Goal: Task Accomplishment & Management: Use online tool/utility

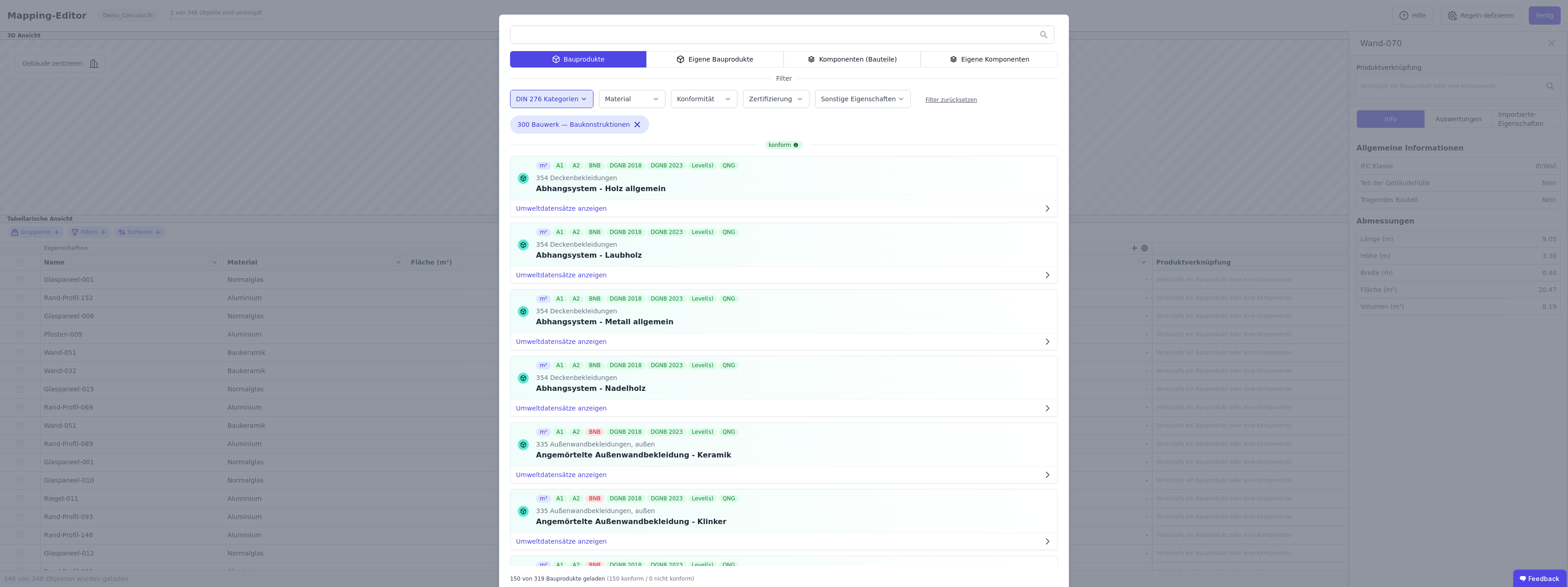
scroll to position [8269, 0]
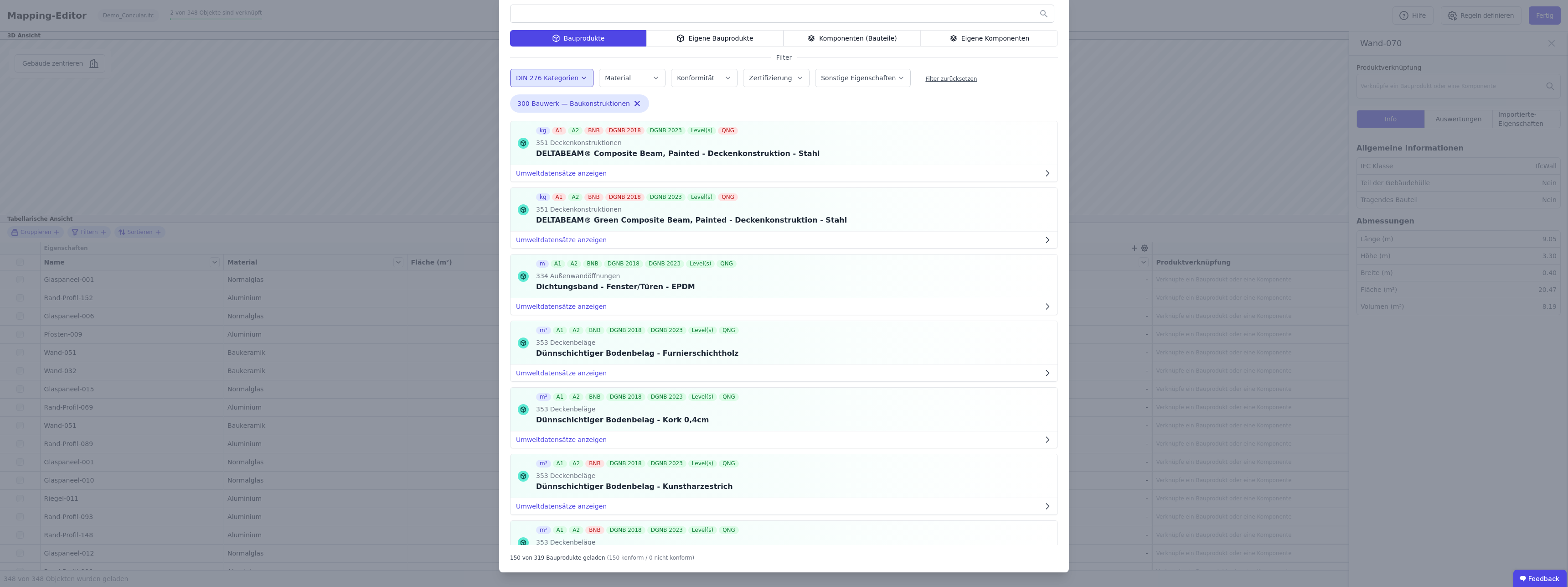
click at [1003, 44] on div "Eigene Komponenten" at bounding box center [989, 38] width 137 height 16
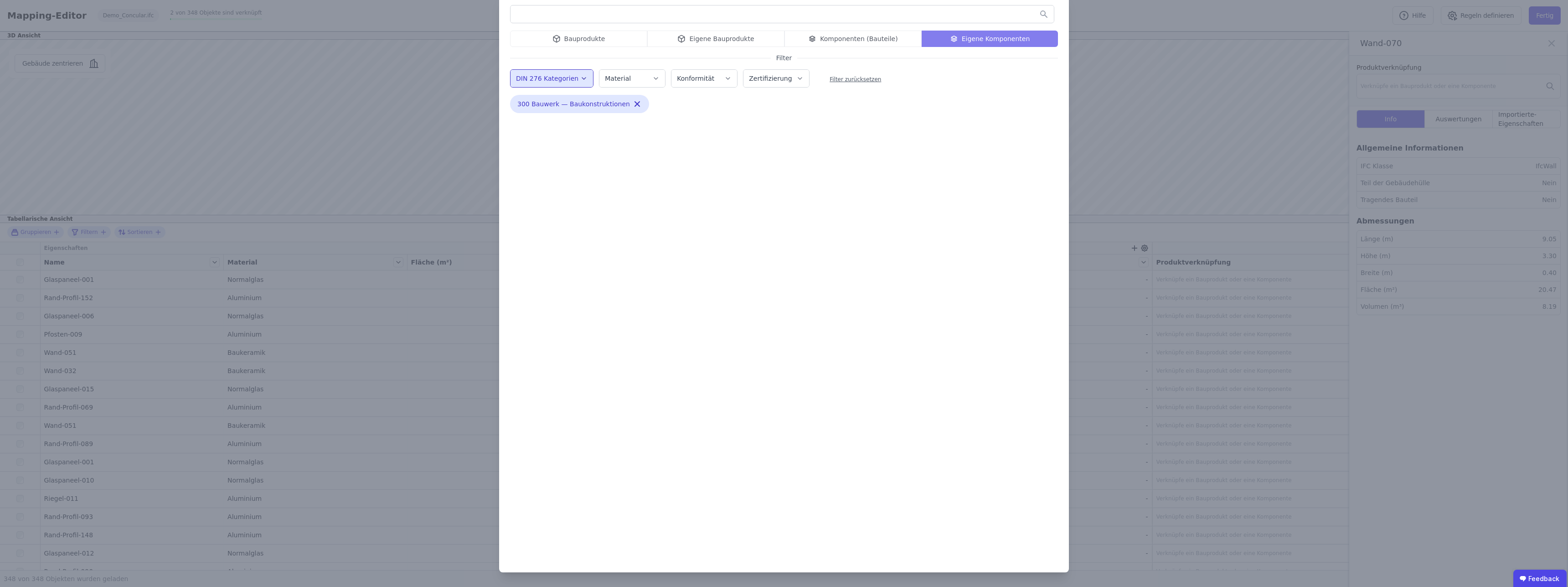
scroll to position [21, 0]
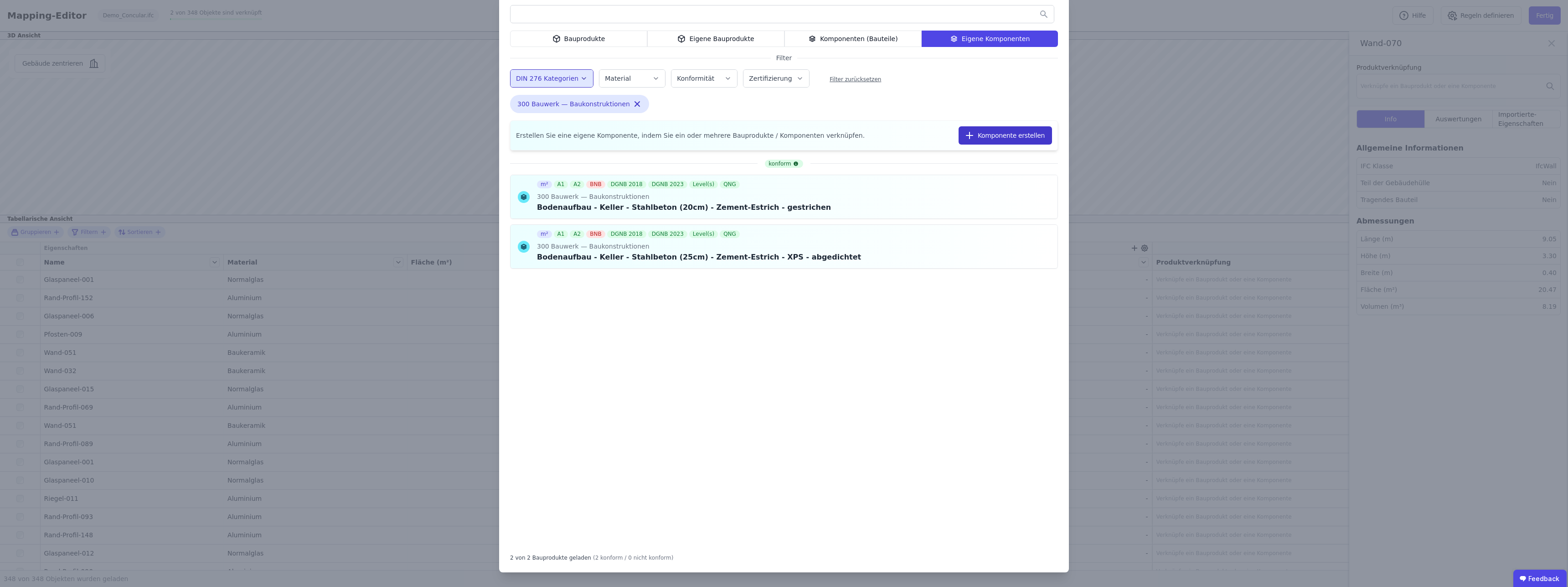
click at [993, 138] on button "Komponente erstellen" at bounding box center [1006, 135] width 94 height 18
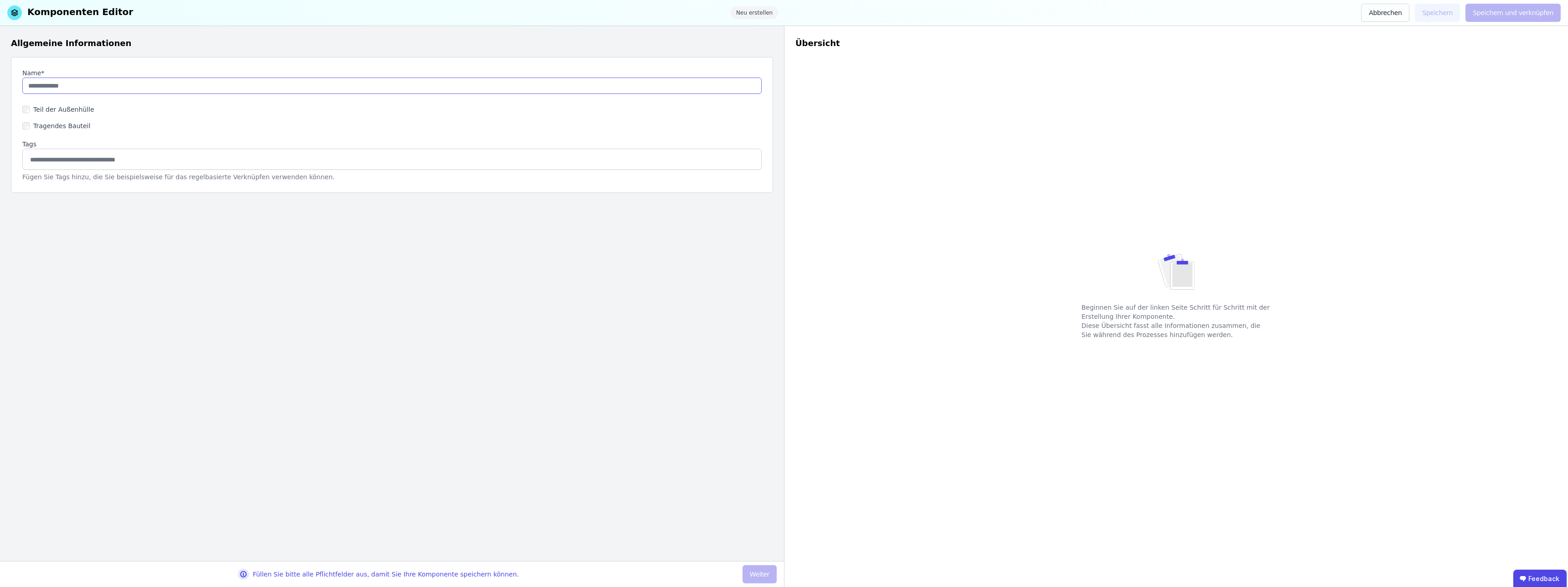
click at [144, 86] on input "string" at bounding box center [392, 85] width 740 height 16
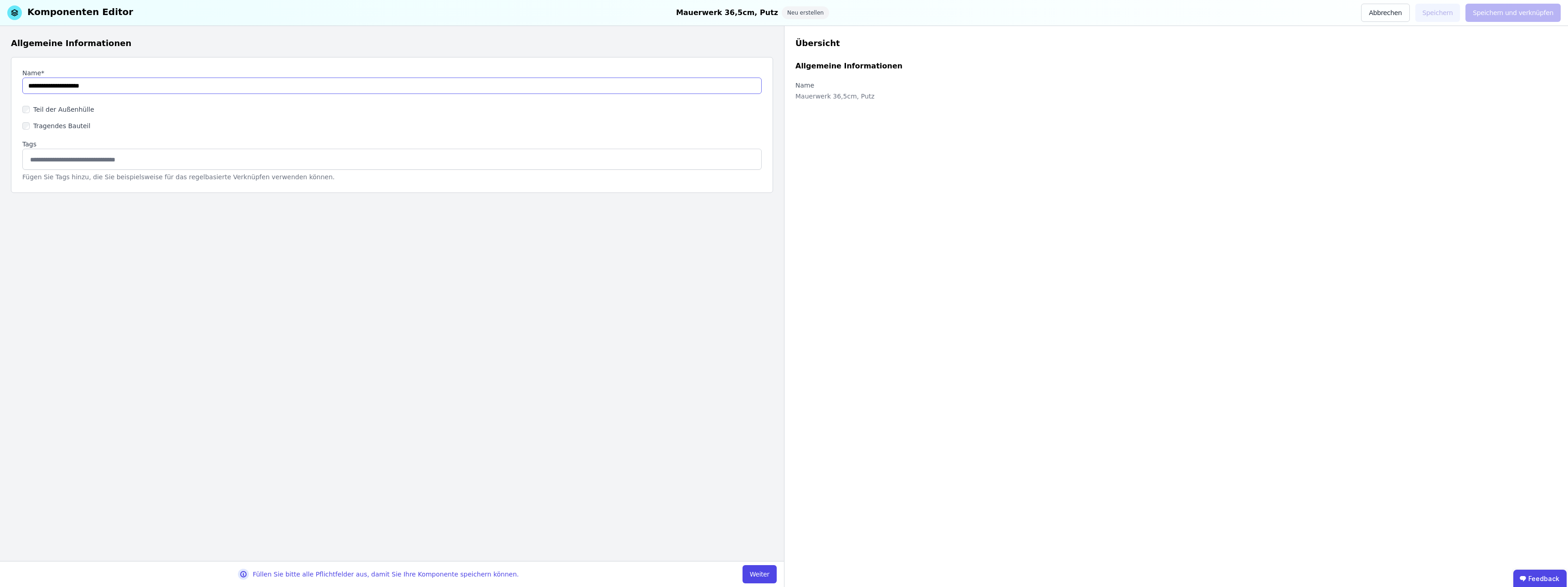
type input "**********"
click at [27, 130] on div "Tragendes Bauteil" at bounding box center [392, 125] width 740 height 16
click at [27, 130] on div "Tragendes Bauteil" at bounding box center [392, 125] width 740 height 16
click at [1000, 141] on div "Übersicht Allgemeine Informationen Name Mauerwerk 36,5cm, Putz Tragendes Bautei…" at bounding box center [1176, 306] width 784 height 561
click at [189, 241] on div "Allgemeine Informationen Name* Teil der Außenhülle Tragendes Bauteil Tags Fügen…" at bounding box center [392, 294] width 784 height 535
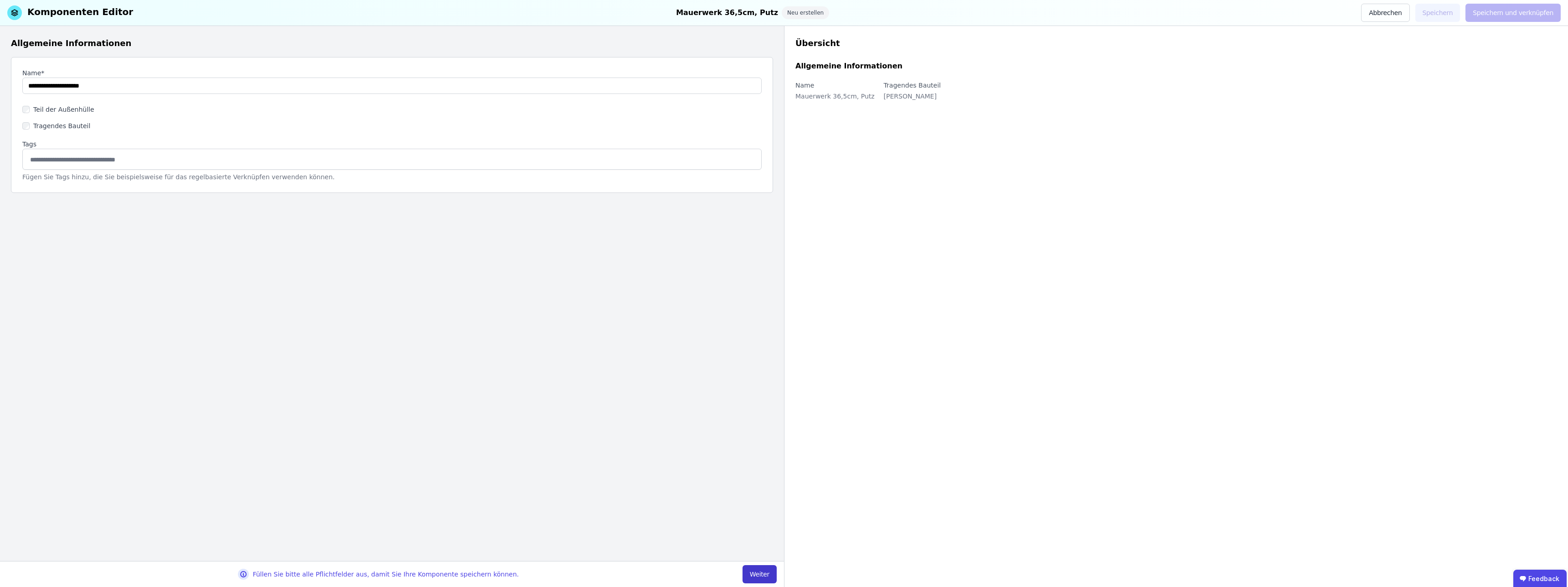
click at [761, 572] on button "Weiter" at bounding box center [760, 574] width 34 height 18
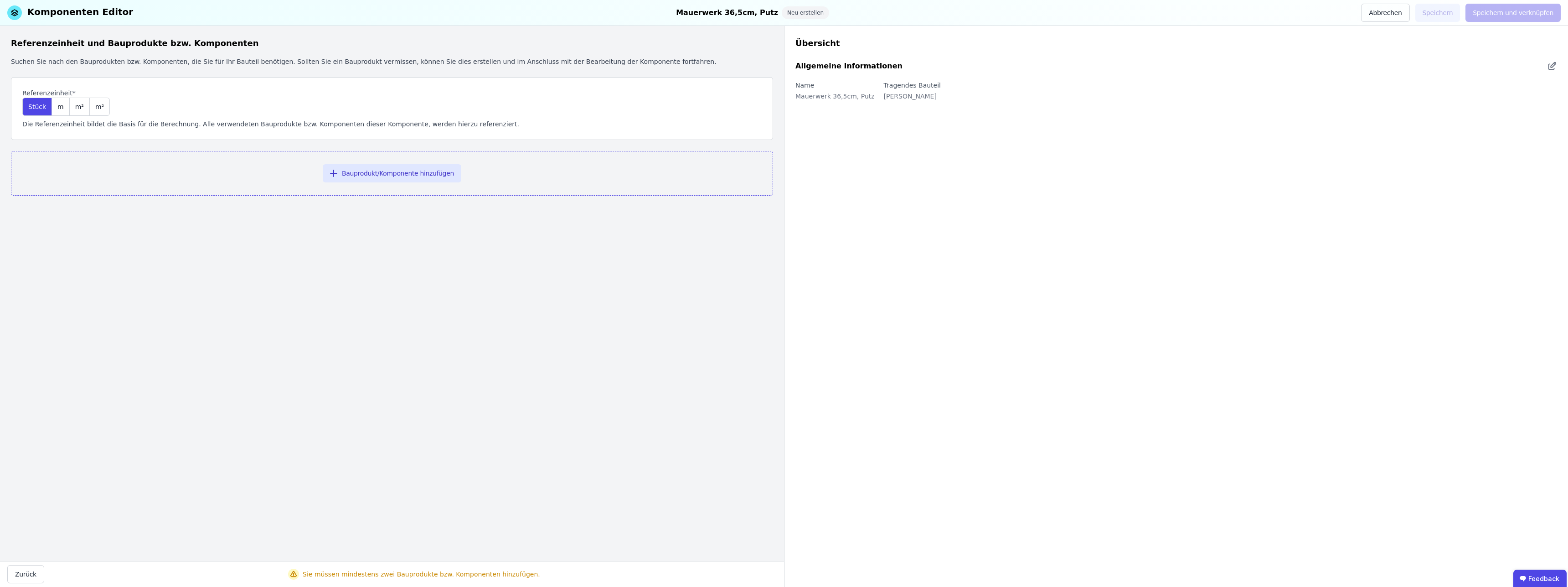
click at [1334, 92] on div "Name Mauerwerk 36,5cm, Putz Tragendes Bauteil Ja" at bounding box center [1176, 94] width 761 height 27
click at [57, 110] on span "m" at bounding box center [60, 107] width 6 height 9
click at [35, 106] on span "Stück" at bounding box center [37, 107] width 18 height 9
click at [79, 107] on span "m²" at bounding box center [80, 107] width 9 height 9
click at [431, 175] on button "Bauprodukt/Komponente hinzufügen" at bounding box center [392, 174] width 139 height 18
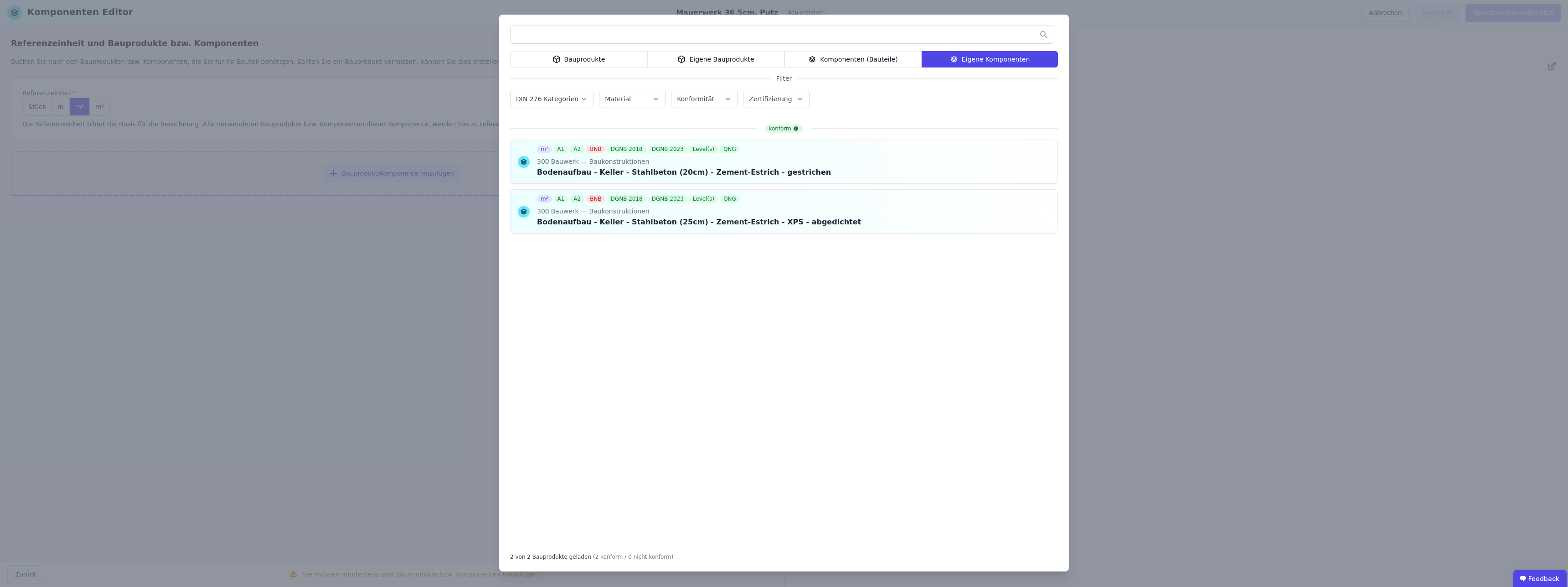
click at [1029, 56] on div "Eigene Komponenten" at bounding box center [990, 59] width 136 height 16
click at [462, 412] on div "Bauprodukte Eigene Bauprodukte Komponenten (Bauteile) Eigene Komponenten Filter…" at bounding box center [784, 294] width 1568 height 587
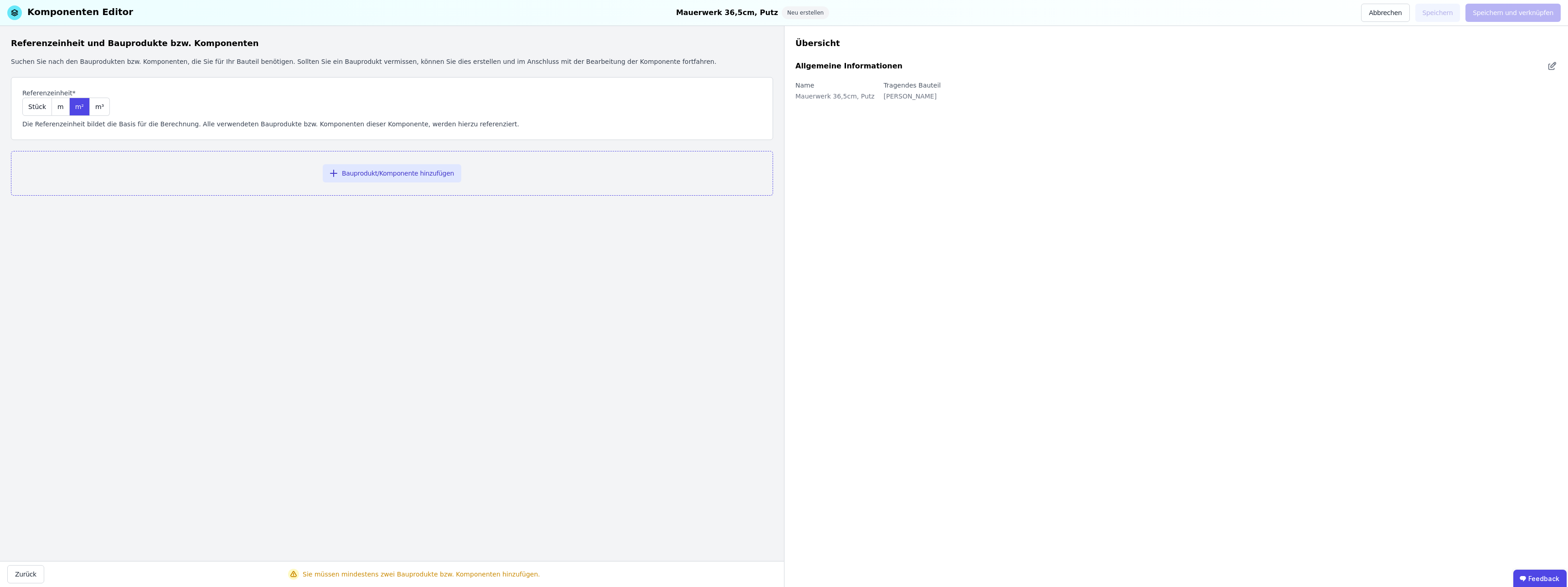
click at [830, 44] on div "Übersicht" at bounding box center [1176, 43] width 761 height 13
click at [792, 13] on div "Neu erstellen" at bounding box center [805, 12] width 47 height 13
click at [801, 15] on div "Neu erstellen" at bounding box center [805, 12] width 47 height 13
click at [1376, 58] on div "Übersicht Allgemeine Informationen Name Mauerwerk 36,5cm, Putz Tragendes Bautei…" at bounding box center [1176, 306] width 784 height 561
drag, startPoint x: 1402, startPoint y: 201, endPoint x: 1567, endPoint y: 114, distance: 186.5
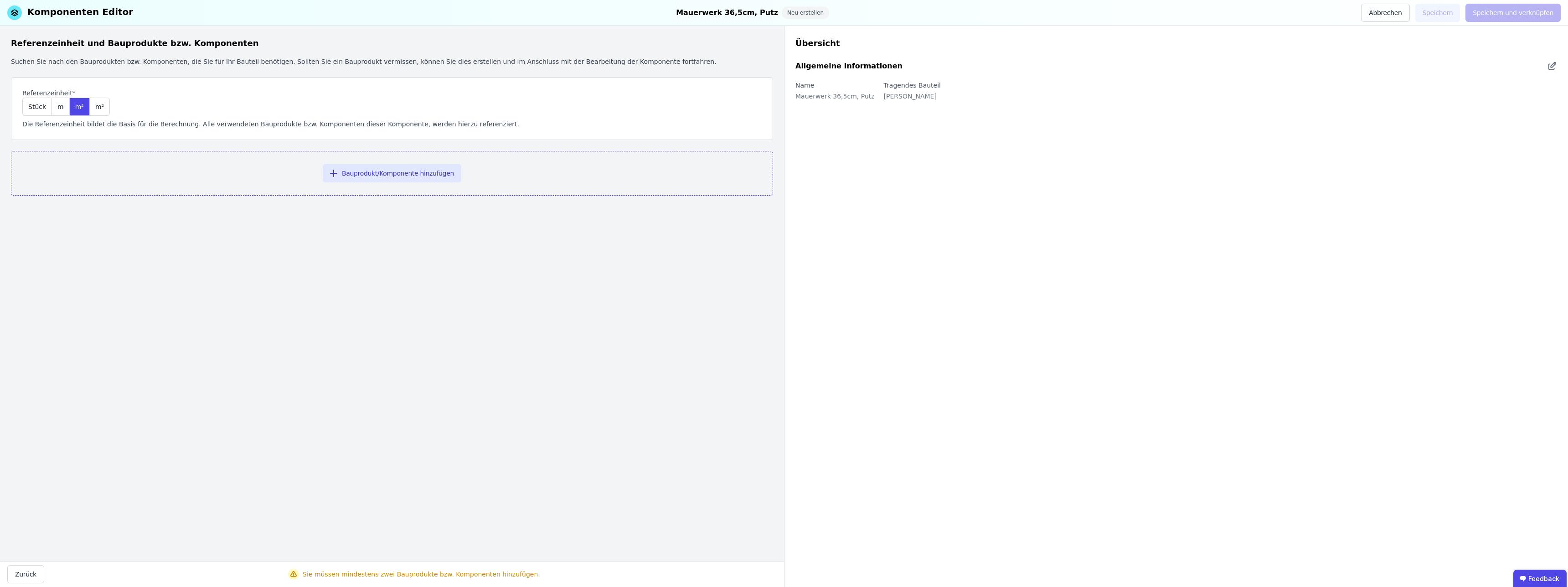
click at [1421, 190] on div "Übersicht Allgemeine Informationen Name Mauerwerk 36,5cm, Putz Tragendes Bautei…" at bounding box center [1176, 306] width 784 height 561
click at [1552, 67] on icon at bounding box center [1553, 65] width 5 height 5
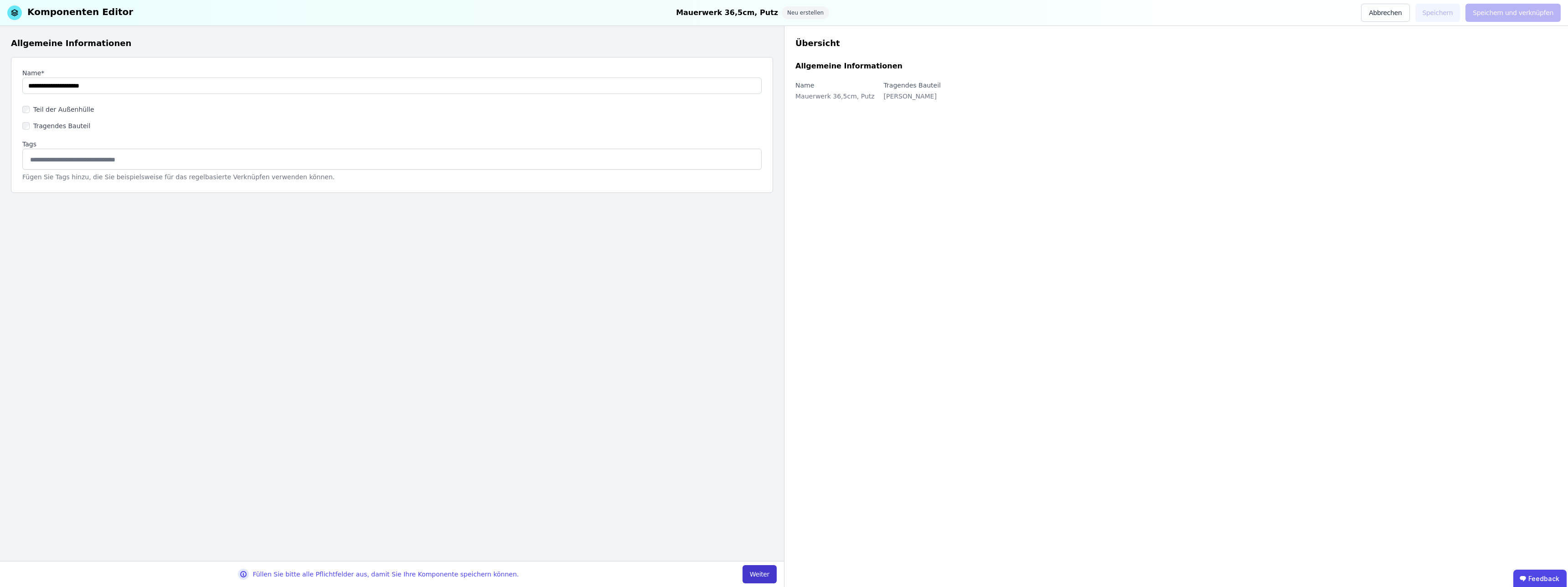
click at [765, 577] on button "Weiter" at bounding box center [760, 574] width 34 height 18
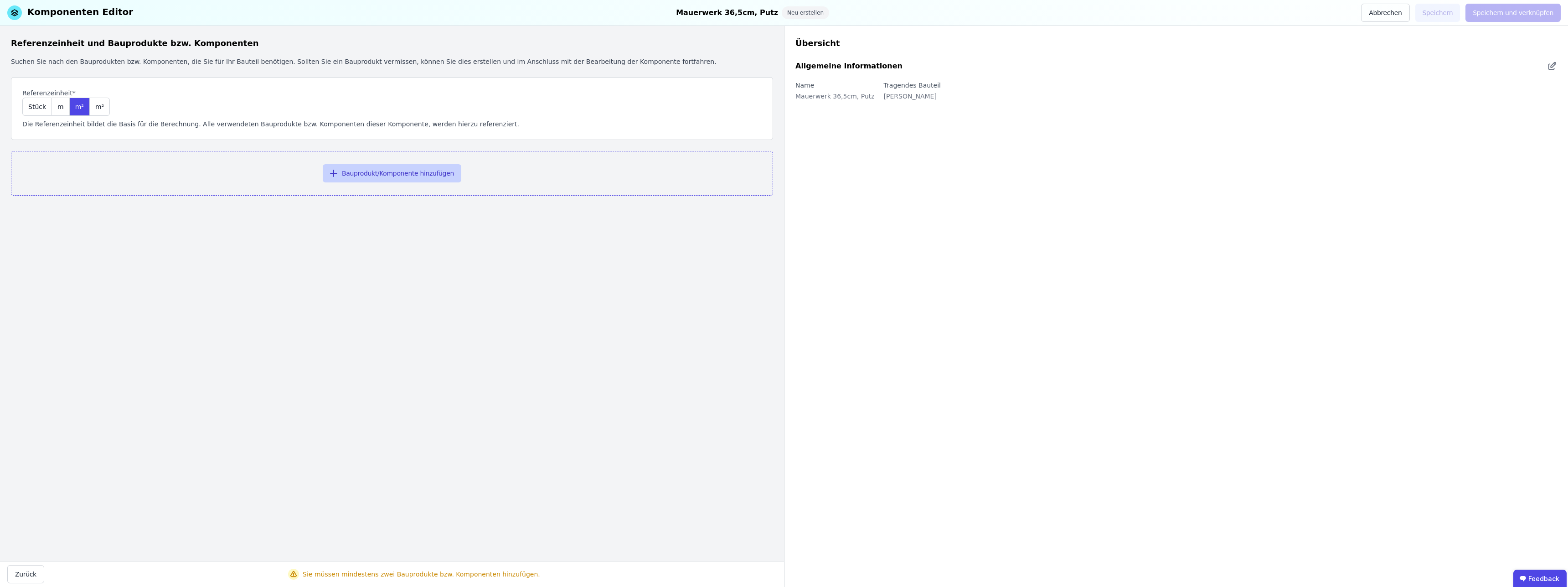
click at [375, 172] on button "Bauprodukt/Komponente hinzufügen" at bounding box center [392, 174] width 139 height 18
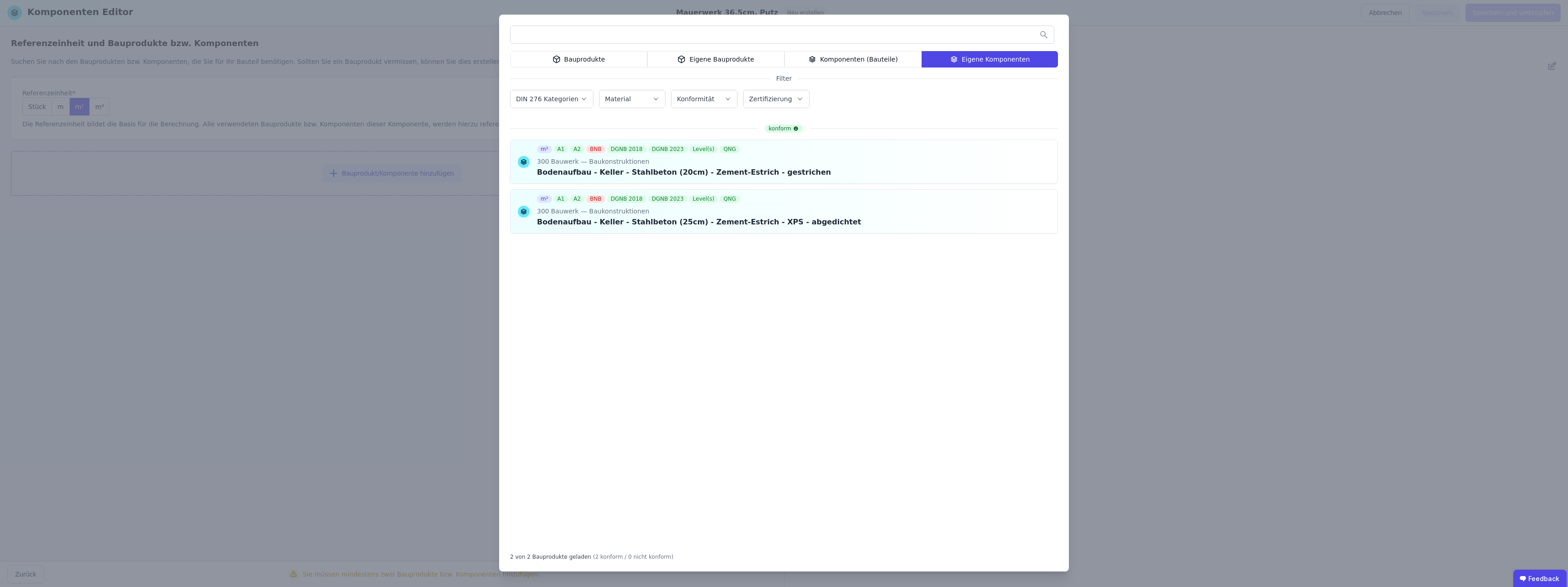
click at [1361, 148] on div "Bauprodukte Eigene Bauprodukte Komponenten (Bauteile) Eigene Komponenten Filter…" at bounding box center [784, 294] width 1568 height 587
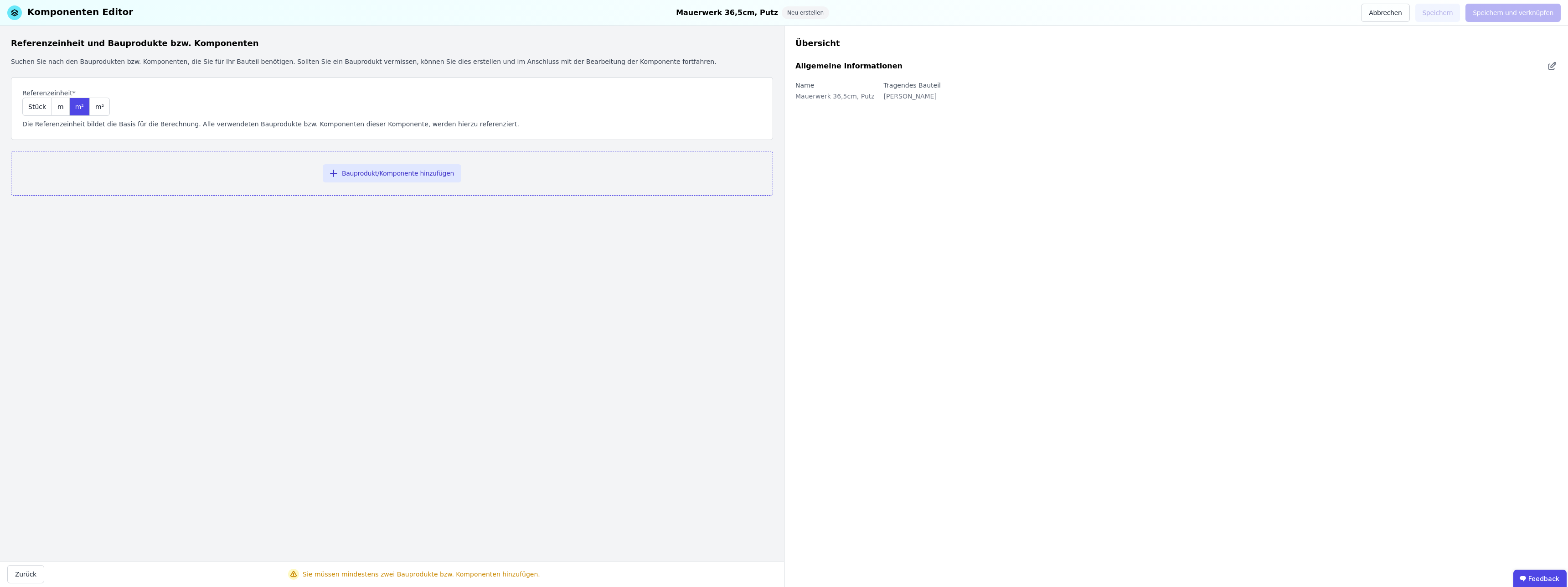
click at [1355, 38] on div "Übersicht" at bounding box center [1176, 43] width 761 height 13
click at [797, 10] on div "Neu erstellen" at bounding box center [805, 12] width 47 height 13
click at [797, 15] on div "Neu erstellen" at bounding box center [805, 12] width 47 height 13
click at [795, 13] on div "Neu erstellen" at bounding box center [805, 12] width 47 height 13
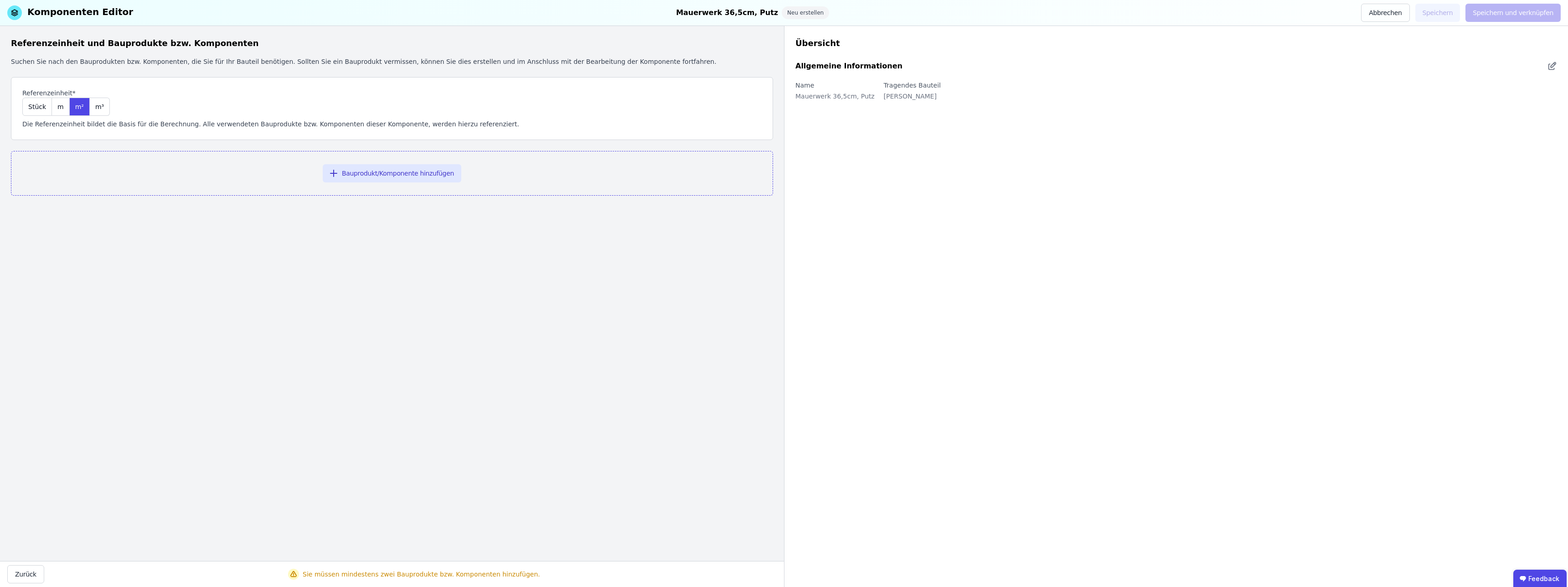
click at [498, 451] on div "Referenzeinheit und Bauprodukte bzw. Komponenten Suchen Sie nach den Bauprodukt…" at bounding box center [392, 294] width 784 height 535
click at [369, 177] on button "Bauprodukt/Komponente hinzufügen" at bounding box center [392, 174] width 139 height 18
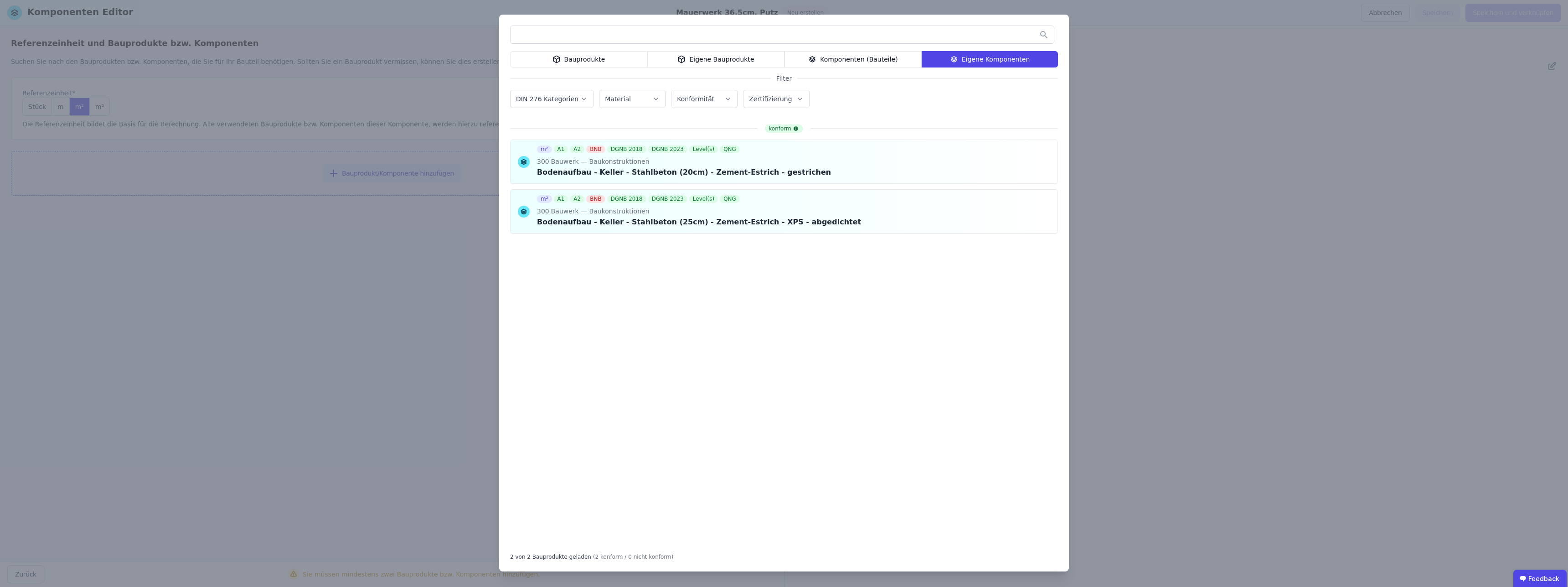
click at [896, 60] on div "Komponenten (Bauteile)" at bounding box center [853, 59] width 137 height 16
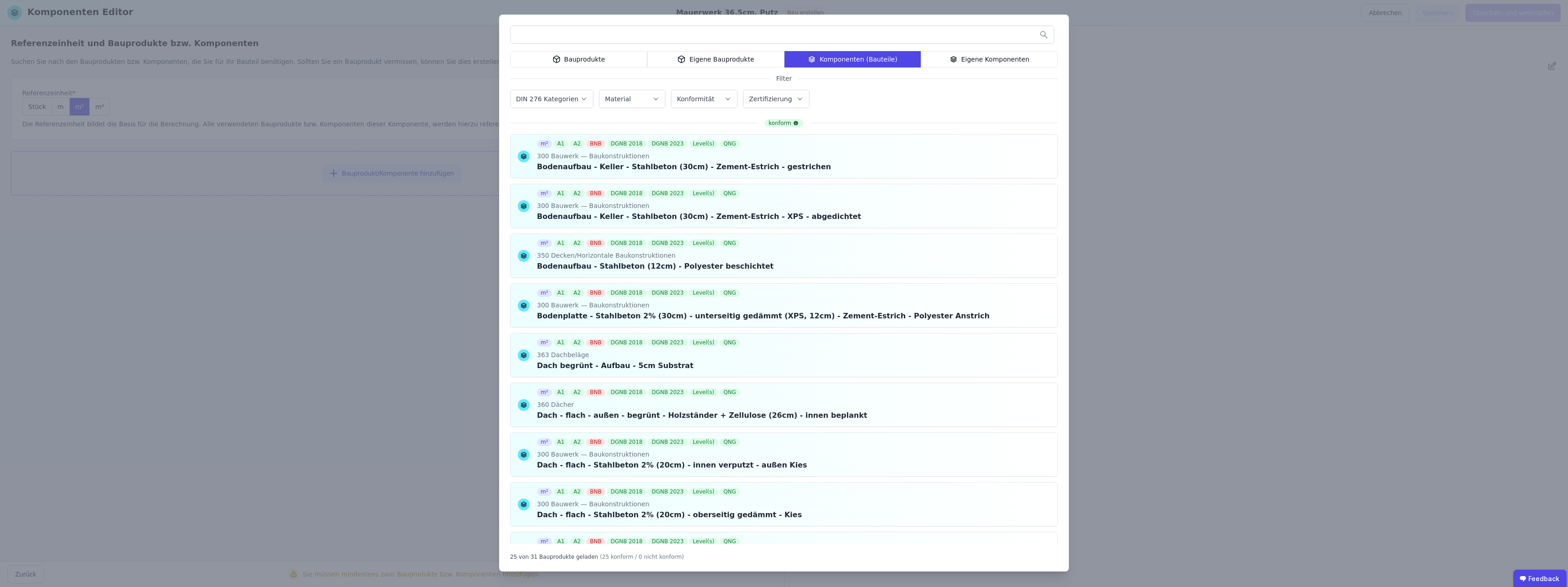
click at [595, 66] on div "Bauprodukte" at bounding box center [578, 59] width 137 height 16
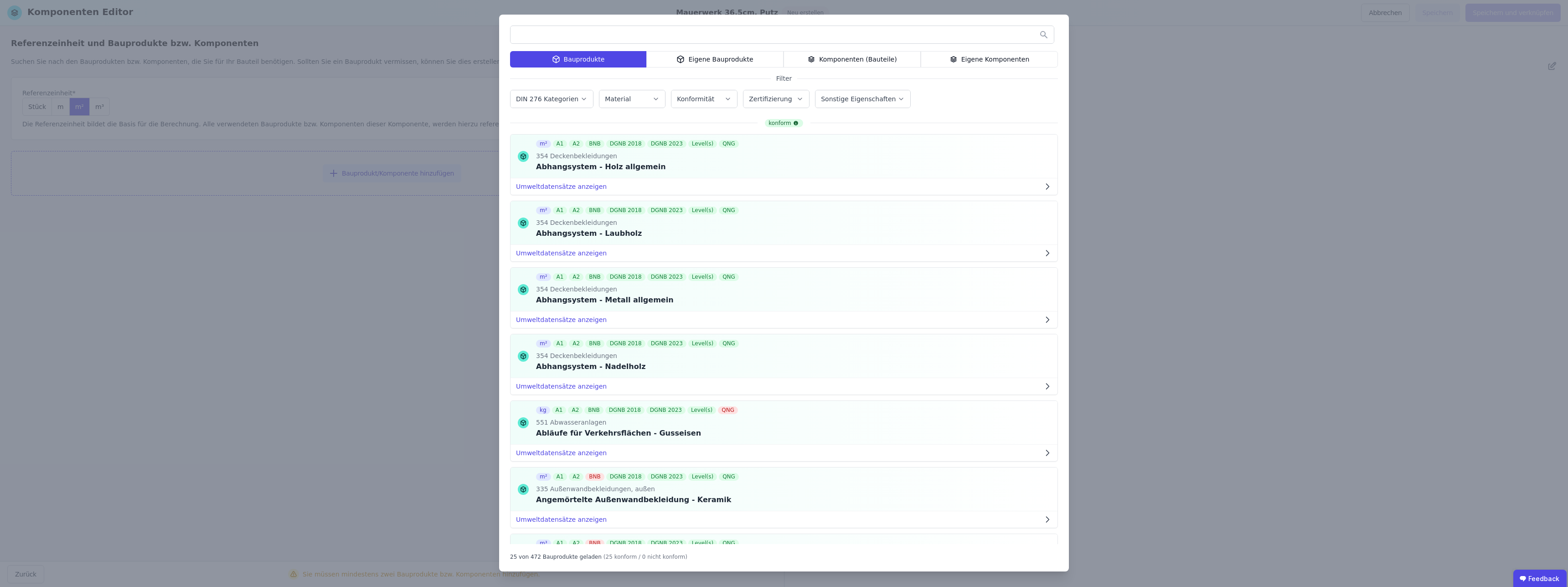
click at [592, 28] on input "text" at bounding box center [782, 34] width 544 height 16
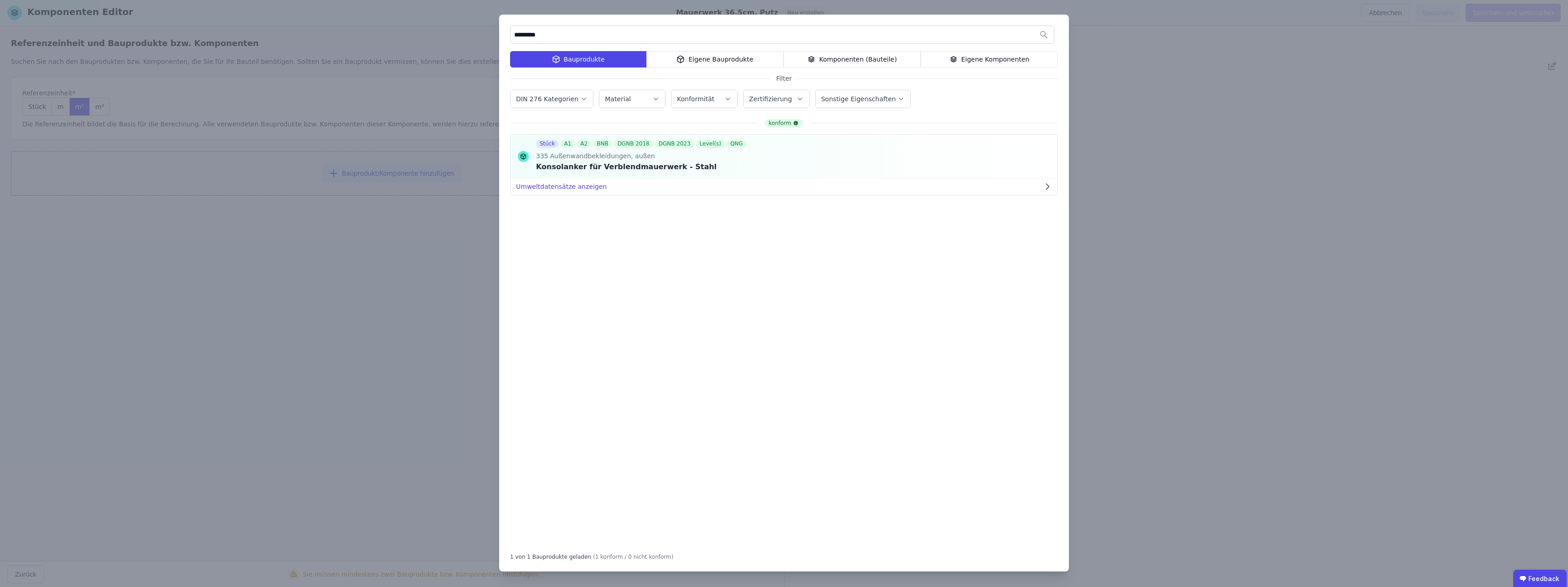
drag, startPoint x: 536, startPoint y: 33, endPoint x: 458, endPoint y: 31, distance: 78.0
click at [511, 31] on input "*********" at bounding box center [782, 34] width 544 height 16
type input "******"
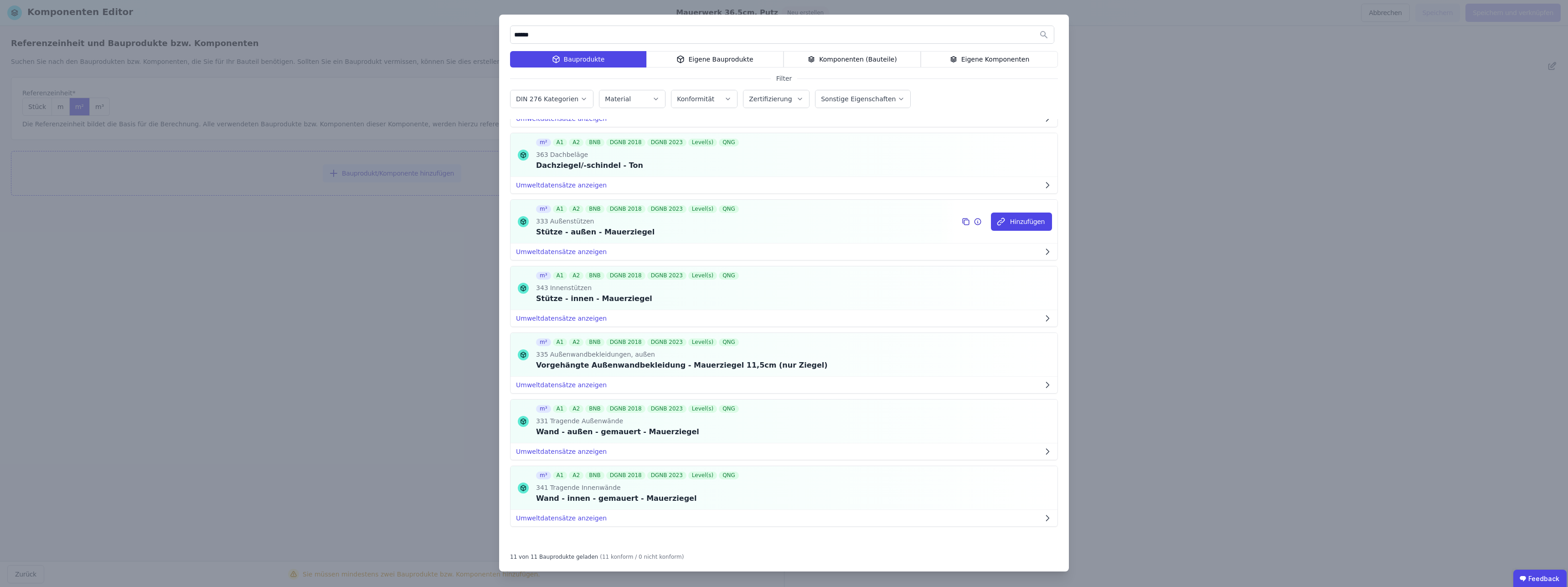
scroll to position [335, 0]
click at [1023, 423] on button "Hinzufügen" at bounding box center [1021, 420] width 61 height 18
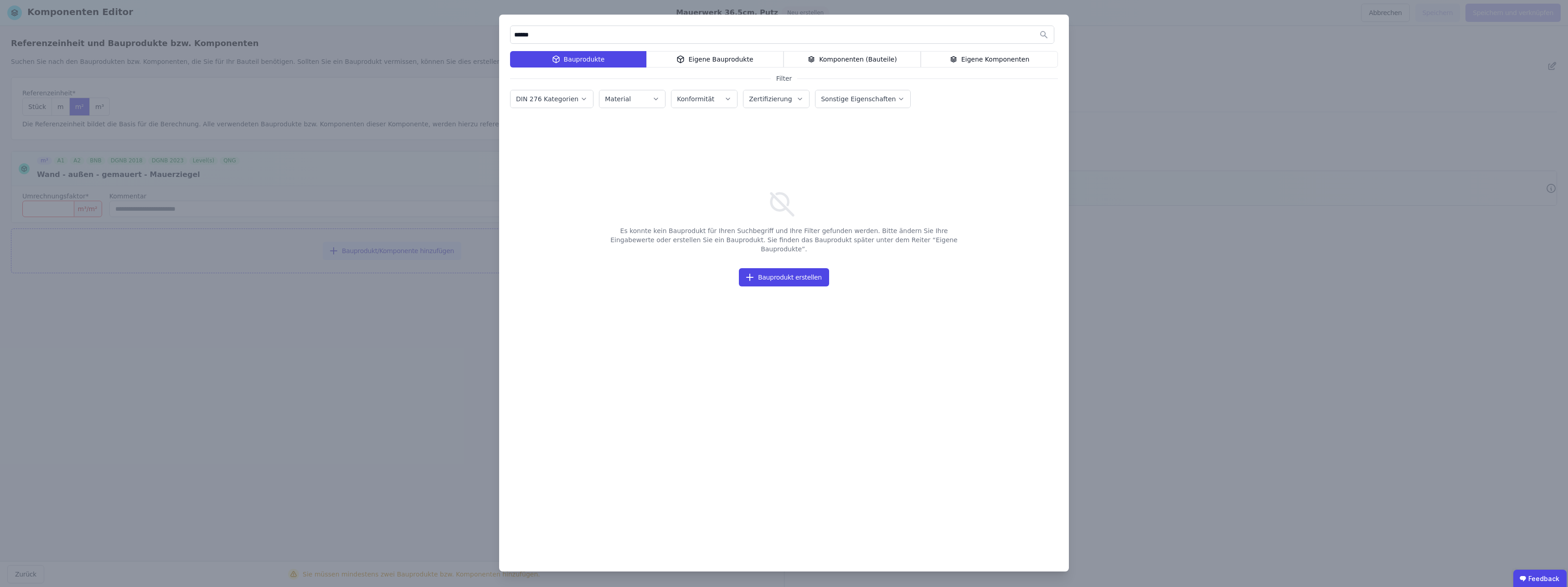
scroll to position [0, 0]
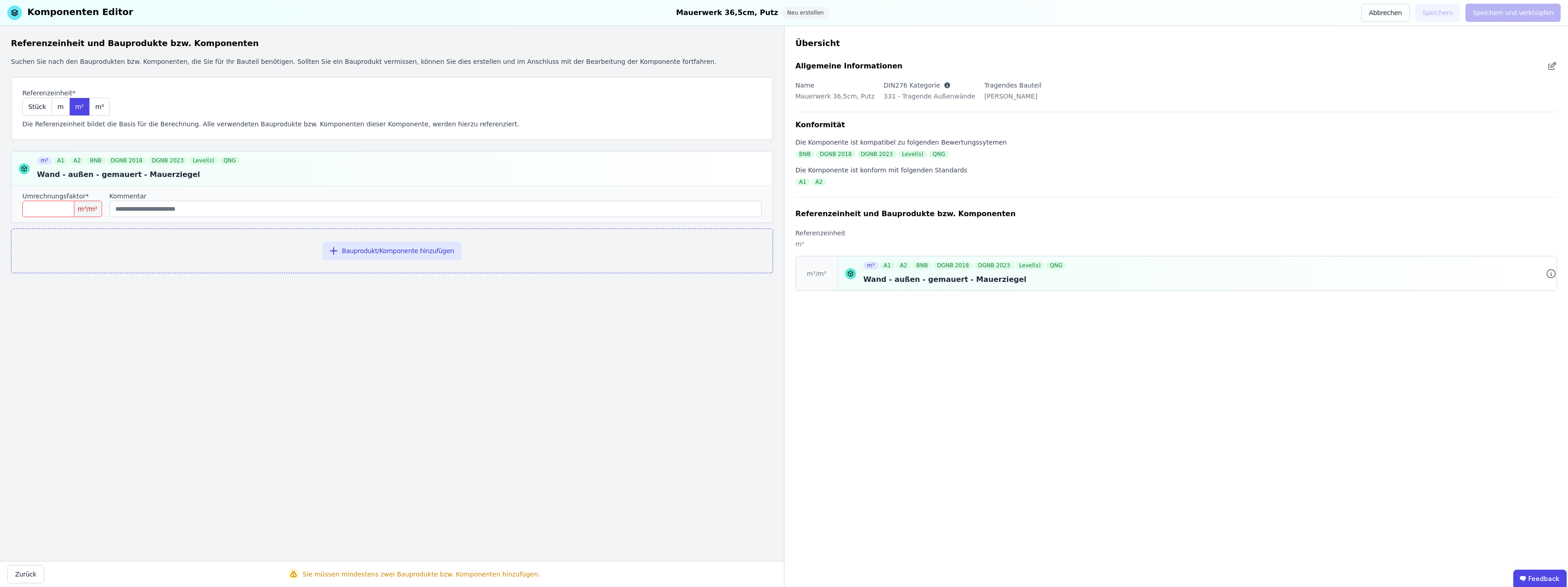
click at [32, 206] on input "number" at bounding box center [62, 208] width 80 height 16
type input "*****"
click at [425, 252] on button "Bauprodukt/Komponente hinzufügen" at bounding box center [392, 251] width 139 height 18
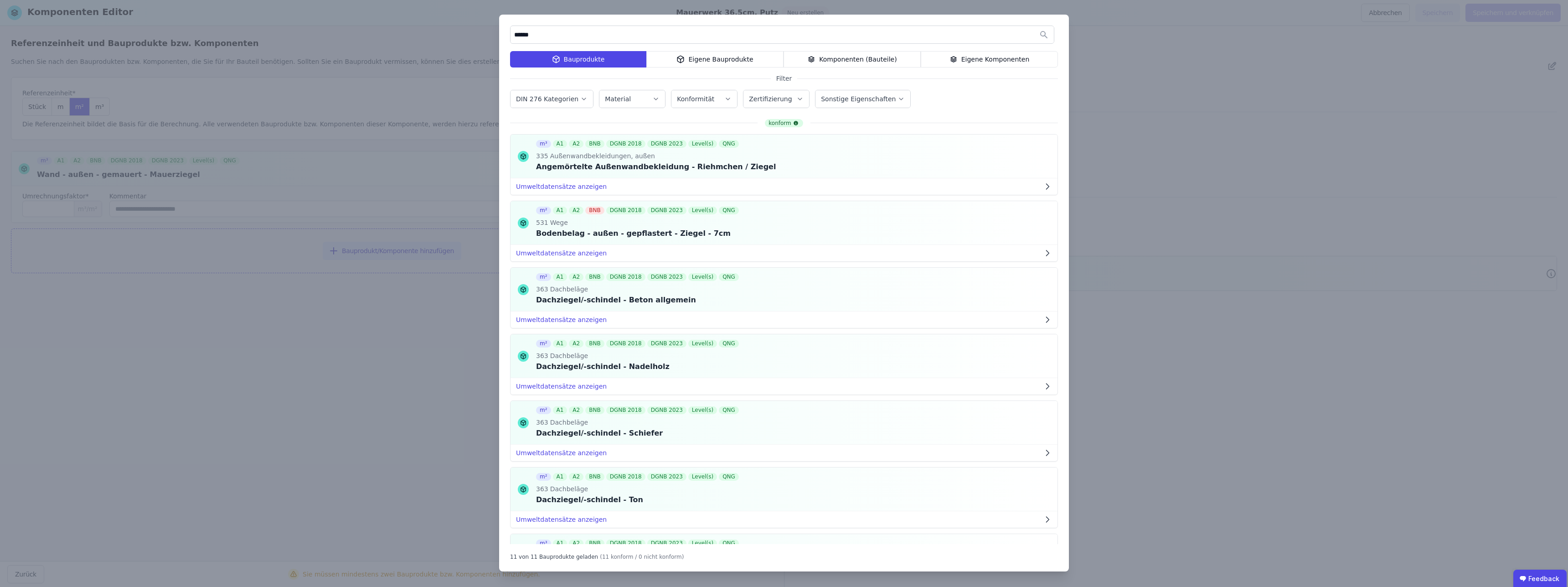
drag, startPoint x: 546, startPoint y: 39, endPoint x: 506, endPoint y: 37, distance: 40.0
click at [511, 37] on input "******" at bounding box center [782, 34] width 544 height 16
type input "****"
click at [587, 163] on div "Außenwandbekleidung - Putz - Kunstharze allgemein - 2cm" at bounding box center [657, 167] width 243 height 11
click at [595, 158] on span "Außenwandbekleidungen, außen" at bounding box center [601, 156] width 107 height 9
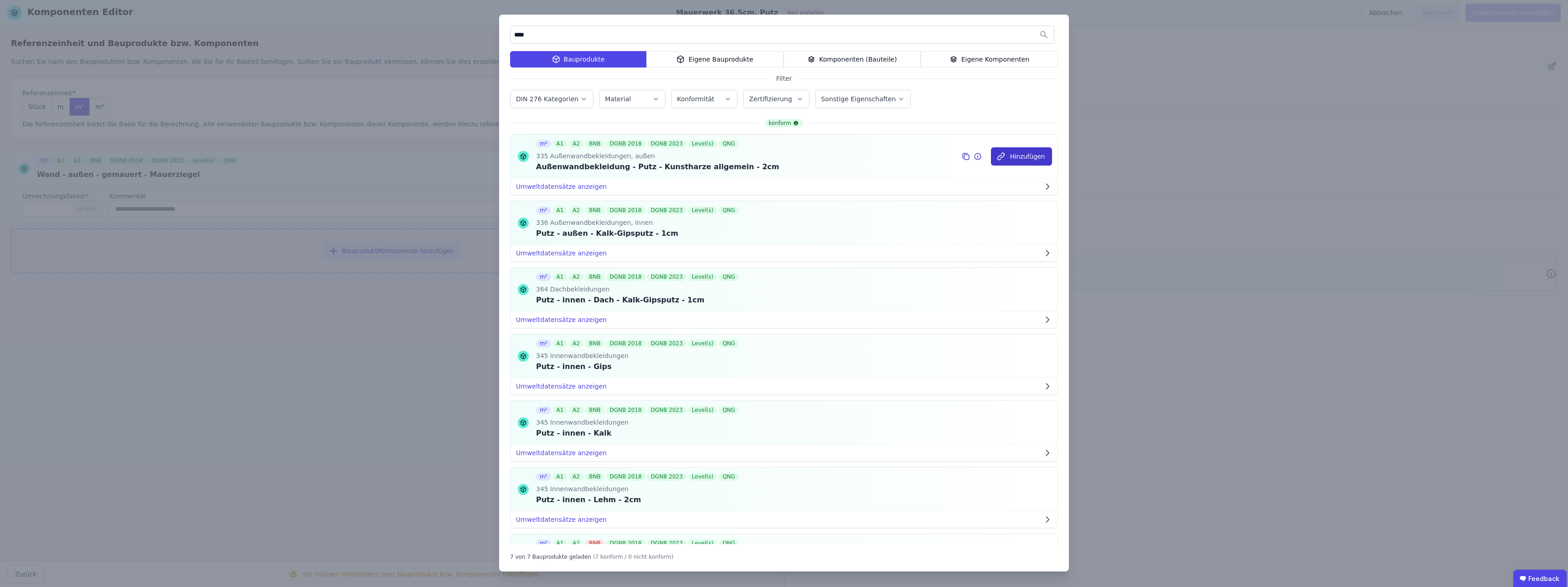
click at [1023, 158] on button "Hinzufügen" at bounding box center [1021, 156] width 61 height 18
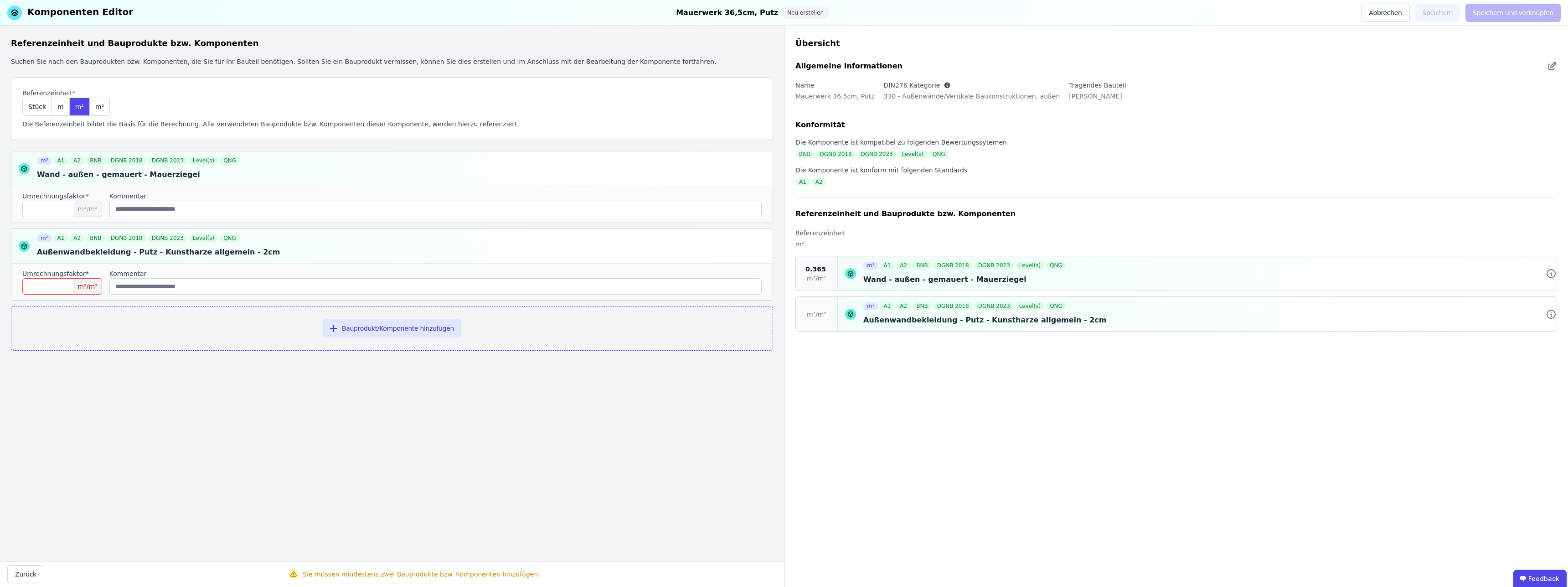
click at [57, 283] on input "number" at bounding box center [62, 286] width 80 height 16
type input "****"
click at [1523, 15] on button "Speichern und verknüpfen" at bounding box center [1513, 13] width 96 height 18
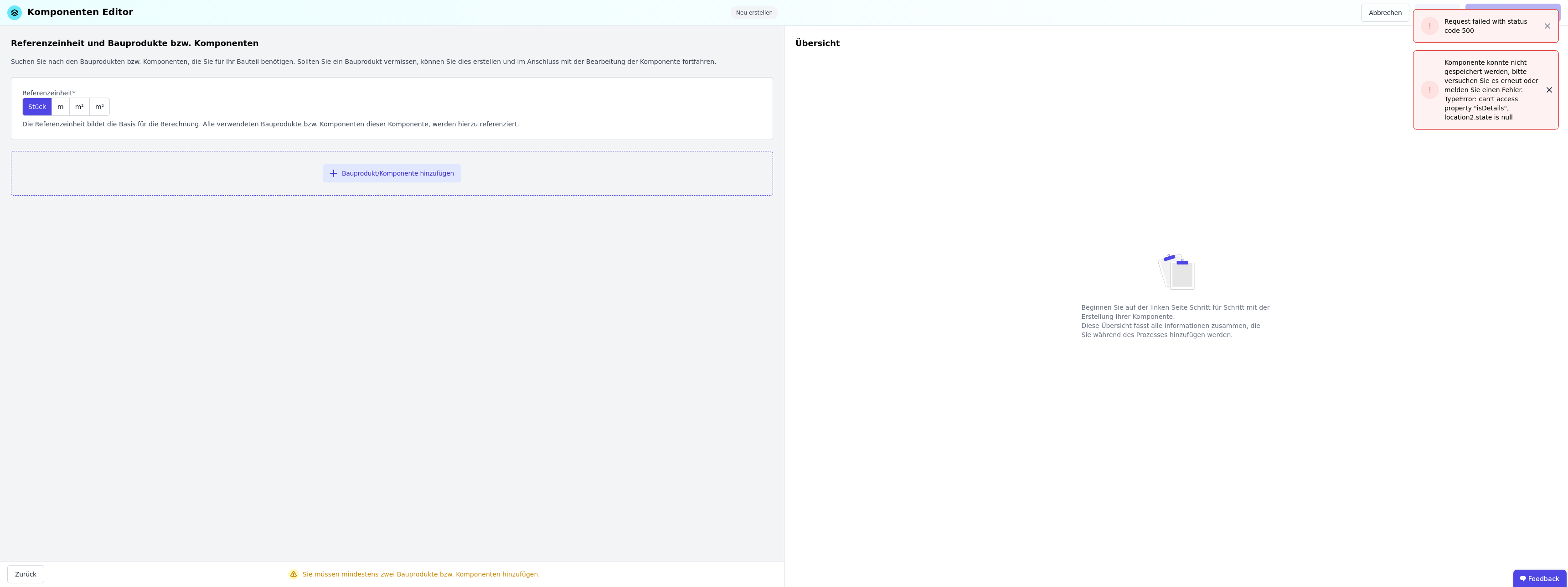
click at [1551, 88] on icon "button" at bounding box center [1549, 90] width 4 height 4
click at [1544, 29] on icon "button" at bounding box center [1547, 26] width 9 height 9
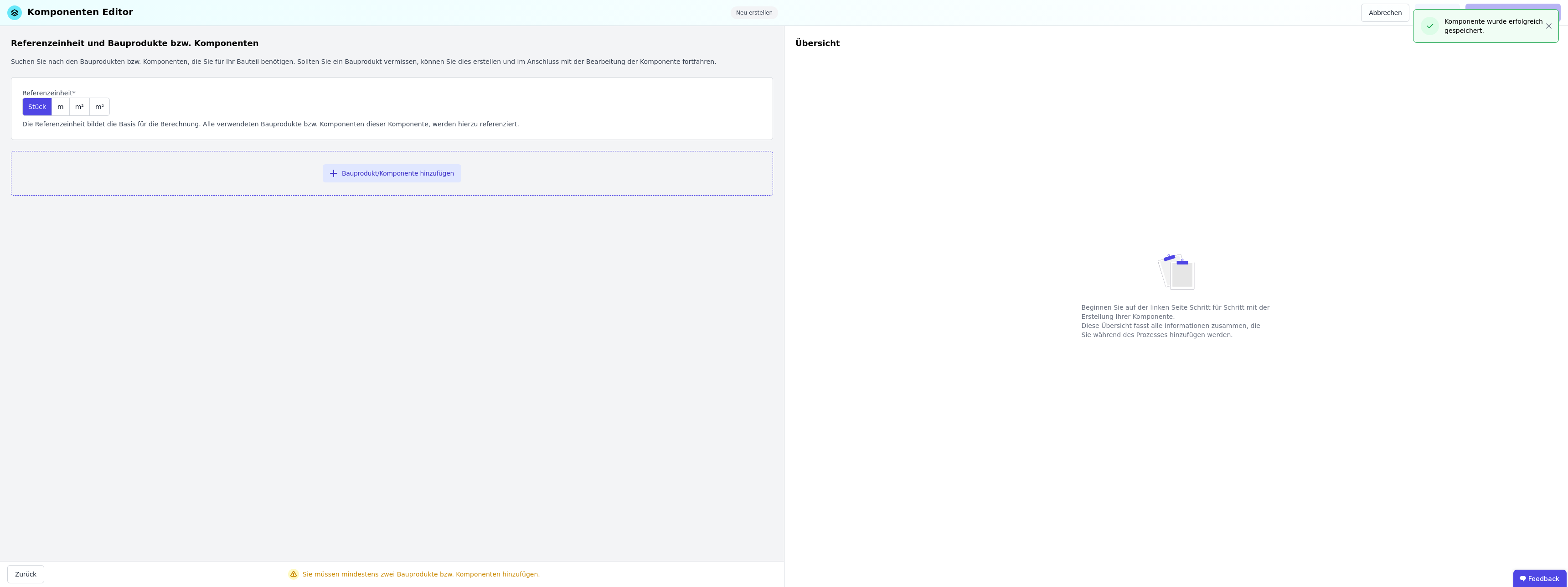
click at [303, 281] on div "Referenzeinheit und Bauprodukte bzw. Komponenten Suchen Sie nach den Bauprodukt…" at bounding box center [392, 294] width 784 height 535
click at [1545, 28] on icon "button" at bounding box center [1549, 26] width 9 height 9
click at [1404, 19] on button "Abbrechen" at bounding box center [1385, 13] width 48 height 18
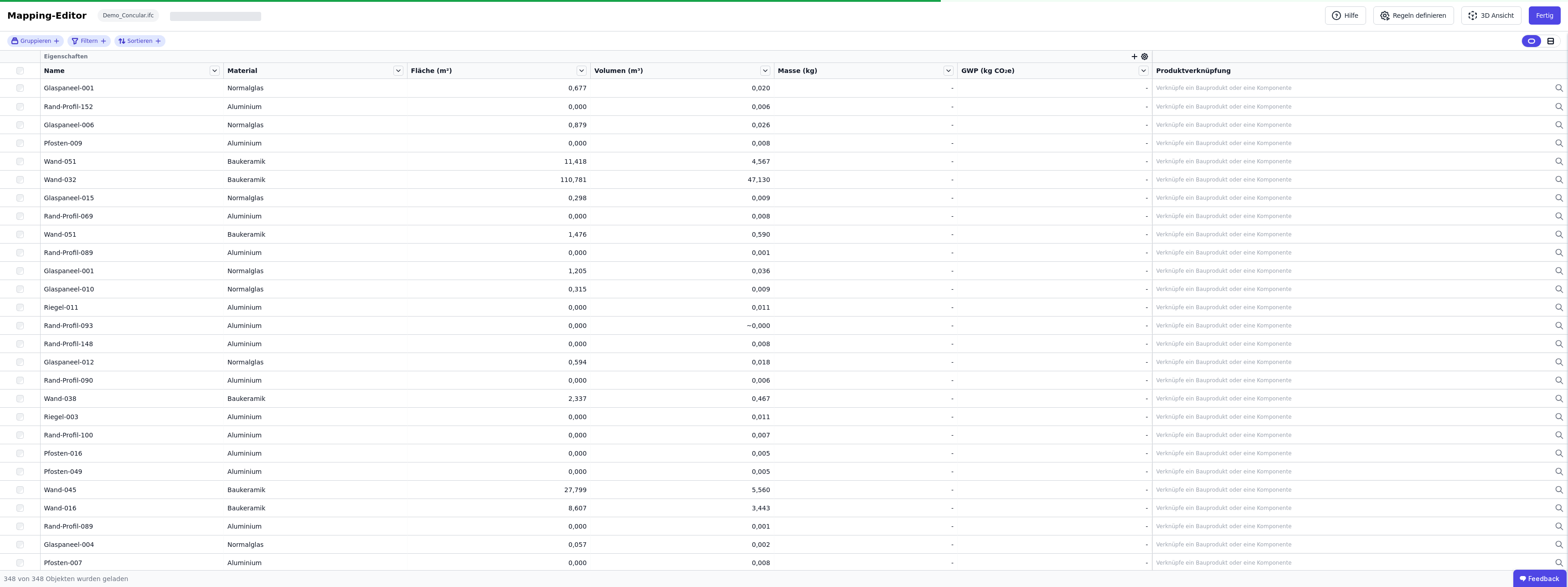
click at [1395, 16] on div "Mapping-Editor Hilfe Regeln definieren 3D Ansicht Fertig Demo_Concular.ifc Hilf…" at bounding box center [784, 16] width 1568 height 32
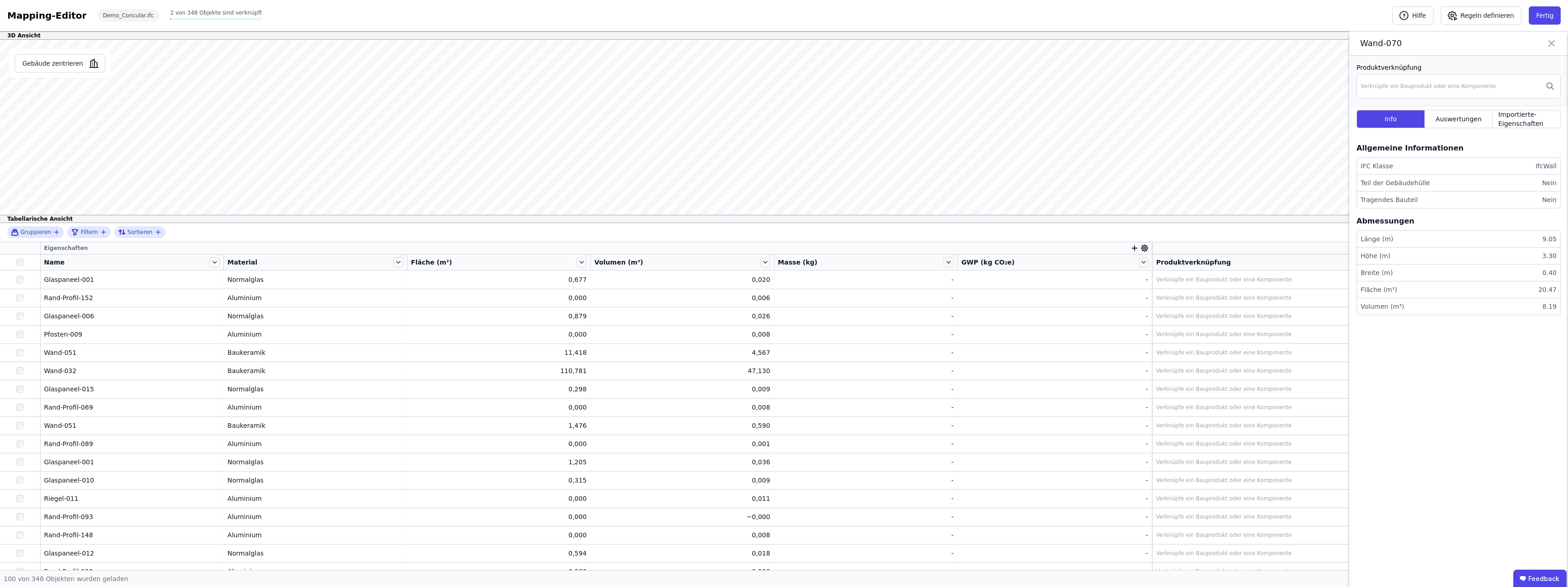
click at [1143, 249] on icon at bounding box center [1144, 248] width 2 height 2
click at [1160, 273] on span "Name" at bounding box center [1166, 274] width 19 height 9
click at [1157, 279] on li "Name" at bounding box center [1188, 274] width 102 height 16
click at [1223, 275] on icon at bounding box center [1227, 274] width 7 height 7
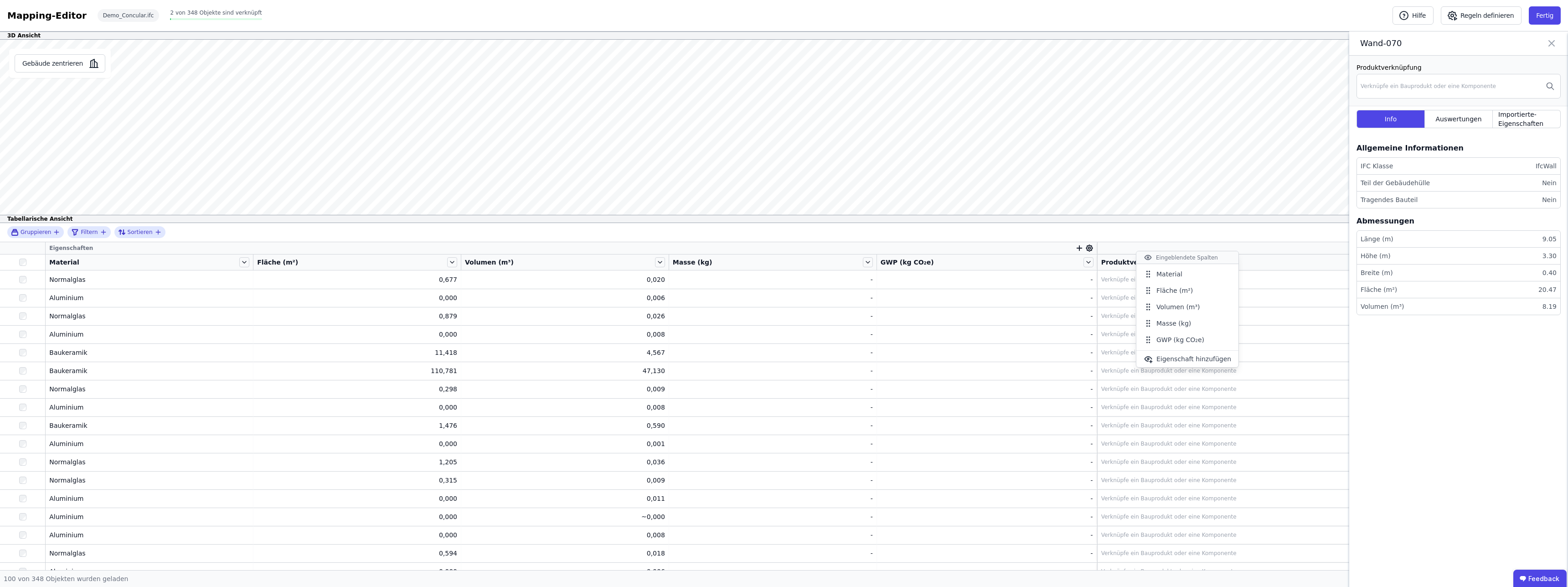
click at [1223, 275] on icon at bounding box center [1227, 274] width 7 height 7
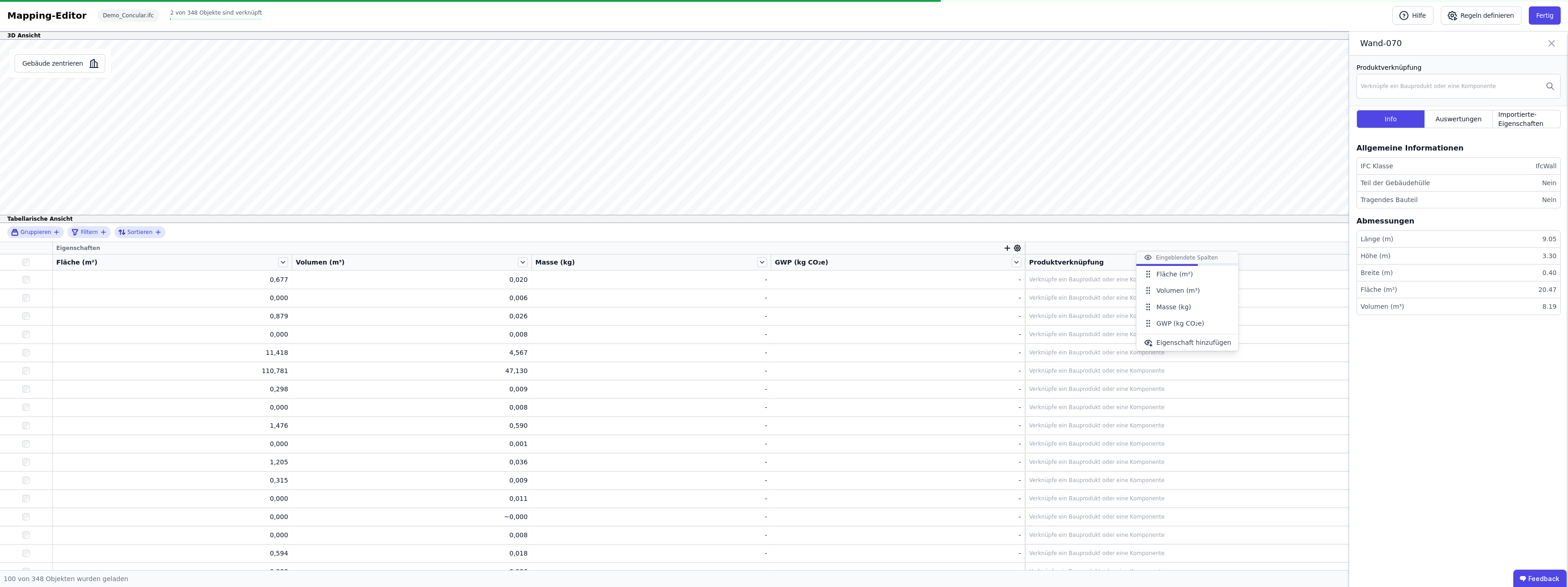
click at [1223, 275] on icon at bounding box center [1227, 274] width 7 height 7
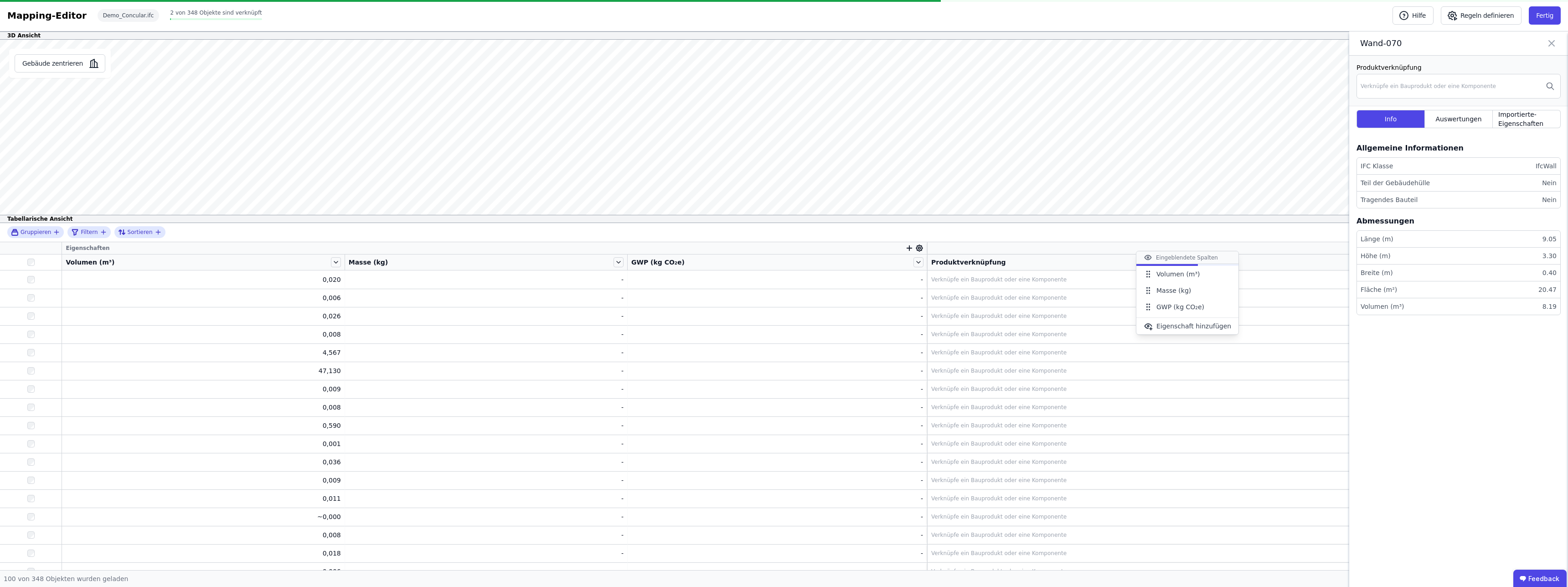
click at [1223, 275] on icon at bounding box center [1227, 274] width 7 height 7
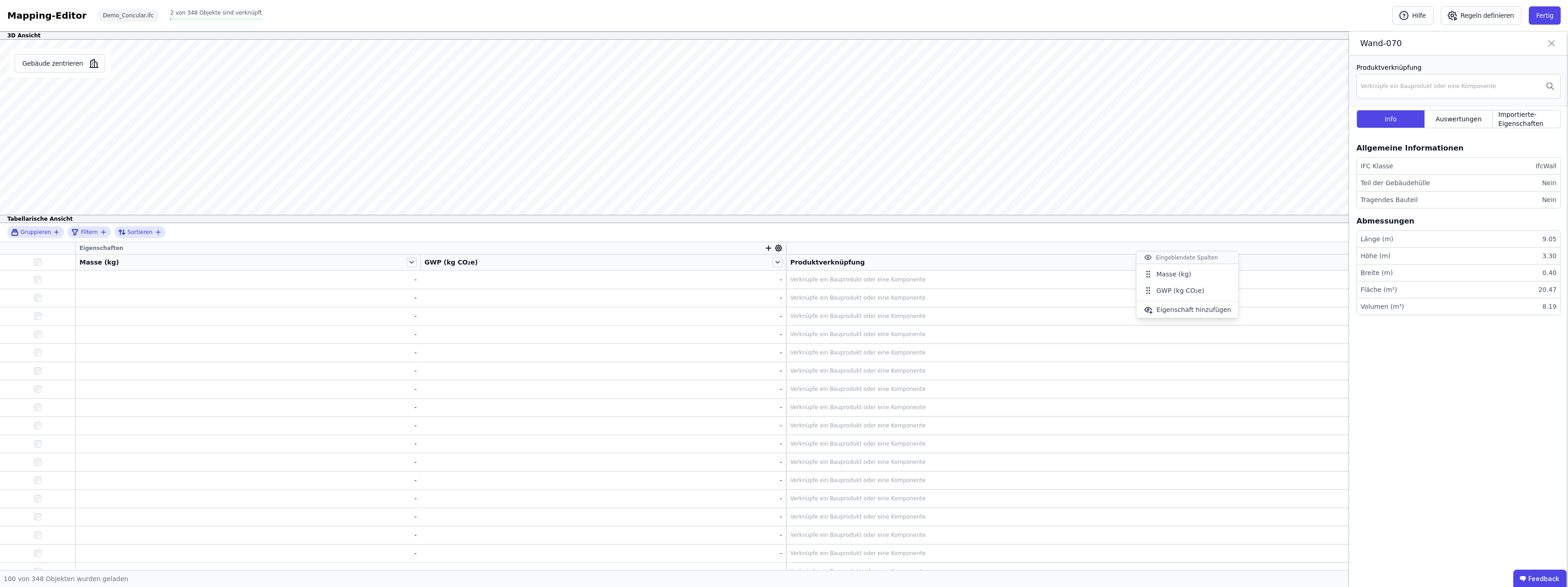
click at [1223, 275] on icon at bounding box center [1227, 274] width 7 height 7
click at [1205, 292] on span "Eigenschaft hinzufügen" at bounding box center [1194, 293] width 75 height 9
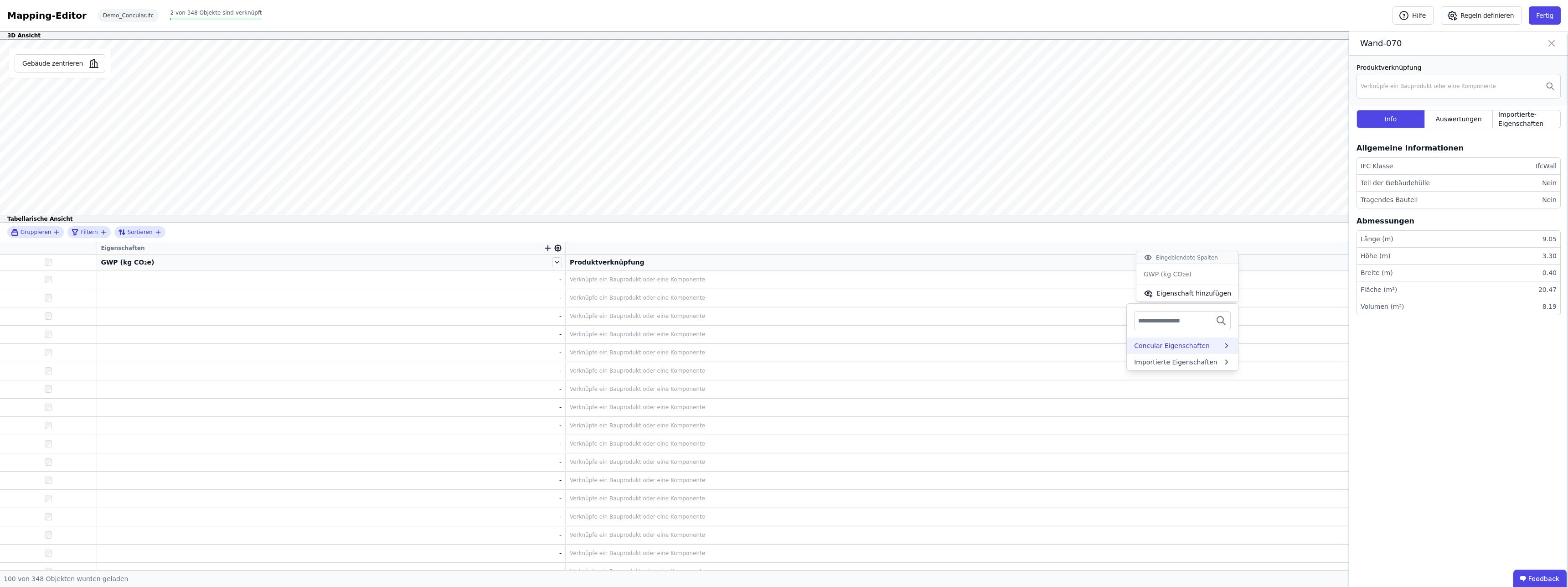
click at [1178, 350] on div "Concular Eigenschaften" at bounding box center [1172, 345] width 75 height 9
click at [1184, 360] on div "Auswertungen" at bounding box center [1178, 363] width 88 height 9
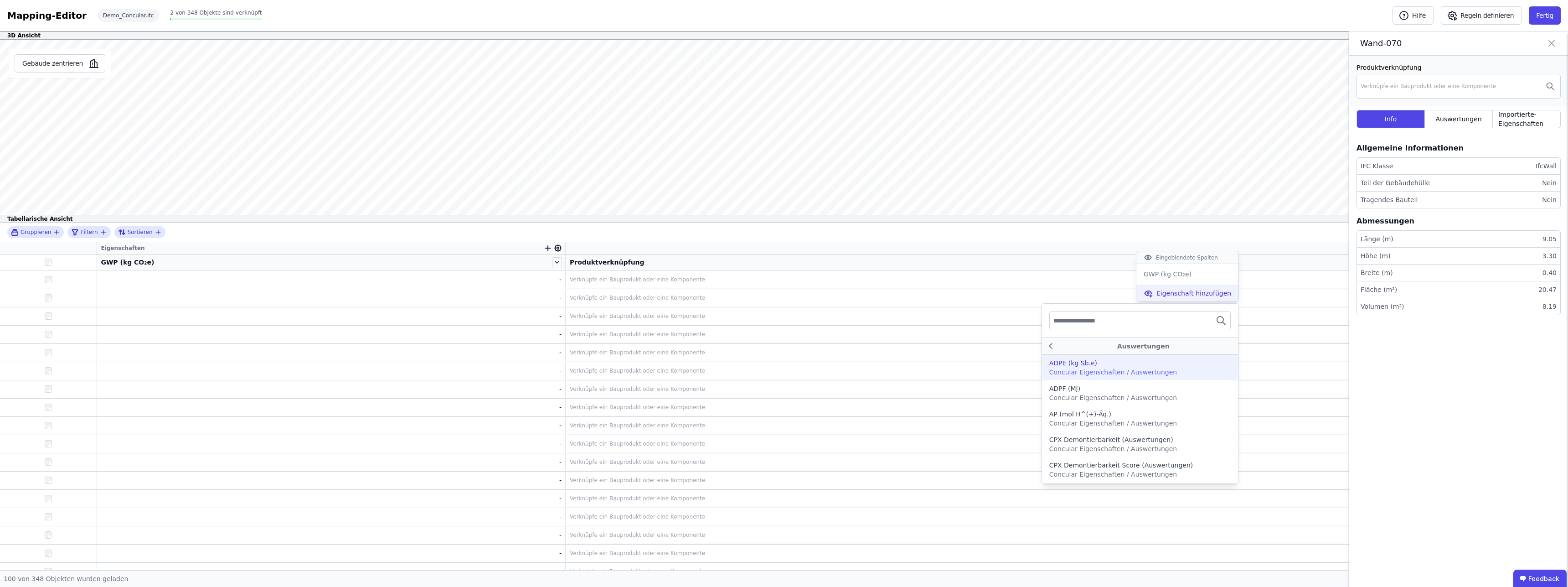
click at [1188, 297] on span "Eigenschaft hinzufügen" at bounding box center [1194, 293] width 75 height 9
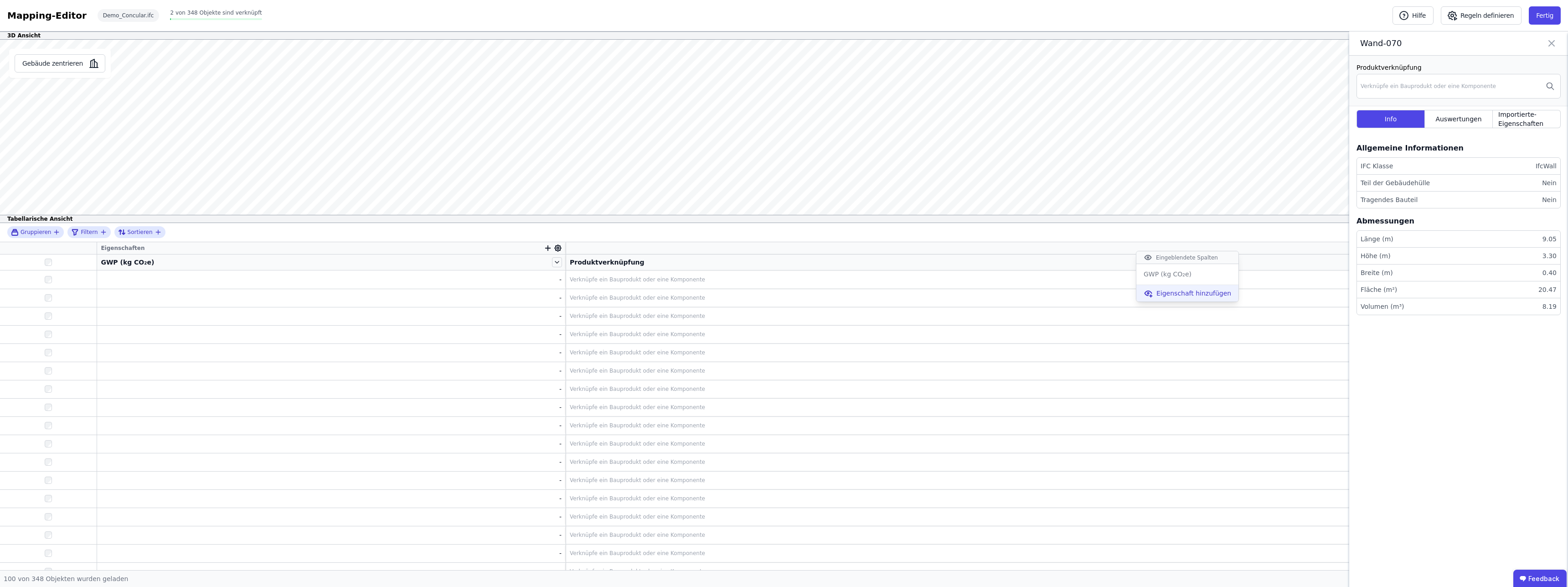
click at [1188, 297] on span "Eigenschaft hinzufügen" at bounding box center [1194, 293] width 75 height 9
click at [1184, 363] on div "Importierte Eigenschaften" at bounding box center [1175, 362] width 83 height 9
click at [1169, 325] on input "text" at bounding box center [1157, 320] width 68 height 16
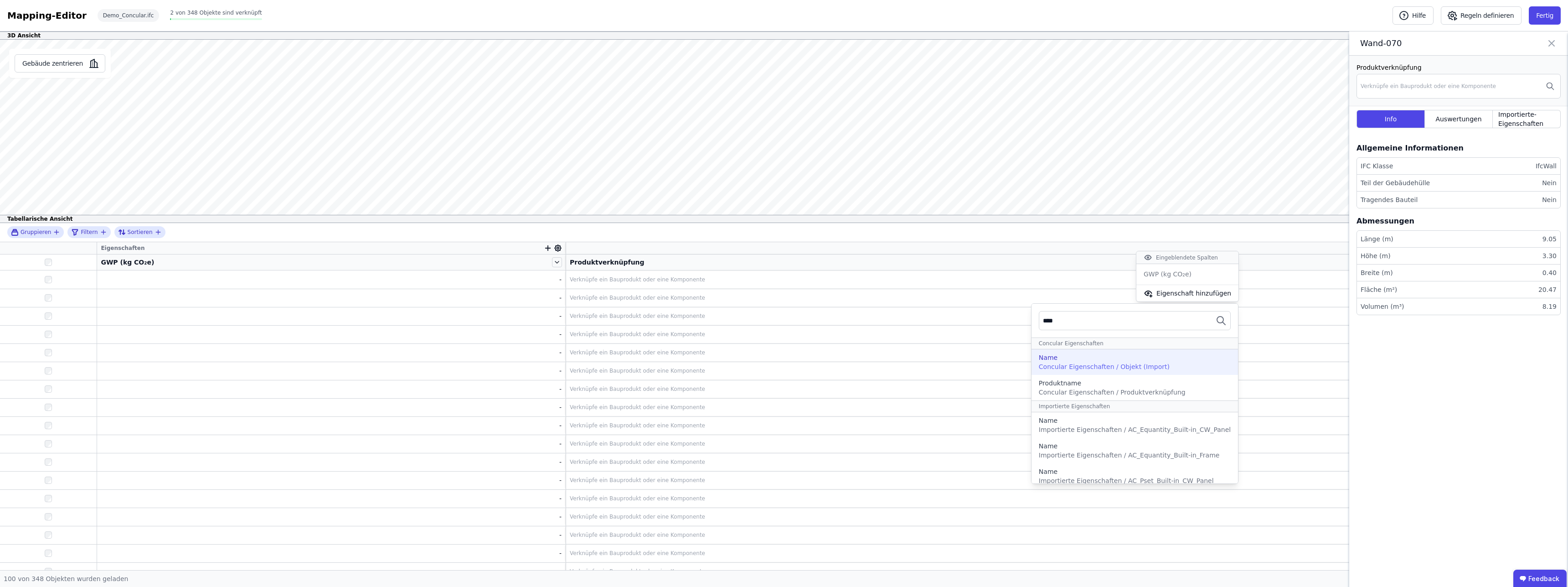
type input "****"
click at [1132, 356] on div "Name" at bounding box center [1135, 357] width 192 height 9
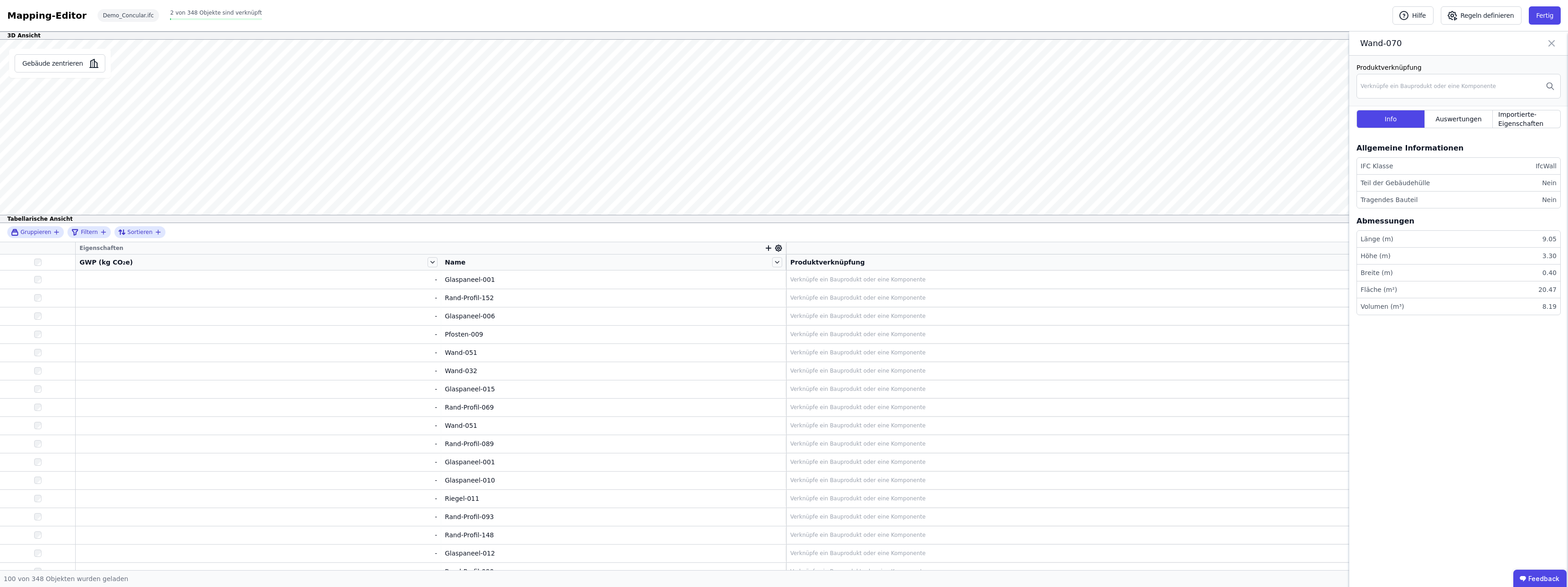
click at [774, 248] on icon at bounding box center [778, 248] width 8 height 8
click at [834, 309] on span "Eigenschaft hinzufügen" at bounding box center [822, 308] width 75 height 9
click at [824, 381] on div "Importierte Eigenschaften" at bounding box center [805, 378] width 83 height 9
click at [792, 340] on input "text" at bounding box center [786, 336] width 68 height 16
click at [802, 312] on span "Eigenschaft hinzufügen" at bounding box center [822, 308] width 75 height 9
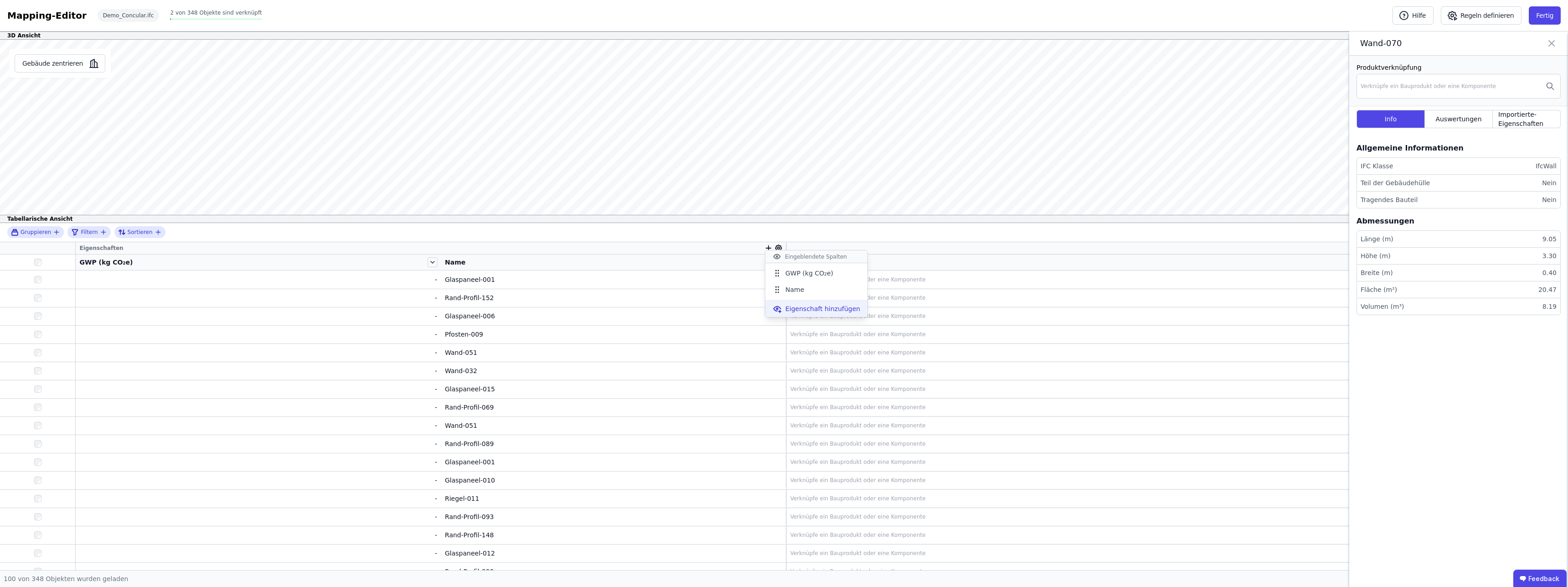
click at [802, 312] on span "Eigenschaft hinzufügen" at bounding box center [822, 308] width 75 height 9
click at [811, 364] on div "Concular Eigenschaften" at bounding box center [801, 361] width 75 height 9
click at [835, 377] on div "Auswertungen" at bounding box center [807, 378] width 88 height 9
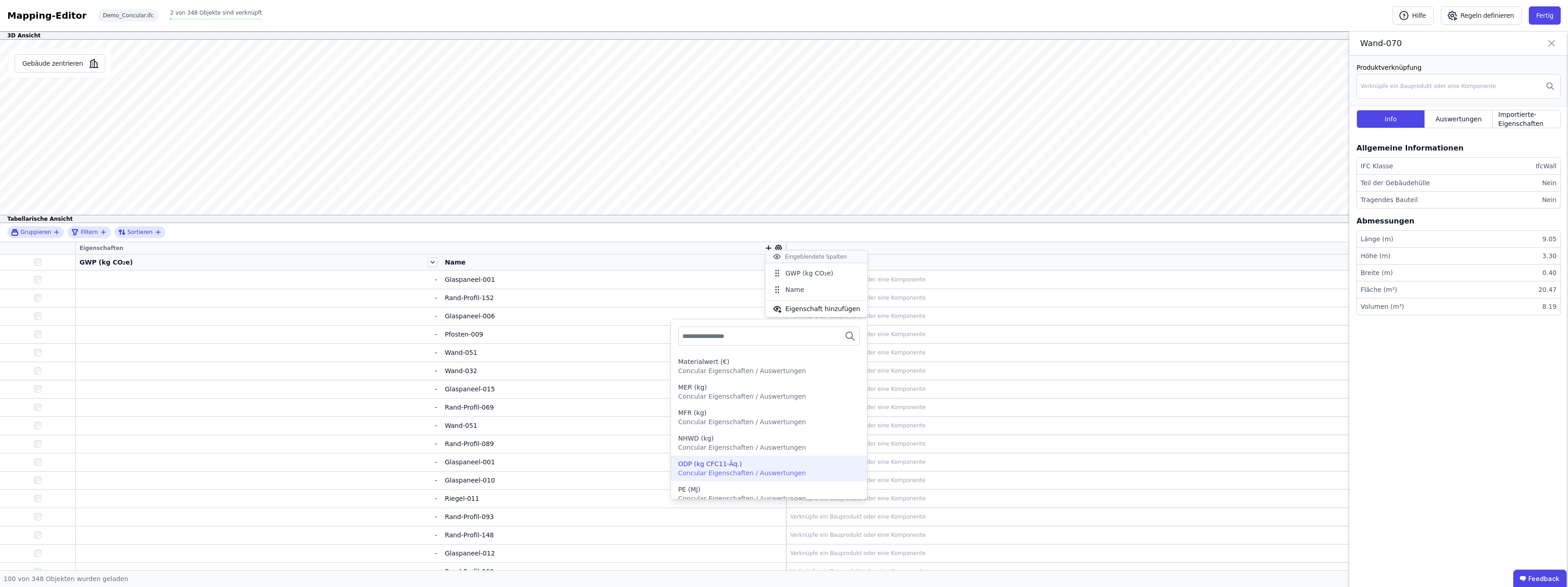
scroll to position [764, 0]
click at [778, 362] on span "Concular Eigenschaften / Auswertungen" at bounding box center [742, 365] width 128 height 7
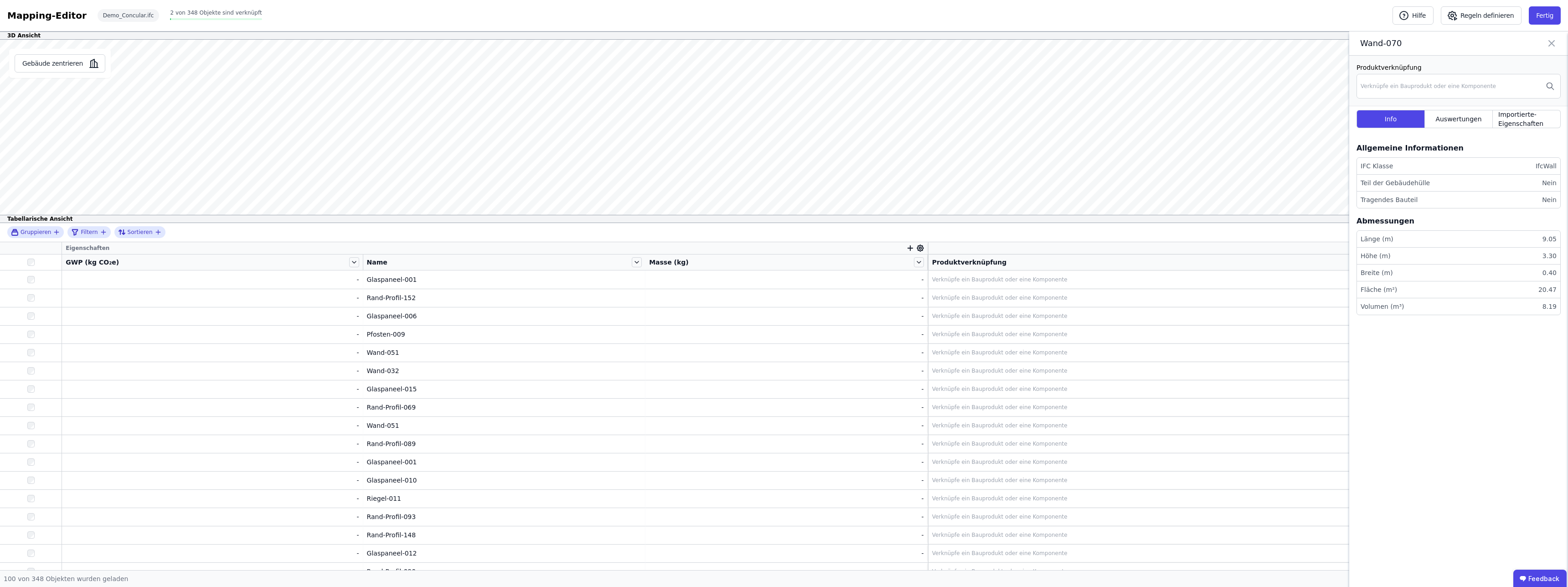
click at [917, 246] on icon at bounding box center [920, 248] width 6 height 6
click at [961, 323] on span "Eigenschaft hinzufügen" at bounding box center [965, 323] width 75 height 9
click at [953, 375] on div "Concular Eigenschaften" at bounding box center [943, 375] width 75 height 9
click at [973, 388] on div "Auswertungen" at bounding box center [953, 392] width 111 height 16
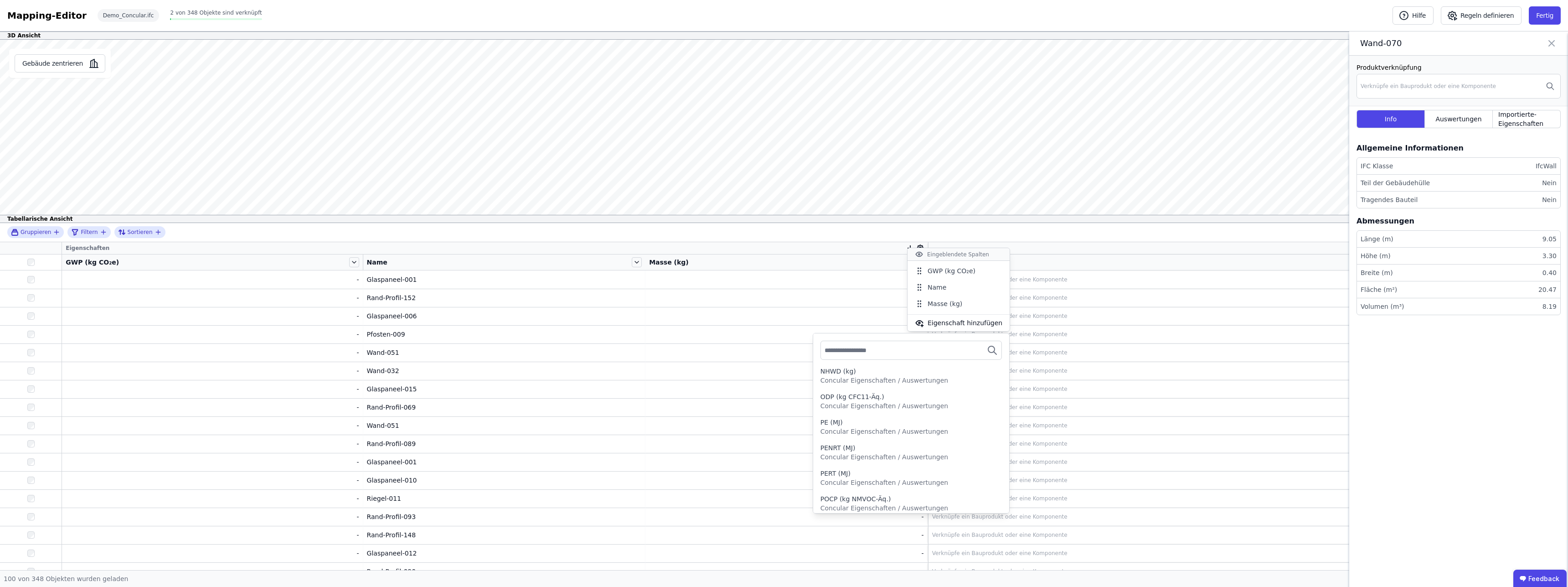
scroll to position [842, 0]
click at [964, 328] on div "Eigenschaft hinzufügen" at bounding box center [959, 323] width 102 height 16
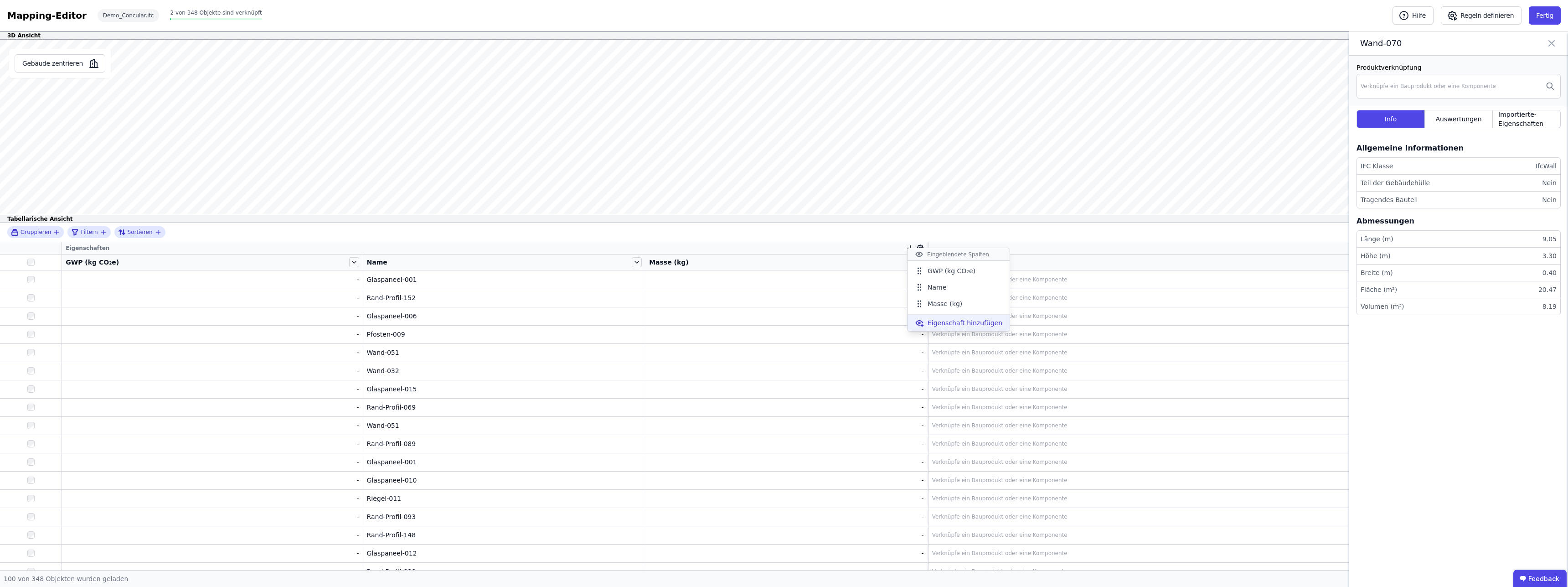
click at [964, 328] on div "Eigenschaft hinzufügen" at bounding box center [959, 323] width 102 height 16
click at [950, 381] on div "Concular Eigenschaften" at bounding box center [953, 375] width 111 height 16
click at [972, 404] on div "Objekt (Import)" at bounding box center [953, 409] width 111 height 16
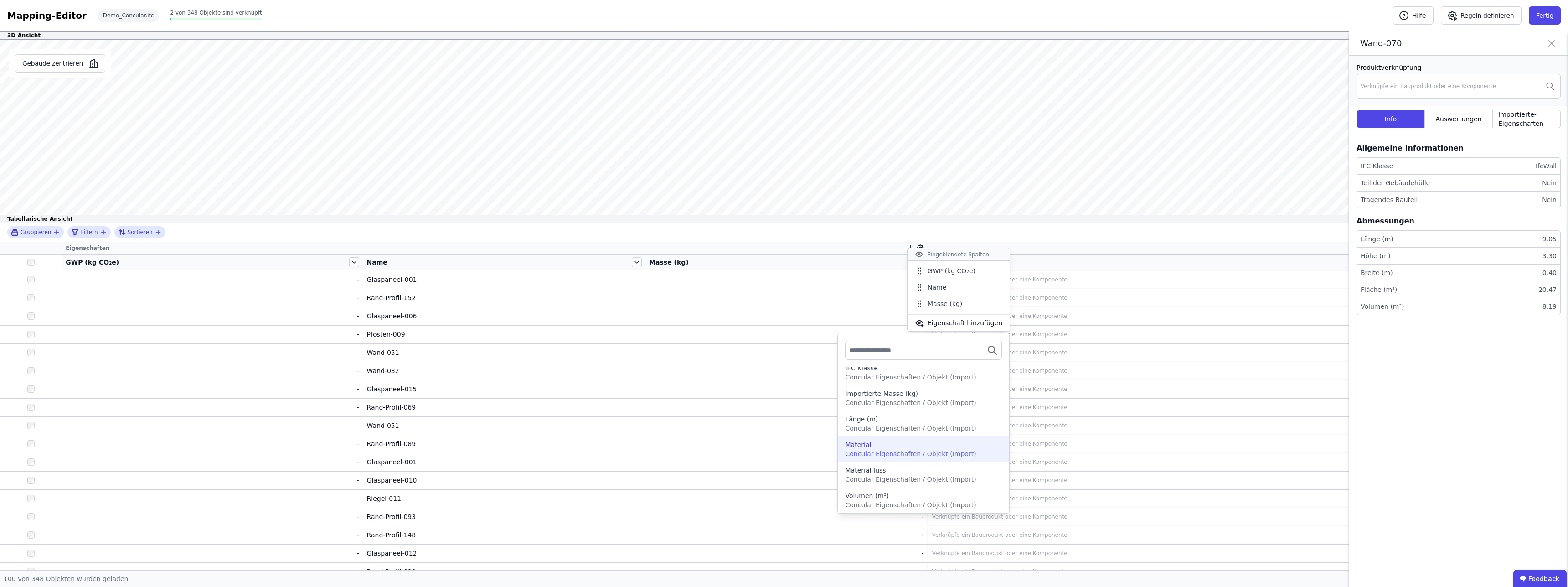
click at [956, 444] on div "Material" at bounding box center [923, 445] width 157 height 9
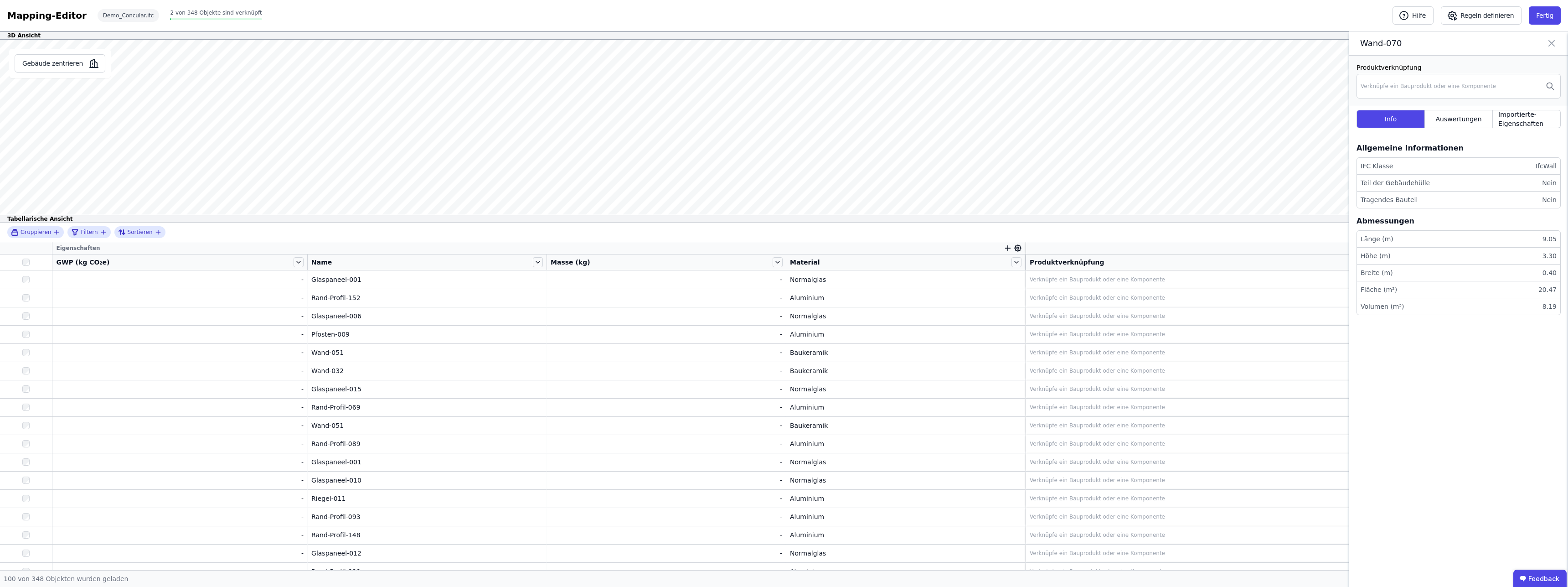
click at [249, 231] on div "Gruppieren Filtern Sortieren" at bounding box center [784, 232] width 1568 height 19
click at [38, 248] on th at bounding box center [26, 248] width 52 height 12
click at [133, 261] on div "GWP (kg CO₂e)" at bounding box center [173, 262] width 236 height 9
click at [1553, 43] on icon at bounding box center [1552, 43] width 5 height 5
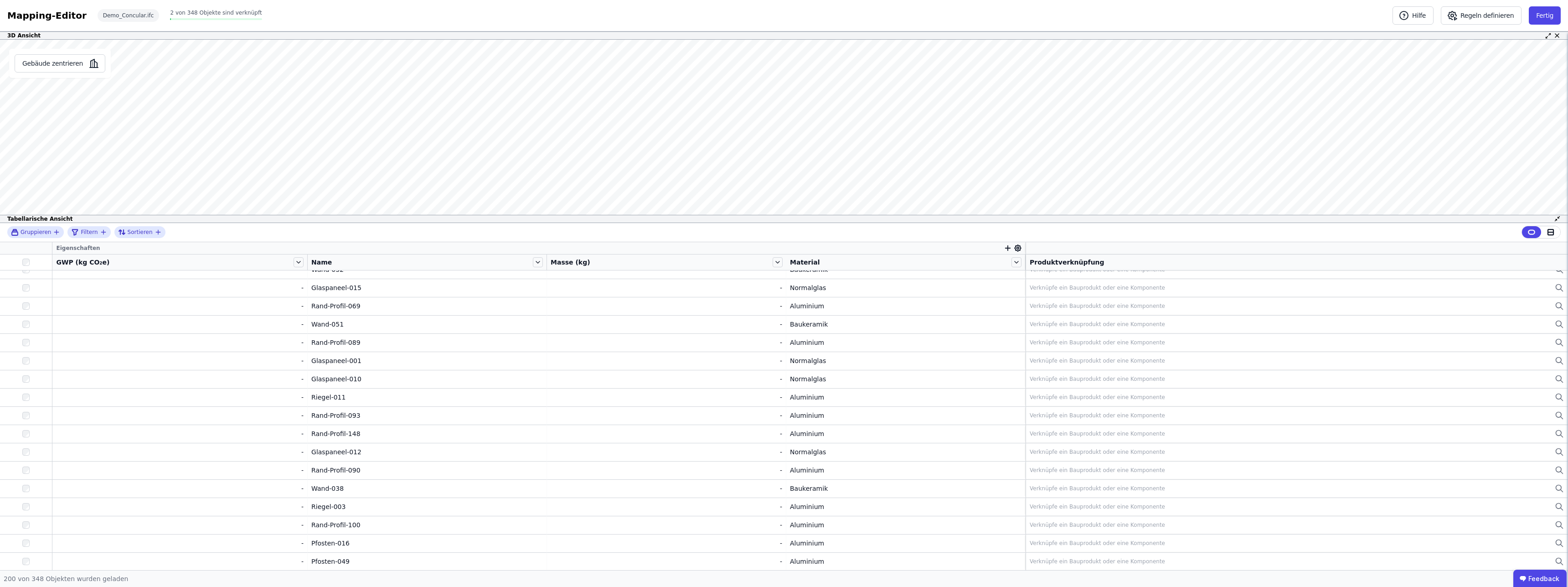
scroll to position [319, 0]
click at [1552, 233] on icon at bounding box center [1550, 231] width 8 height 8
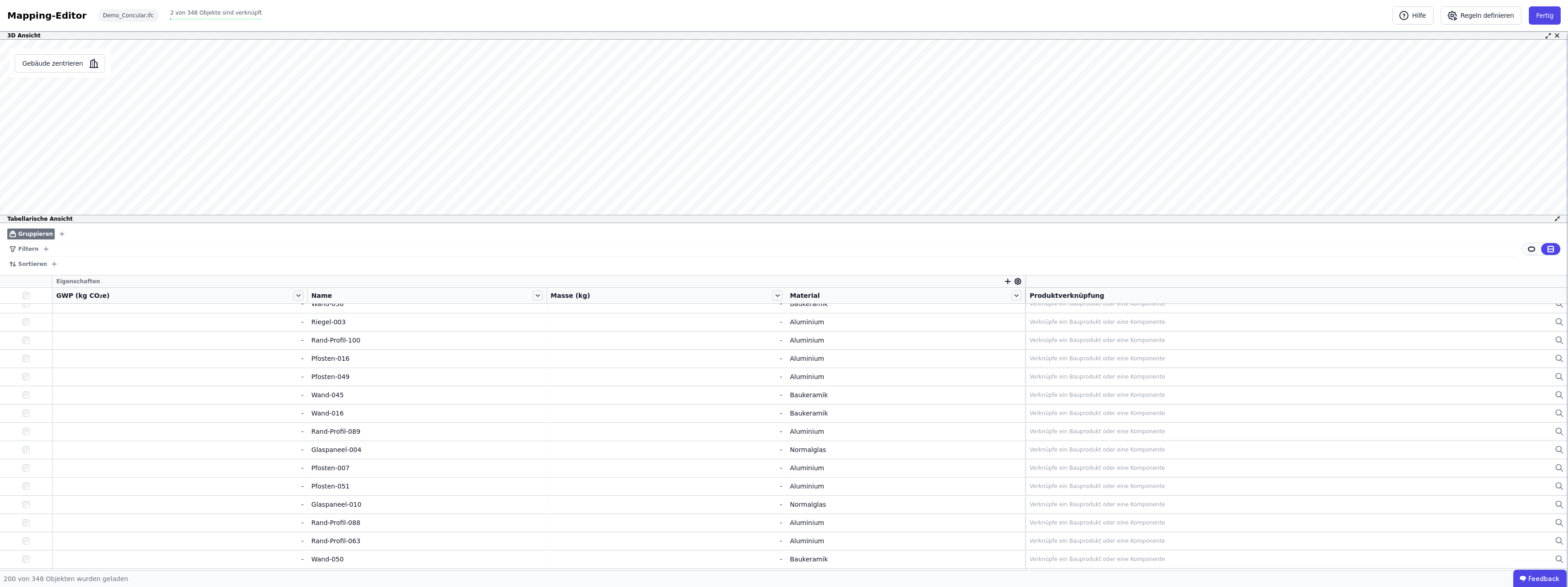
click at [1530, 251] on icon at bounding box center [1531, 248] width 8 height 8
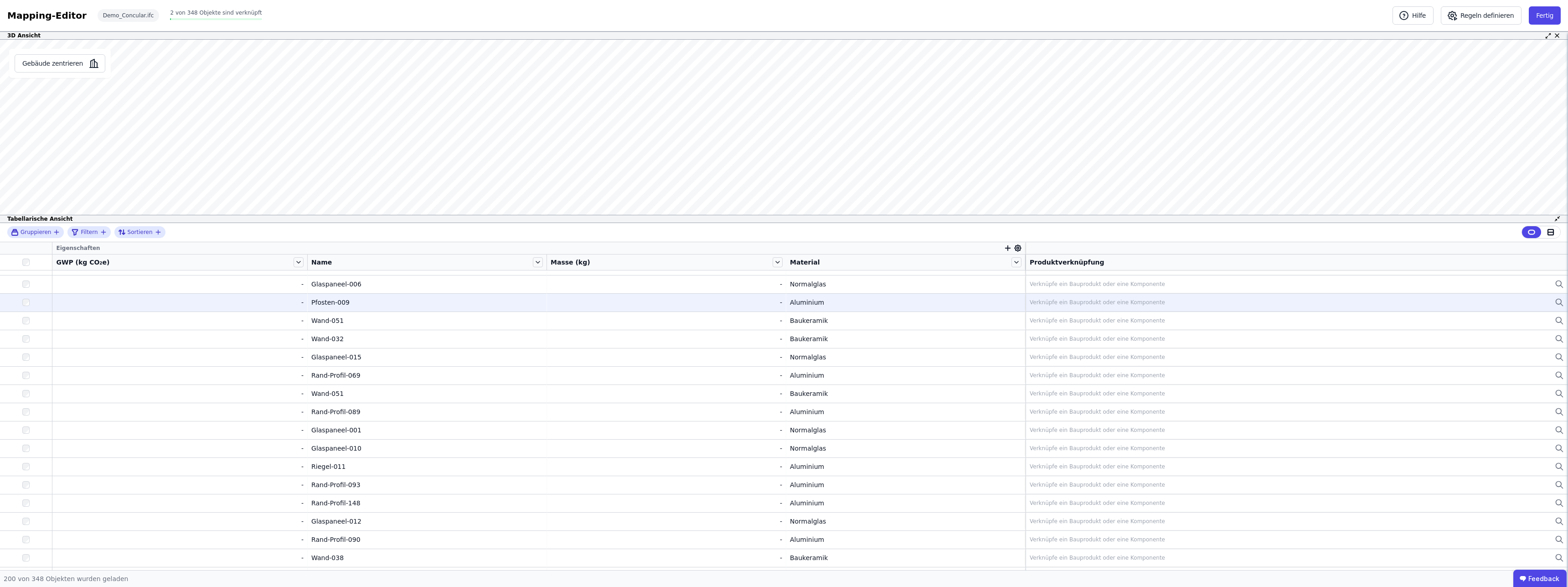
scroll to position [0, 0]
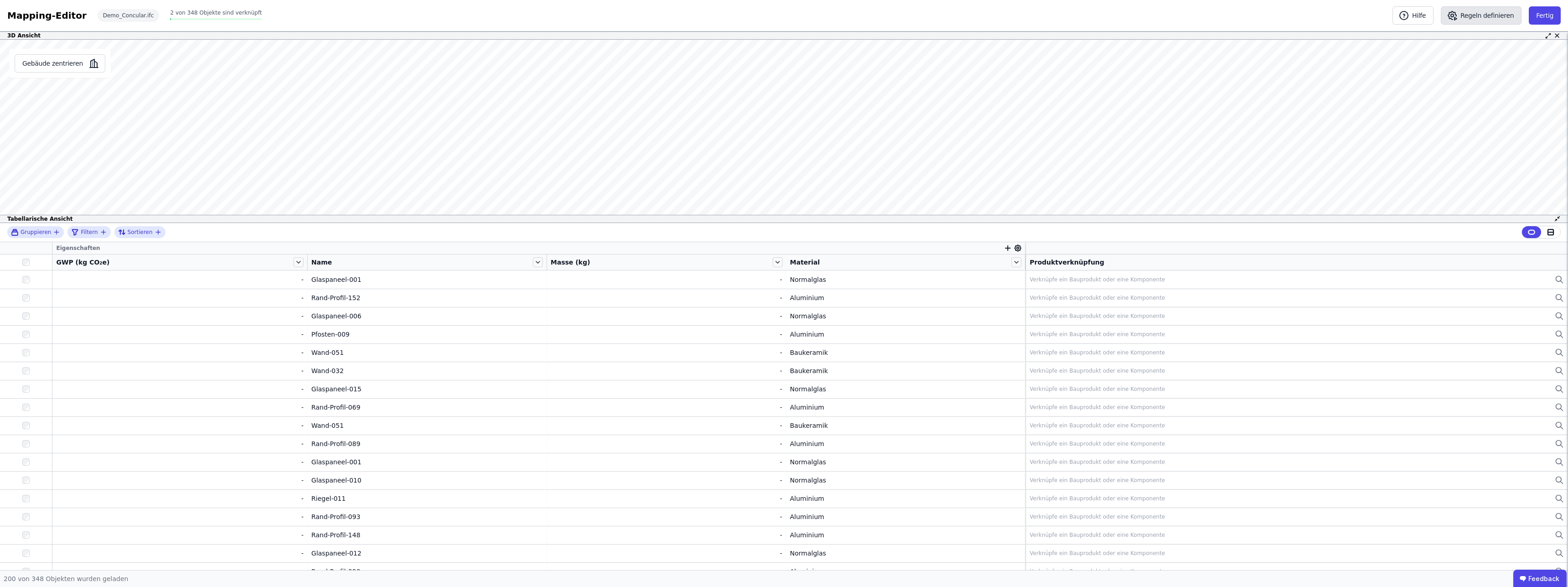
click at [1507, 16] on button "Regeln definieren" at bounding box center [1481, 15] width 81 height 18
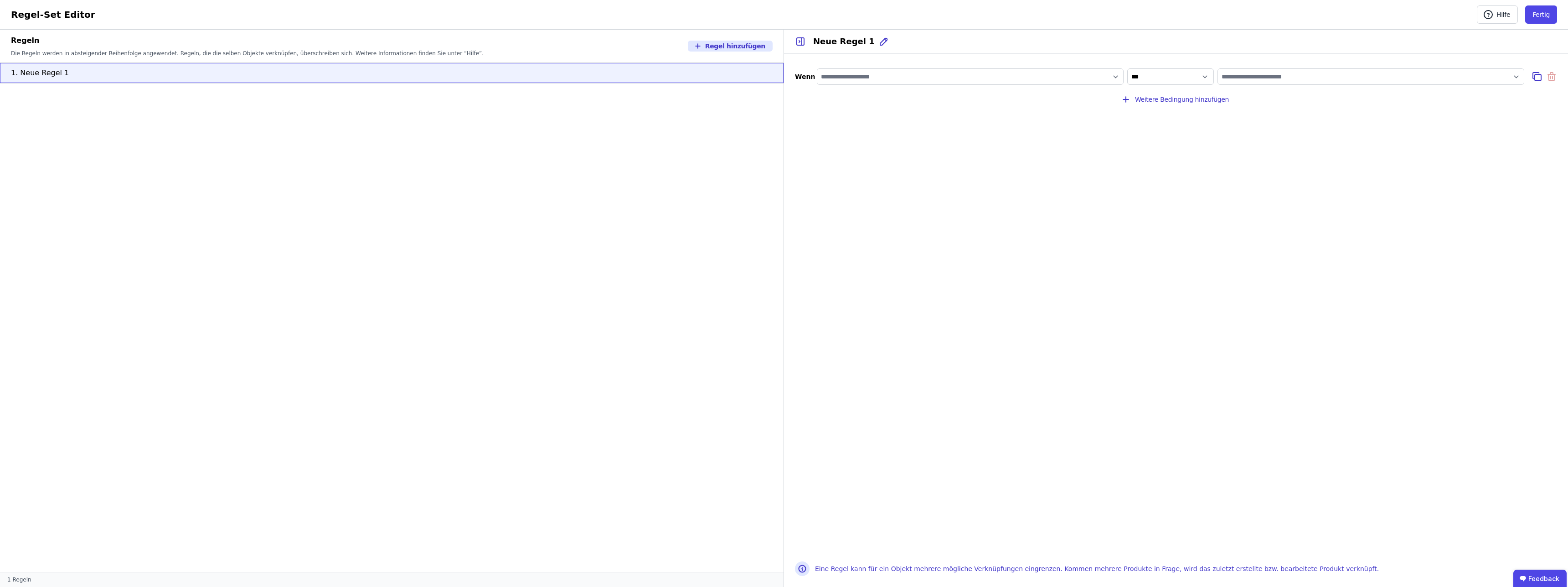
click at [1115, 80] on input "filter_by" at bounding box center [970, 76] width 306 height 16
click at [1118, 79] on input "filter_by" at bounding box center [970, 76] width 306 height 16
click at [919, 101] on div "Concular Eigenschaften" at bounding box center [873, 95] width 111 height 16
click at [917, 111] on icon at bounding box center [917, 112] width 8 height 9
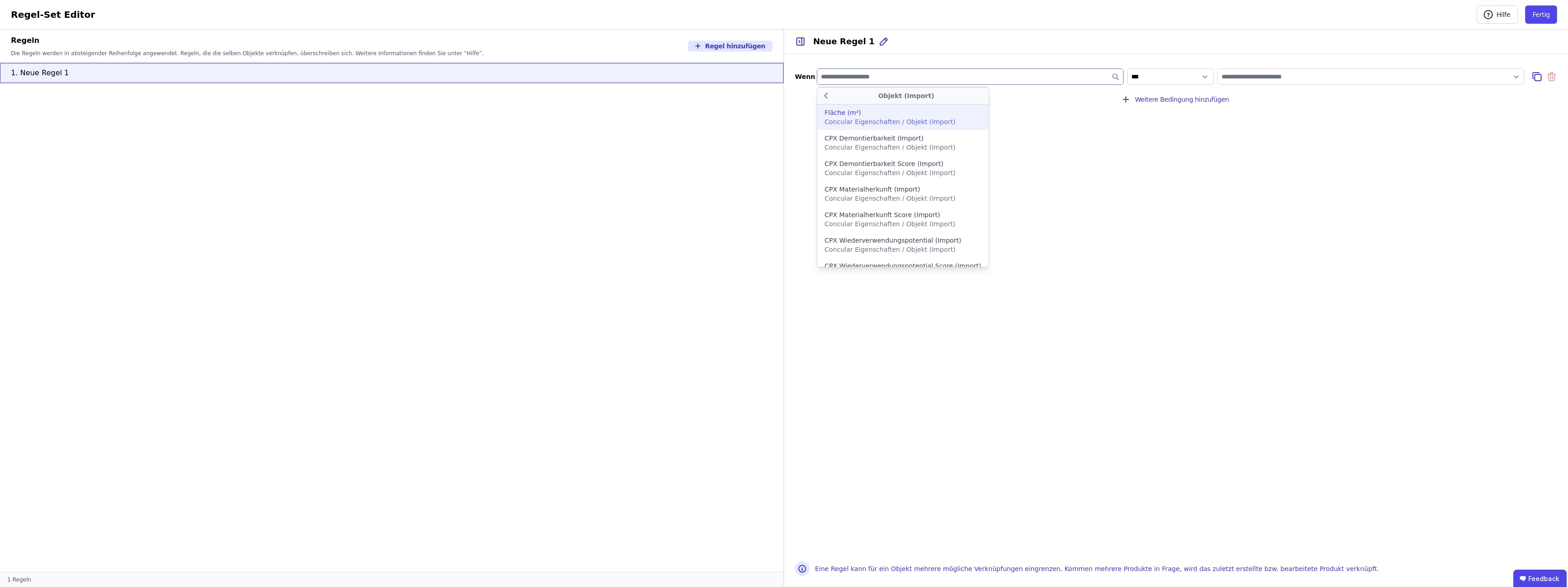
click at [1037, 128] on div "Wenn Objekt (Import) Fläche (m²) Concular Eigenschaften / Objekt (Import) CPX D…" at bounding box center [1176, 301] width 784 height 496
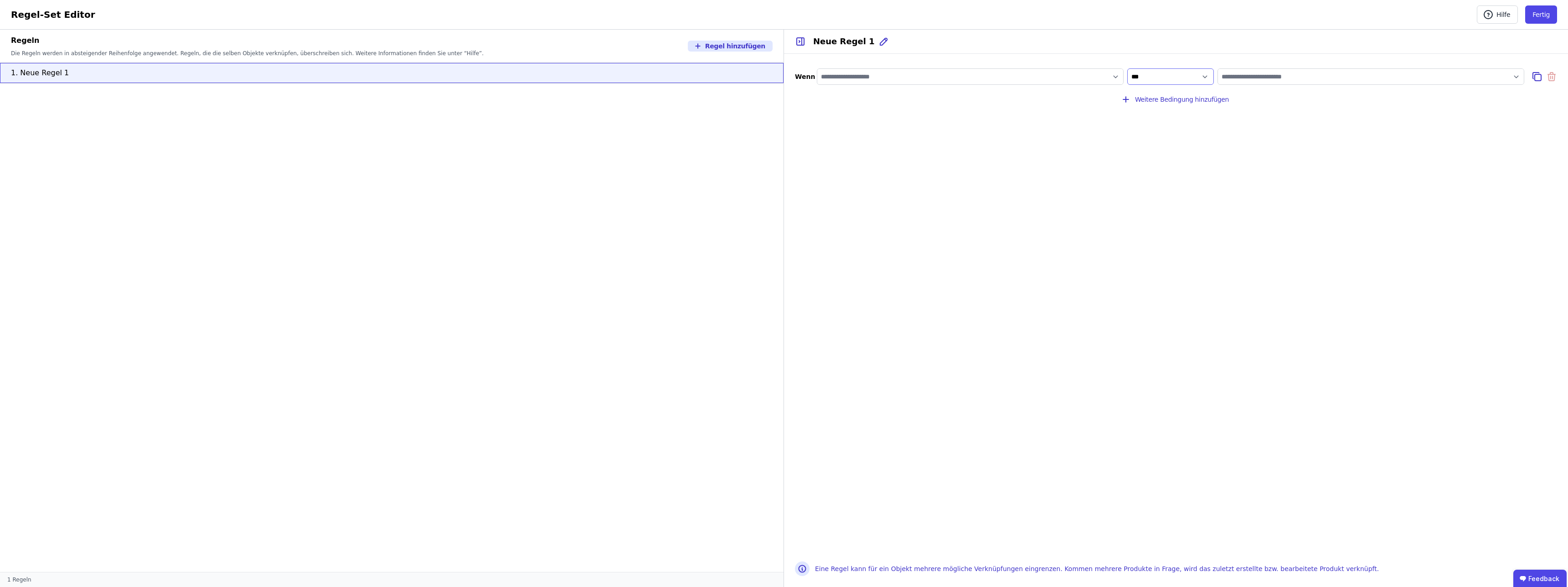
click at [1127, 68] on select "**********" at bounding box center [1171, 76] width 86 height 16
click at [1206, 75] on select "**********" at bounding box center [1171, 76] width 86 height 16
click at [1520, 77] on input "value" at bounding box center [1371, 76] width 306 height 16
click at [1516, 76] on input "value" at bounding box center [1371, 76] width 306 height 16
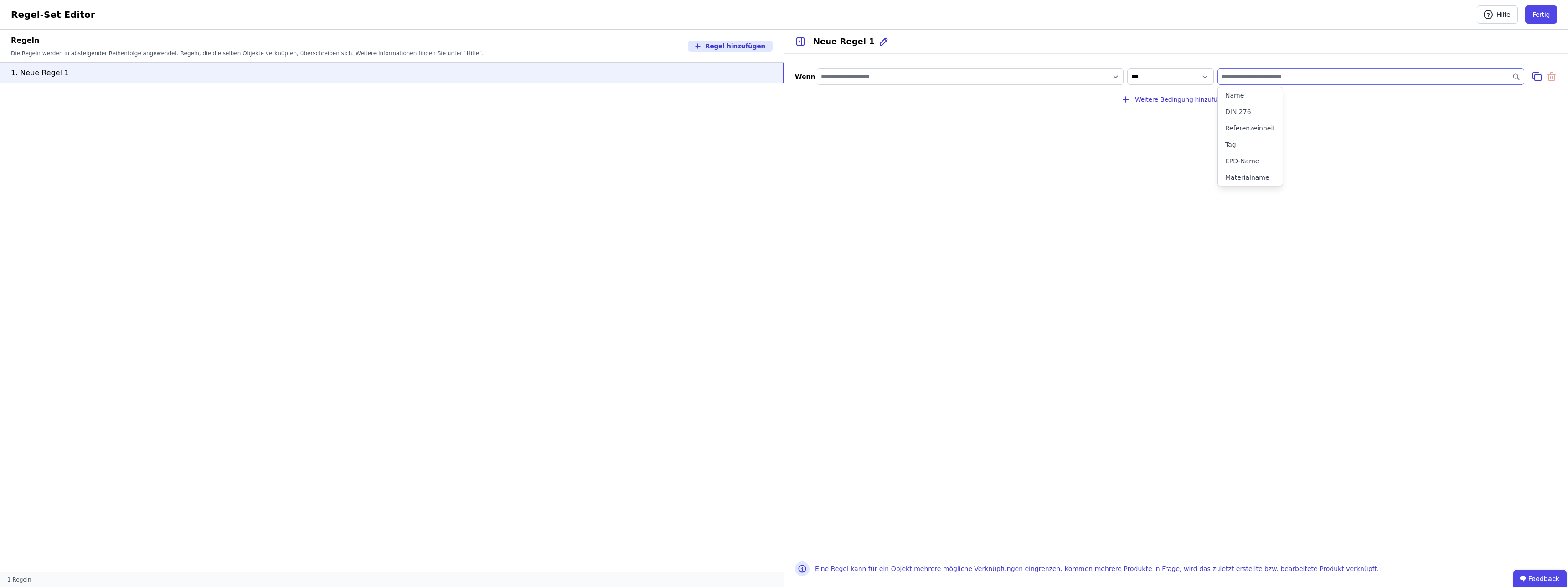
click at [1498, 142] on div "**********" at bounding box center [1176, 301] width 784 height 496
click at [1542, 13] on button "Fertig" at bounding box center [1541, 15] width 32 height 18
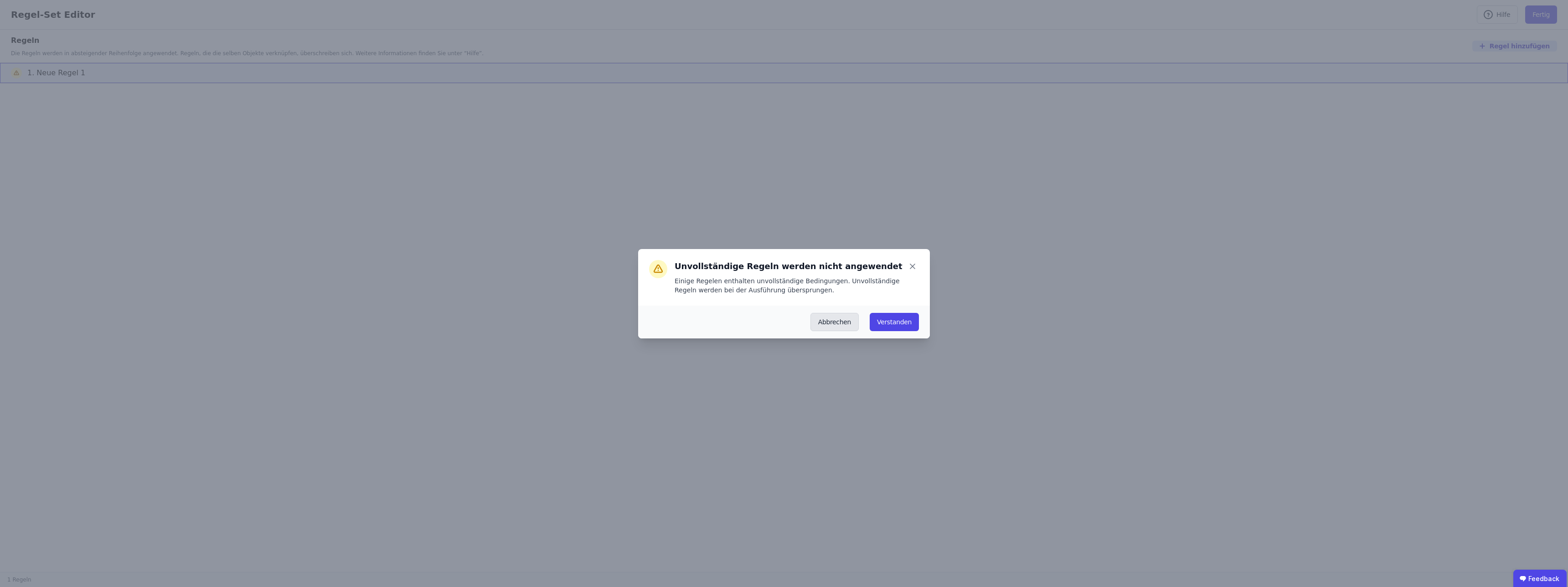
click at [835, 322] on button "Abbrechen" at bounding box center [834, 322] width 48 height 18
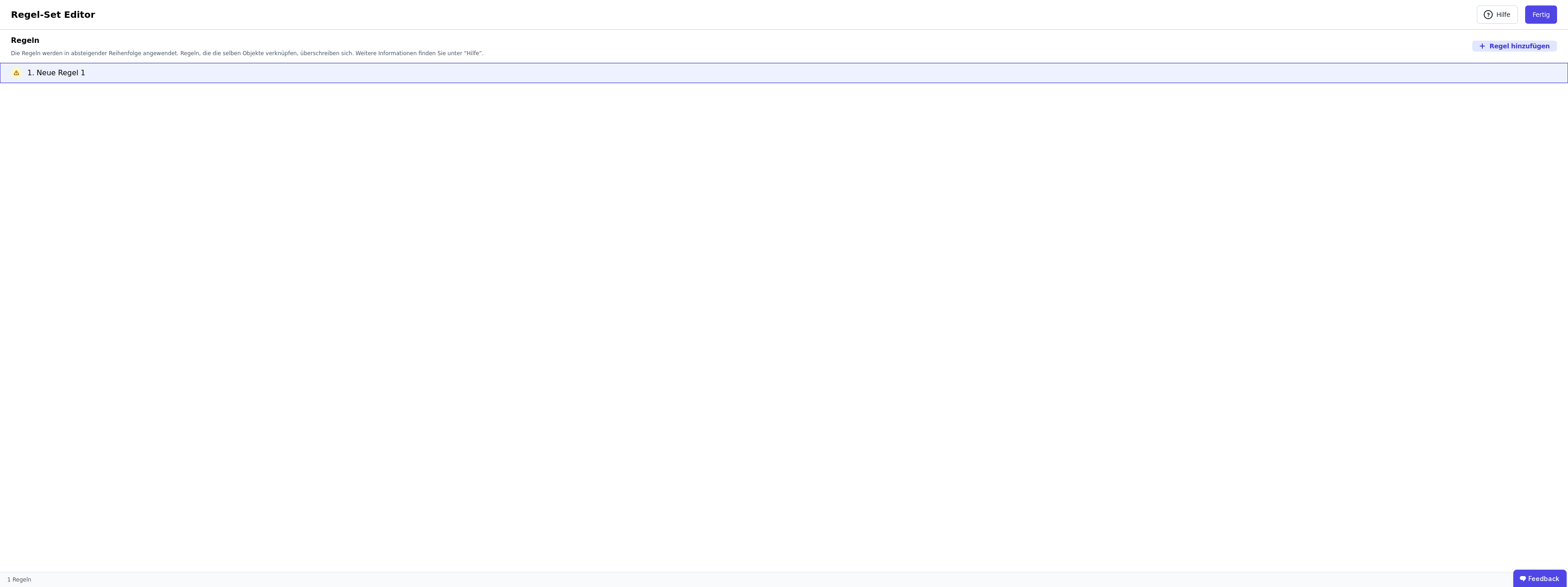
drag, startPoint x: 375, startPoint y: 163, endPoint x: 126, endPoint y: 130, distance: 251.2
click at [373, 163] on ul "1. Neue Regel 1" at bounding box center [784, 317] width 1568 height 509
click at [1545, 21] on button "Fertig" at bounding box center [1541, 15] width 32 height 18
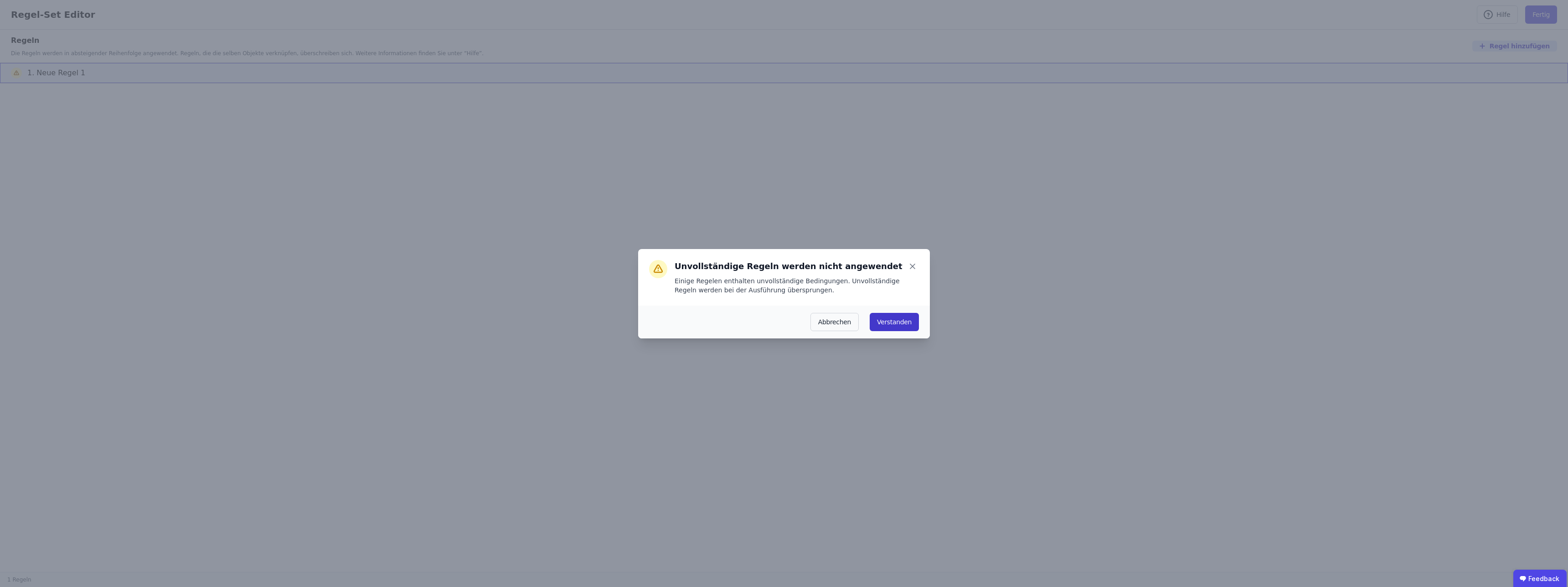
click at [878, 326] on button "Verstanden" at bounding box center [894, 322] width 49 height 18
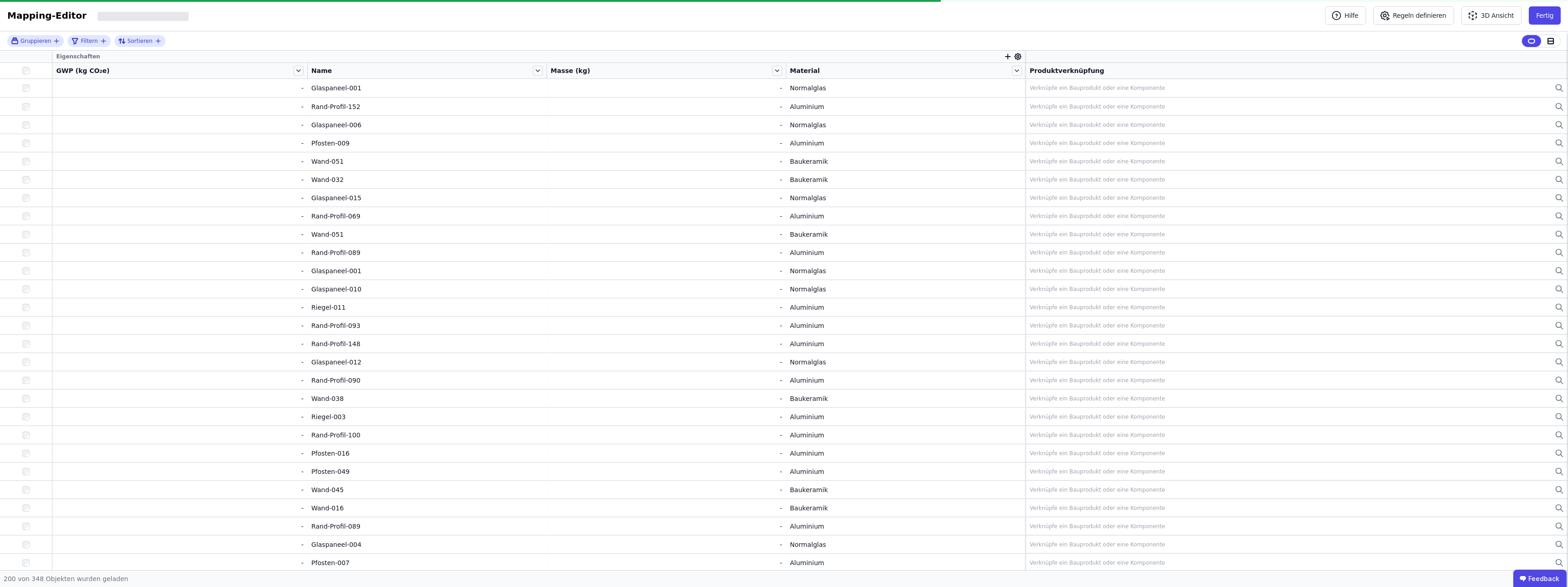
click at [889, 324] on div "Aluminium" at bounding box center [906, 325] width 231 height 9
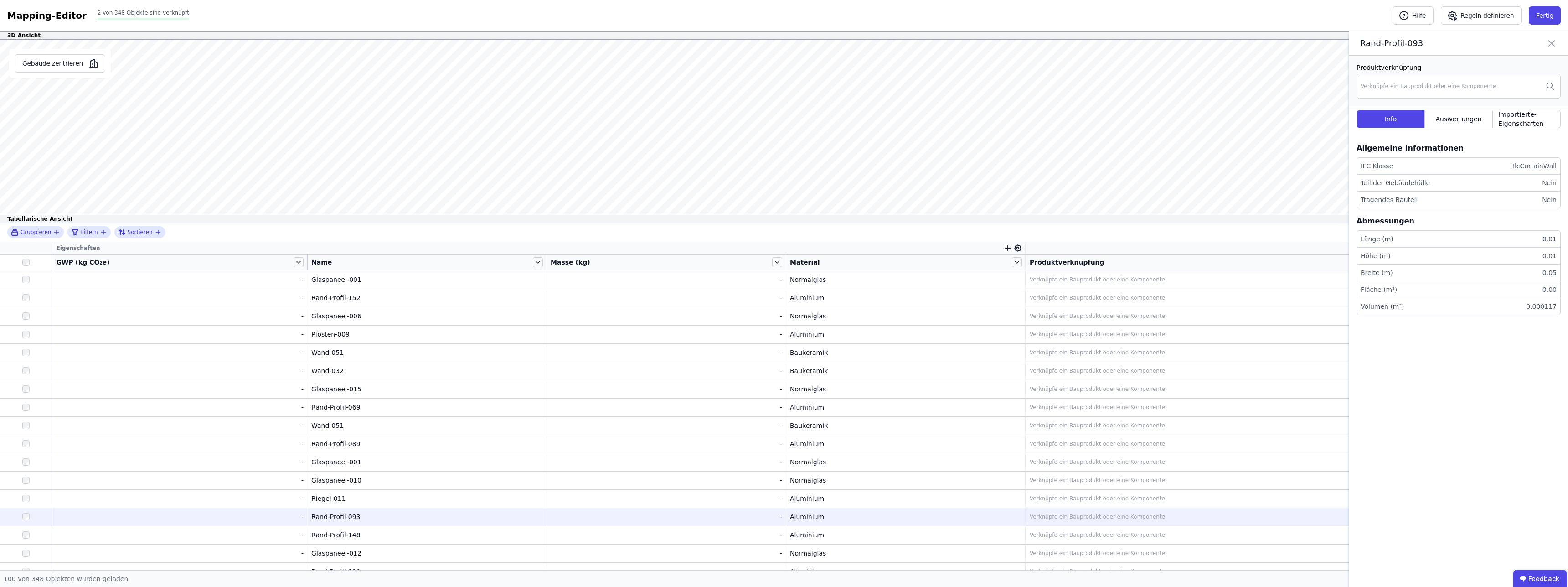
click at [139, 12] on span "2 von 348 Objekte sind verknüpft" at bounding box center [143, 13] width 92 height 6
click at [1552, 18] on button "Fertig" at bounding box center [1545, 15] width 32 height 18
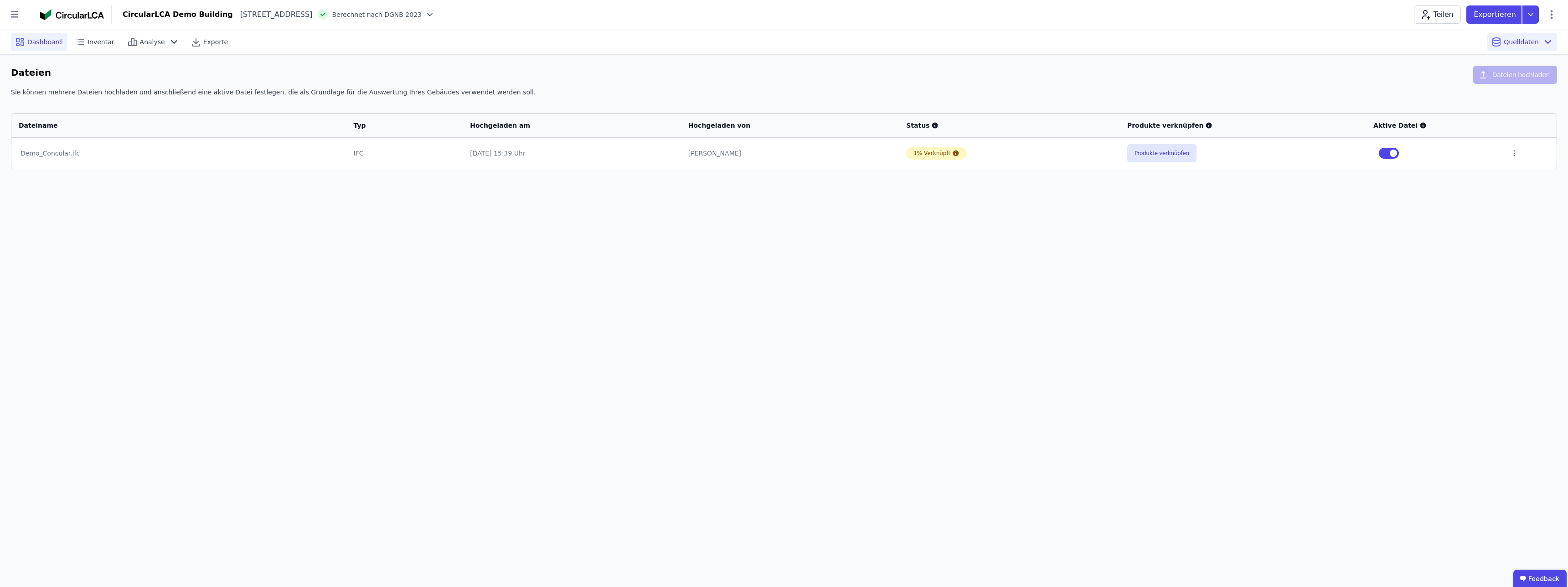
click at [35, 44] on span "Dashboard" at bounding box center [44, 41] width 35 height 9
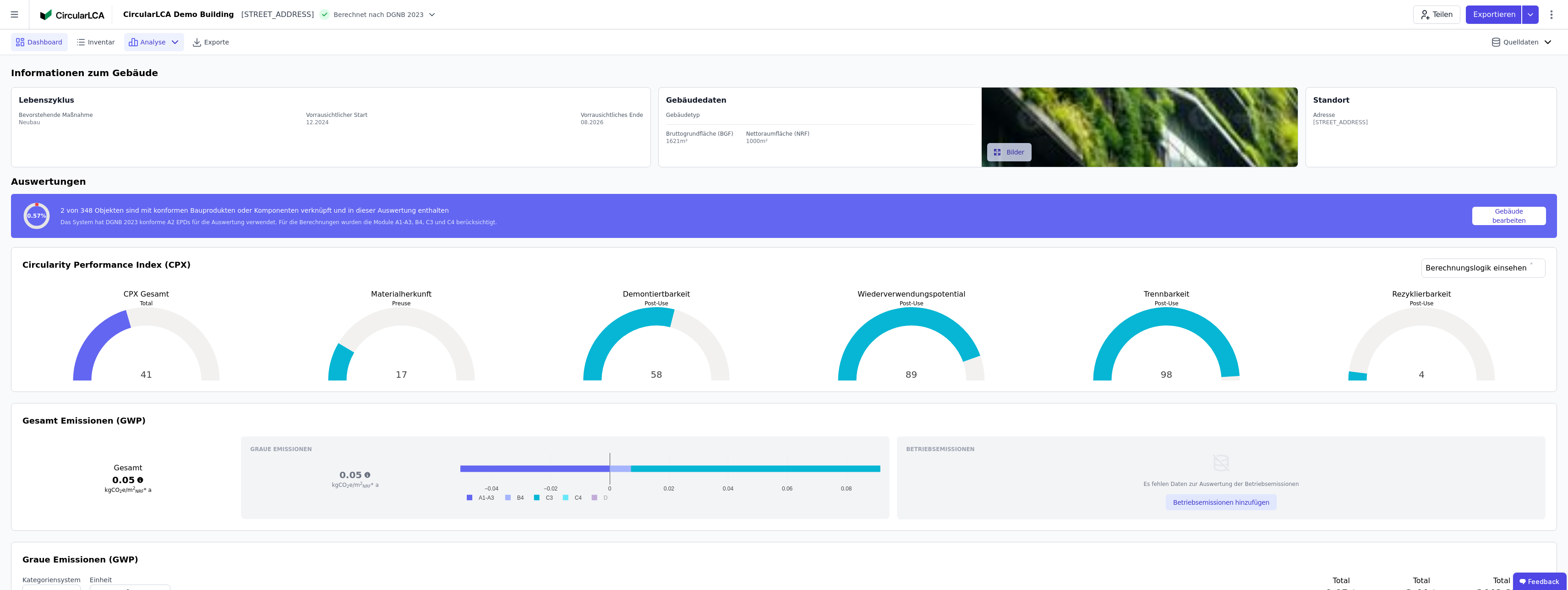
click at [147, 47] on div "Analyse" at bounding box center [154, 42] width 60 height 18
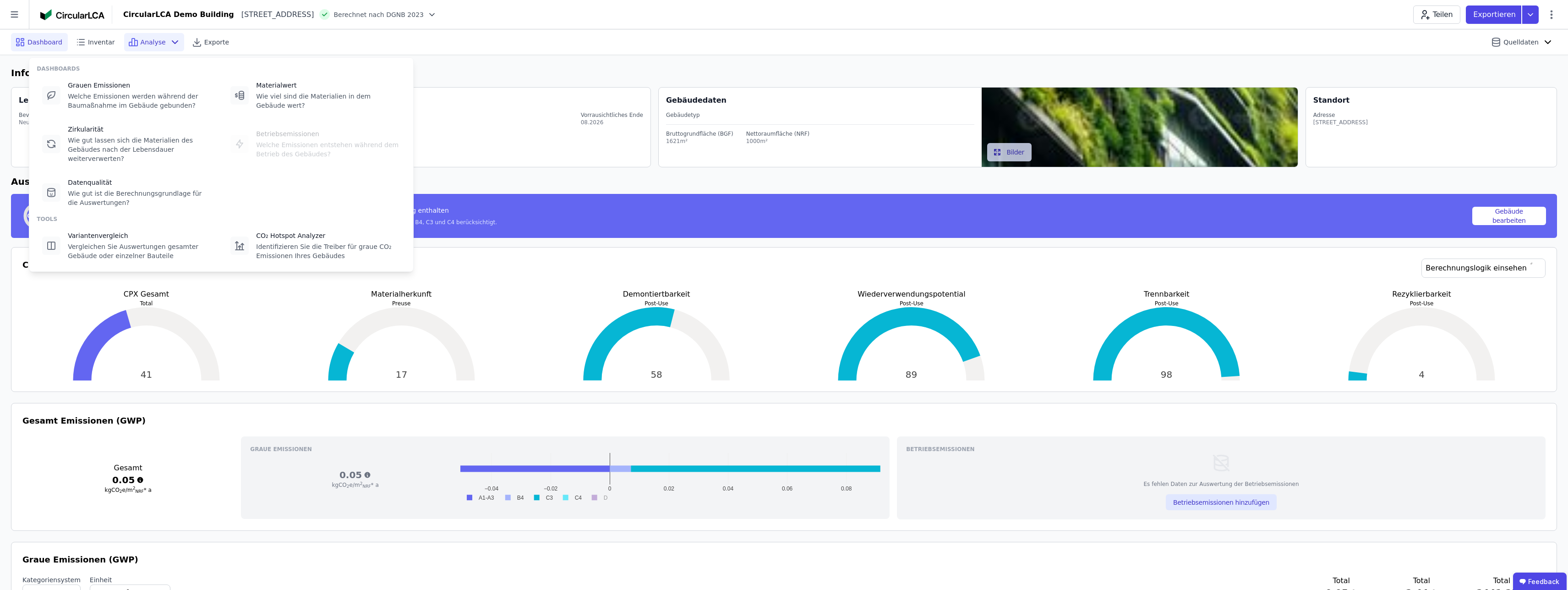
click at [147, 47] on div "Analyse" at bounding box center [154, 42] width 60 height 18
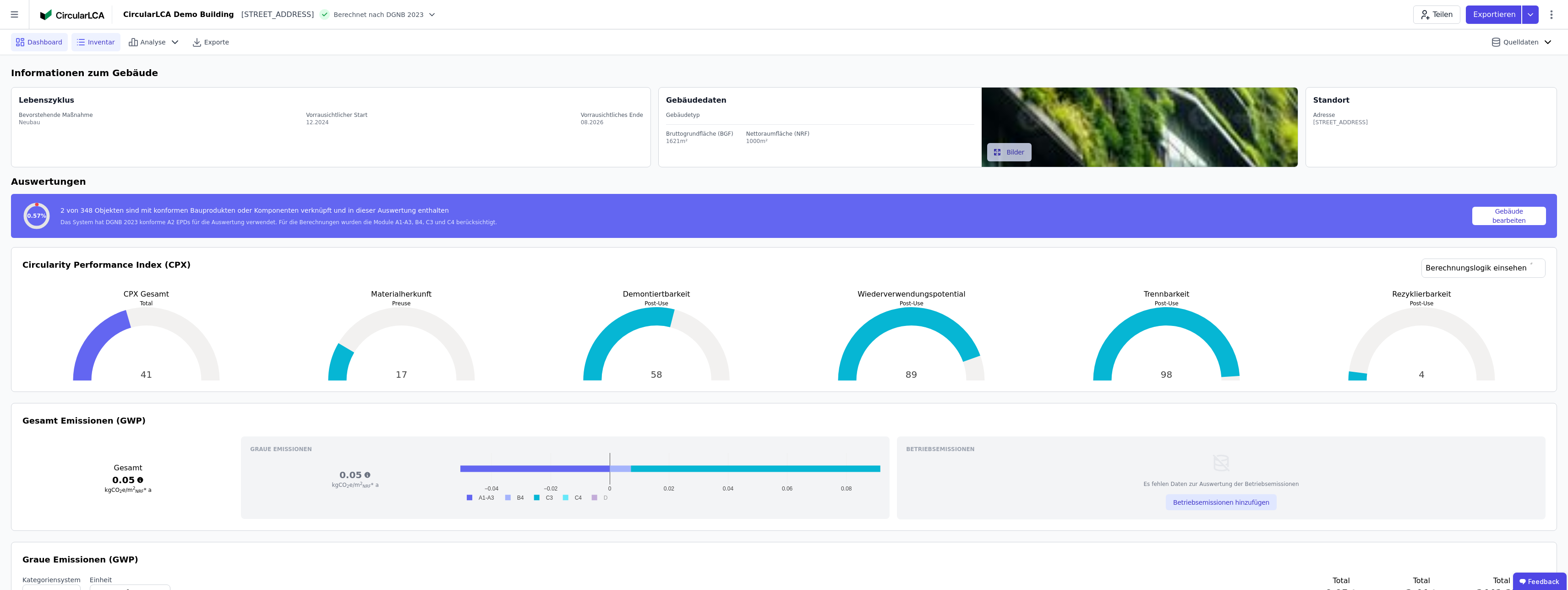
click at [94, 45] on span "Inventar" at bounding box center [102, 42] width 27 height 9
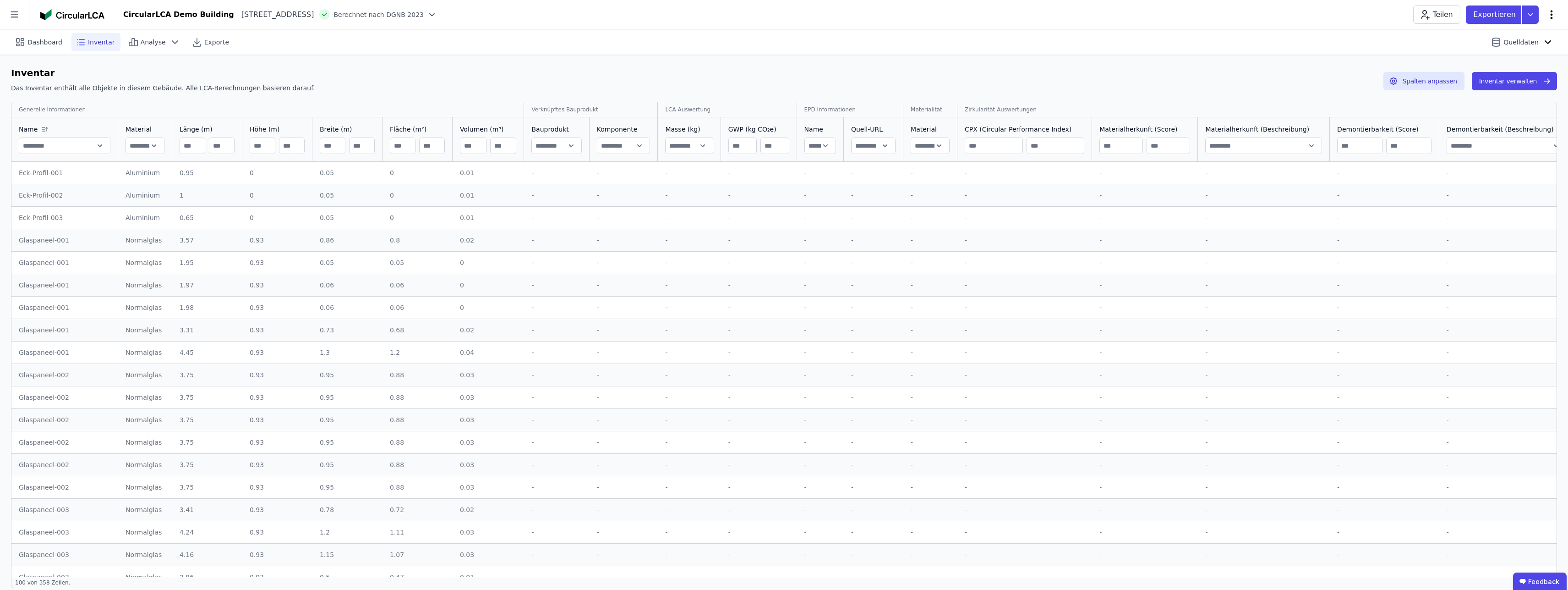
click at [1553, 17] on icon at bounding box center [1551, 15] width 11 height 11
click at [1549, 40] on icon at bounding box center [1548, 42] width 11 height 11
click at [1476, 84] on div "Objekte (Bauteile des Gebäudes) für das Inventar und die Berechnung von grauen …" at bounding box center [1458, 94] width 173 height 28
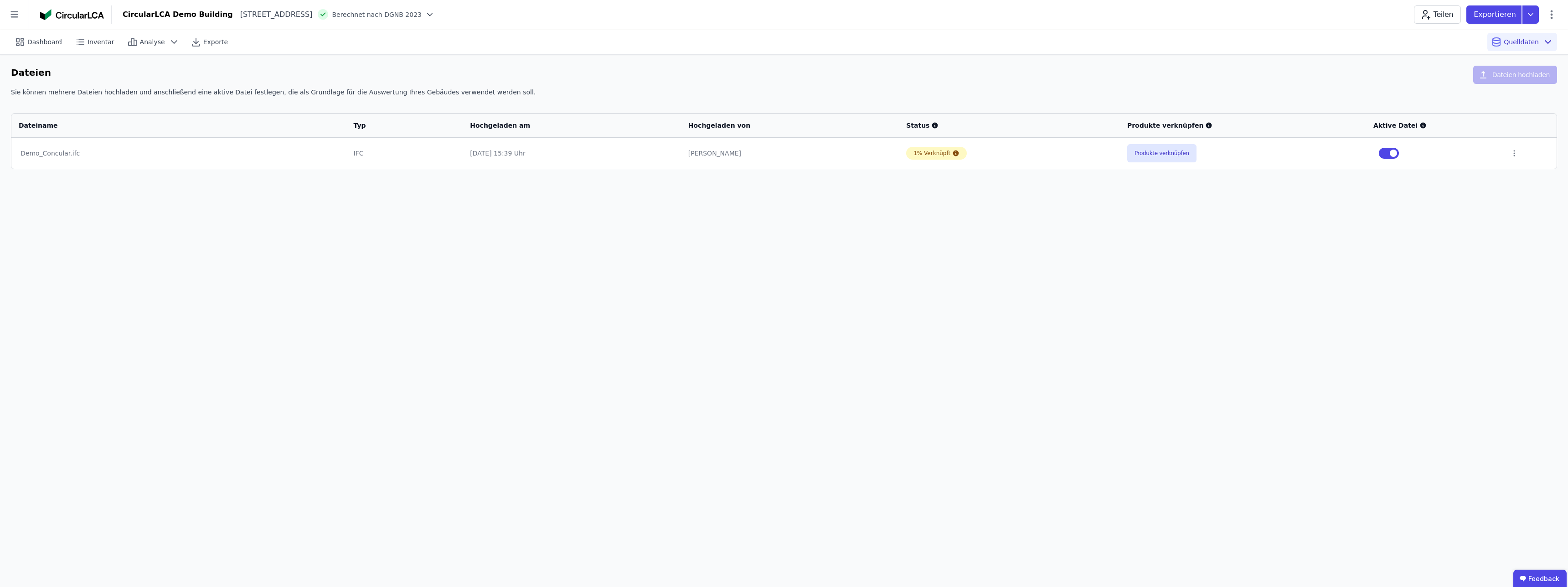
click at [1272, 223] on div "Dashboard Inventar Analyse Exporte Quelldaten Dateien Dateien hochladen Sie kön…" at bounding box center [784, 308] width 1568 height 558
click at [1175, 156] on button "Produkte verknüpfen" at bounding box center [1162, 153] width 69 height 18
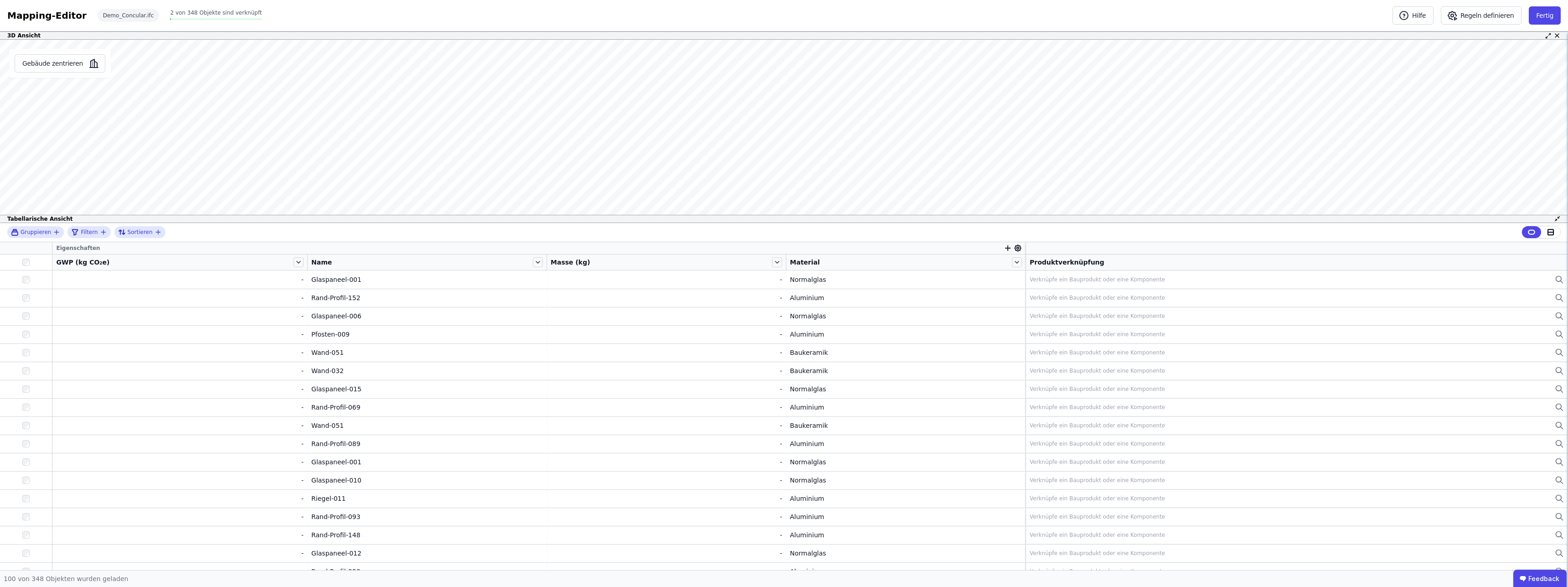
click at [102, 265] on div "GWP (kg CO₂e)" at bounding box center [173, 262] width 236 height 9
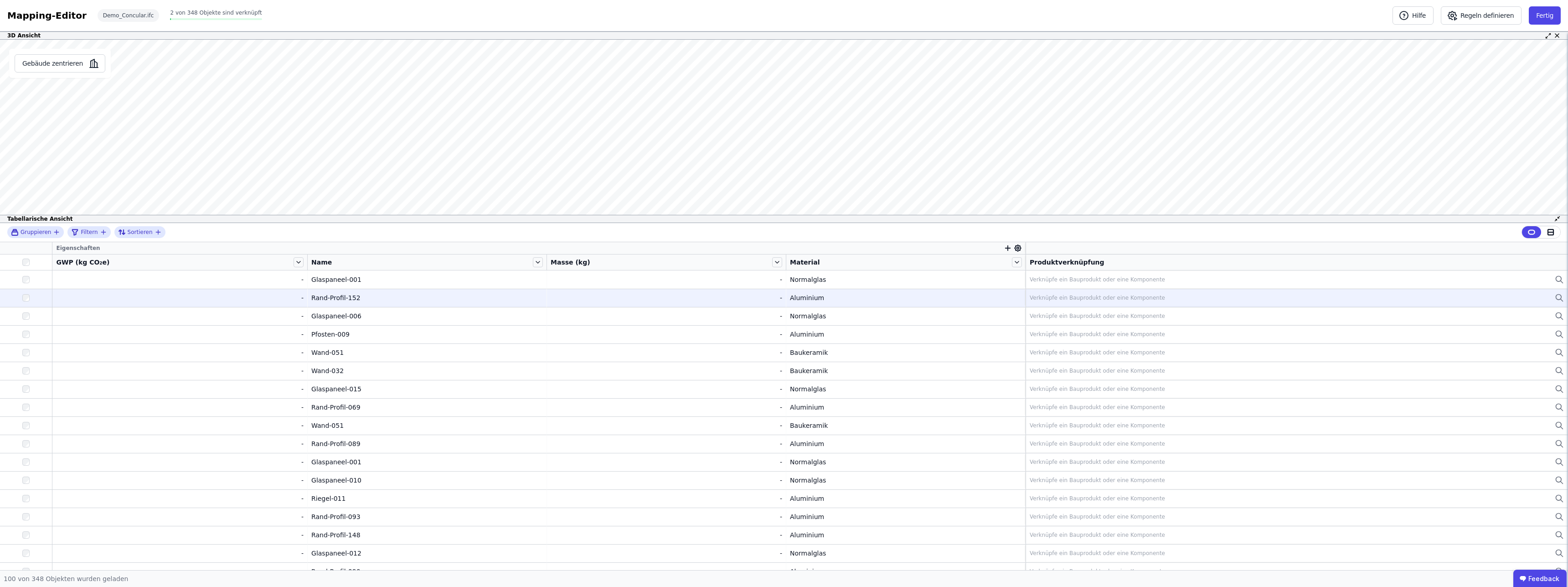
click at [174, 294] on div "-" at bounding box center [180, 298] width 248 height 9
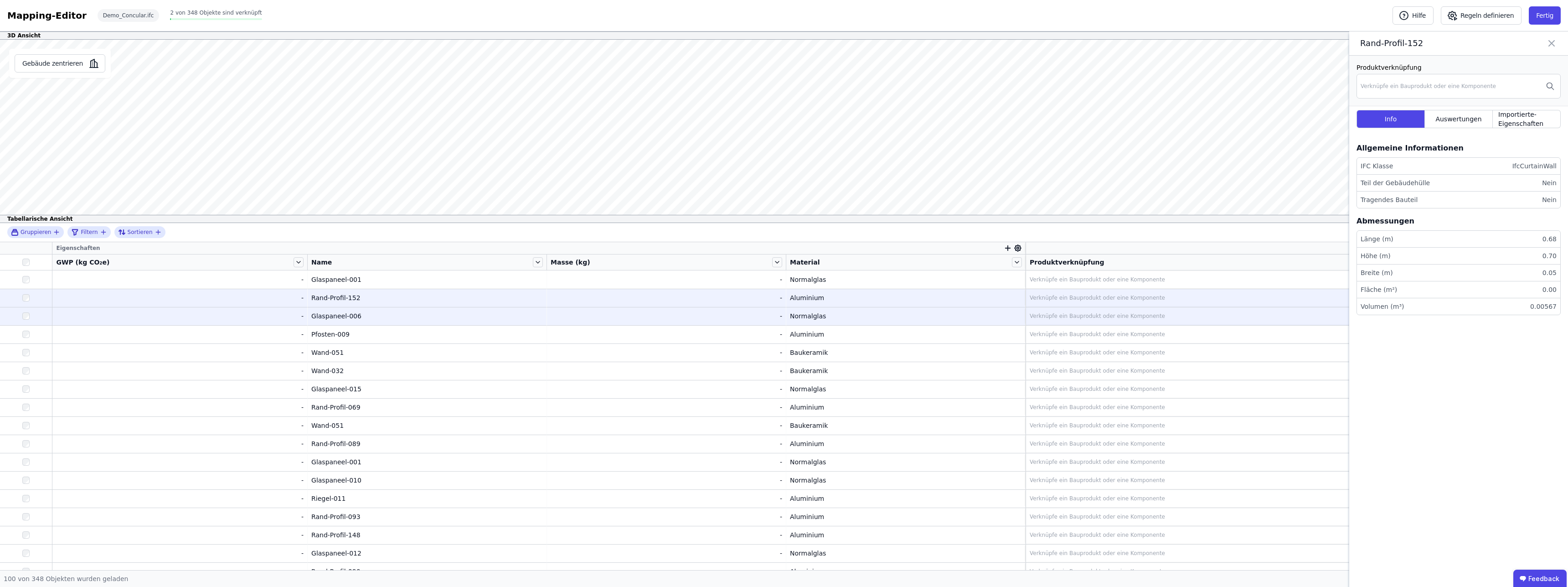
click at [168, 315] on div "-" at bounding box center [180, 315] width 248 height 9
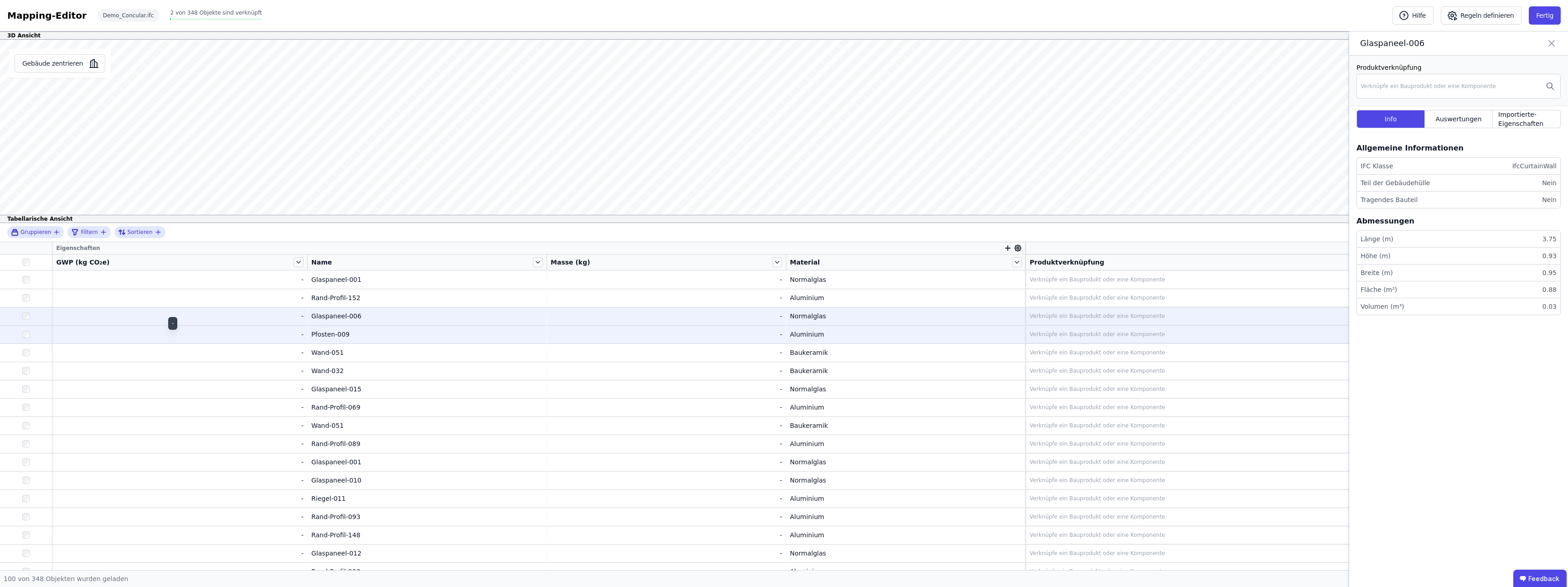
click at [183, 334] on div "-" at bounding box center [180, 334] width 248 height 9
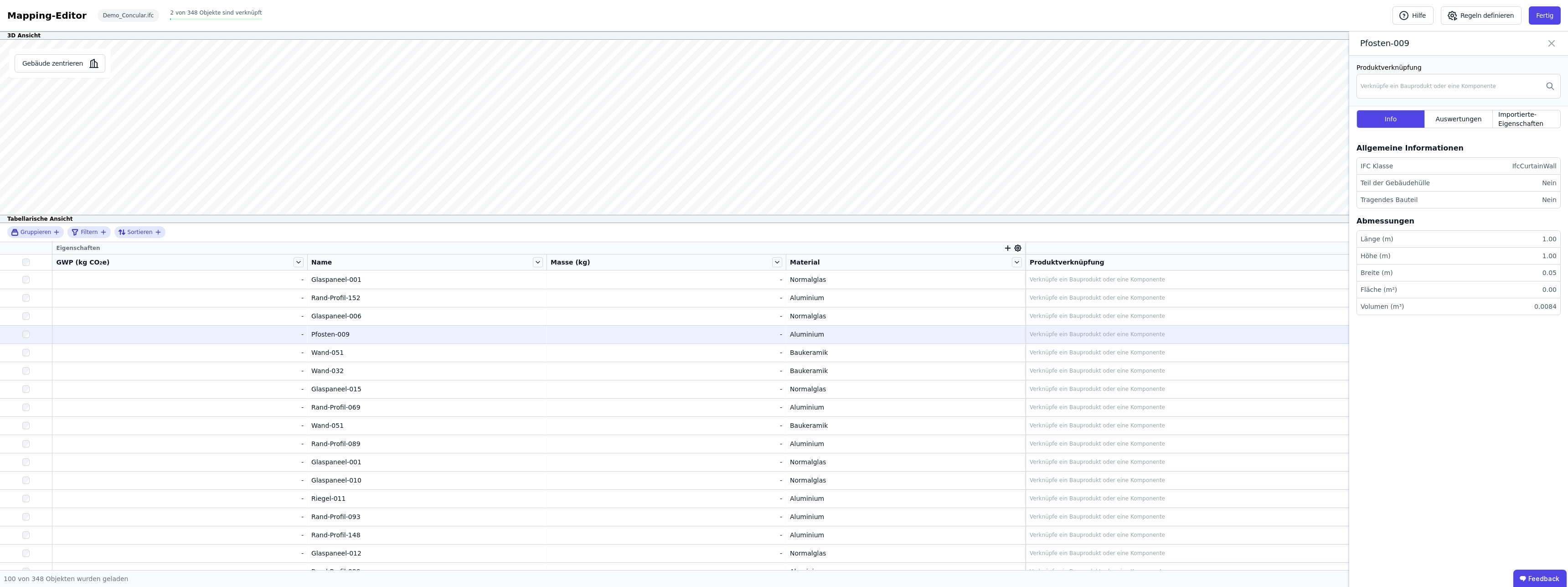
click at [1017, 248] on icon at bounding box center [1018, 248] width 2 height 2
click at [1079, 337] on span "Eigenschaft hinzufügen" at bounding box center [1065, 341] width 75 height 9
click at [1088, 404] on div "Importierte Eigenschaften" at bounding box center [1054, 410] width 111 height 16
click at [1077, 524] on div "Stahlbeton" at bounding box center [1043, 522] width 103 height 9
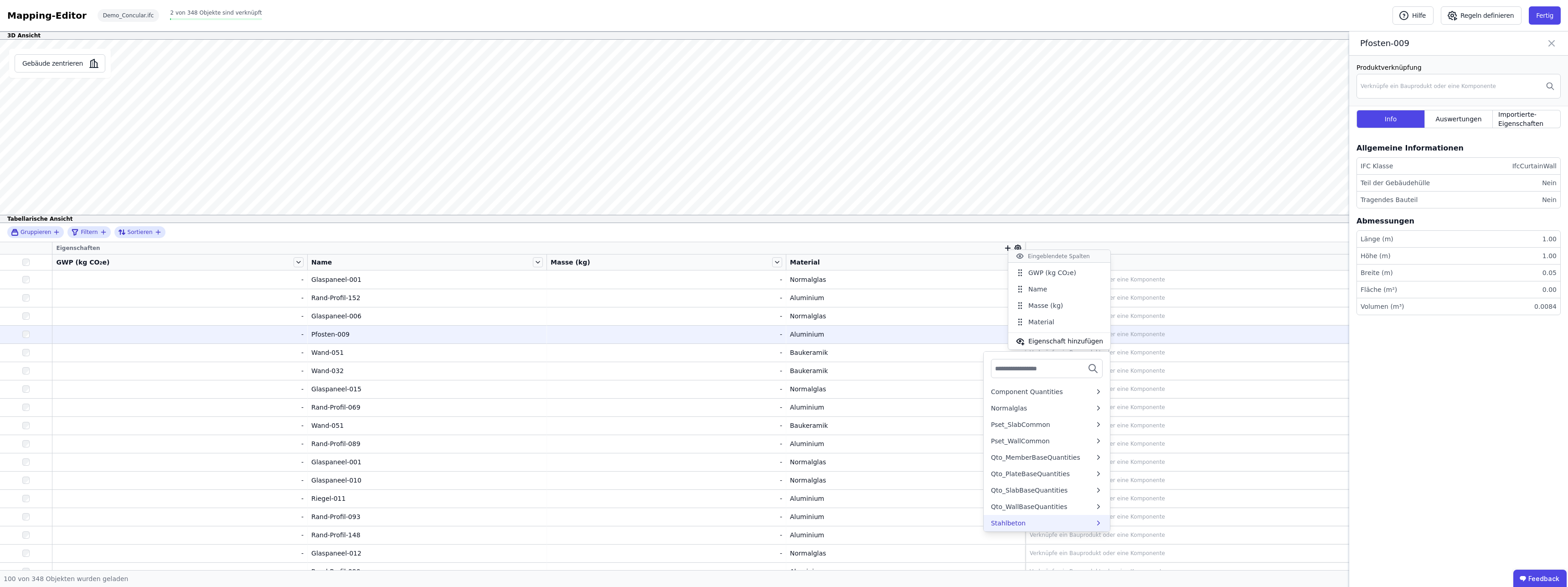
scroll to position [0, 0]
click at [1193, 371] on div "Gruppieren Filtern Sortieren Eigenschaften GWP (kg CO₂e) Name Masse (kg) Materi…" at bounding box center [784, 396] width 1568 height 347
click at [1013, 250] on icon at bounding box center [1017, 248] width 8 height 8
click at [1056, 346] on span "Eigenschaft hinzufügen" at bounding box center [1065, 343] width 75 height 9
click at [1041, 397] on div "Concular Eigenschaften" at bounding box center [1043, 396] width 75 height 9
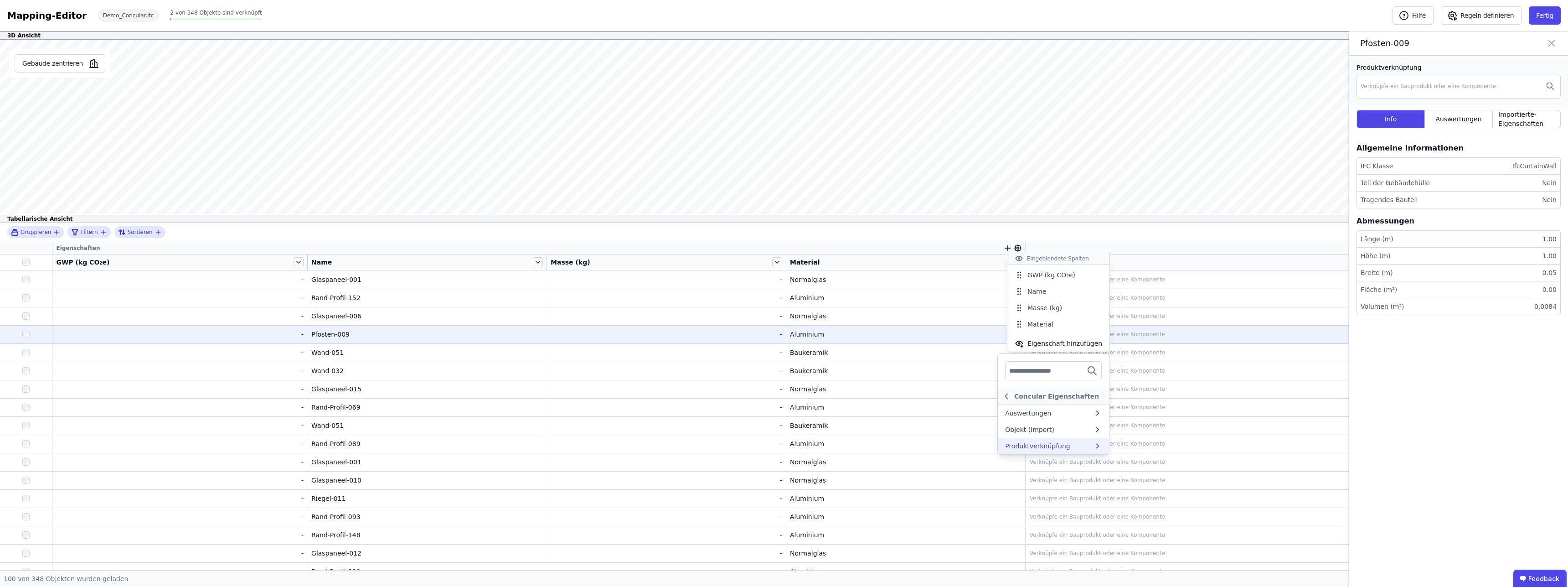
click at [1093, 442] on icon at bounding box center [1097, 446] width 8 height 9
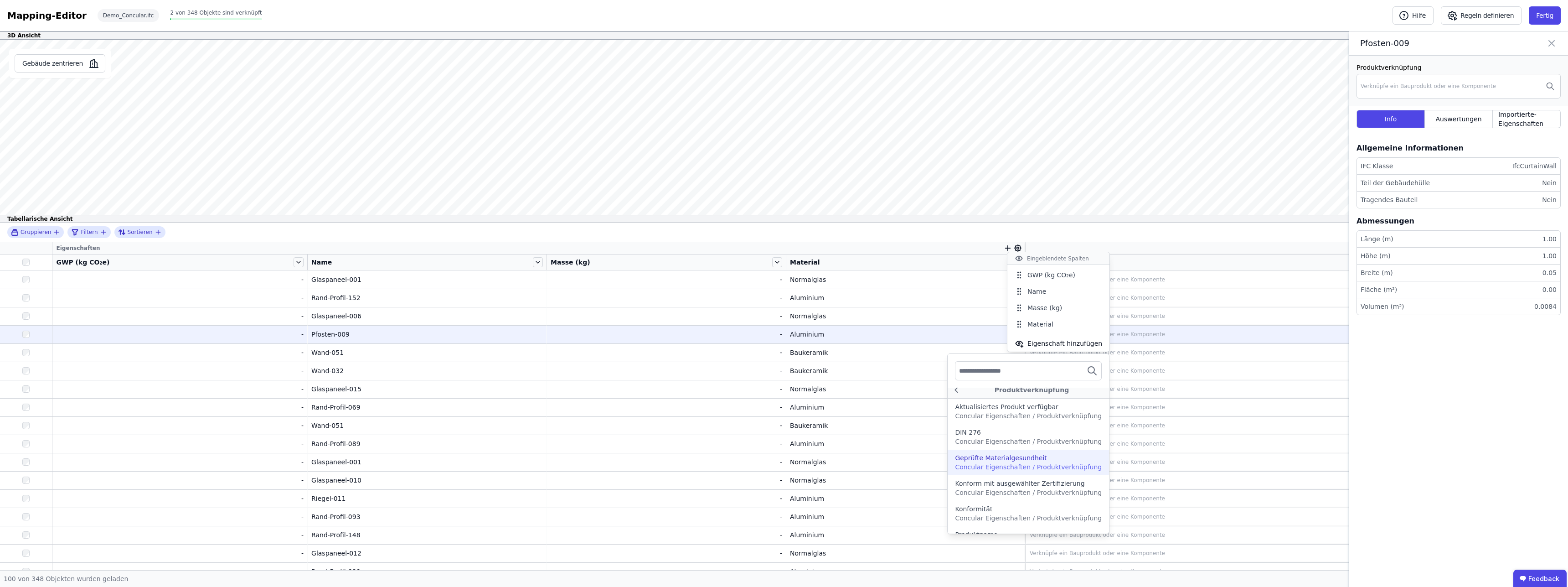
scroll to position [3, 0]
click at [1024, 438] on div "DIN 276" at bounding box center [1028, 435] width 147 height 9
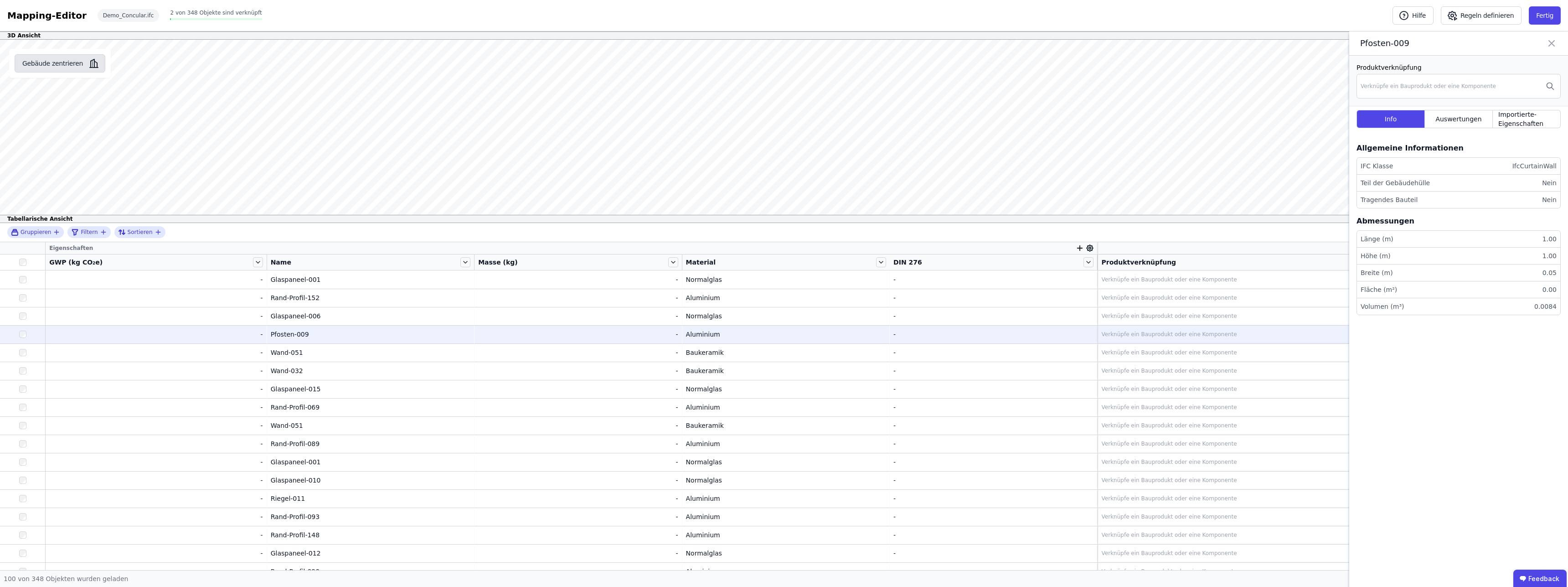
click at [66, 65] on button "Gebäude zentrieren" at bounding box center [60, 63] width 91 height 18
click at [315, 264] on div "Name" at bounding box center [365, 262] width 188 height 9
click at [460, 262] on icon at bounding box center [465, 262] width 10 height 10
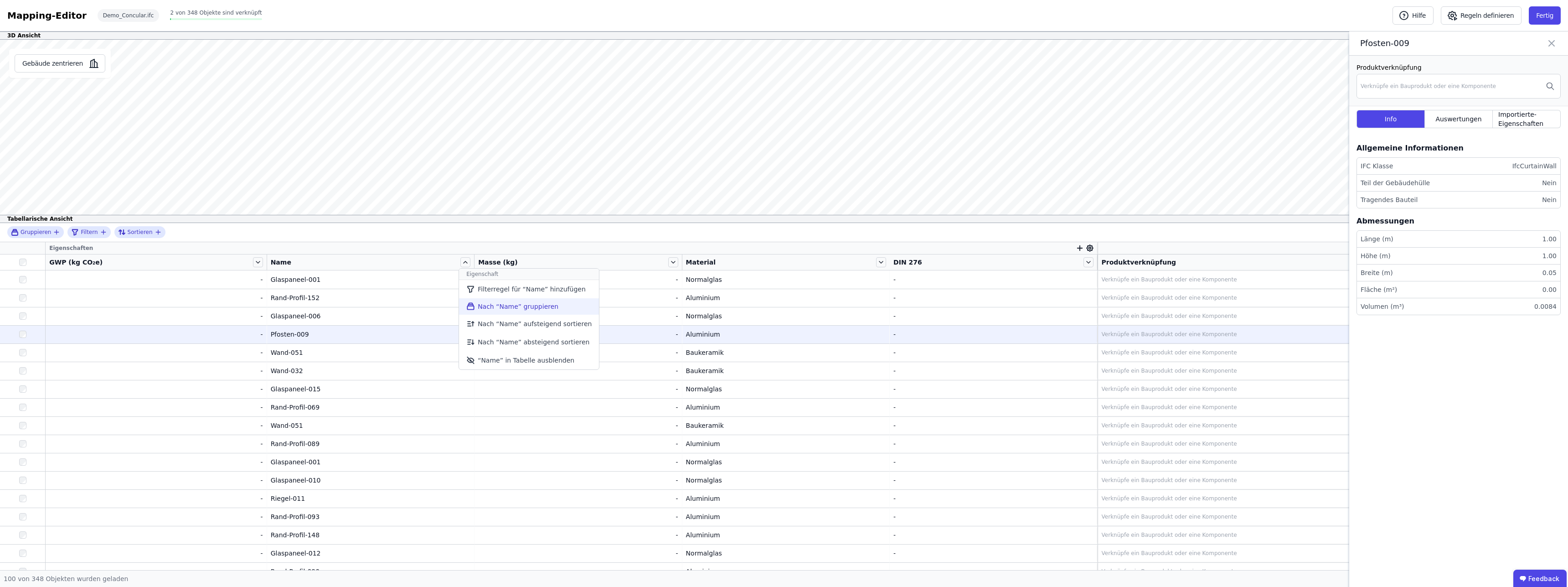
click at [505, 306] on li "Nach “Name” gruppieren" at bounding box center [529, 306] width 140 height 16
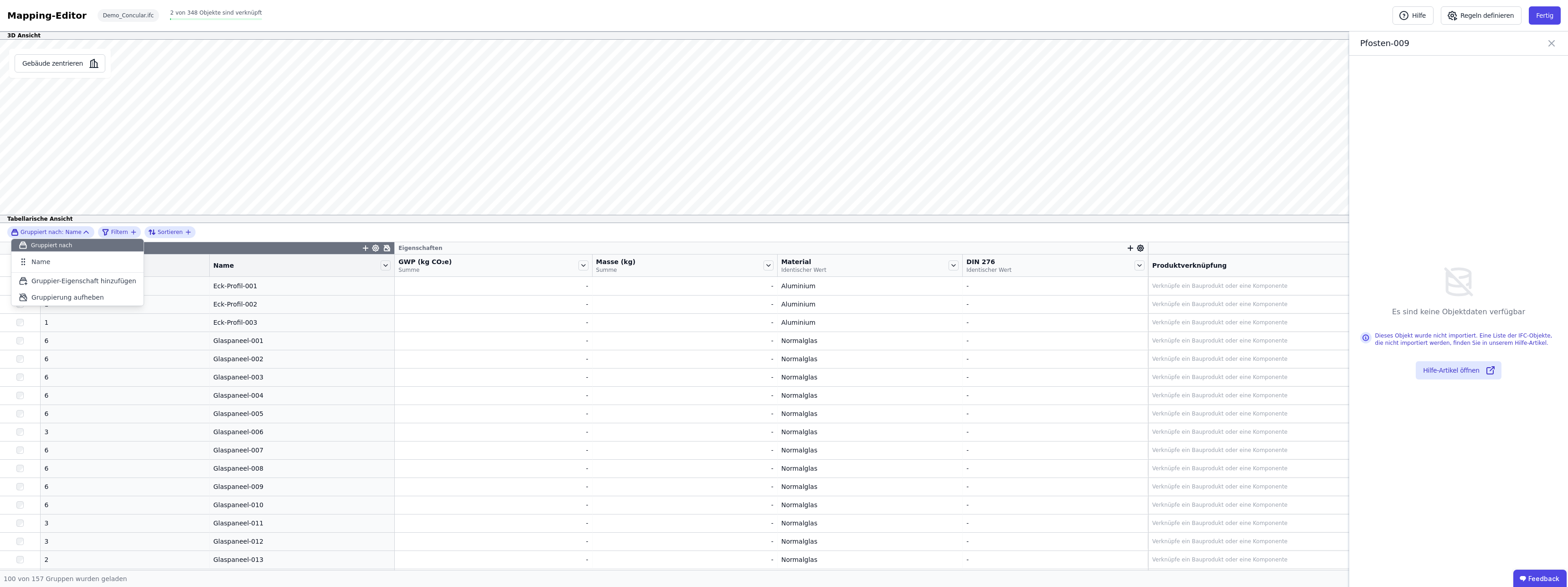
click at [301, 233] on div "Gruppiert nach: Name Gruppiert nach Name To pick up a draggable item, press the…" at bounding box center [784, 232] width 1568 height 19
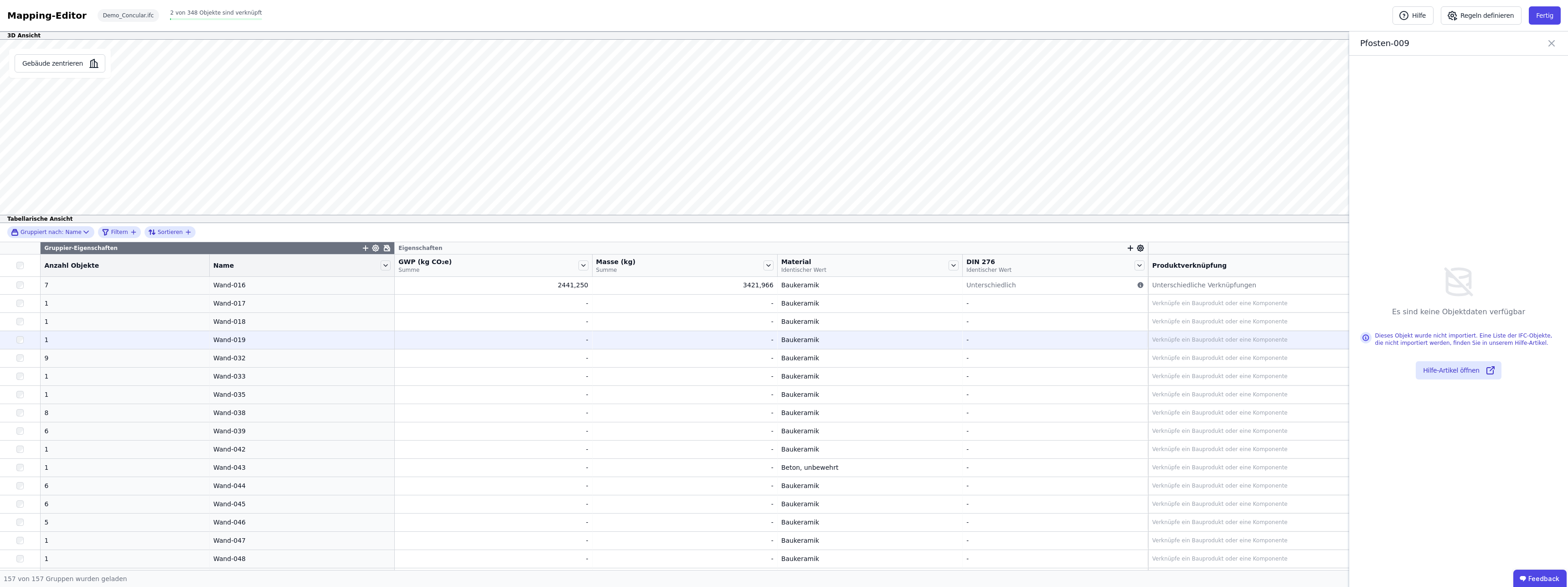
scroll to position [2168, 0]
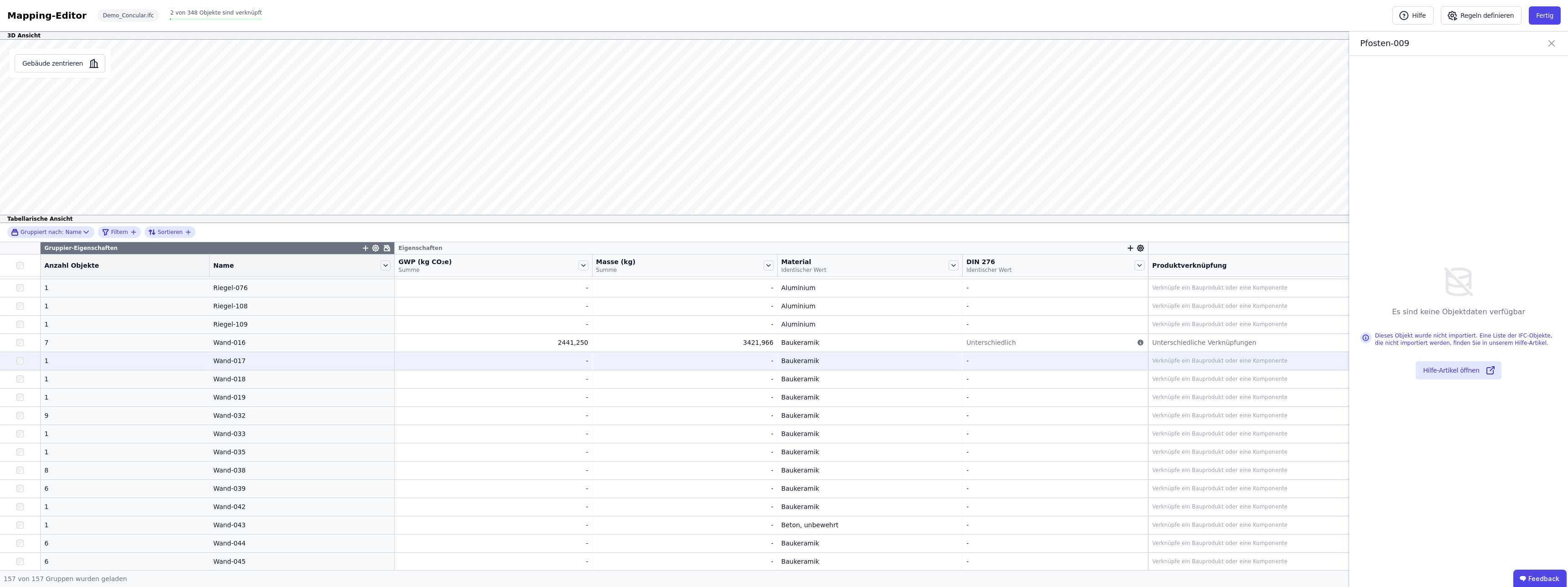
click at [224, 360] on div "Wand-017" at bounding box center [301, 360] width 177 height 9
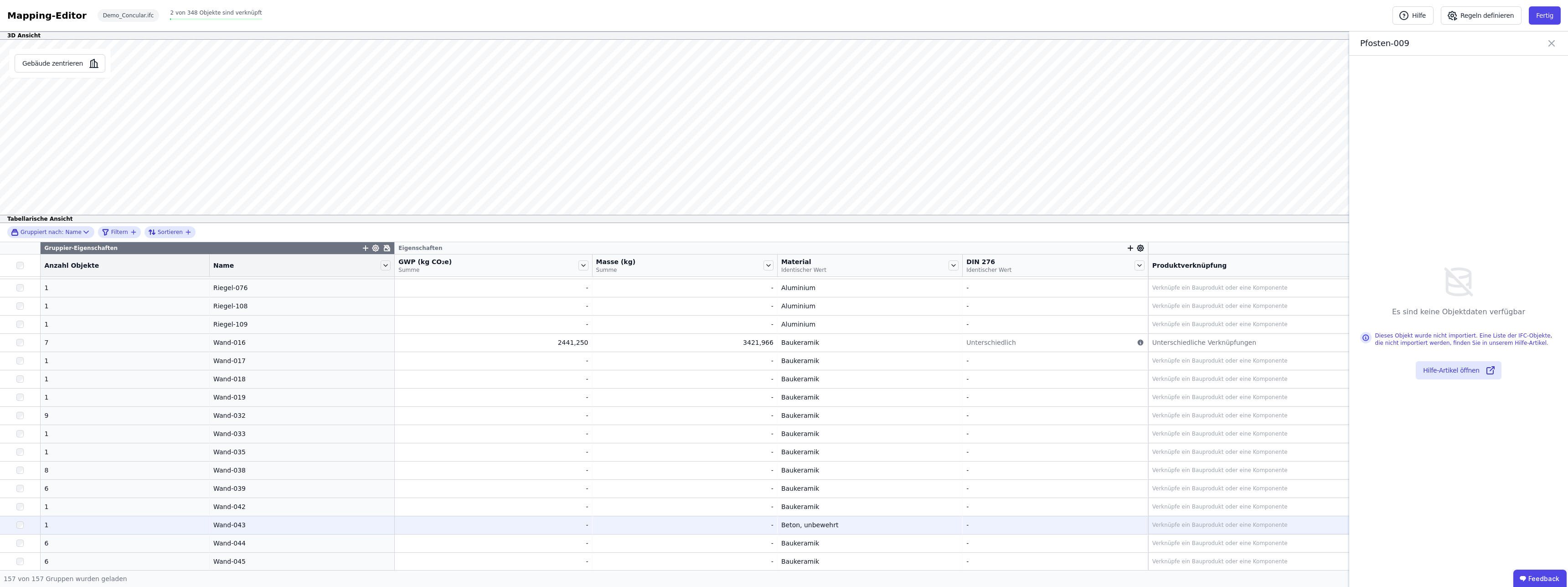
click at [68, 522] on div "1" at bounding box center [125, 524] width 161 height 9
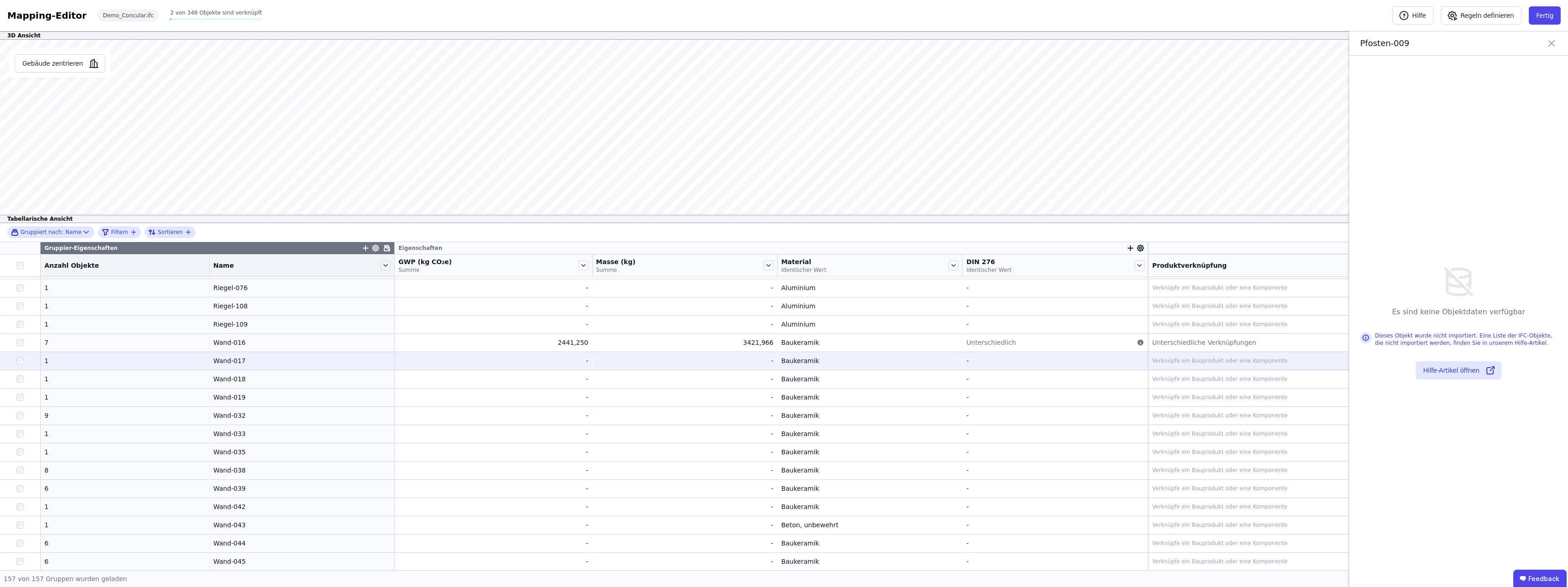
click at [94, 366] on td "1 1" at bounding box center [125, 360] width 169 height 18
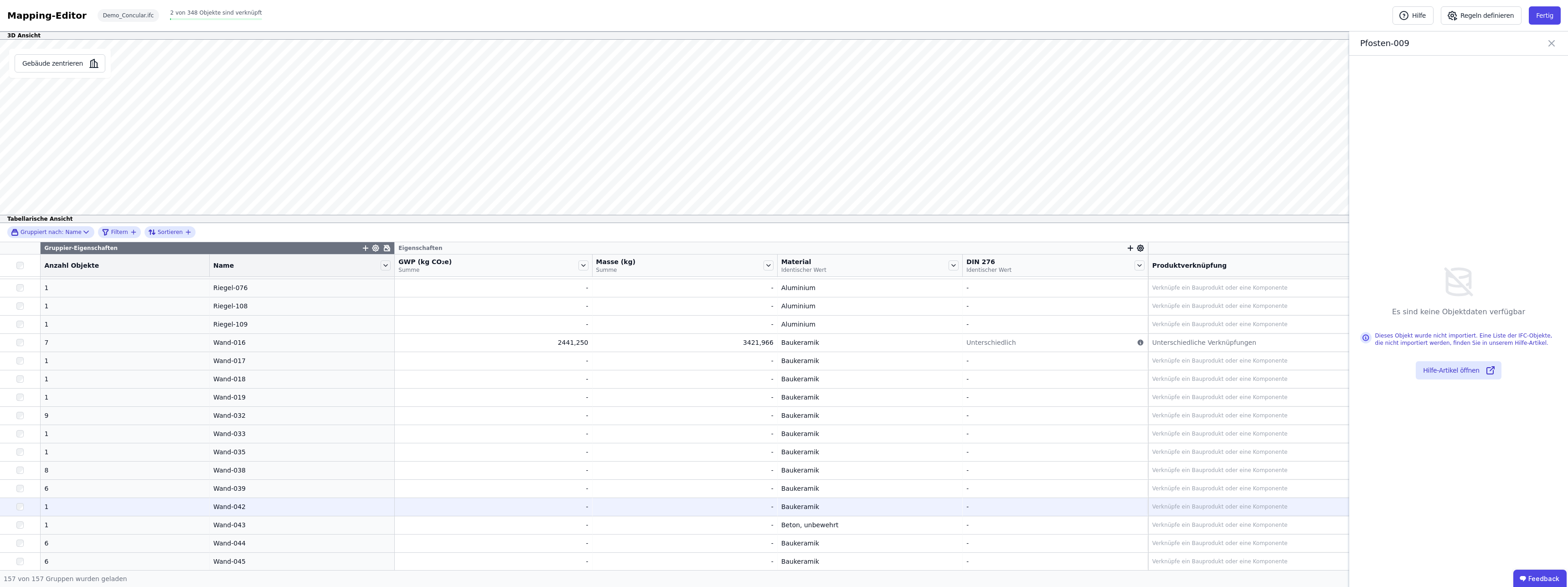
click at [86, 510] on div "1" at bounding box center [125, 506] width 161 height 9
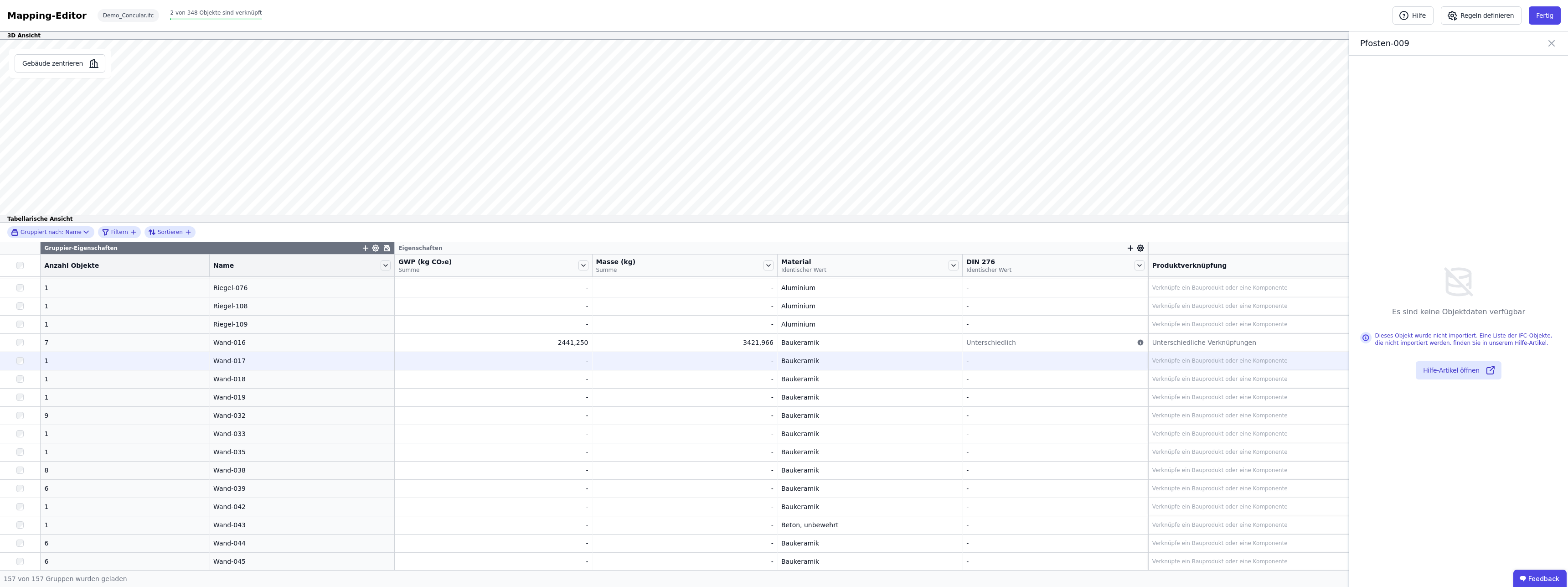
click at [18, 365] on div at bounding box center [20, 360] width 40 height 16
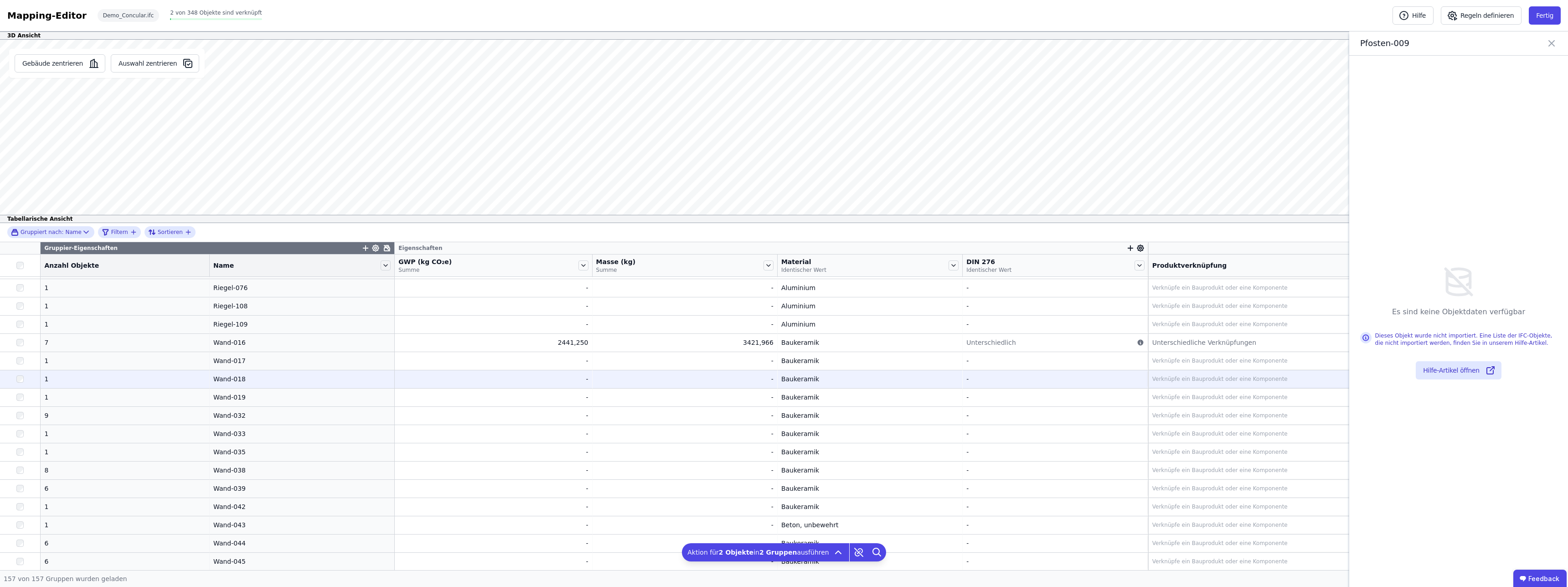
click at [20, 386] on div at bounding box center [20, 379] width 40 height 16
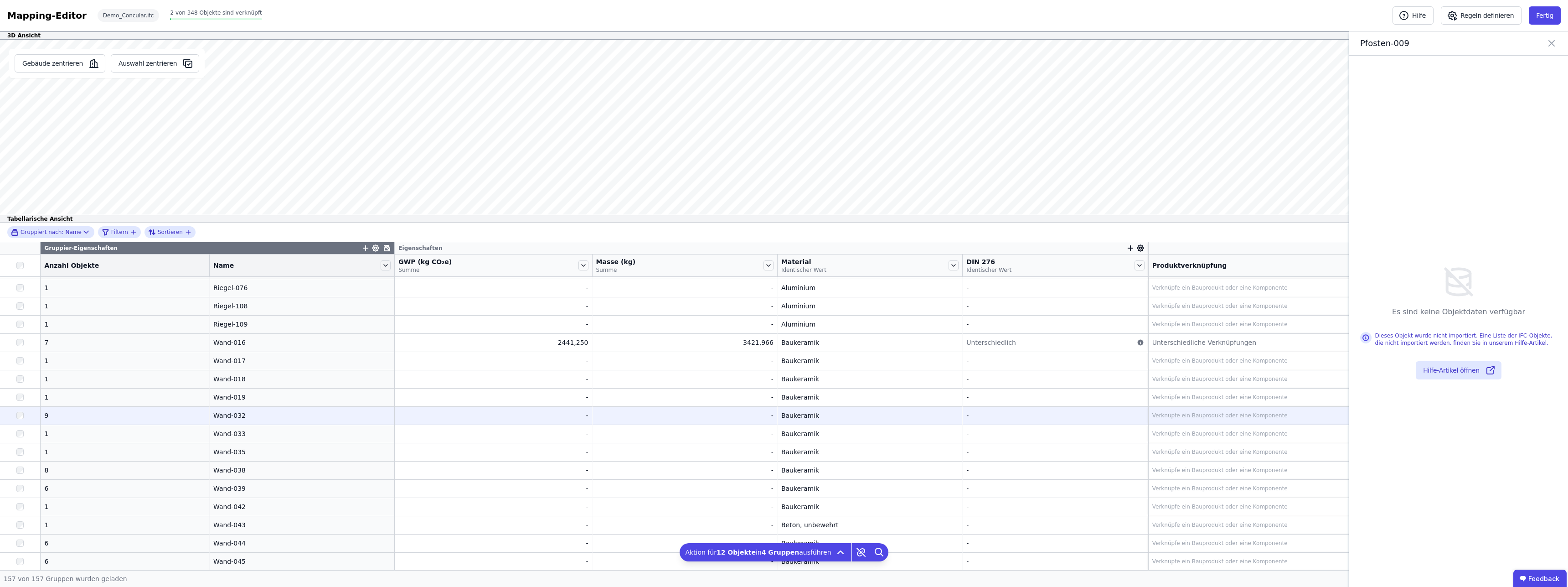
click at [17, 414] on div at bounding box center [20, 415] width 40 height 16
click at [17, 417] on div at bounding box center [20, 415] width 40 height 16
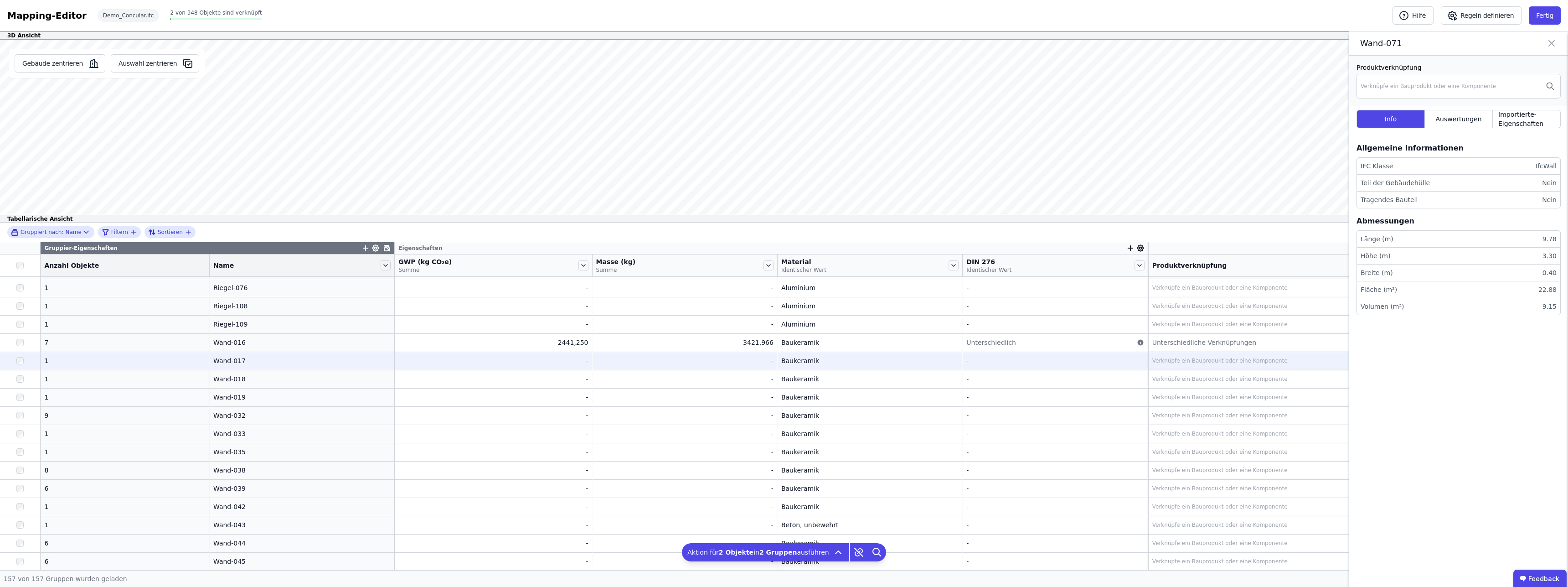
click at [1180, 351] on td "Verknüpfe ein Bauprodukt oder eine Komponente Verknüpfe ein Bauprodukt oder ein…" at bounding box center [1358, 360] width 420 height 18
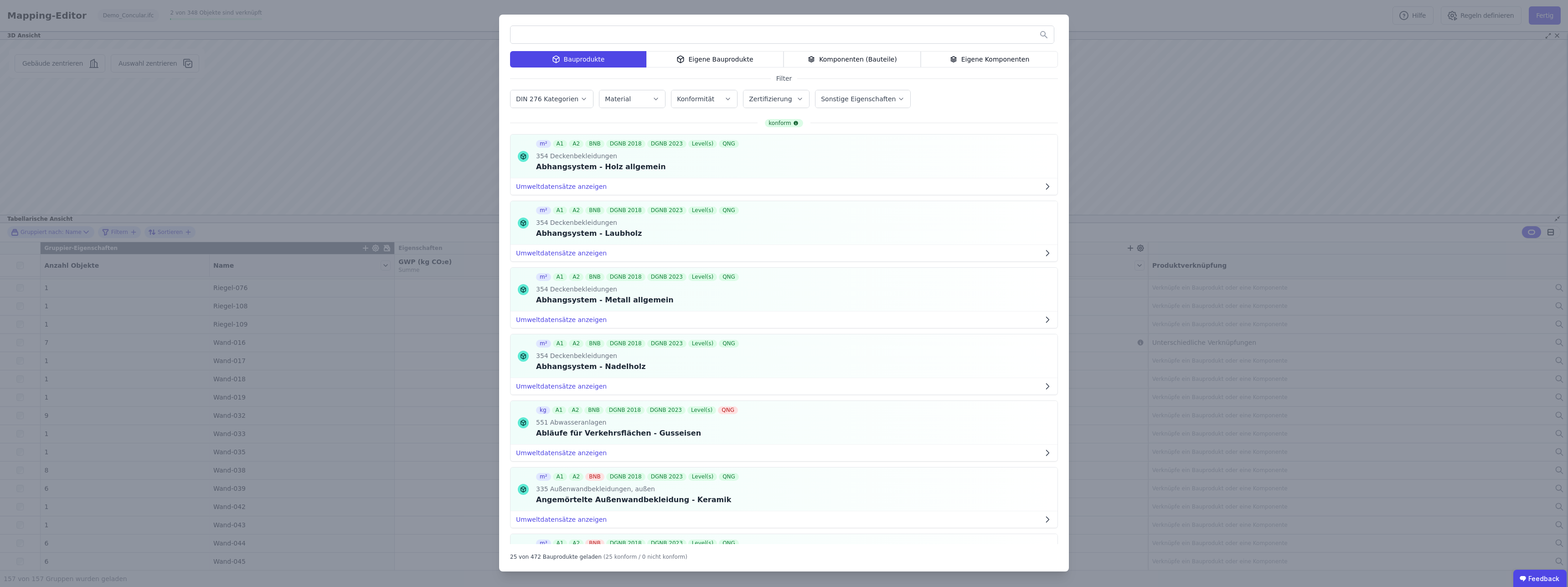
click at [979, 58] on div "Eigene Komponenten" at bounding box center [989, 59] width 137 height 16
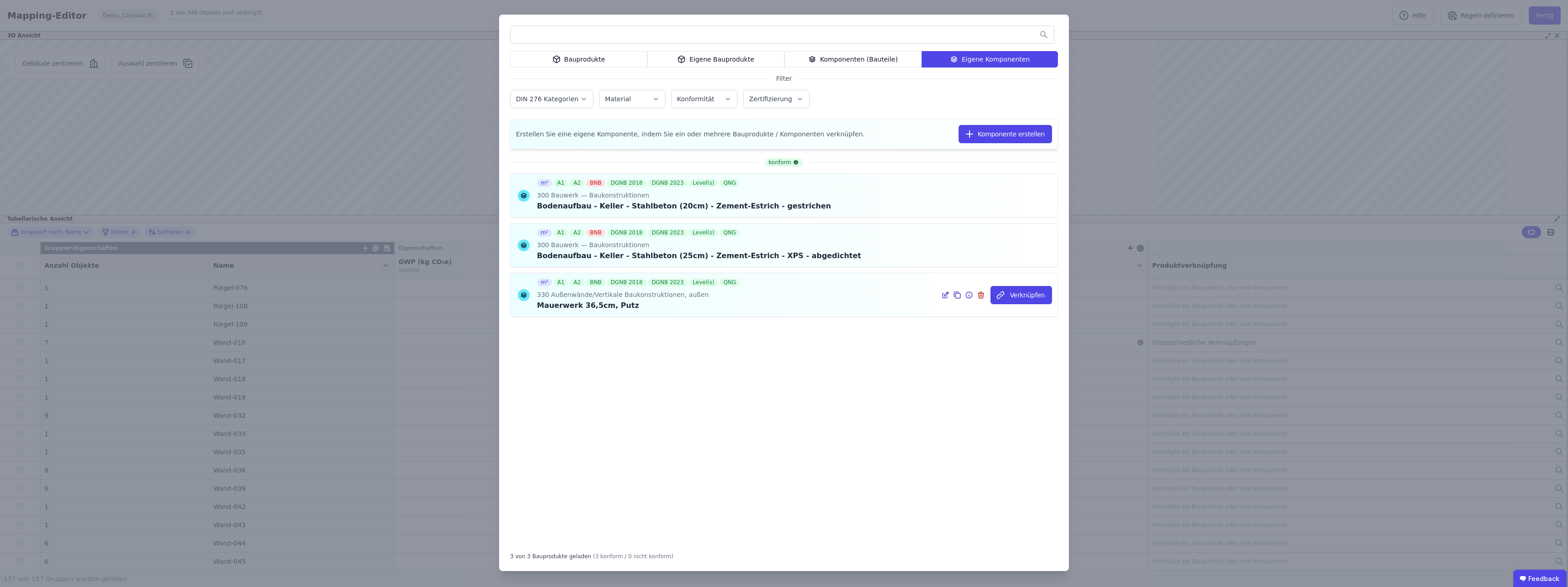
click at [948, 293] on icon at bounding box center [945, 295] width 8 height 11
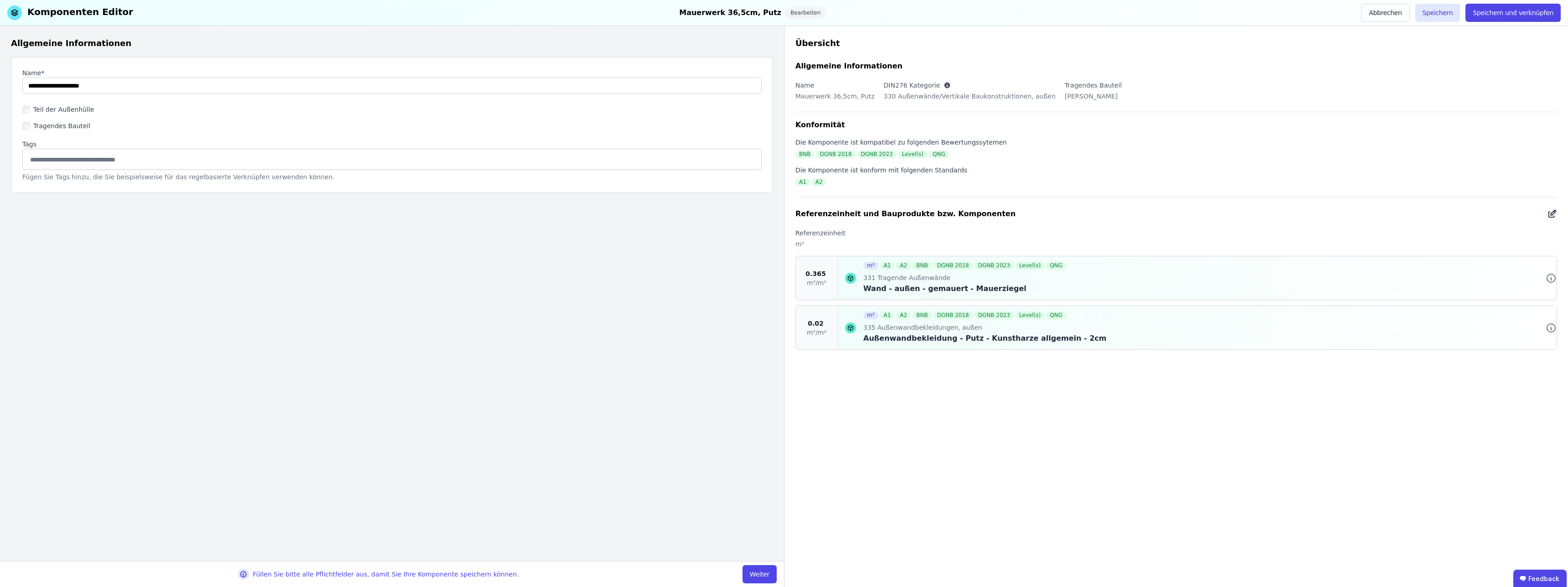
click at [1554, 212] on icon at bounding box center [1552, 214] width 10 height 11
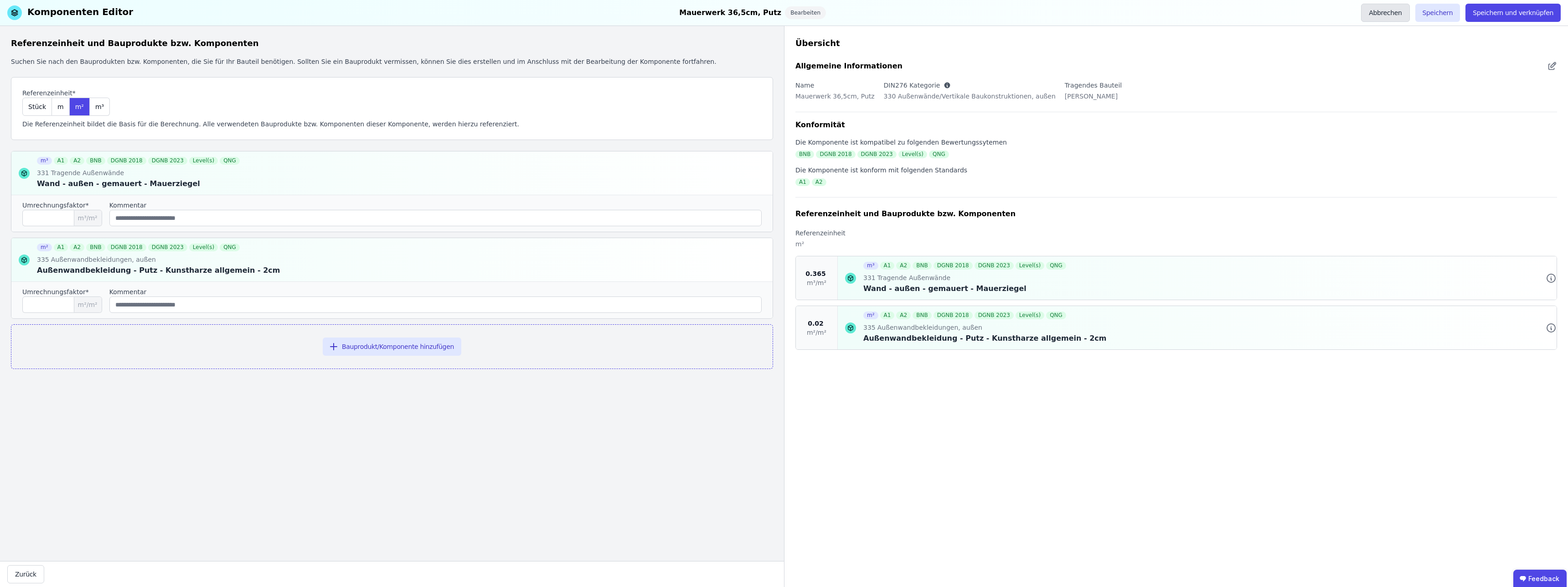
click at [1401, 16] on button "Abbrechen" at bounding box center [1385, 13] width 48 height 18
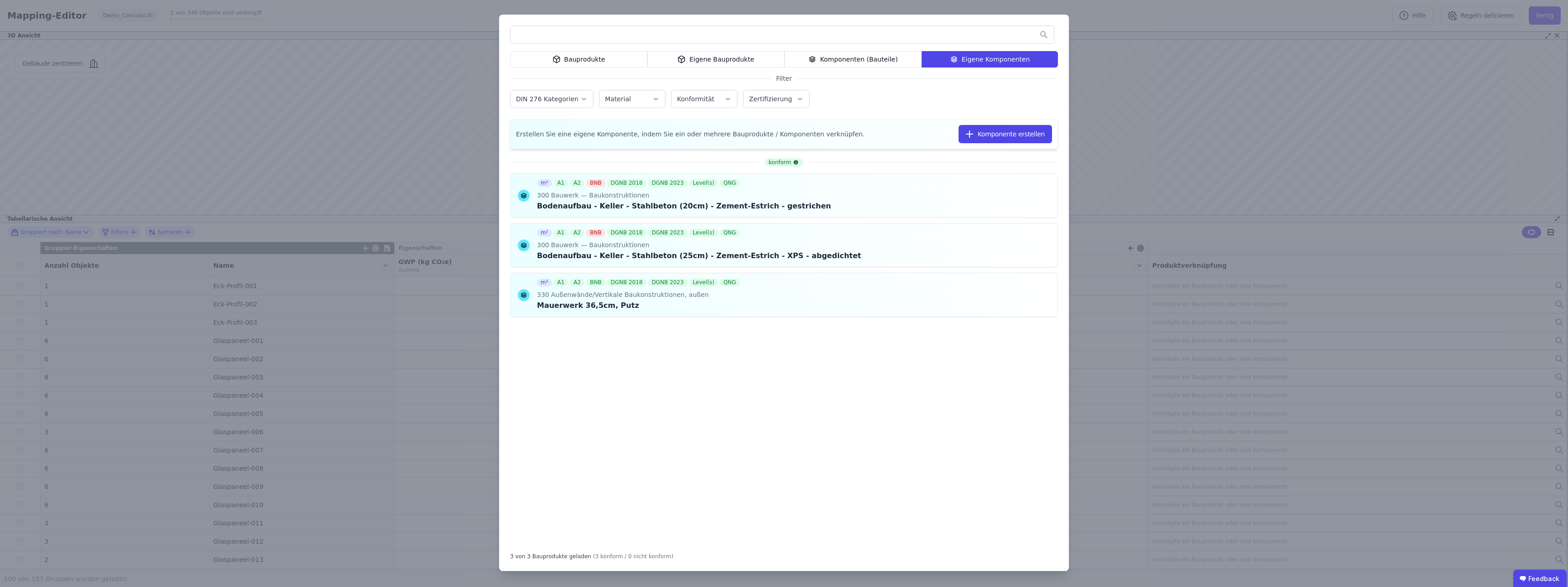
click at [833, 61] on div "Komponenten (Bauteile)" at bounding box center [853, 59] width 137 height 16
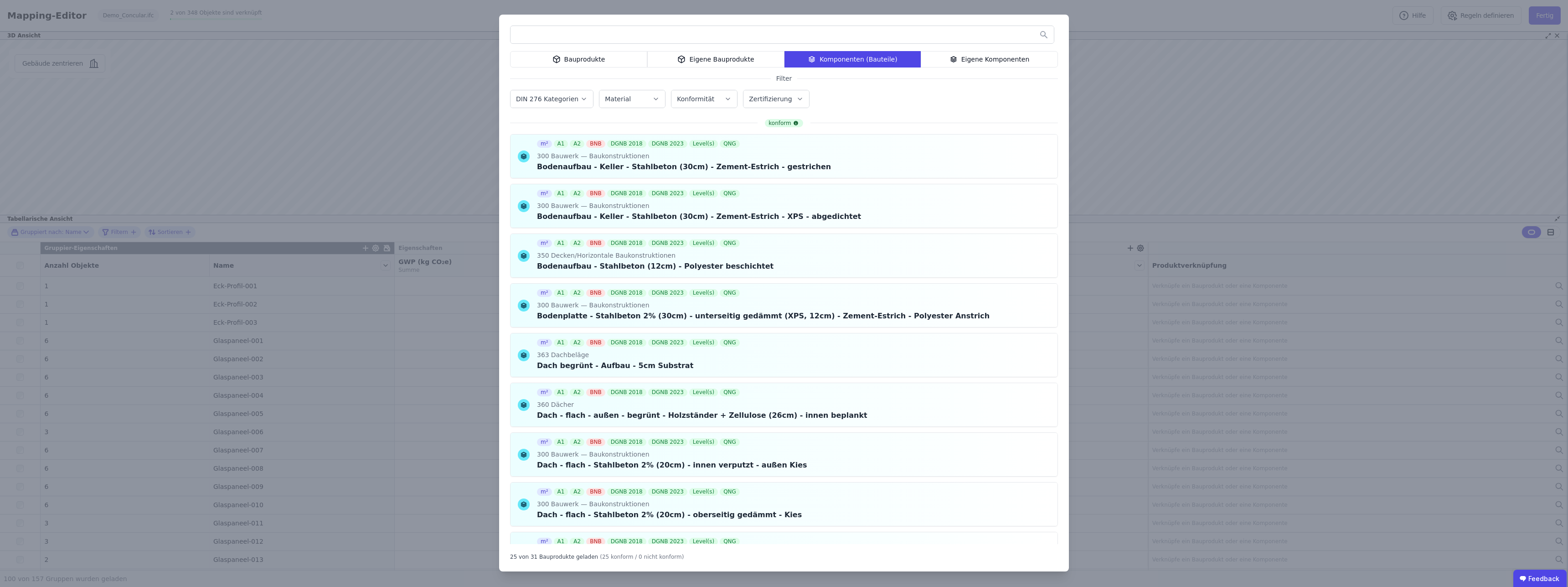
click at [963, 59] on div "Eigene Komponenten" at bounding box center [989, 59] width 137 height 16
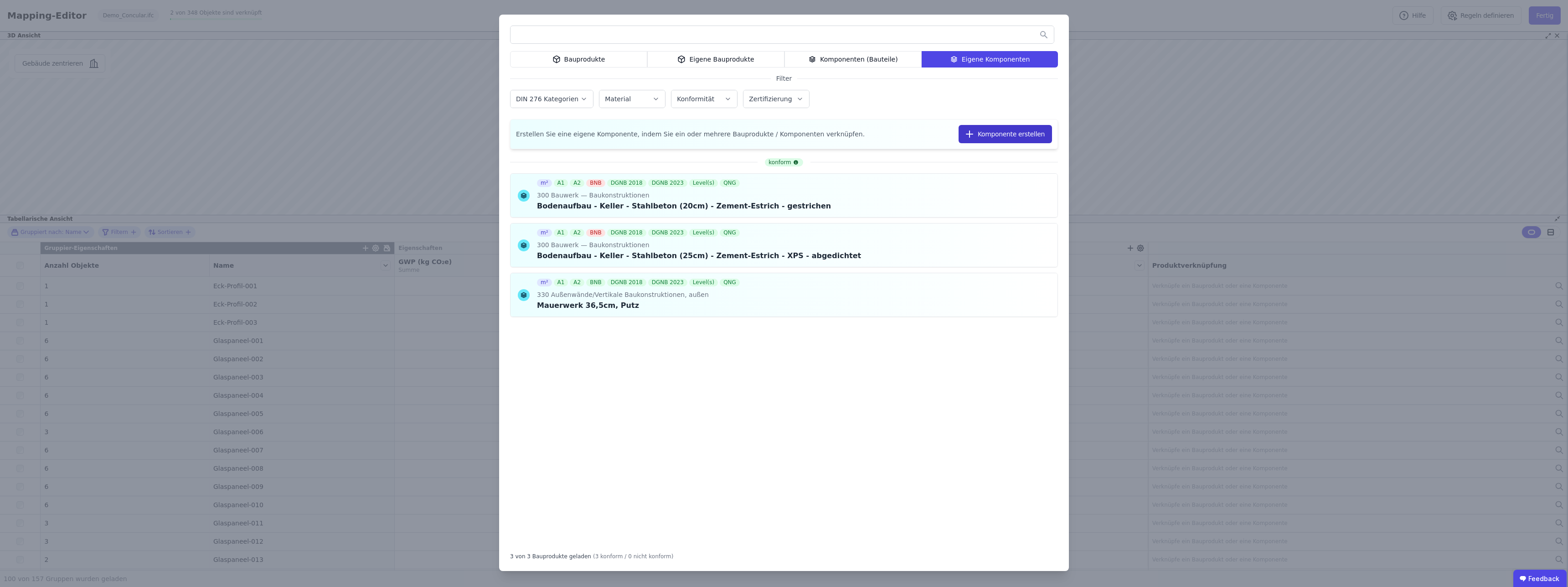
click at [994, 134] on button "Komponente erstellen" at bounding box center [1006, 134] width 94 height 18
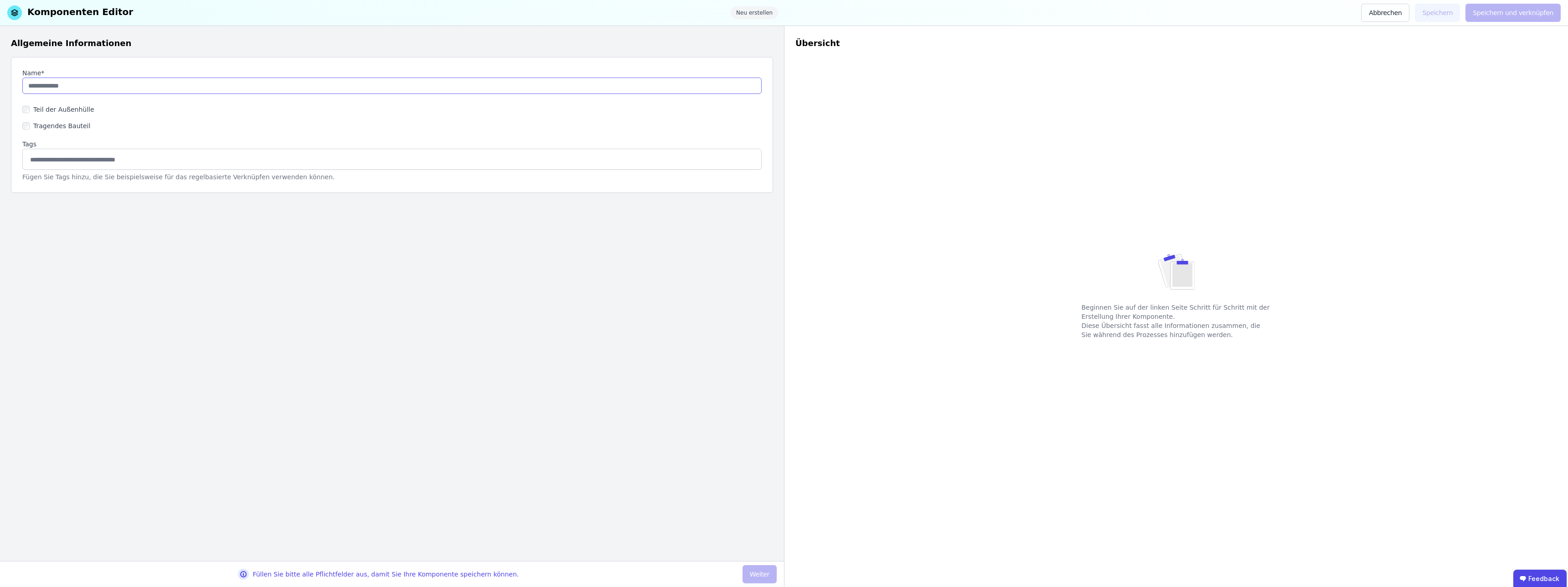
click at [112, 93] on input "string" at bounding box center [392, 85] width 740 height 16
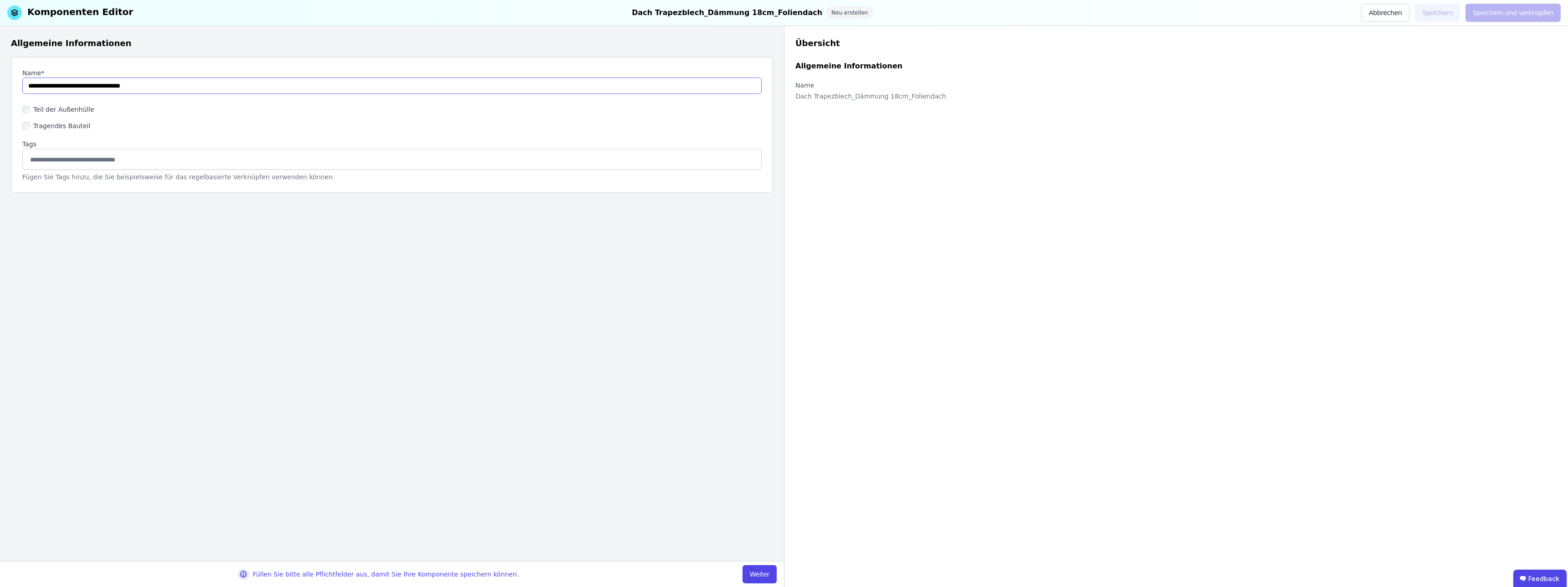
type input "**********"
click at [758, 571] on button "Weiter" at bounding box center [760, 574] width 34 height 18
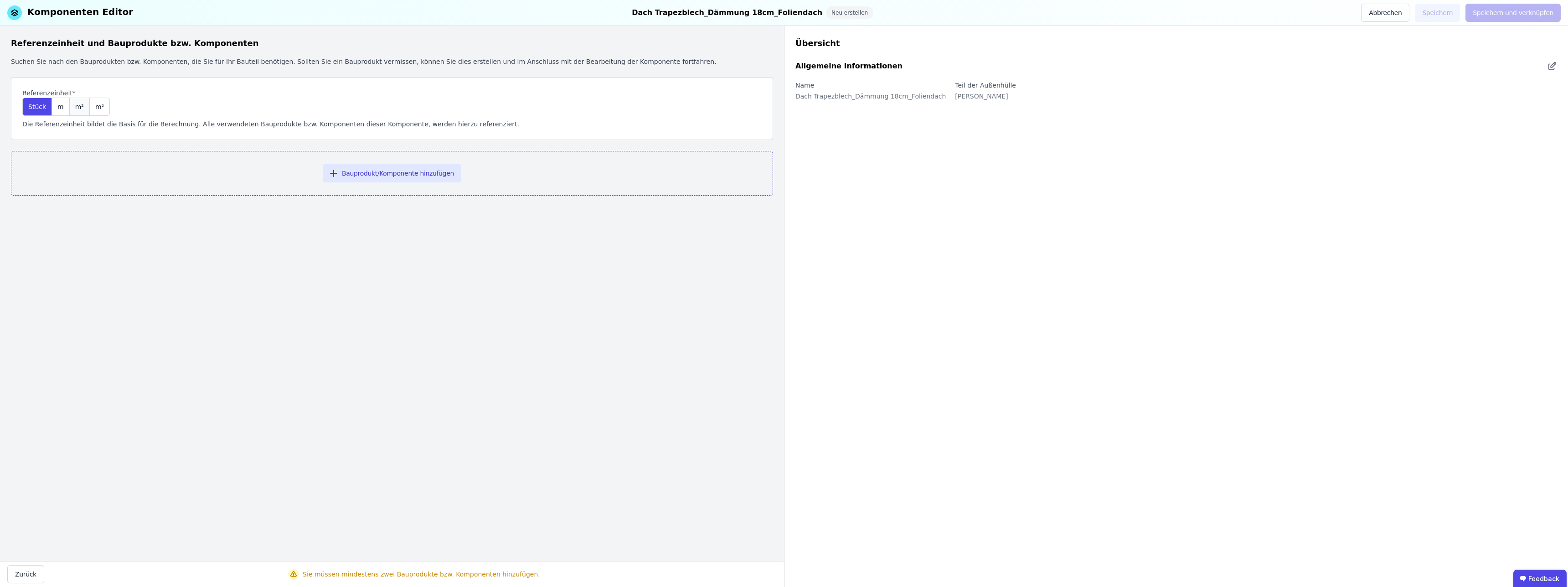
click at [76, 104] on span "m²" at bounding box center [80, 107] width 9 height 9
click at [430, 175] on button "Bauprodukt/Komponente hinzufügen" at bounding box center [392, 174] width 139 height 18
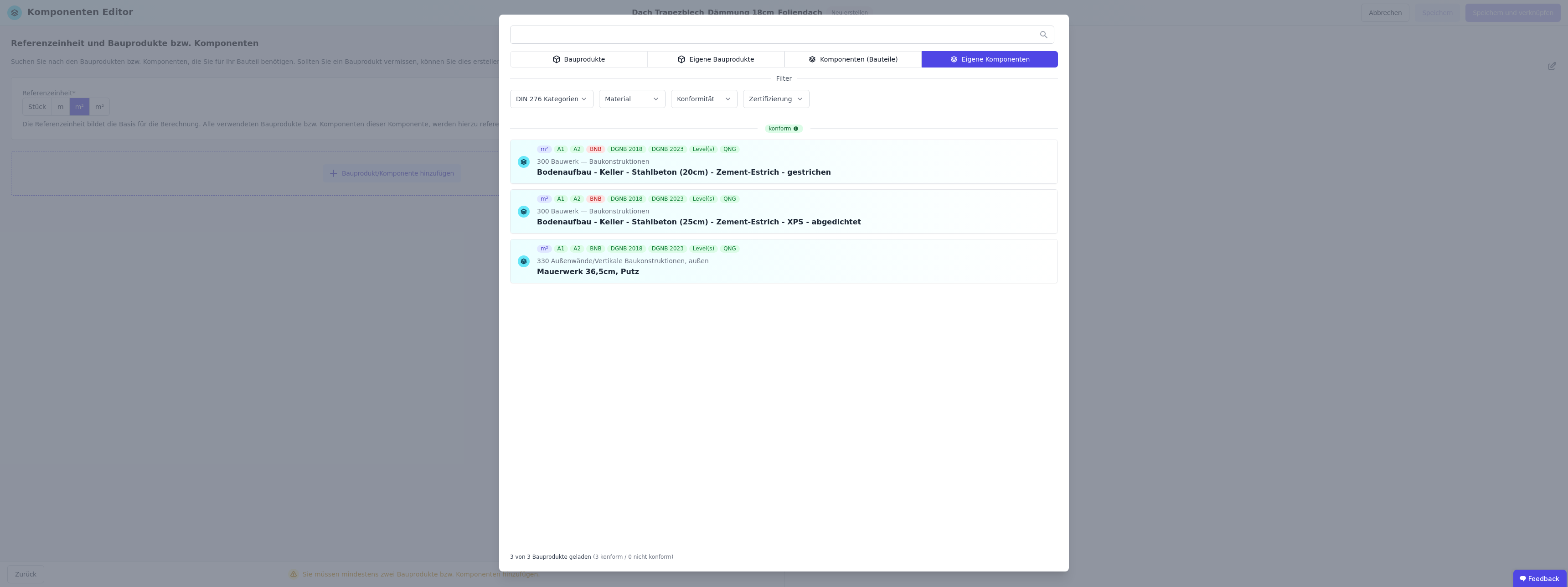
click at [589, 62] on div "Bauprodukte" at bounding box center [578, 59] width 137 height 16
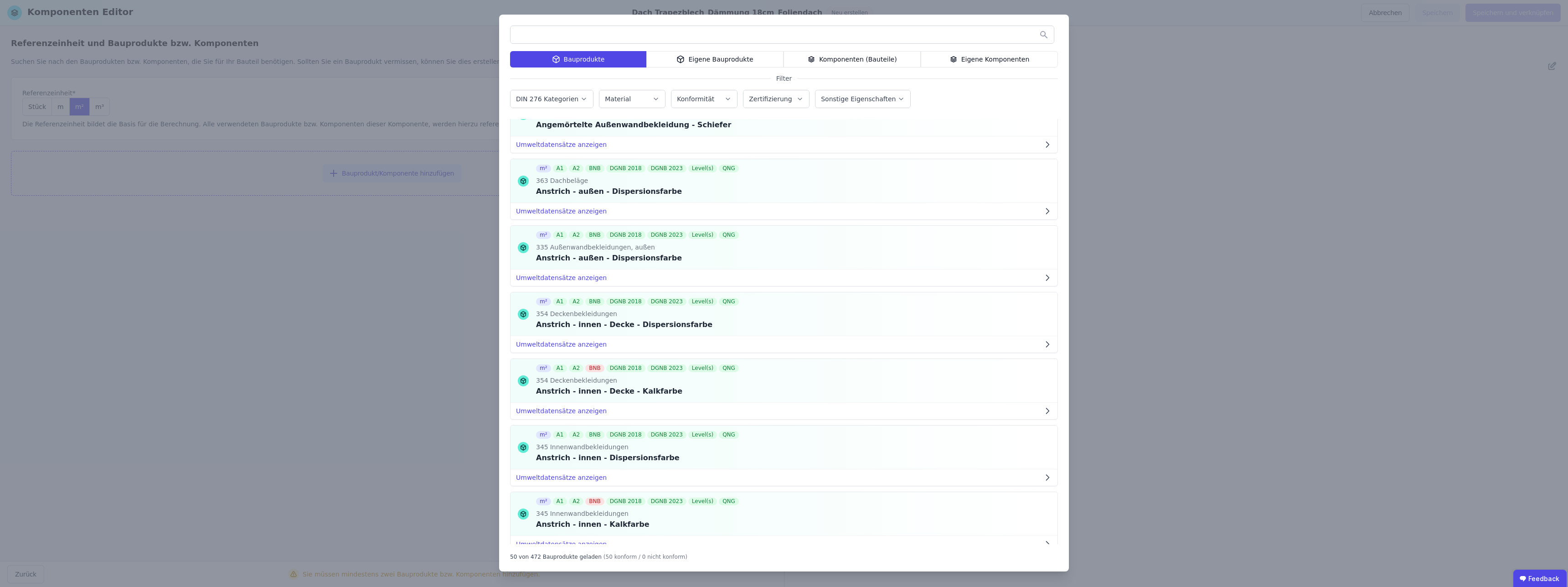
scroll to position [2531, 0]
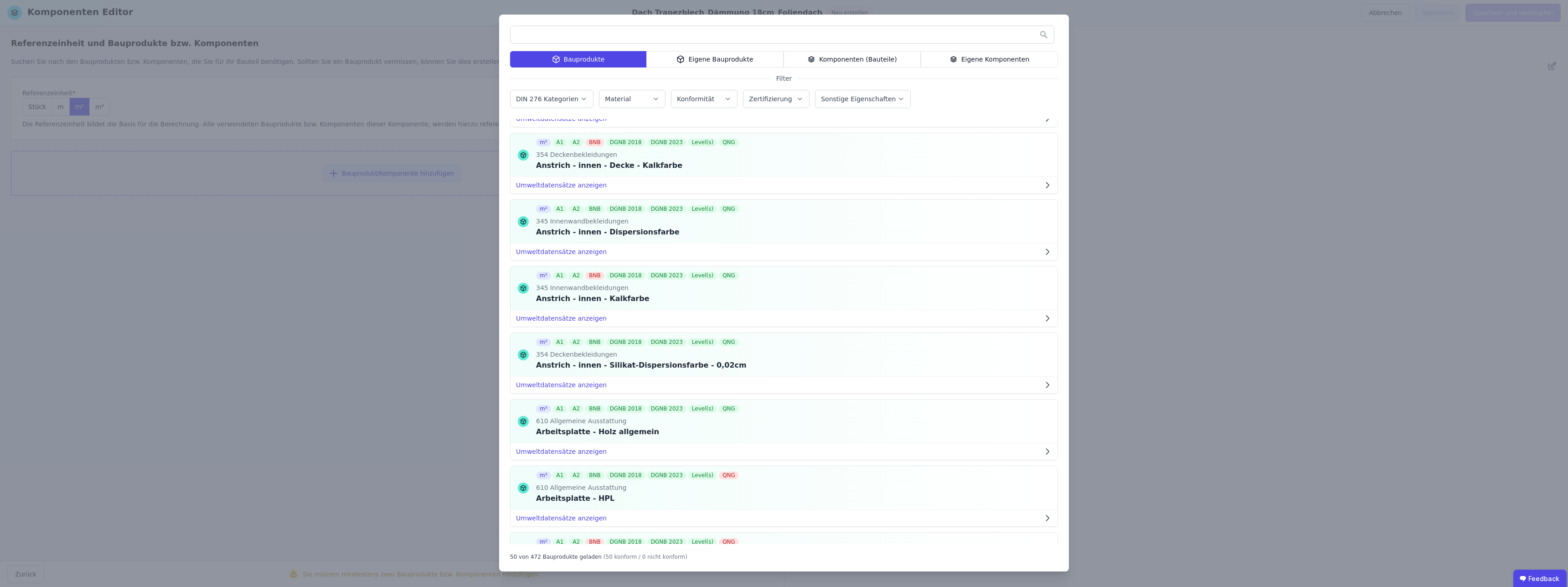
click at [737, 65] on div "Eigene Bauprodukte" at bounding box center [715, 59] width 137 height 16
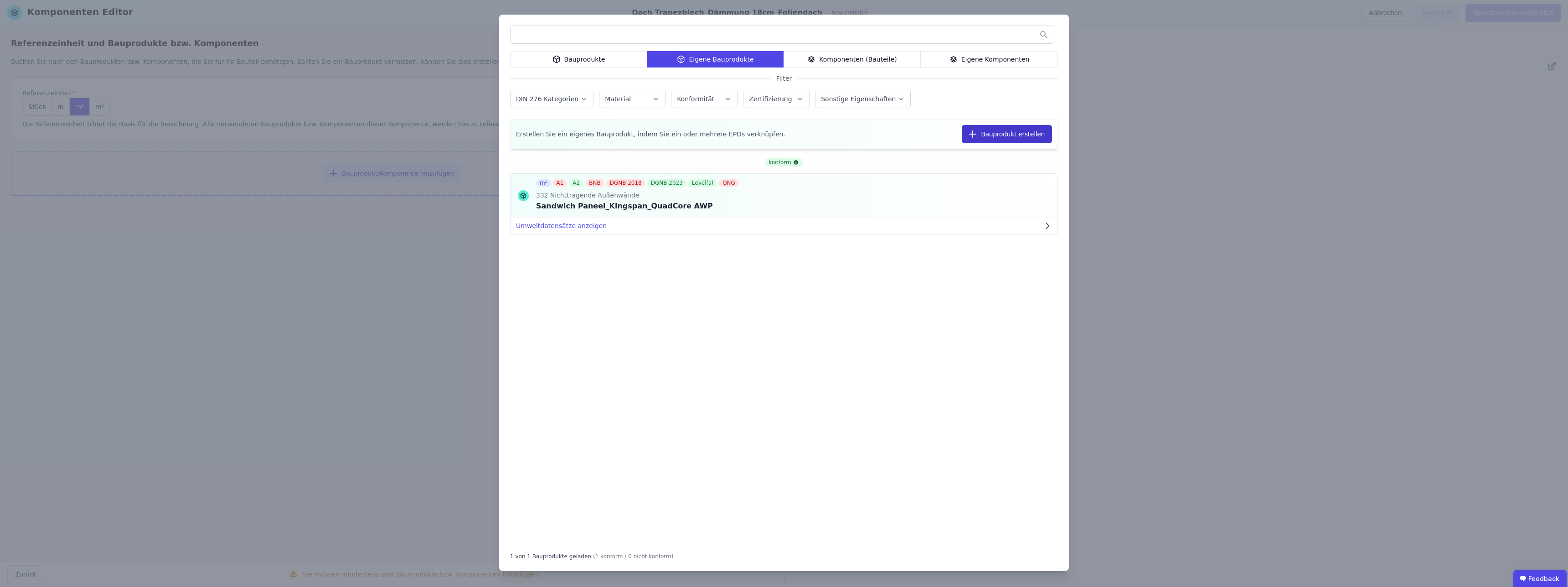
click at [1007, 139] on button "Bauprodukt erstellen" at bounding box center [1007, 134] width 90 height 18
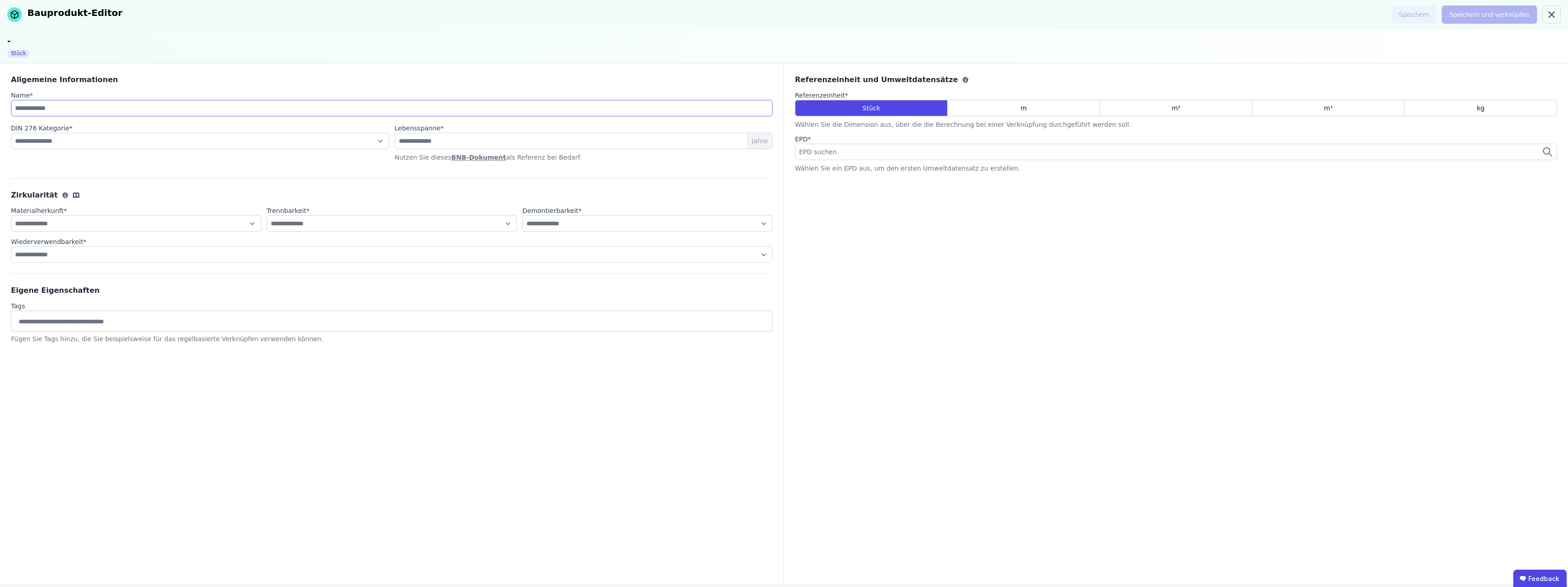
click at [73, 114] on input at bounding box center [391, 108] width 761 height 16
type input "**********"
click at [1373, 155] on div "EPD suchen" at bounding box center [1176, 152] width 762 height 16
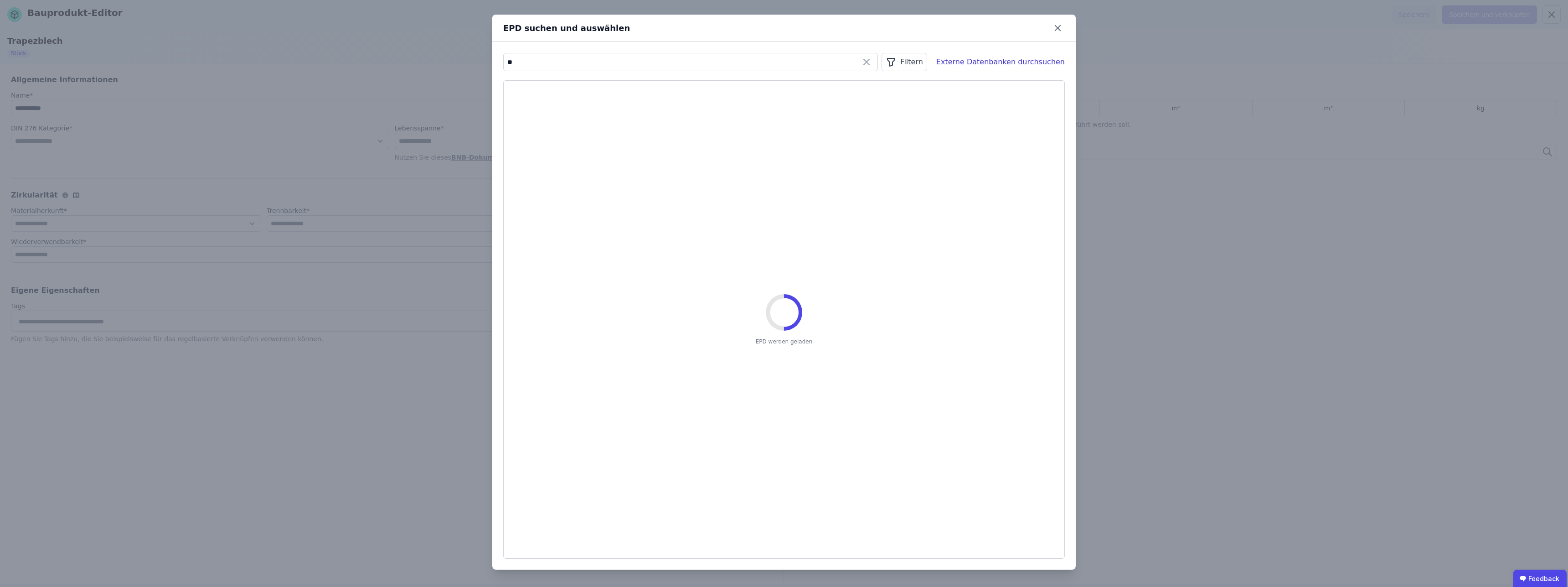
type input "*"
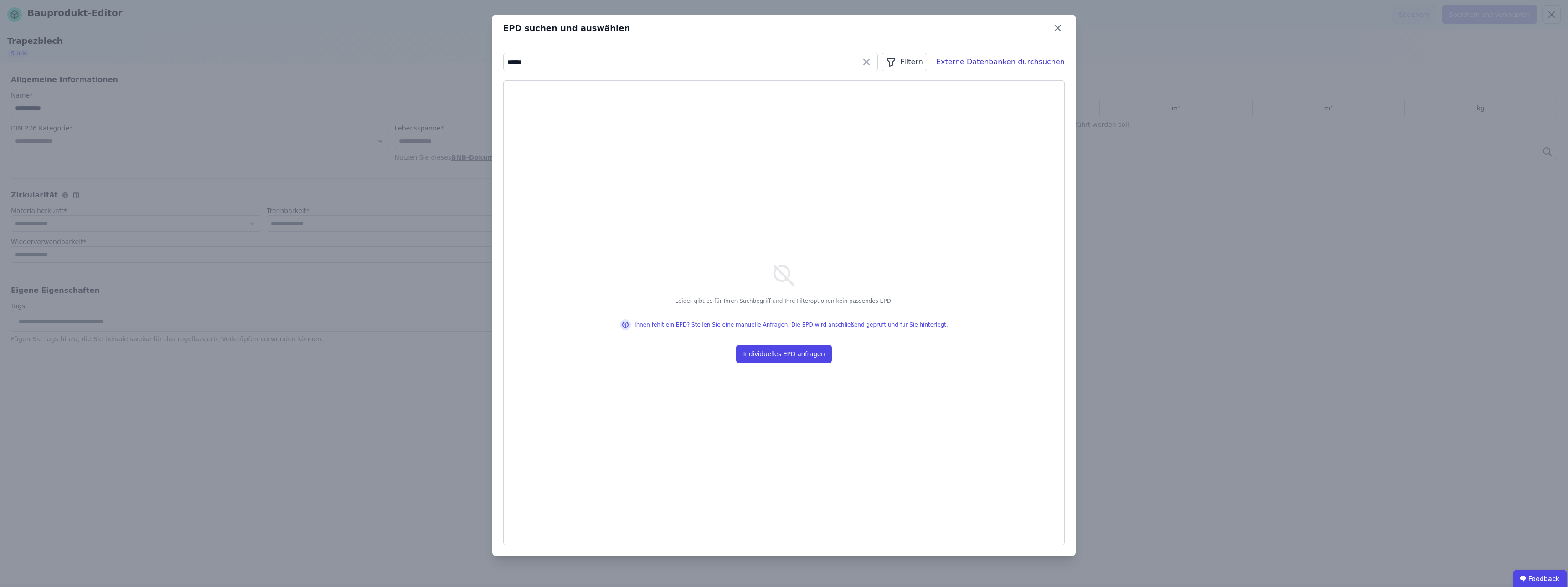
drag, startPoint x: 545, startPoint y: 63, endPoint x: 492, endPoint y: 61, distance: 53.0
click at [503, 61] on input "******" at bounding box center [690, 62] width 374 height 16
type input "****"
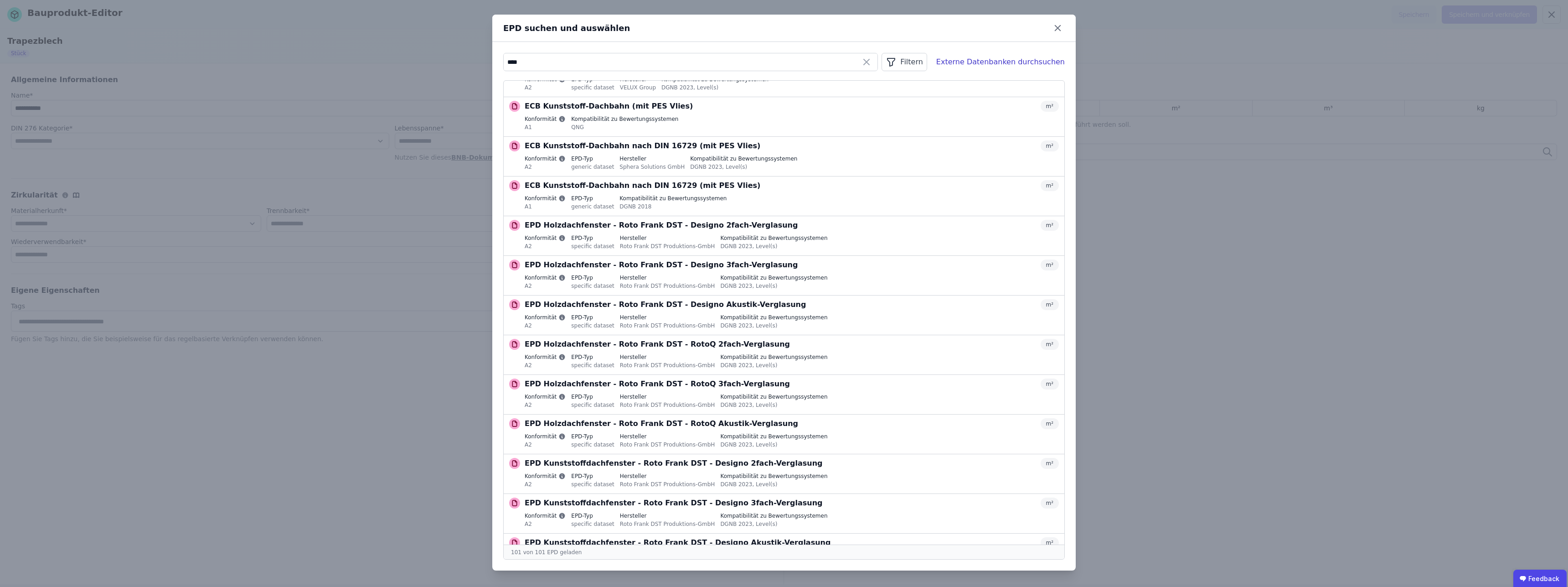
scroll to position [685, 0]
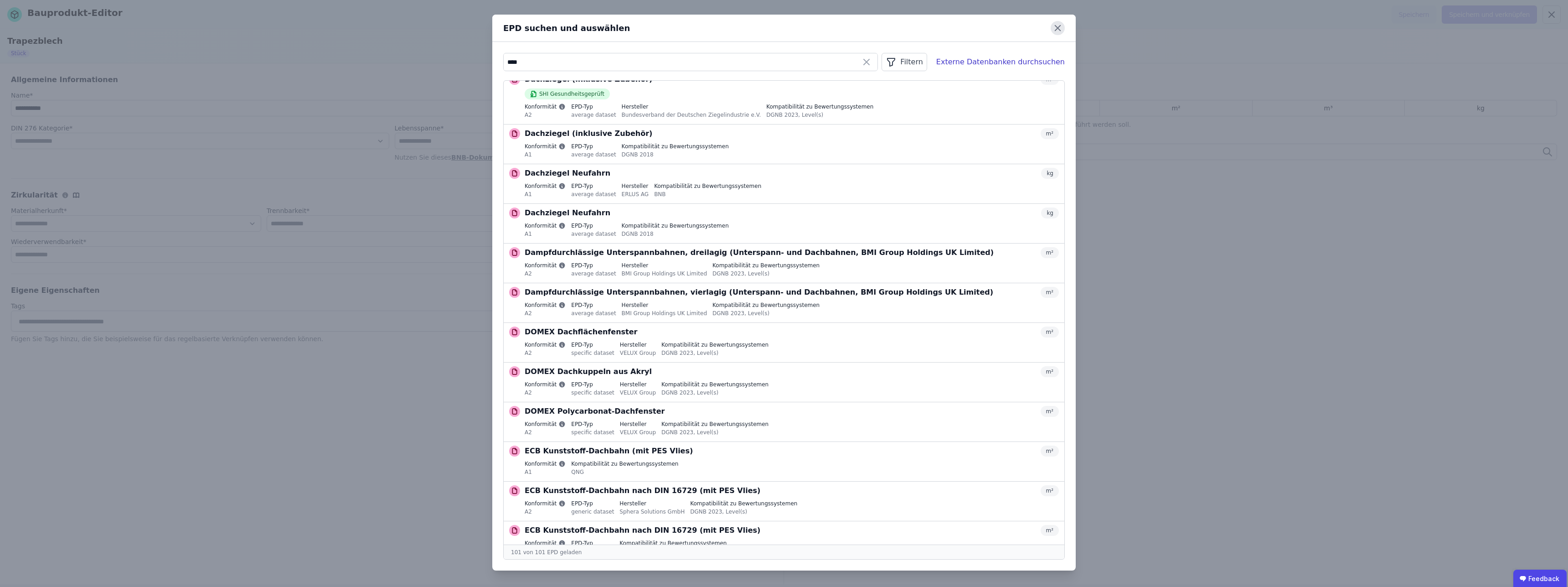
click at [1062, 29] on icon at bounding box center [1057, 27] width 14 height 14
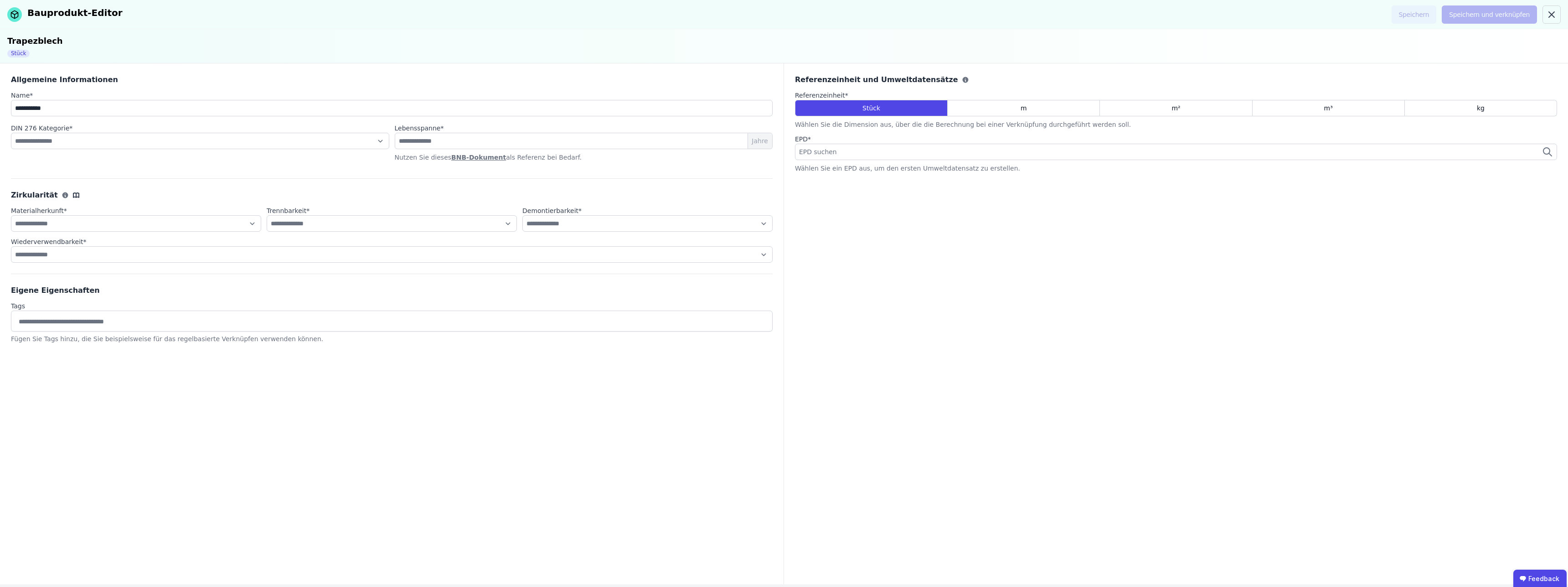
click at [1543, 152] on icon at bounding box center [1547, 152] width 11 height 11
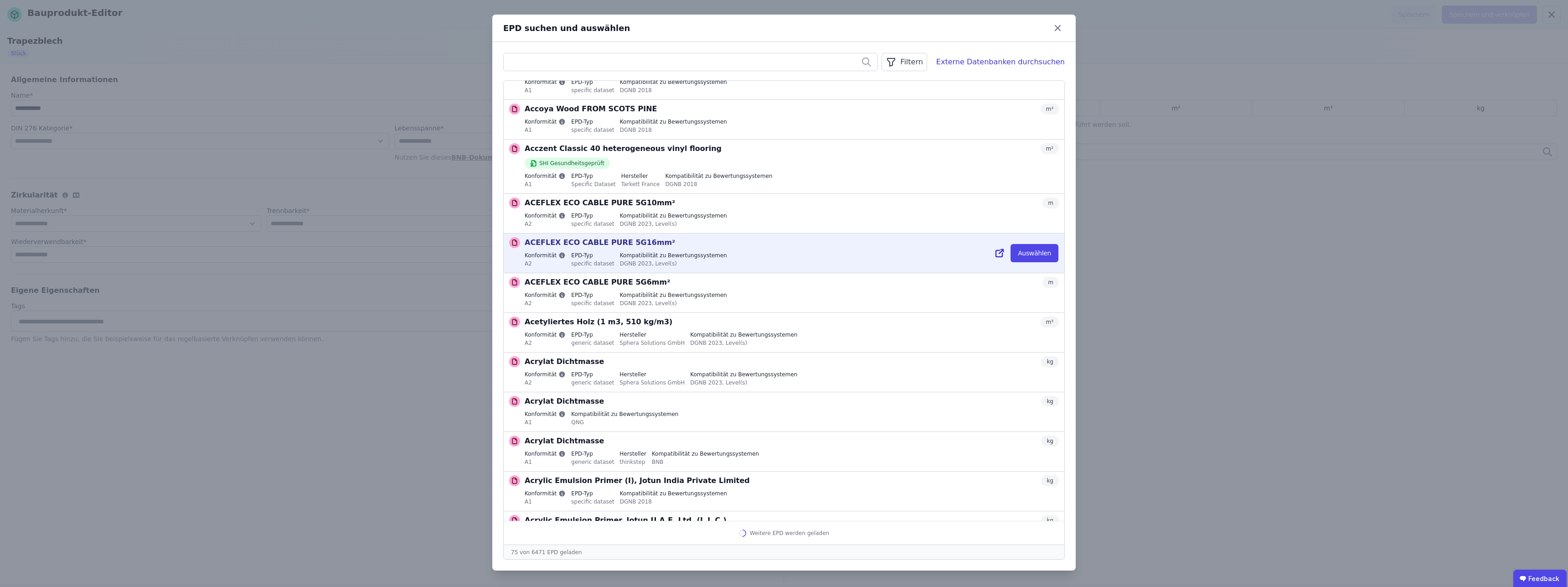
scroll to position [2564, 0]
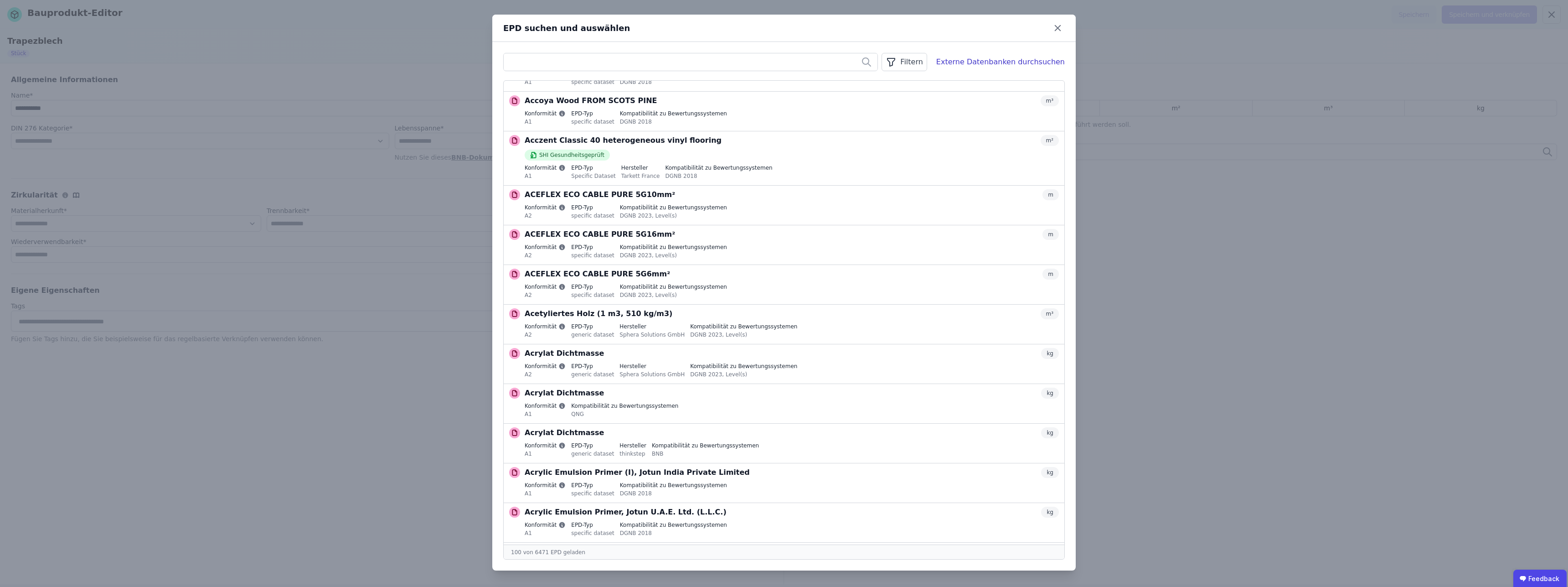
click at [566, 61] on input "text" at bounding box center [690, 62] width 374 height 16
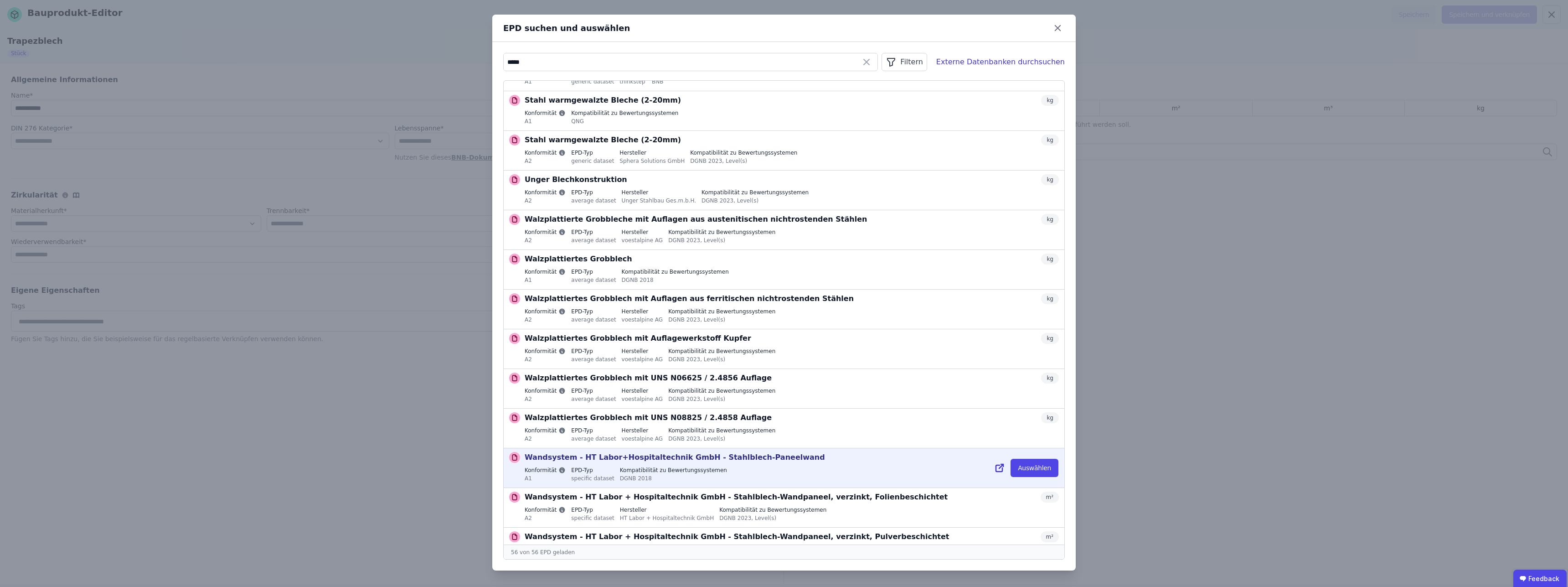
scroll to position [1586, 0]
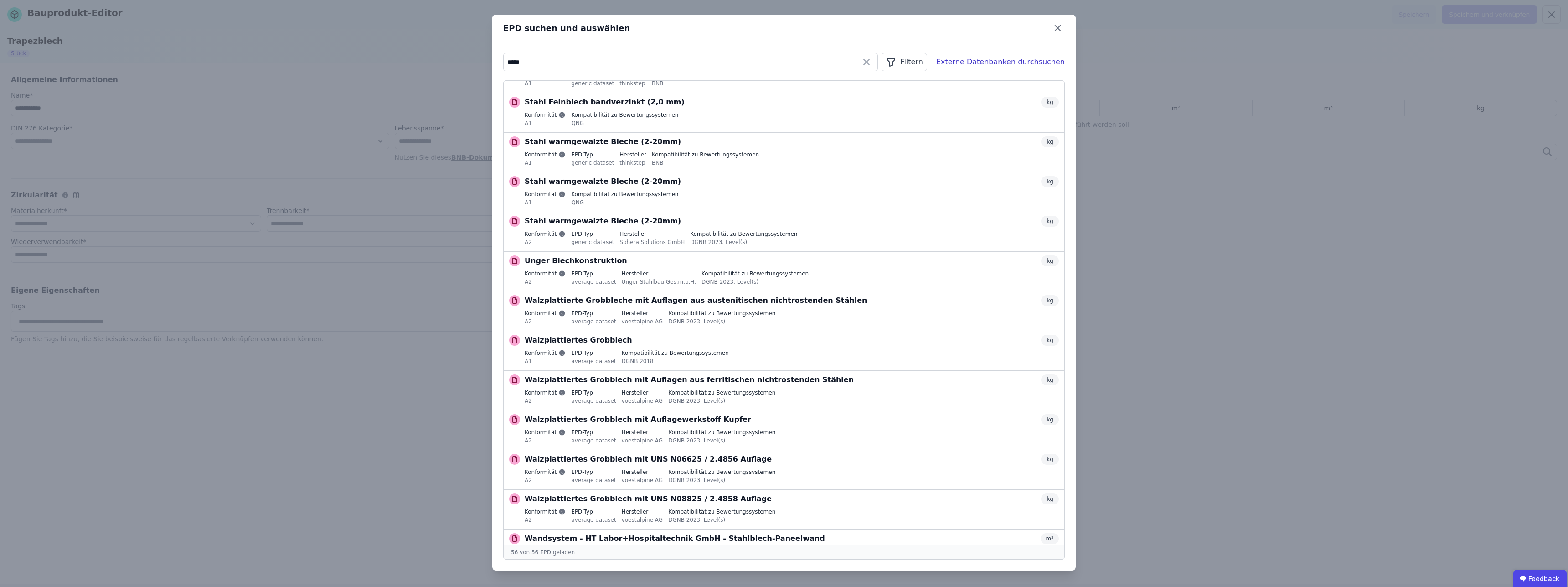
drag, startPoint x: 566, startPoint y: 66, endPoint x: 462, endPoint y: 63, distance: 104.0
click at [503, 63] on input "*****" at bounding box center [690, 62] width 374 height 16
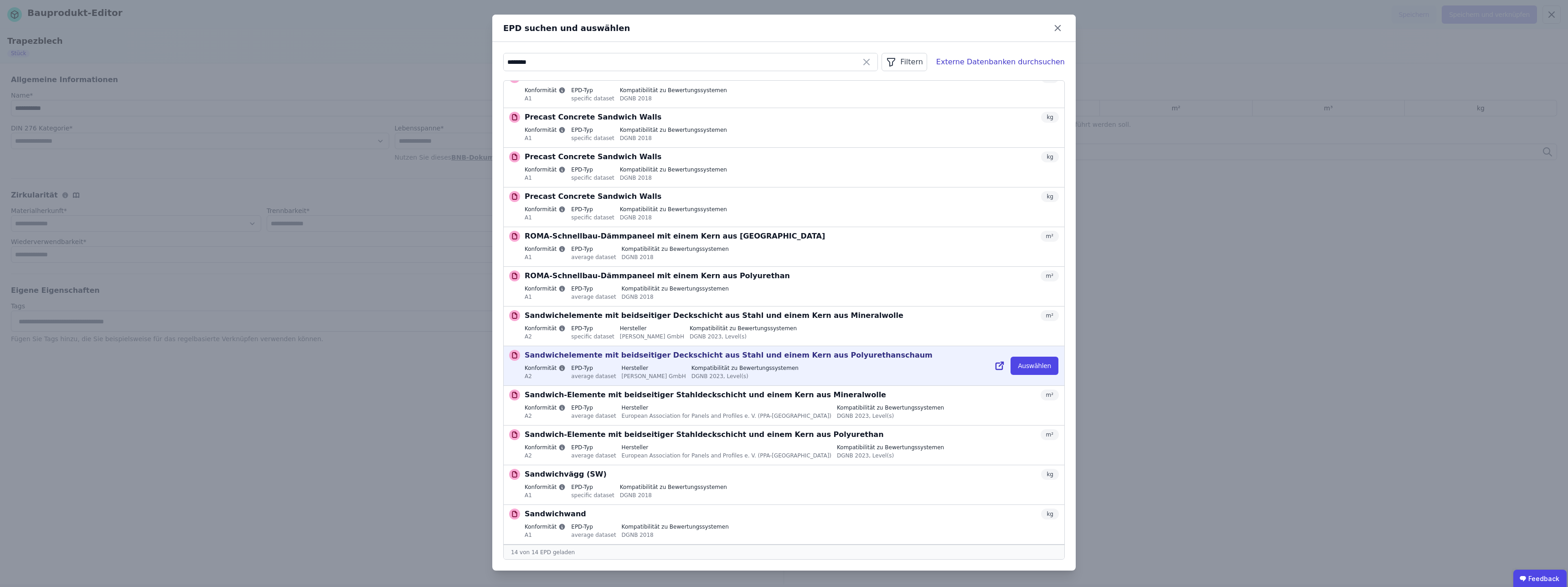
scroll to position [0, 0]
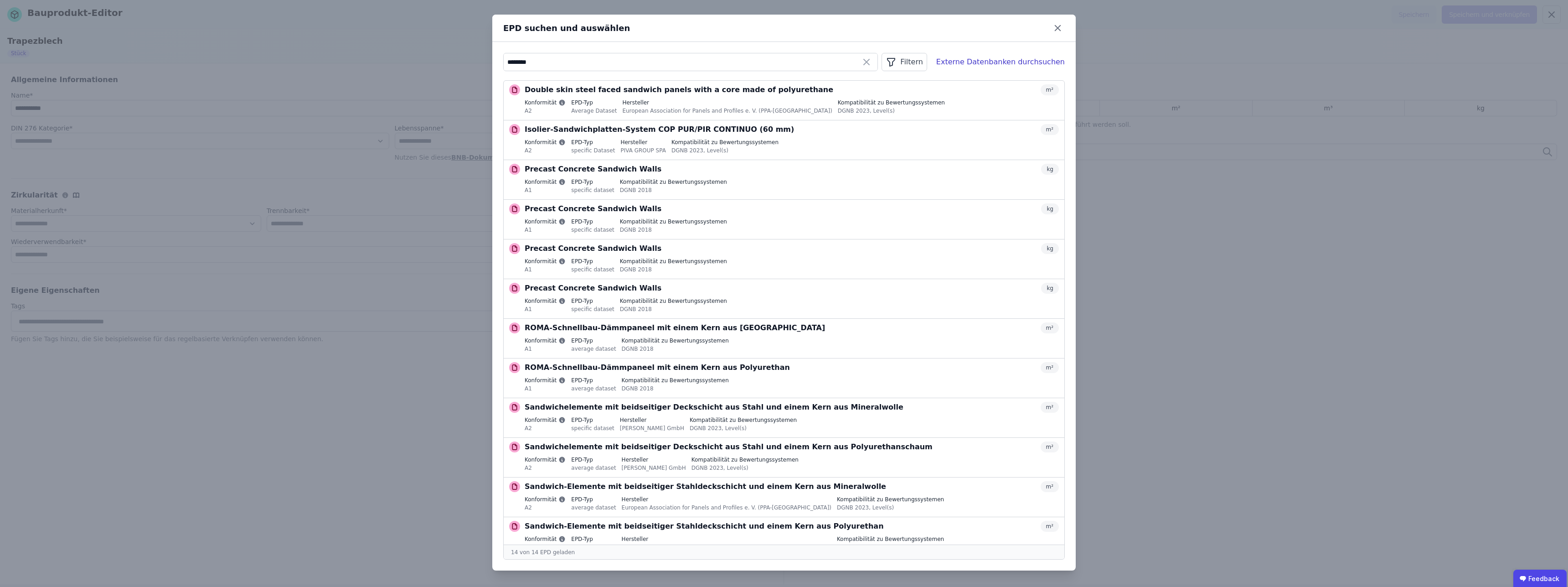
drag, startPoint x: 552, startPoint y: 66, endPoint x: 469, endPoint y: 63, distance: 83.1
click at [503, 63] on input "********" at bounding box center [690, 62] width 374 height 16
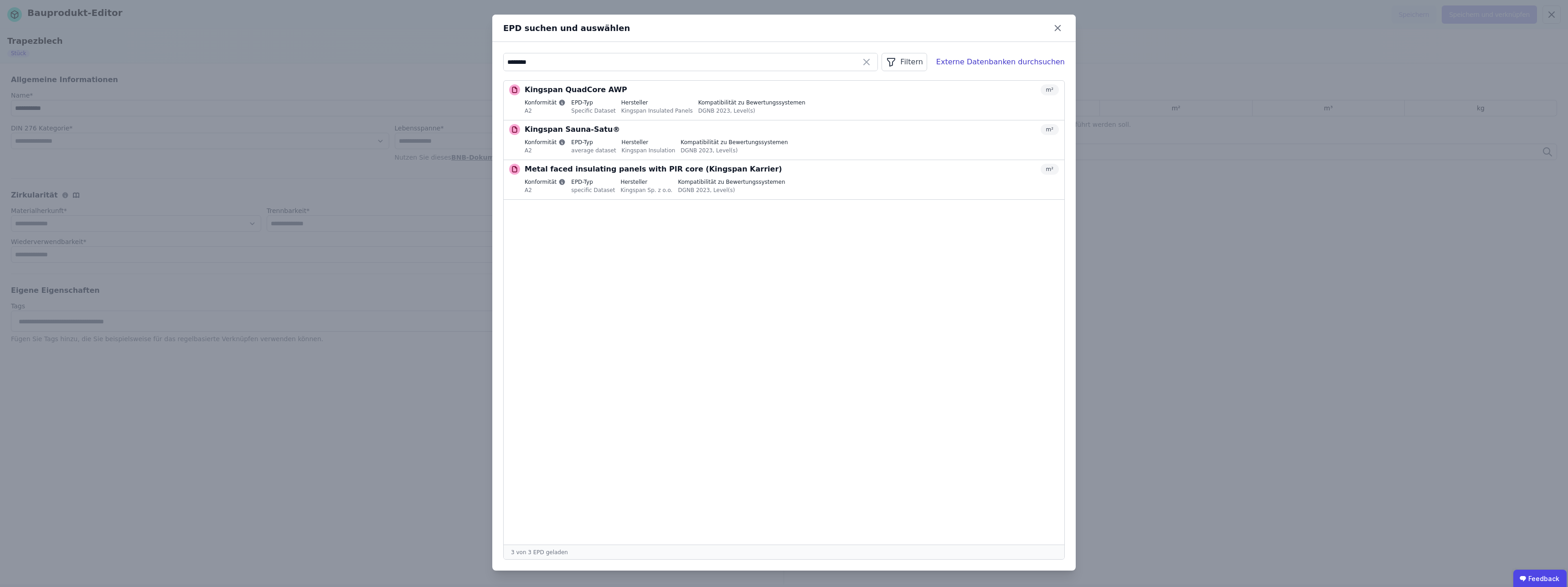
drag, startPoint x: 558, startPoint y: 65, endPoint x: 441, endPoint y: 66, distance: 117.0
click at [503, 66] on input "********" at bounding box center [690, 62] width 374 height 16
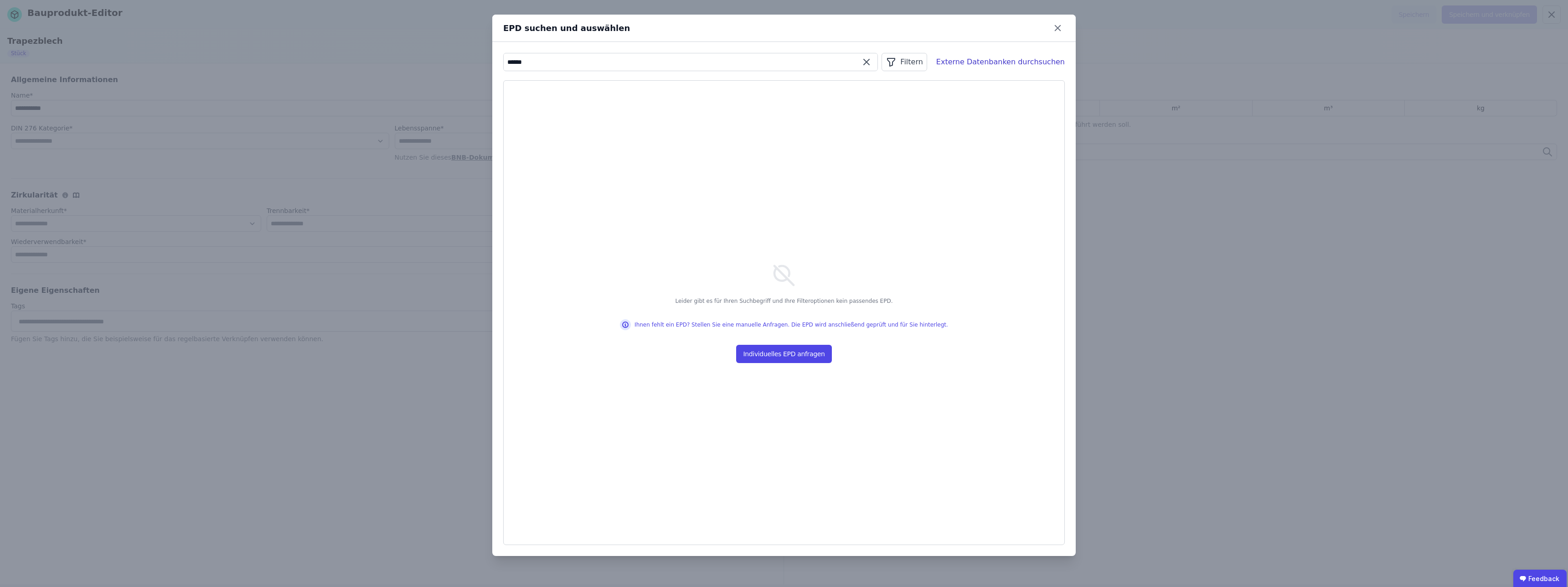
drag, startPoint x: 564, startPoint y: 61, endPoint x: 400, endPoint y: 57, distance: 164.0
click at [503, 57] on input "******" at bounding box center [690, 62] width 374 height 16
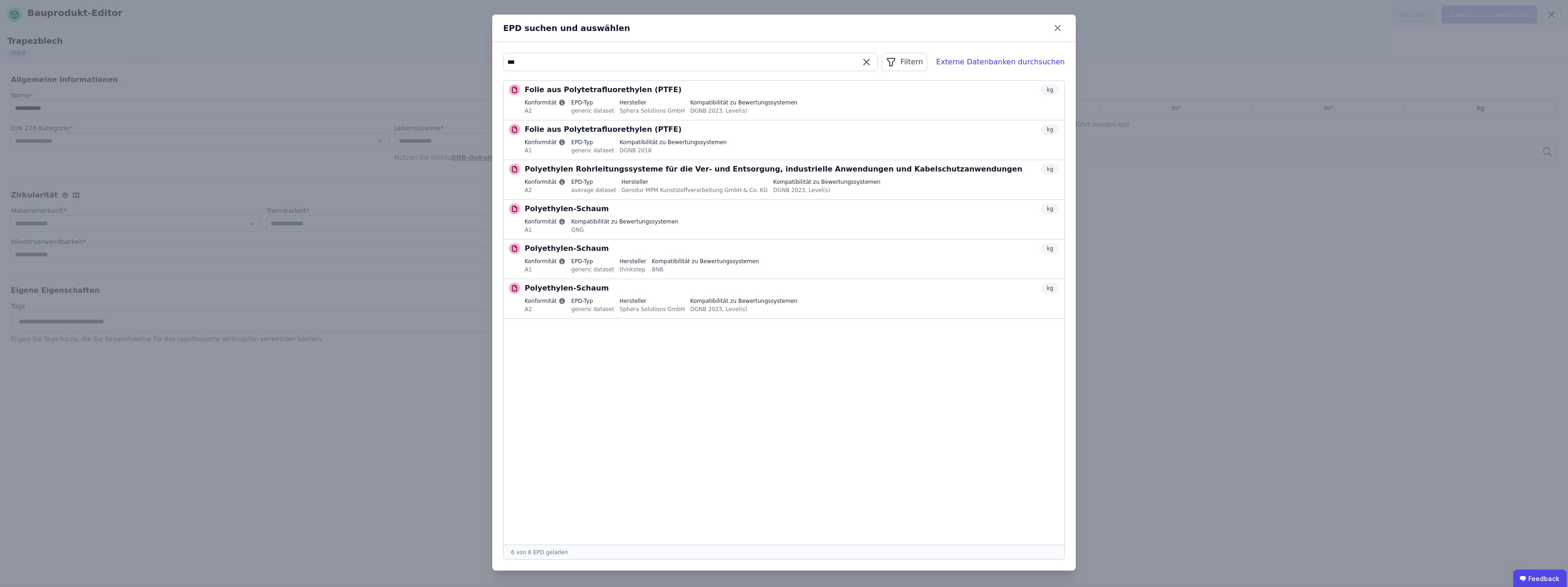
drag, startPoint x: 495, startPoint y: 65, endPoint x: 458, endPoint y: 60, distance: 37.3
click at [503, 60] on input "***" at bounding box center [690, 62] width 374 height 16
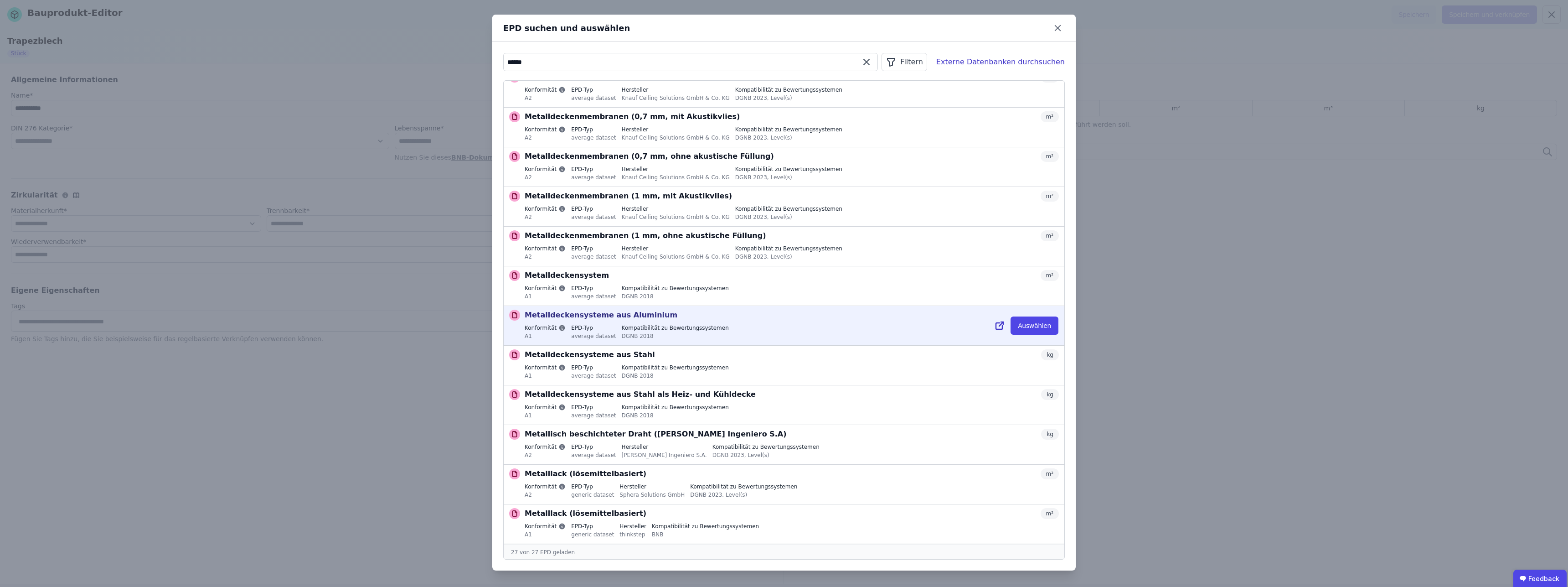
scroll to position [320, 0]
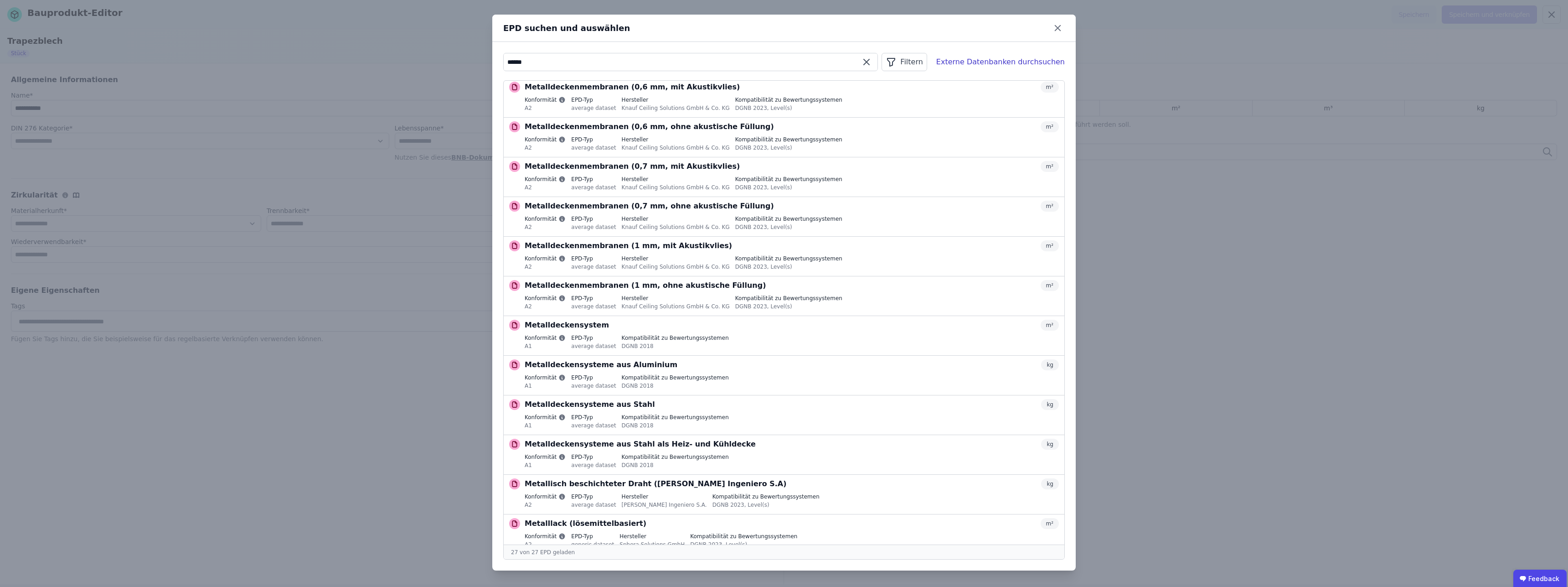
drag, startPoint x: 529, startPoint y: 66, endPoint x: 480, endPoint y: 63, distance: 49.1
click at [503, 63] on input "******" at bounding box center [690, 62] width 374 height 16
type input "******"
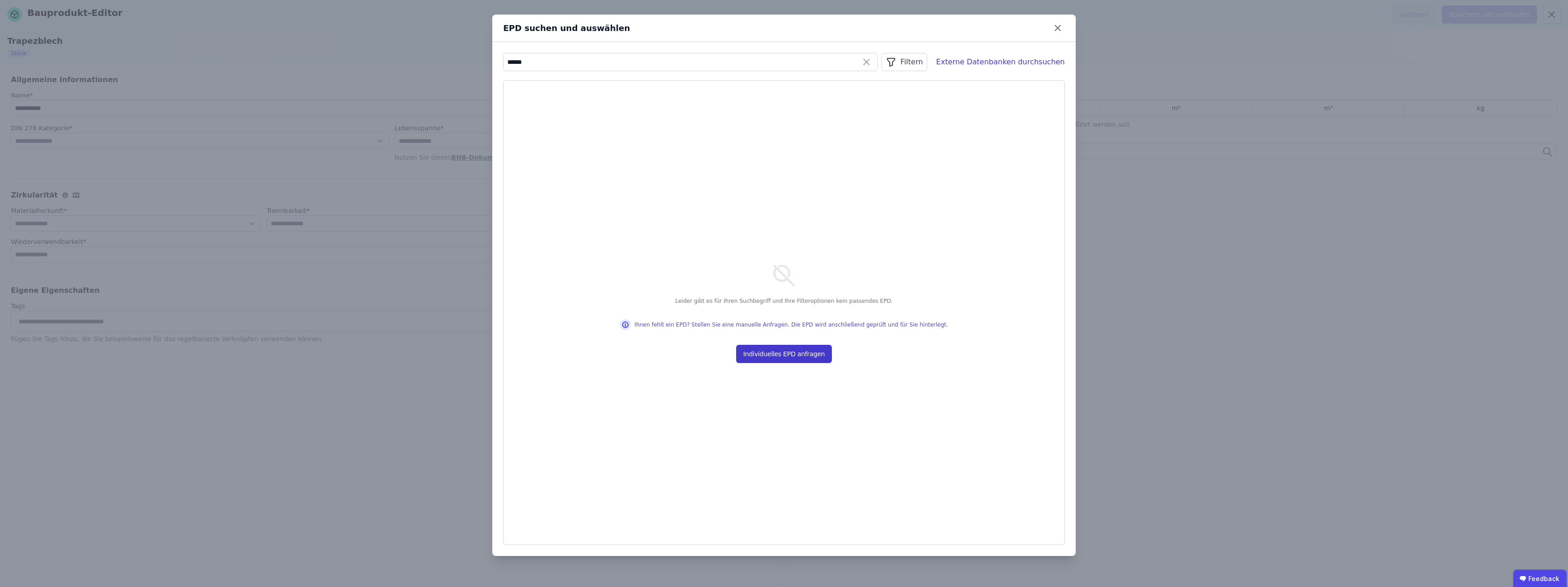
click at [761, 358] on button "Individuelles EPD anfragen" at bounding box center [784, 354] width 96 height 18
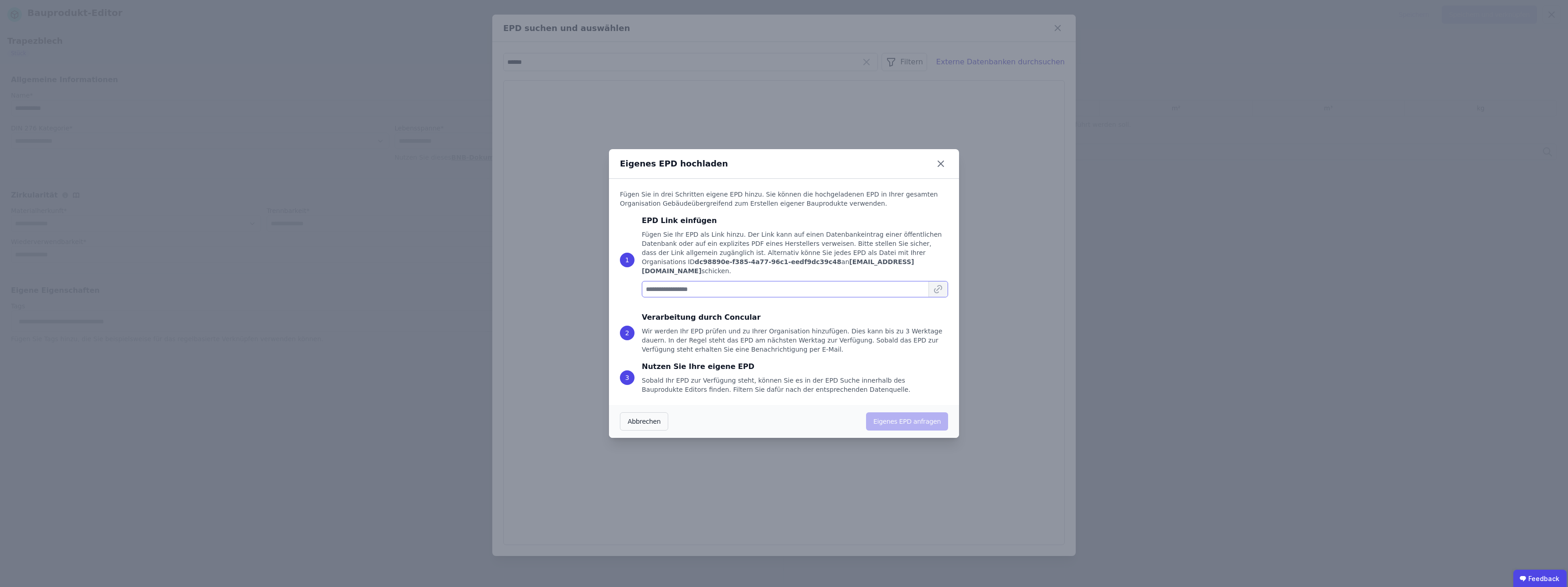
paste input "**********"
type input "**********"
click at [939, 288] on icon at bounding box center [938, 289] width 2 height 2
click at [694, 329] on div "Wir werden Ihr EPD prüfen und zu Ihrer Organisation hinzufügen. Dies kann bis z…" at bounding box center [794, 340] width 306 height 27
click at [942, 166] on icon at bounding box center [941, 164] width 15 height 15
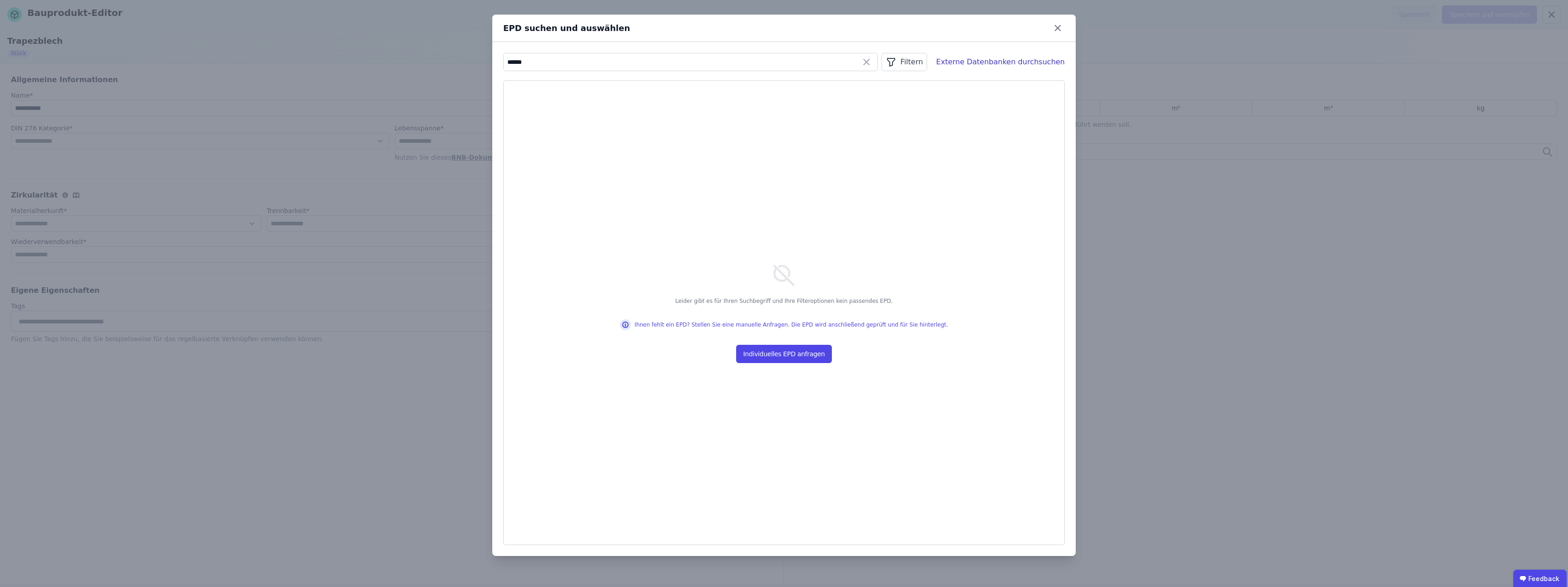
click at [872, 63] on icon at bounding box center [867, 62] width 11 height 11
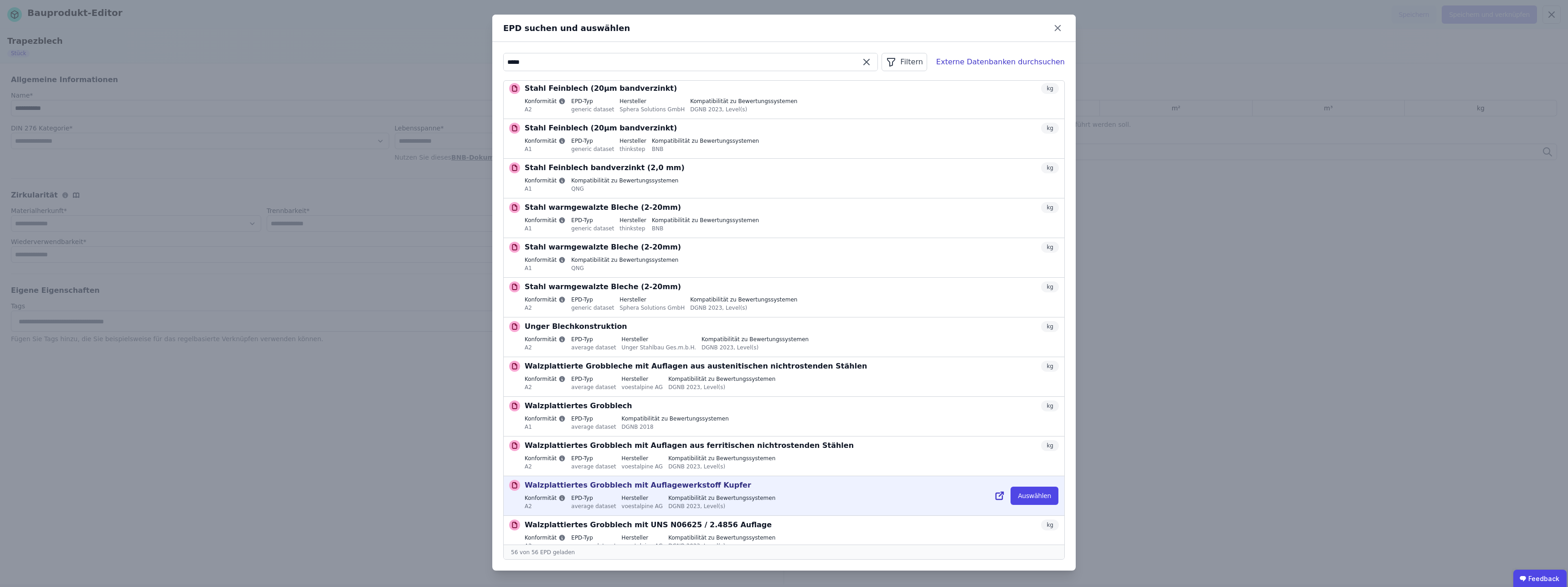
scroll to position [1758, 0]
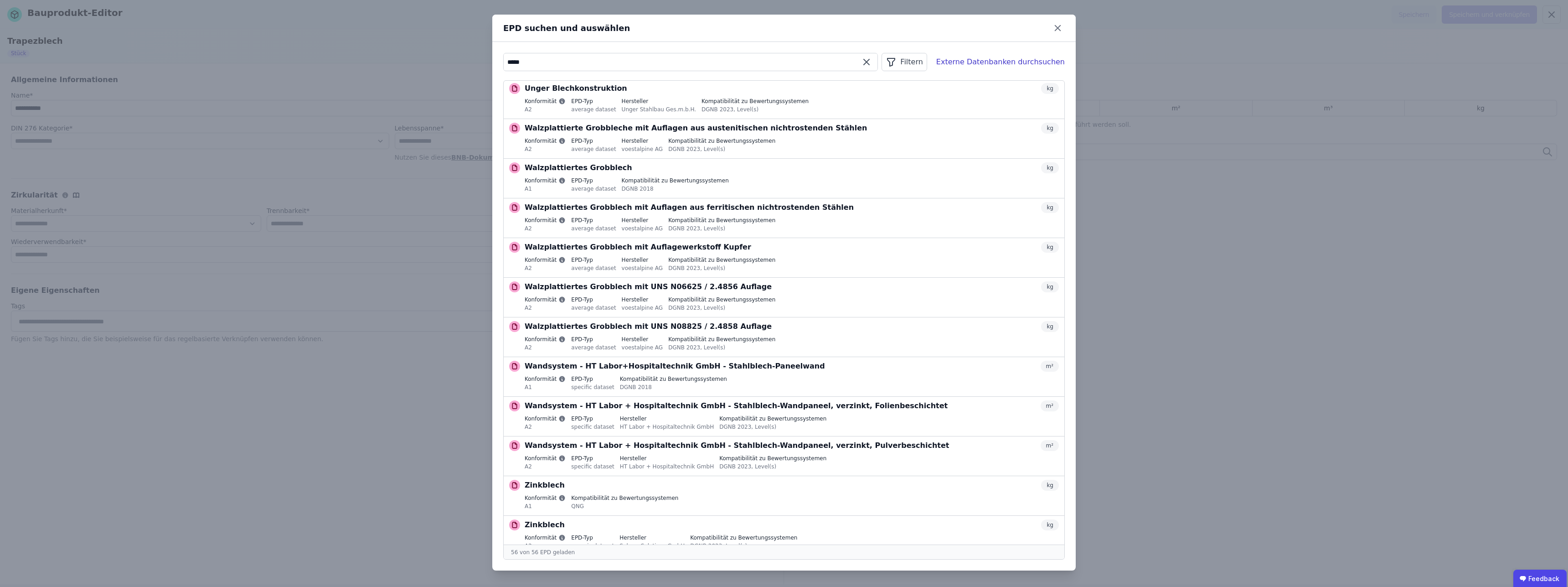
drag, startPoint x: 536, startPoint y: 60, endPoint x: 452, endPoint y: 57, distance: 84.1
click at [503, 57] on input "*****" at bounding box center [690, 62] width 374 height 16
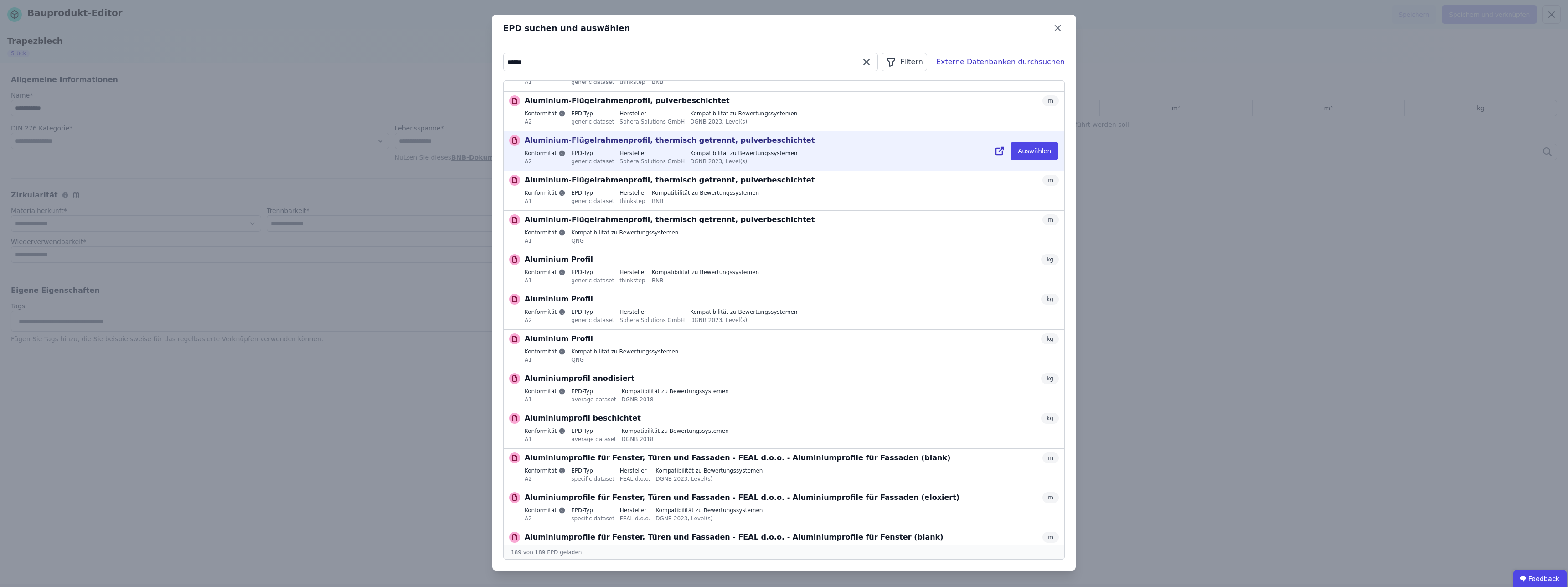
scroll to position [115, 0]
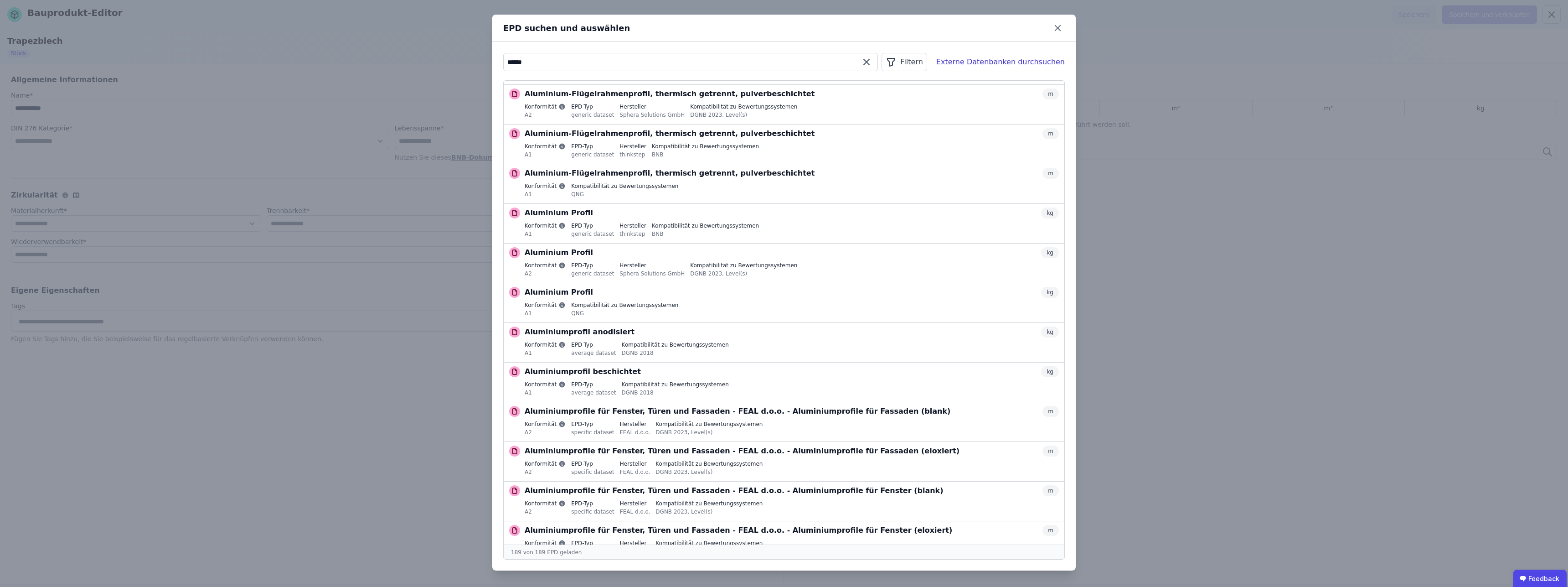
drag, startPoint x: 539, startPoint y: 58, endPoint x: 452, endPoint y: 54, distance: 87.1
click at [503, 54] on input "******" at bounding box center [690, 62] width 374 height 16
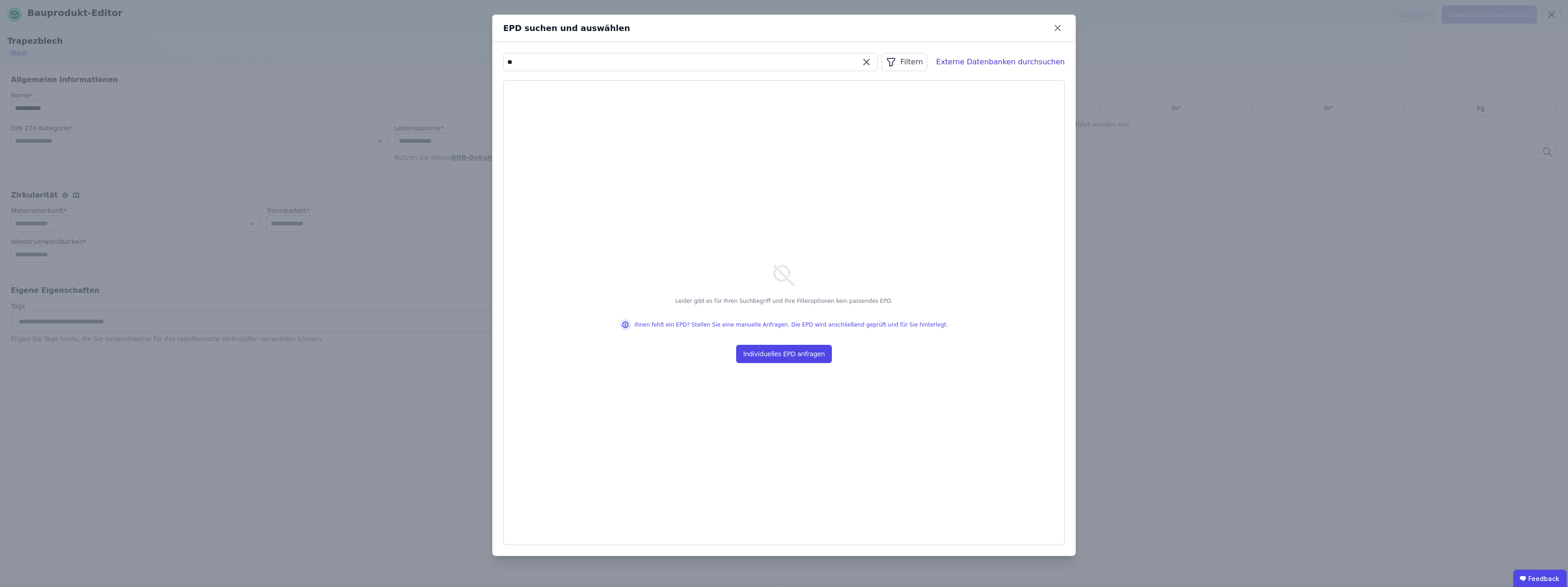
type input "*"
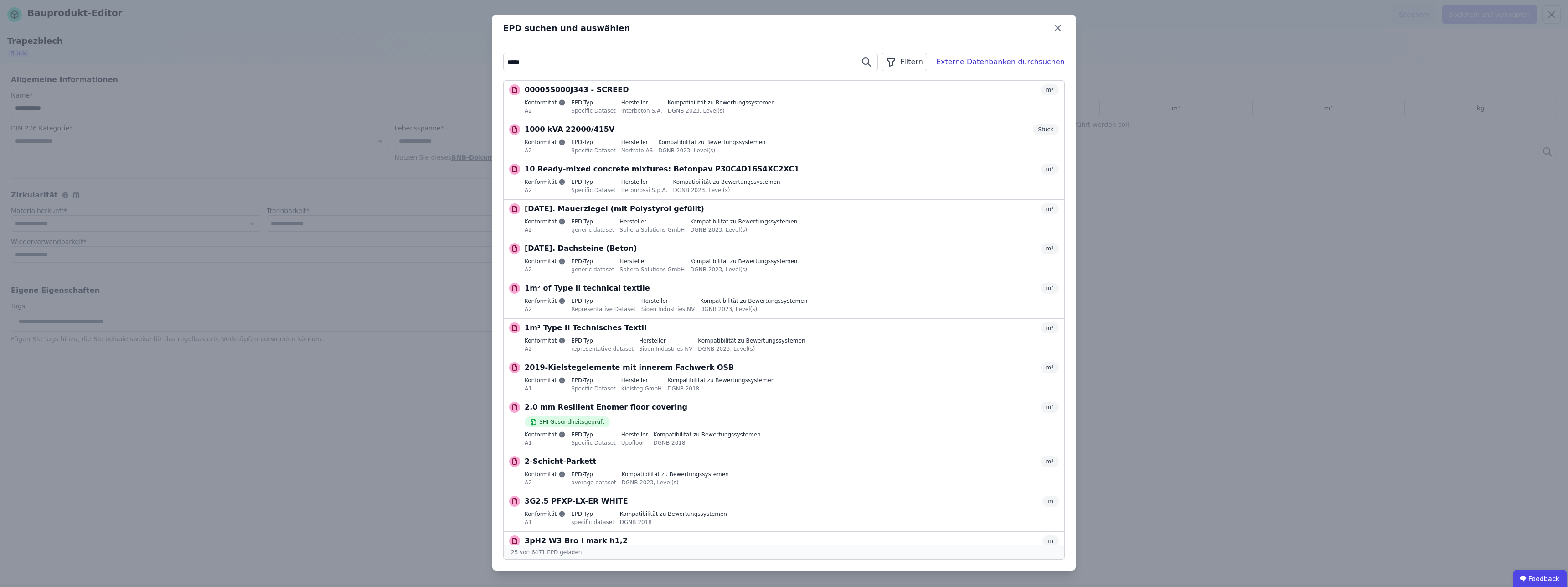
type input "*****"
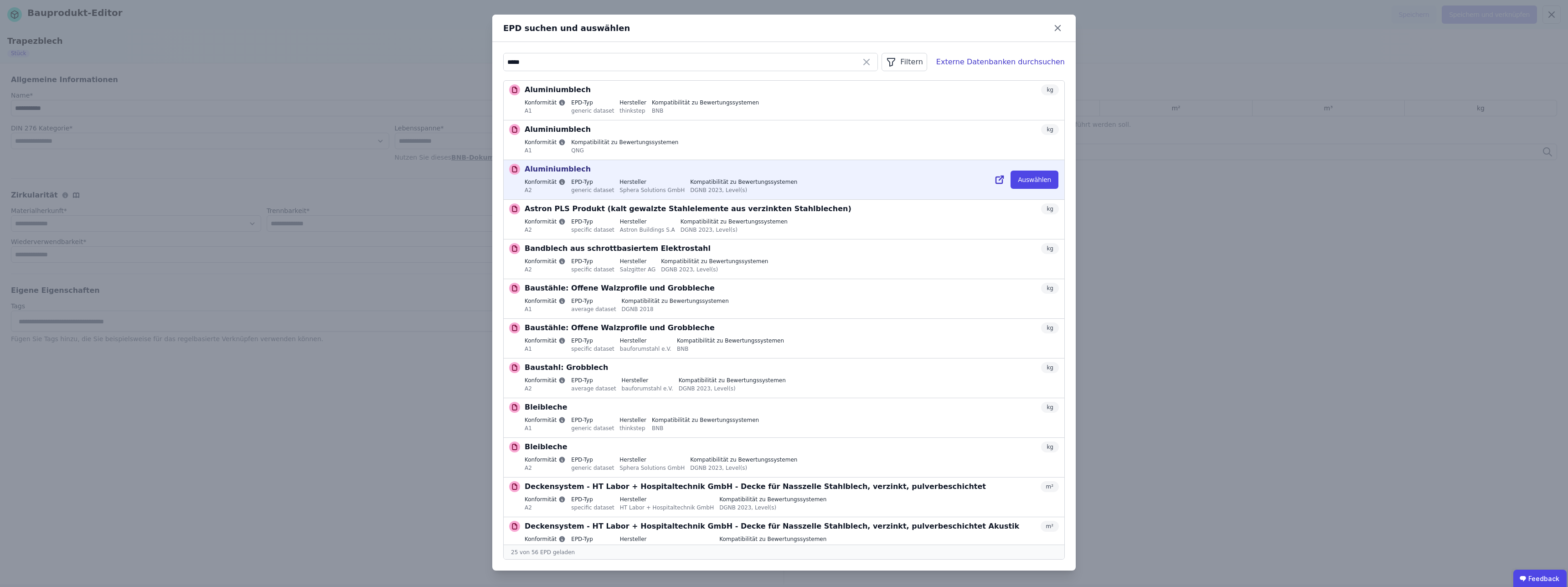
click at [650, 189] on div "Sphera Solutions GmbH" at bounding box center [652, 189] width 65 height 8
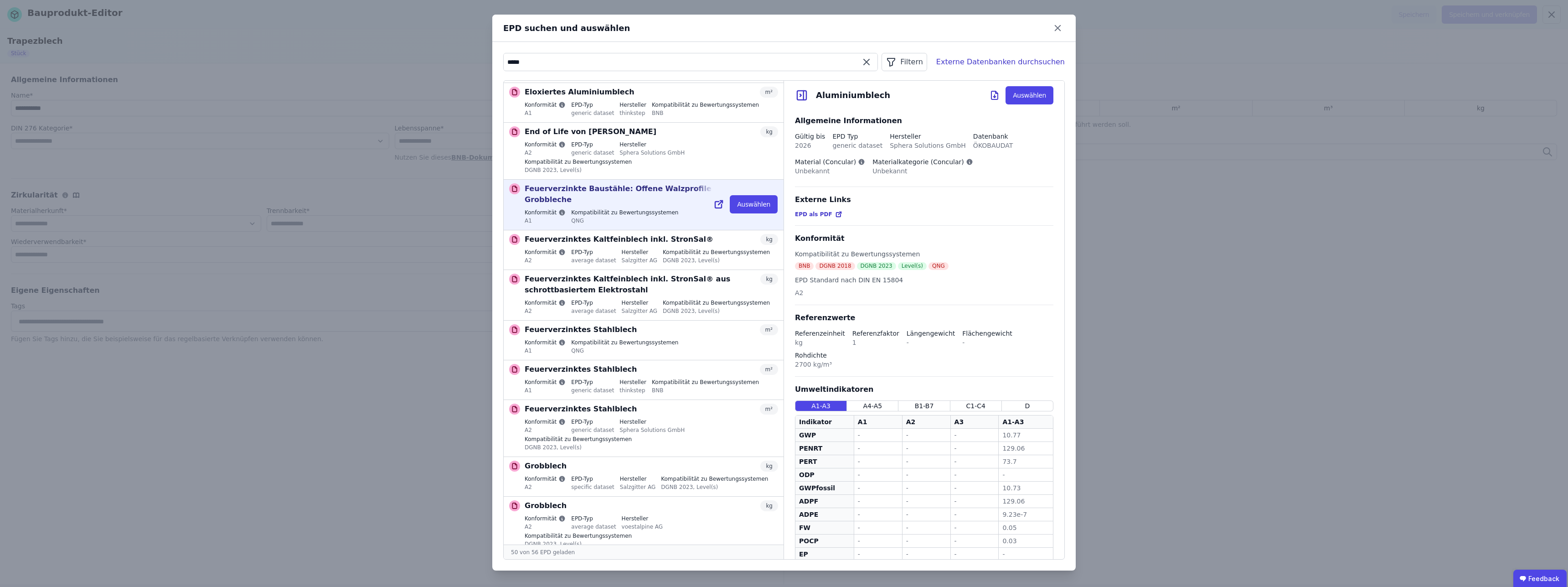
scroll to position [980, 0]
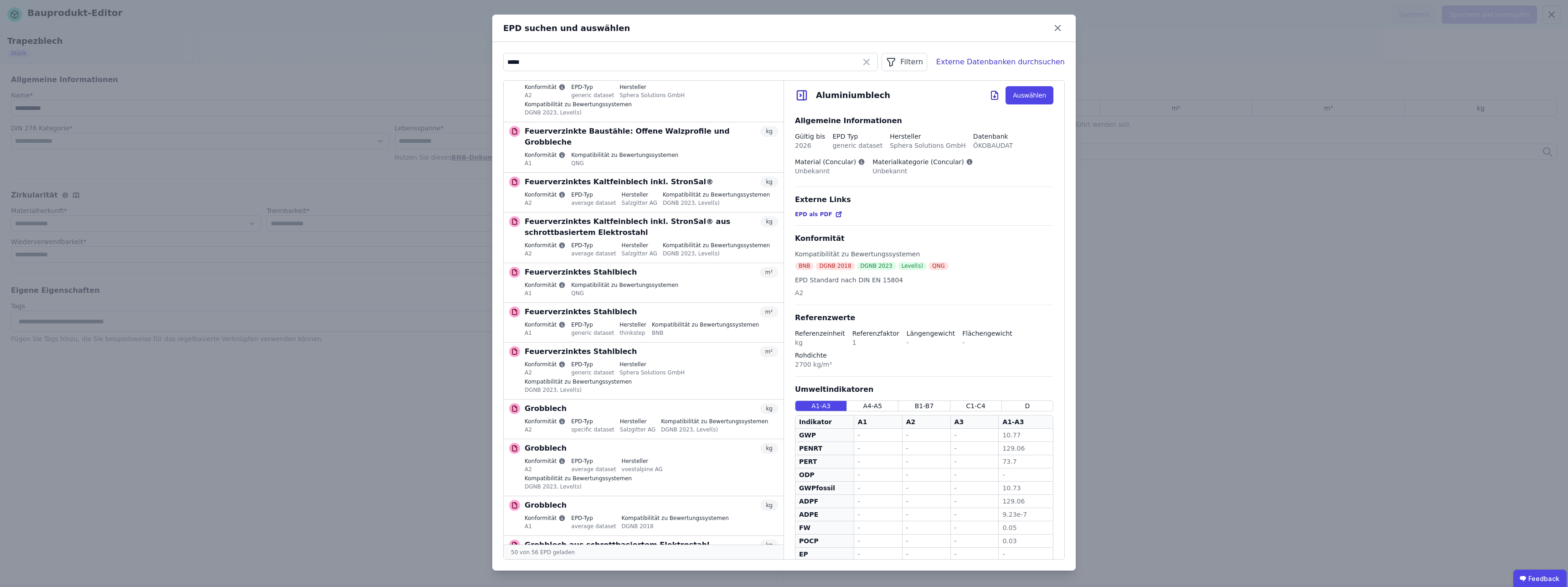
click at [805, 214] on span "EPD als PDF" at bounding box center [813, 214] width 37 height 7
click at [1046, 63] on div "Externe Datenbanken durchsuchen" at bounding box center [1000, 62] width 128 height 11
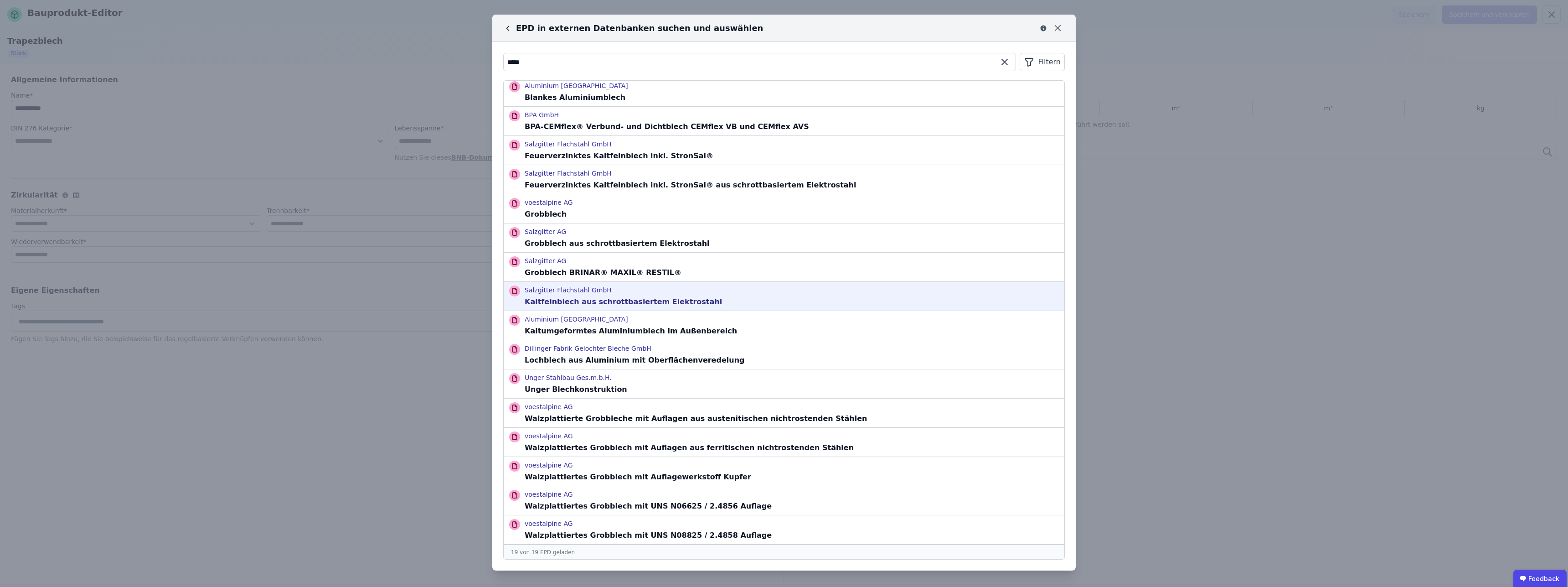
scroll to position [0, 0]
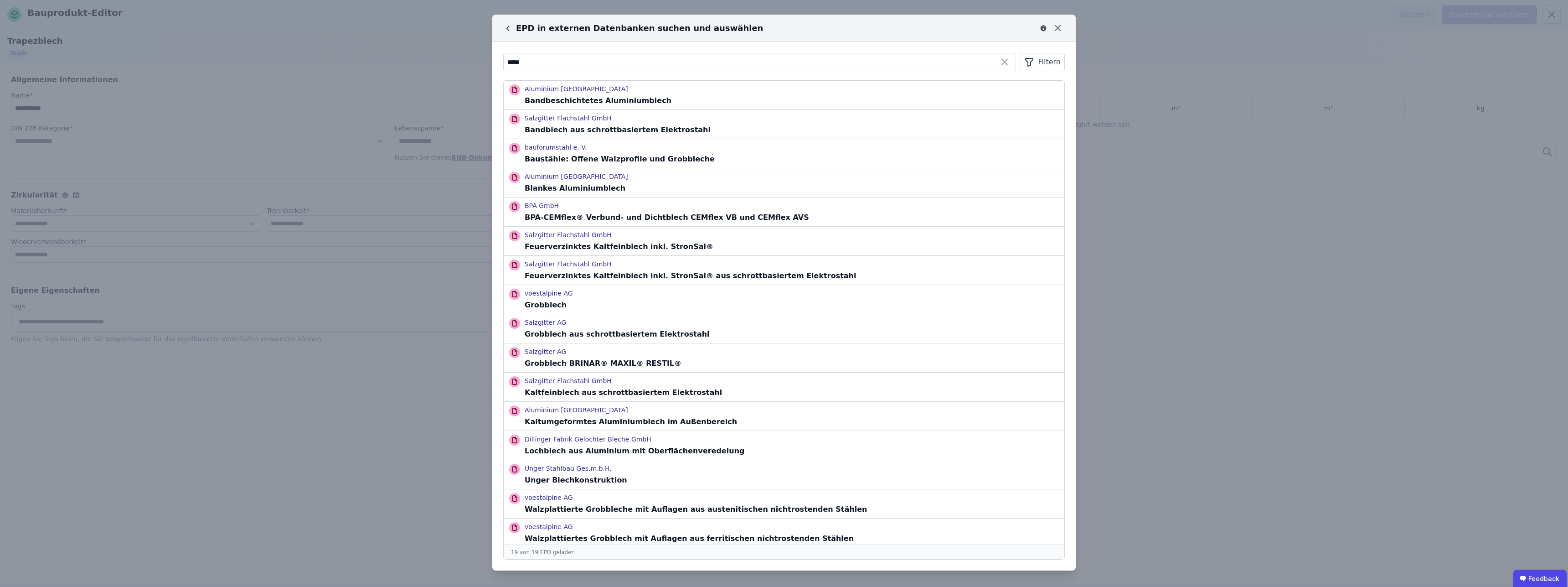
click at [1423, 214] on div "EPD in externen Datenbanken suchen und auswählen ***** Filtern Aluminium Deutsc…" at bounding box center [784, 294] width 1568 height 587
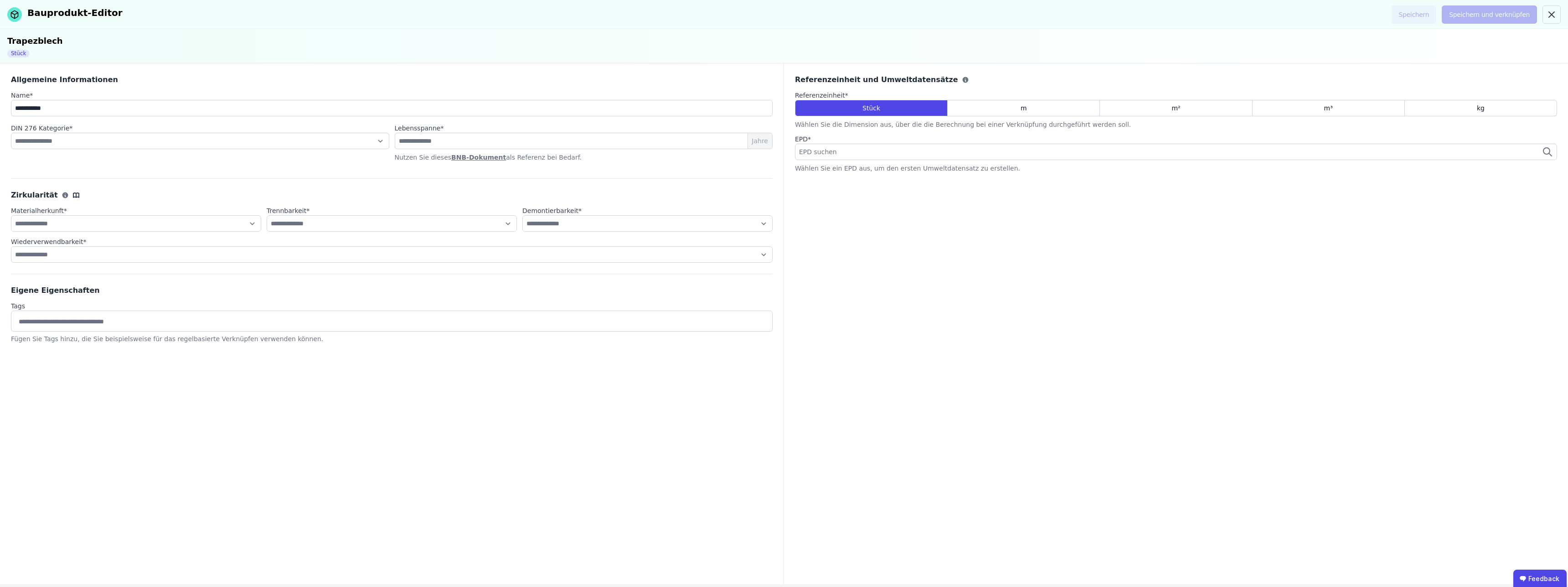
click at [884, 146] on div "EPD suchen" at bounding box center [1176, 152] width 762 height 16
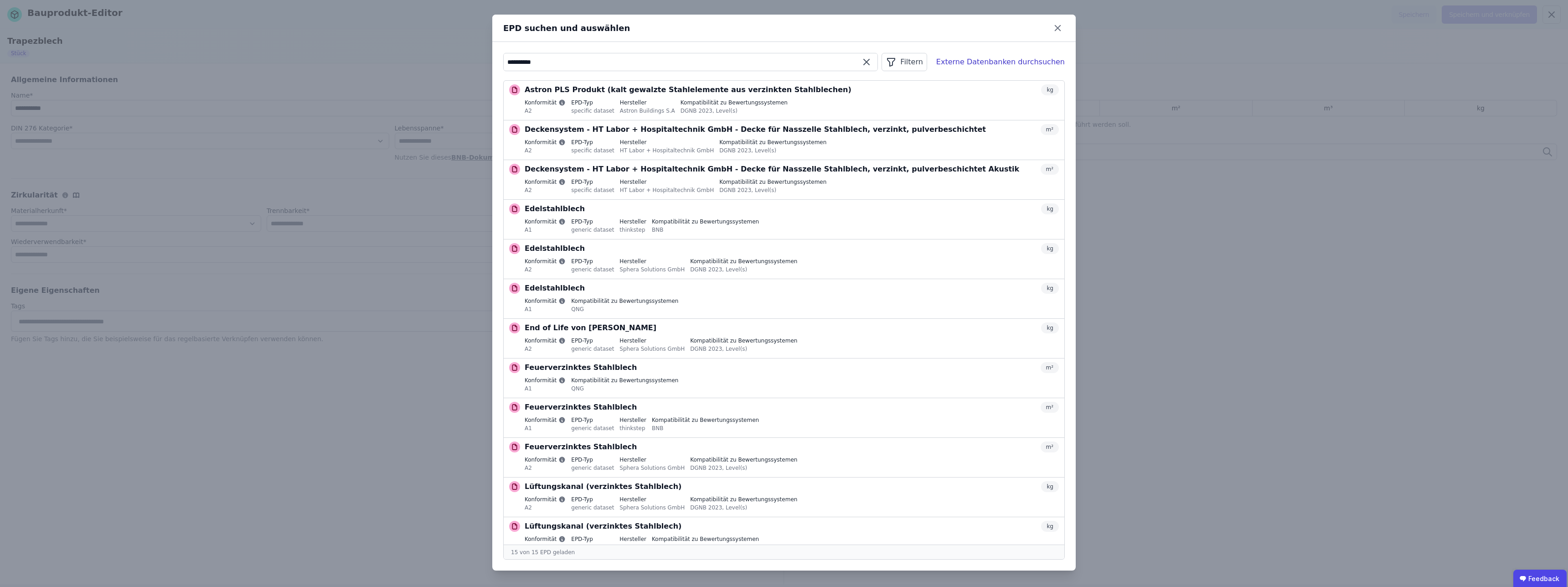
drag, startPoint x: 510, startPoint y: 58, endPoint x: 458, endPoint y: 52, distance: 52.3
click at [503, 54] on input "**********" at bounding box center [690, 62] width 374 height 16
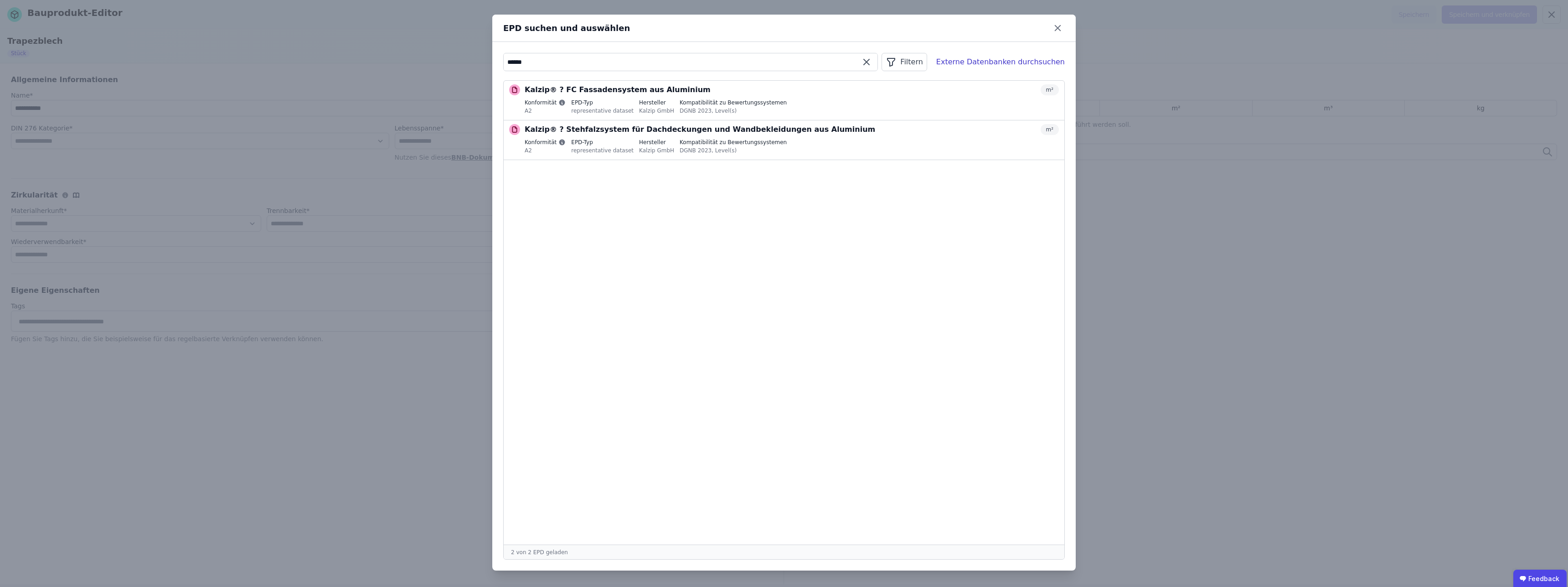
drag, startPoint x: 539, startPoint y: 63, endPoint x: 446, endPoint y: 57, distance: 93.2
click at [503, 57] on input "******" at bounding box center [690, 62] width 374 height 16
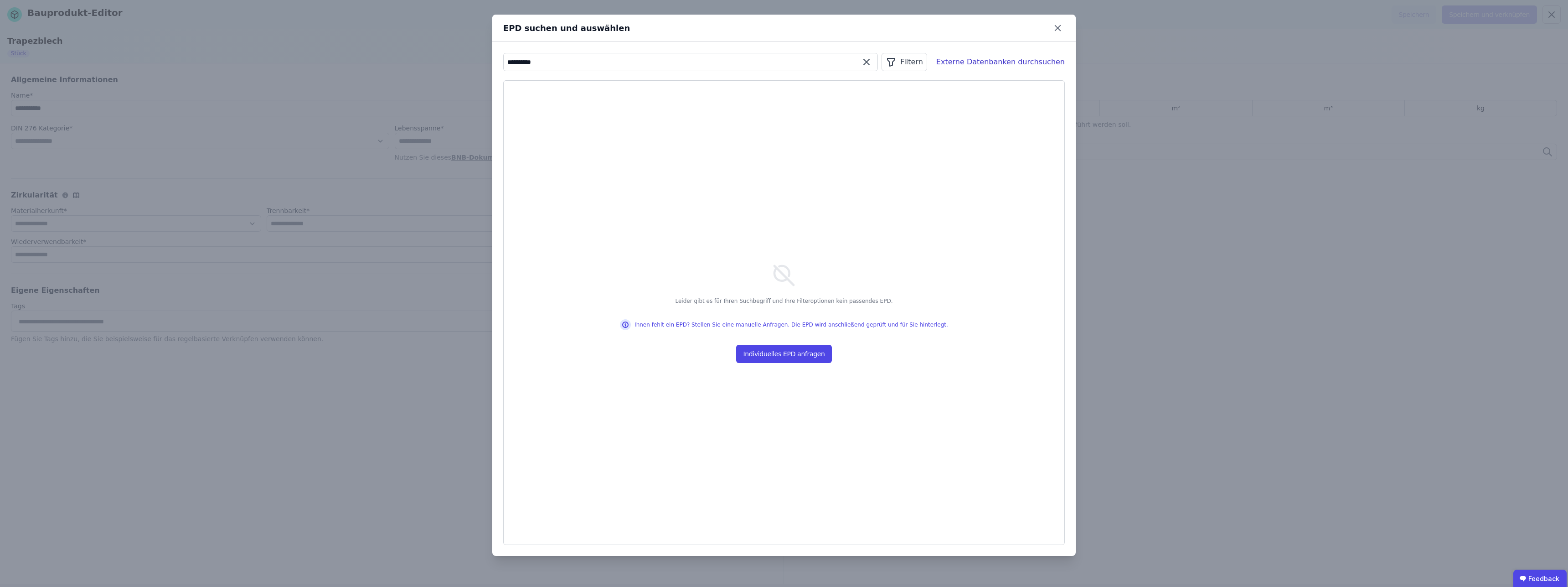
drag, startPoint x: 496, startPoint y: 62, endPoint x: 460, endPoint y: 59, distance: 36.1
click at [503, 59] on input "**********" at bounding box center [690, 62] width 374 height 16
type input "*"
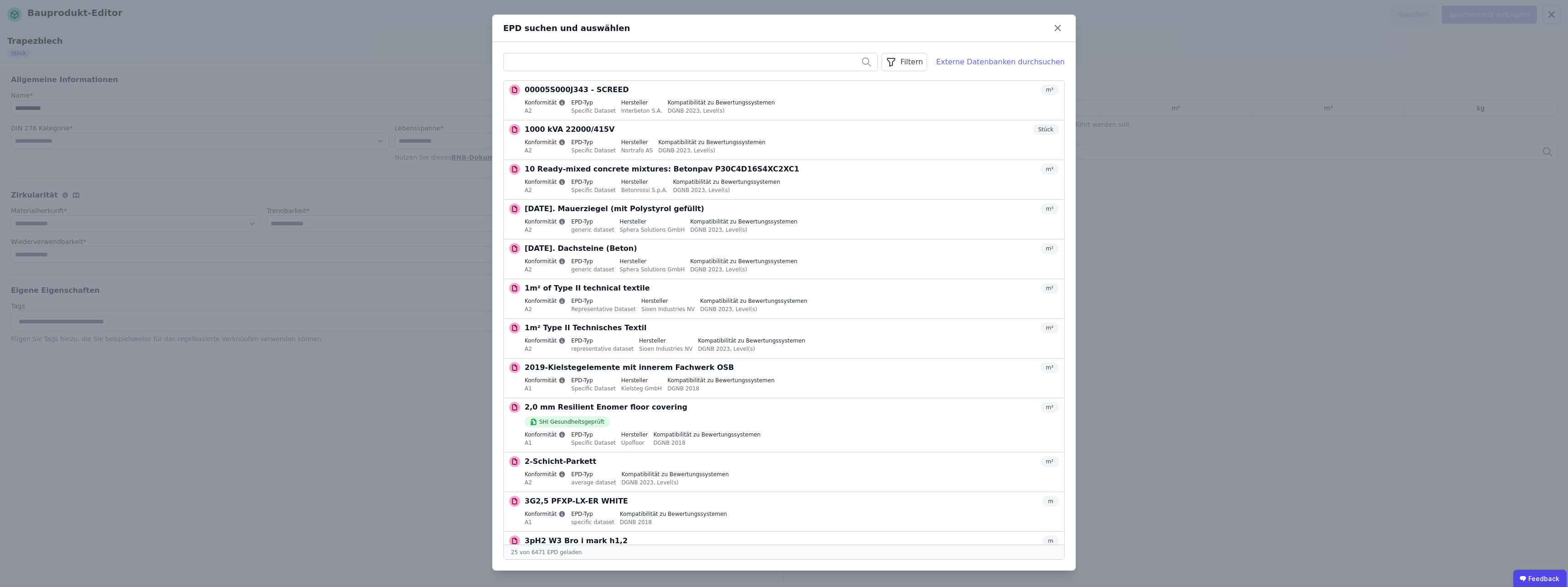
click at [984, 66] on div "Externe Datenbanken durchsuchen" at bounding box center [1000, 62] width 128 height 11
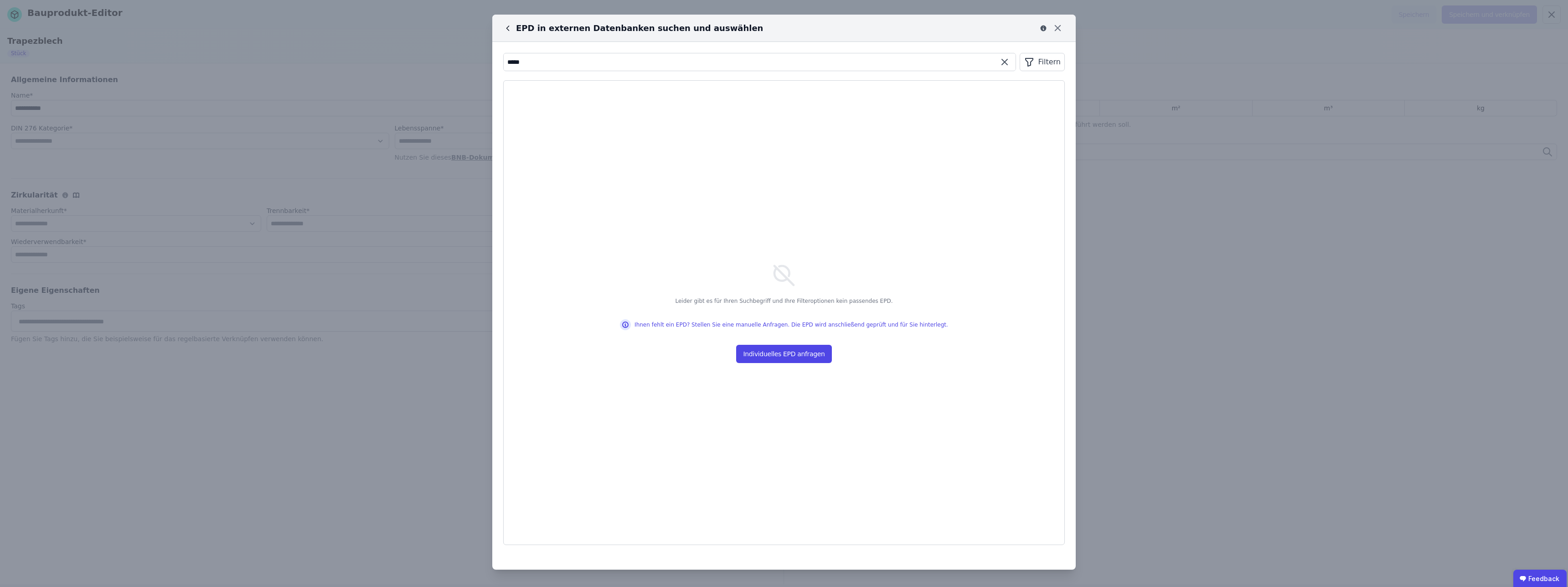
click at [526, 65] on input "****" at bounding box center [759, 62] width 512 height 16
drag, startPoint x: 525, startPoint y: 65, endPoint x: 480, endPoint y: 58, distance: 45.5
click at [503, 58] on input "****" at bounding box center [759, 62] width 512 height 16
type input "**********"
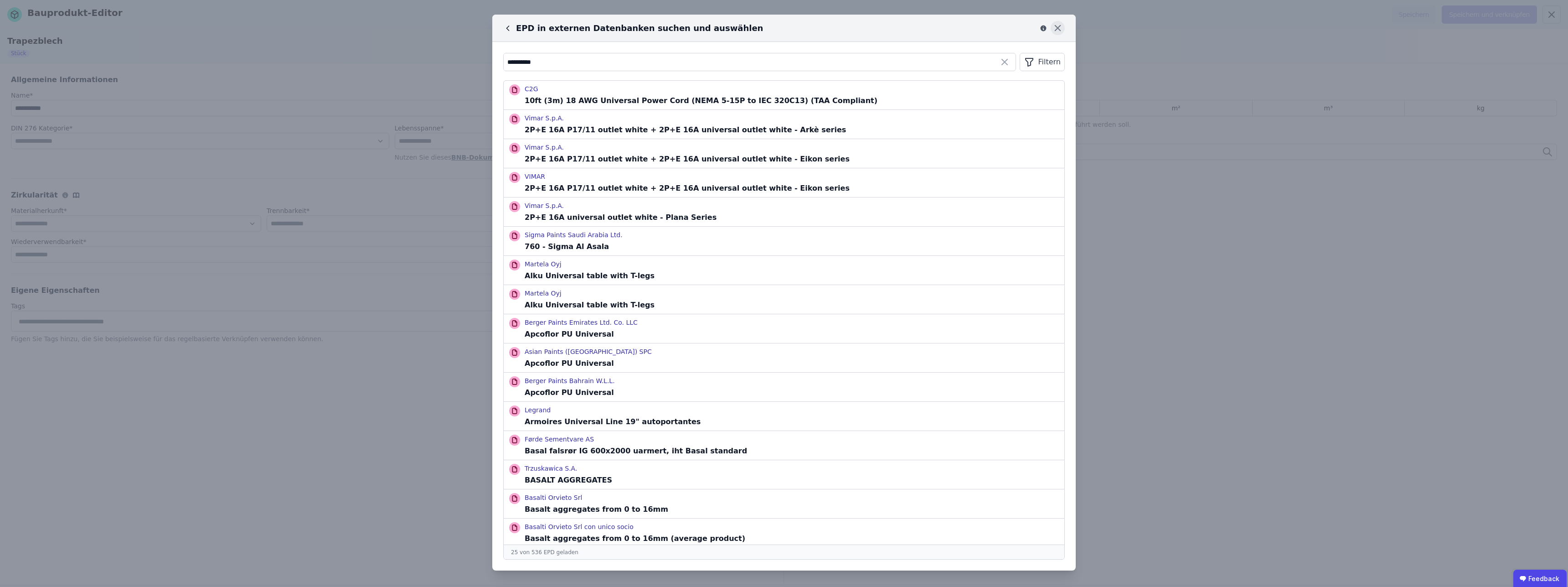
click at [1054, 28] on icon at bounding box center [1057, 27] width 14 height 14
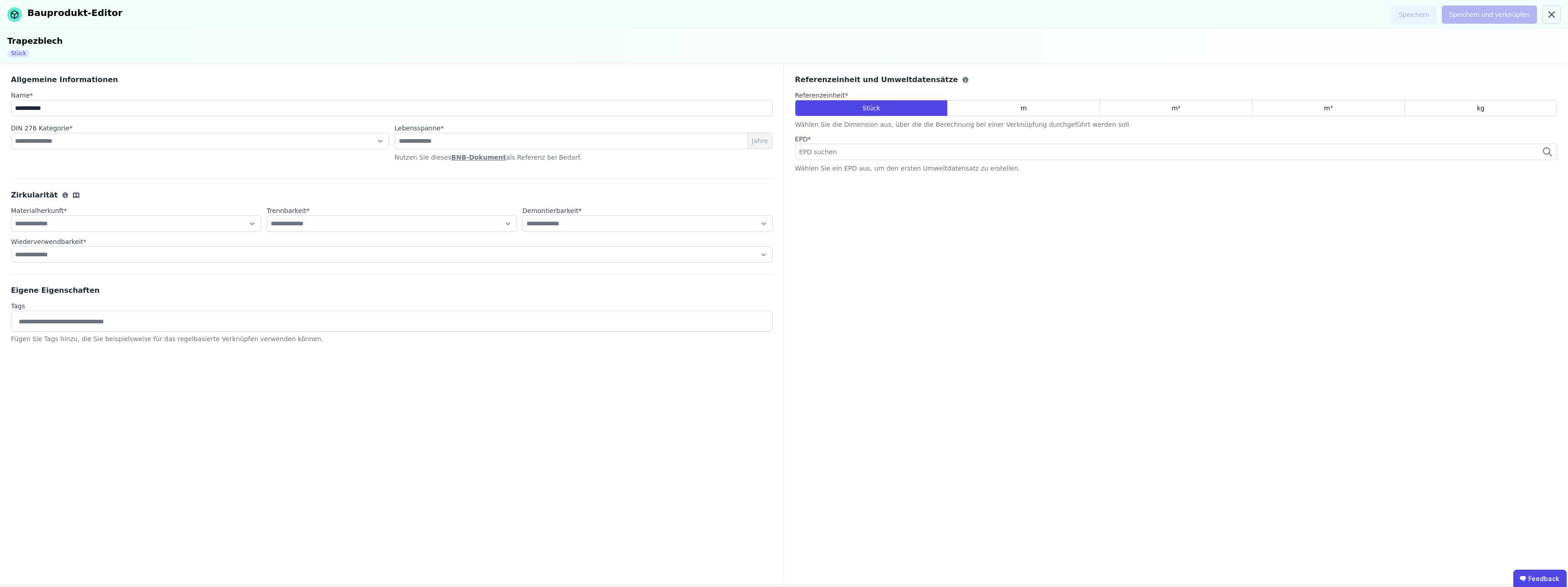
click at [829, 153] on span "EPD suchen" at bounding box center [819, 152] width 40 height 9
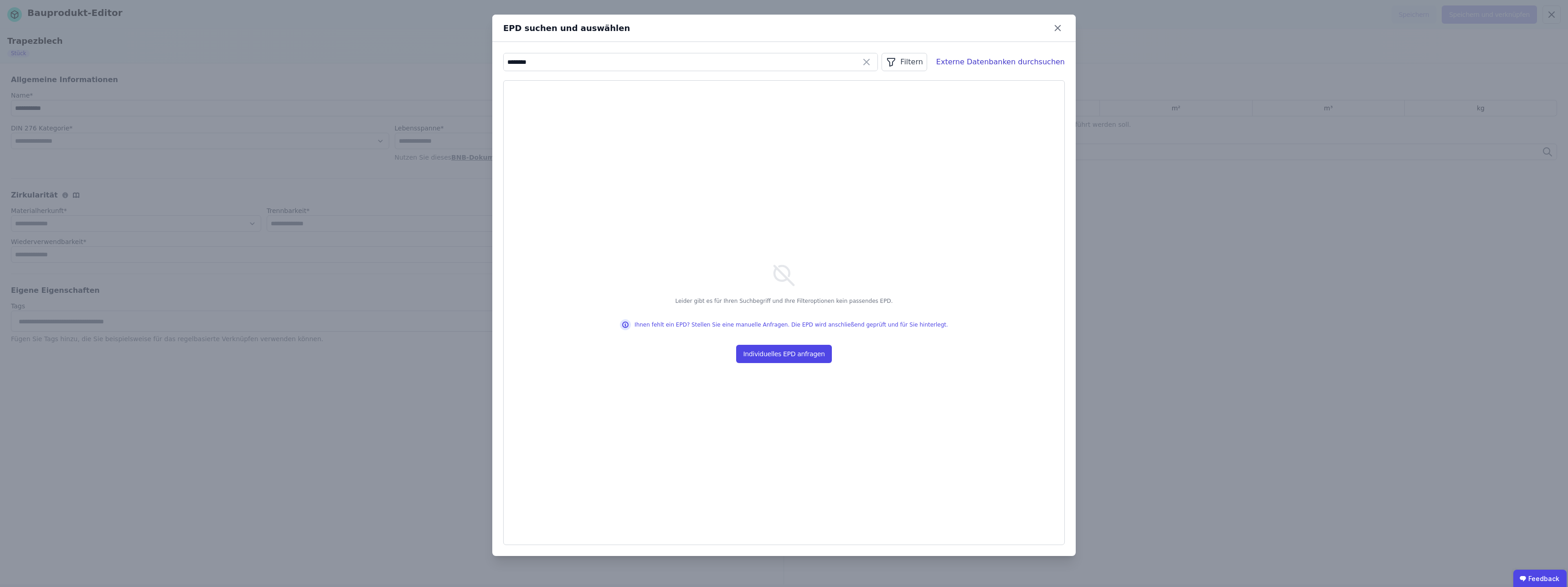
drag, startPoint x: 515, startPoint y: 63, endPoint x: 484, endPoint y: 64, distance: 31.0
click at [503, 64] on input "********" at bounding box center [690, 62] width 374 height 16
type input "*****"
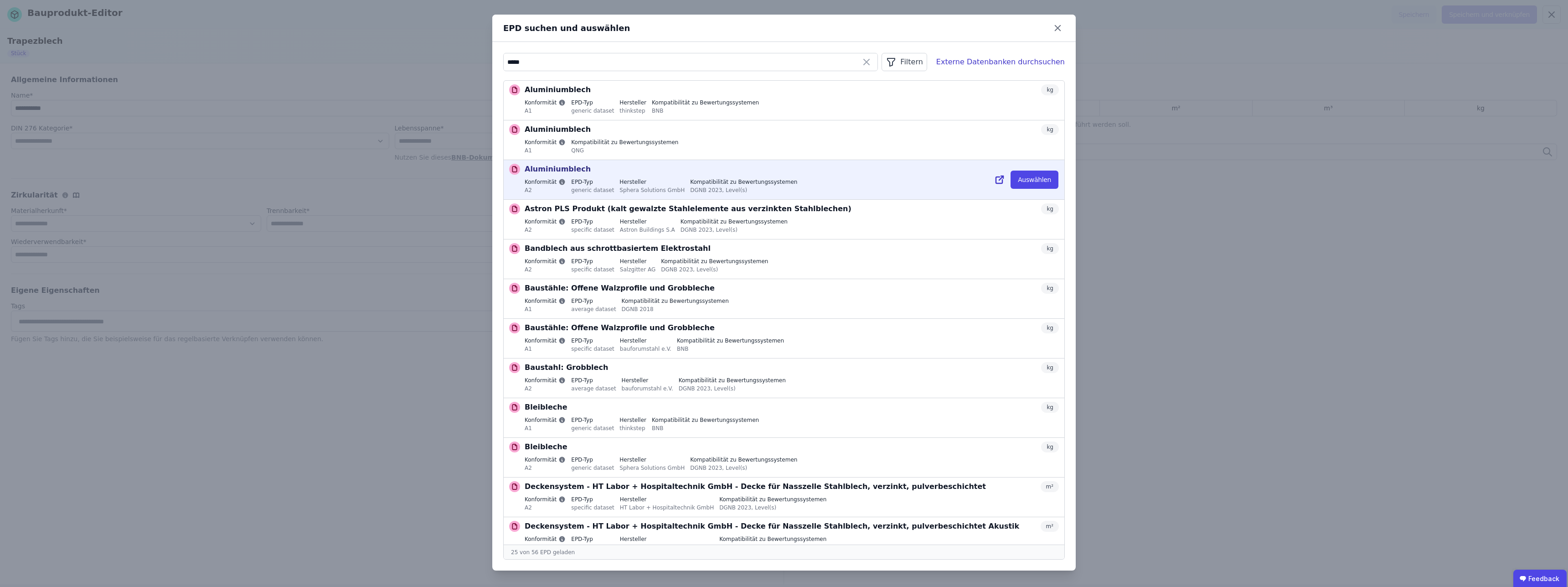
click at [669, 190] on div "Konformität A2 EPD-Typ generic dataset Hersteller Sphera Solutions GmbH Kompati…" at bounding box center [792, 187] width 534 height 17
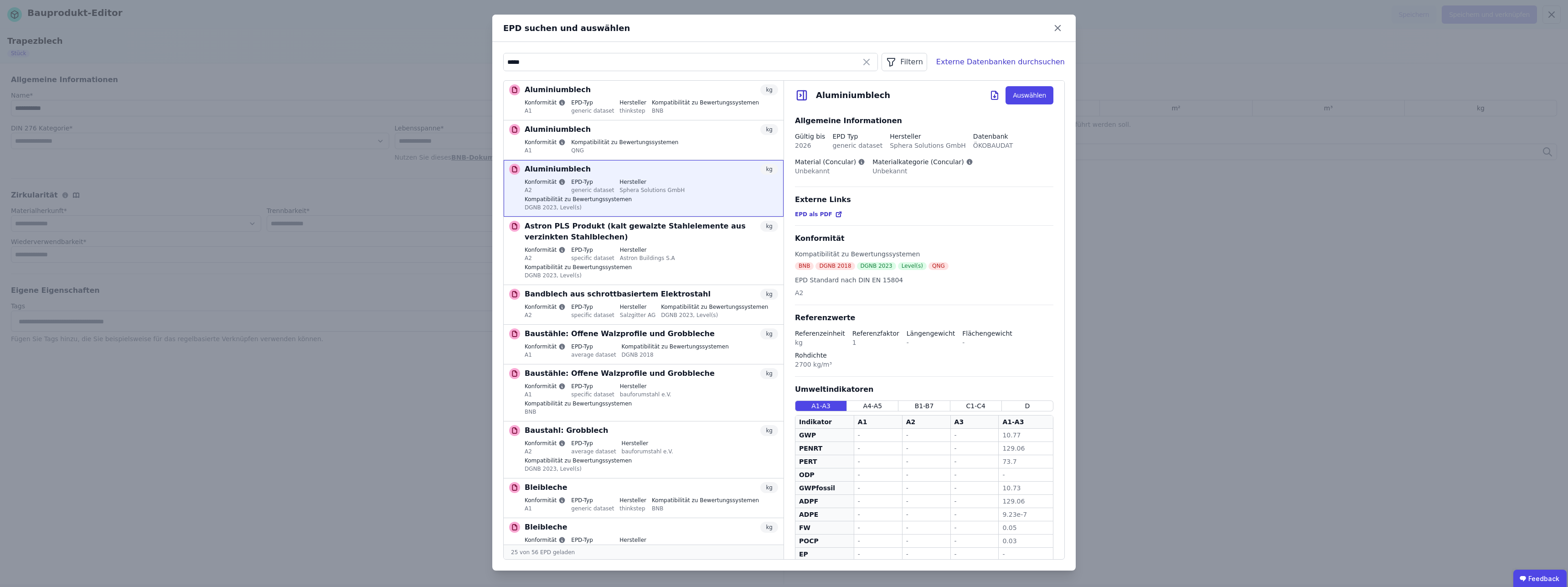
click at [815, 215] on span "EPD als PDF" at bounding box center [813, 214] width 37 height 7
click at [604, 134] on div "Aluminiumblech kg" at bounding box center [651, 130] width 253 height 11
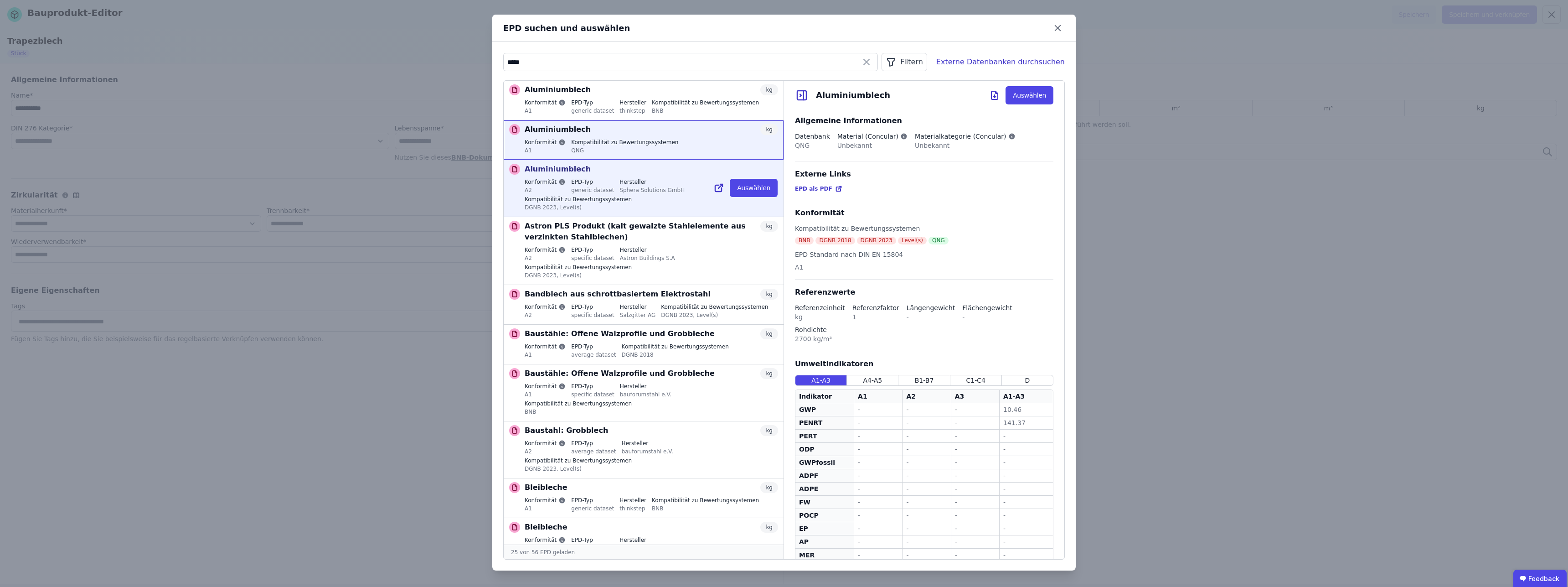
click at [615, 172] on div "Aluminiumblech kg" at bounding box center [651, 169] width 253 height 11
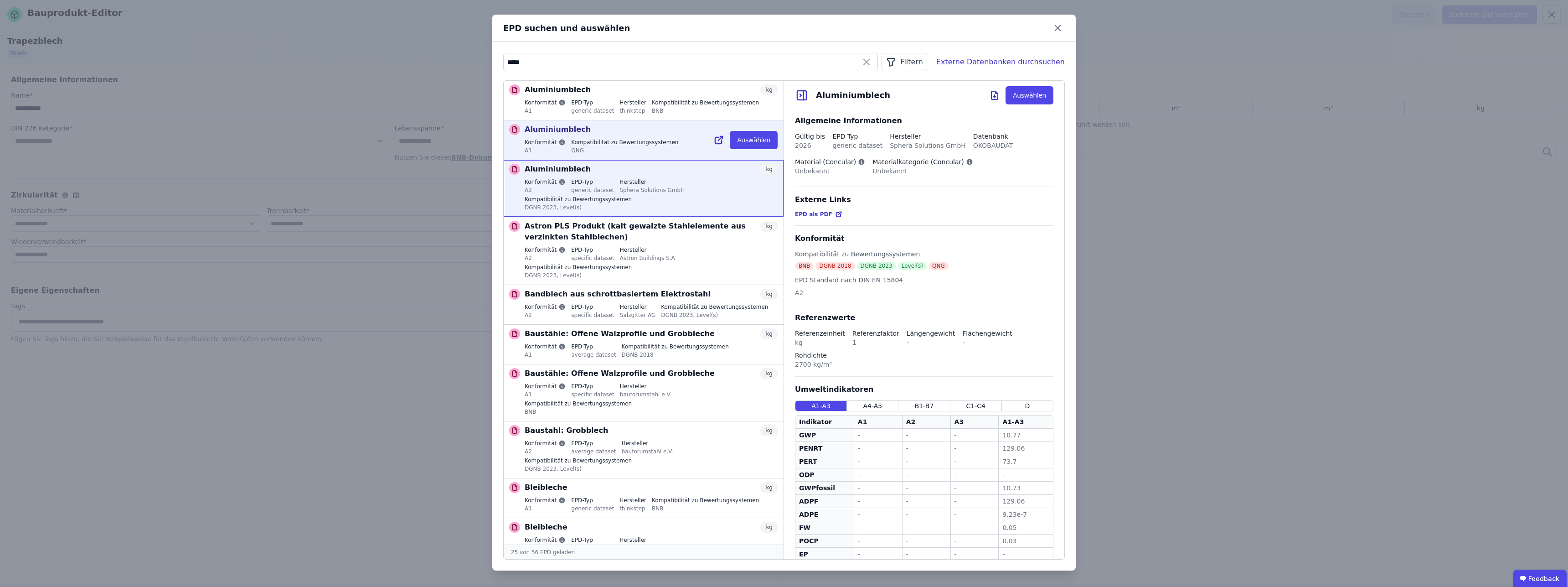
click at [553, 137] on div "Aluminiumblech kg Konformität A1 Kompatibilität zu Bewertungssystemen QNG" at bounding box center [651, 140] width 253 height 32
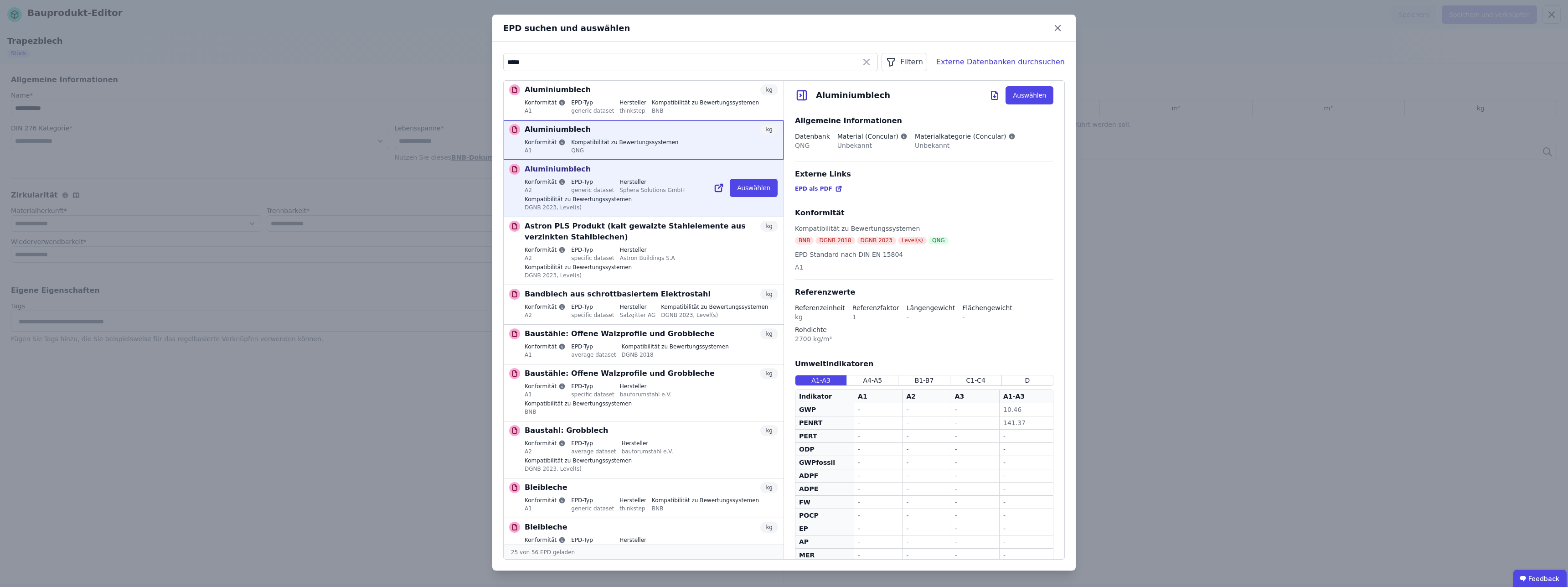
click at [569, 172] on p "Aluminiumblech" at bounding box center [558, 169] width 66 height 11
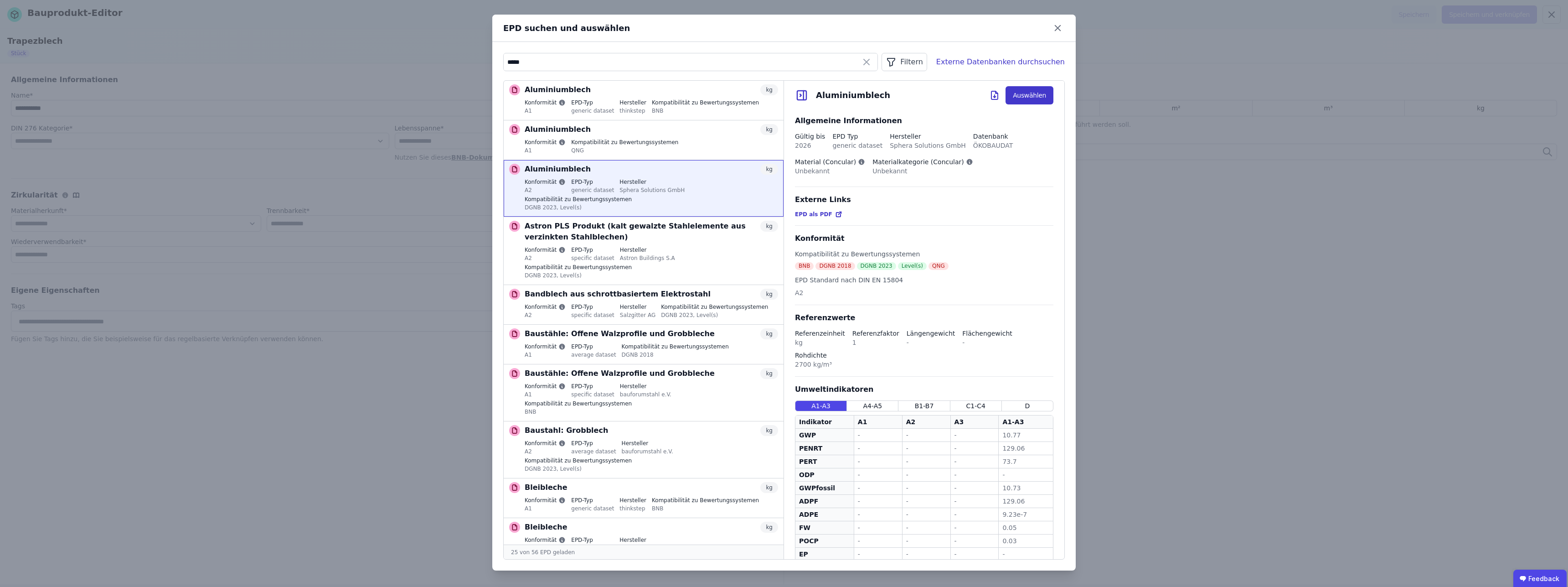
click at [1033, 99] on button "Auswählen" at bounding box center [1029, 96] width 48 height 18
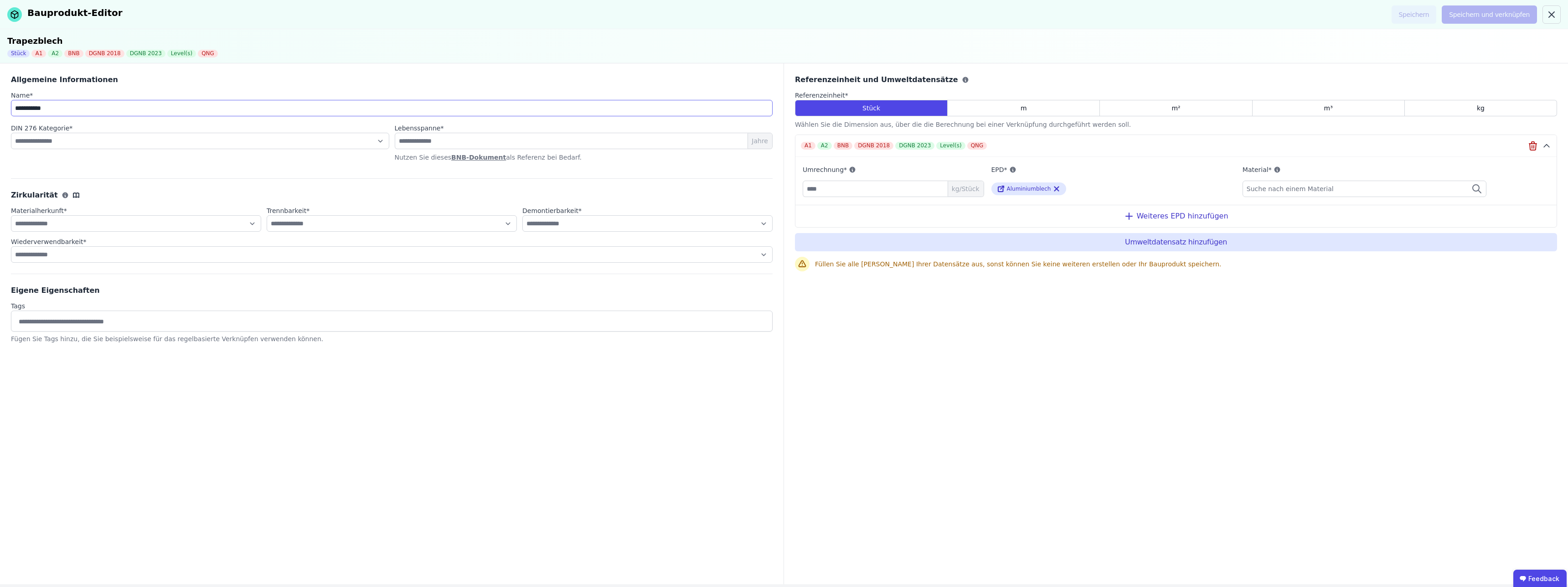
click at [89, 110] on input "**********" at bounding box center [391, 108] width 761 height 16
type input "**********"
click at [11, 133] on select "**********" at bounding box center [200, 141] width 379 height 16
select select "**********"
click option "**********" at bounding box center [0, 0] width 0 height 0
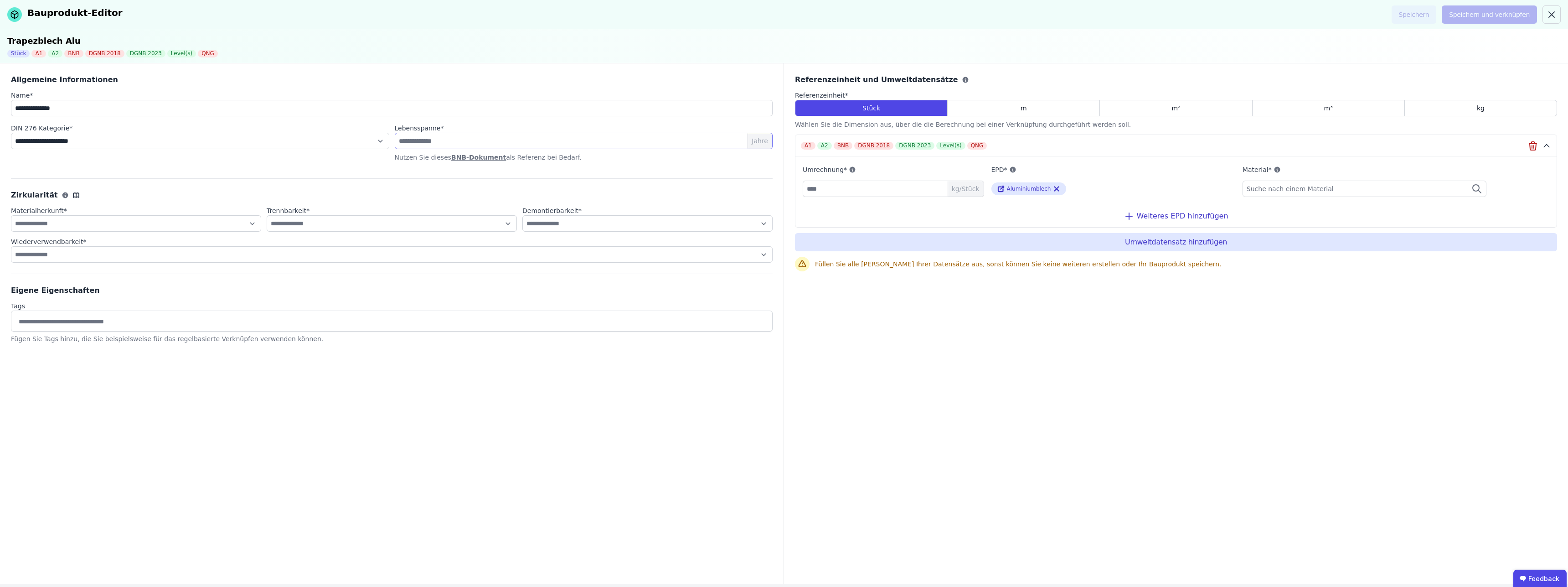
click at [575, 140] on input "number" at bounding box center [584, 141] width 379 height 16
type input "**"
click at [620, 426] on div "**********" at bounding box center [392, 323] width 784 height 521
click at [471, 158] on link "BNB-Dokument" at bounding box center [478, 157] width 55 height 7
click at [281, 385] on div "**********" at bounding box center [392, 323] width 784 height 521
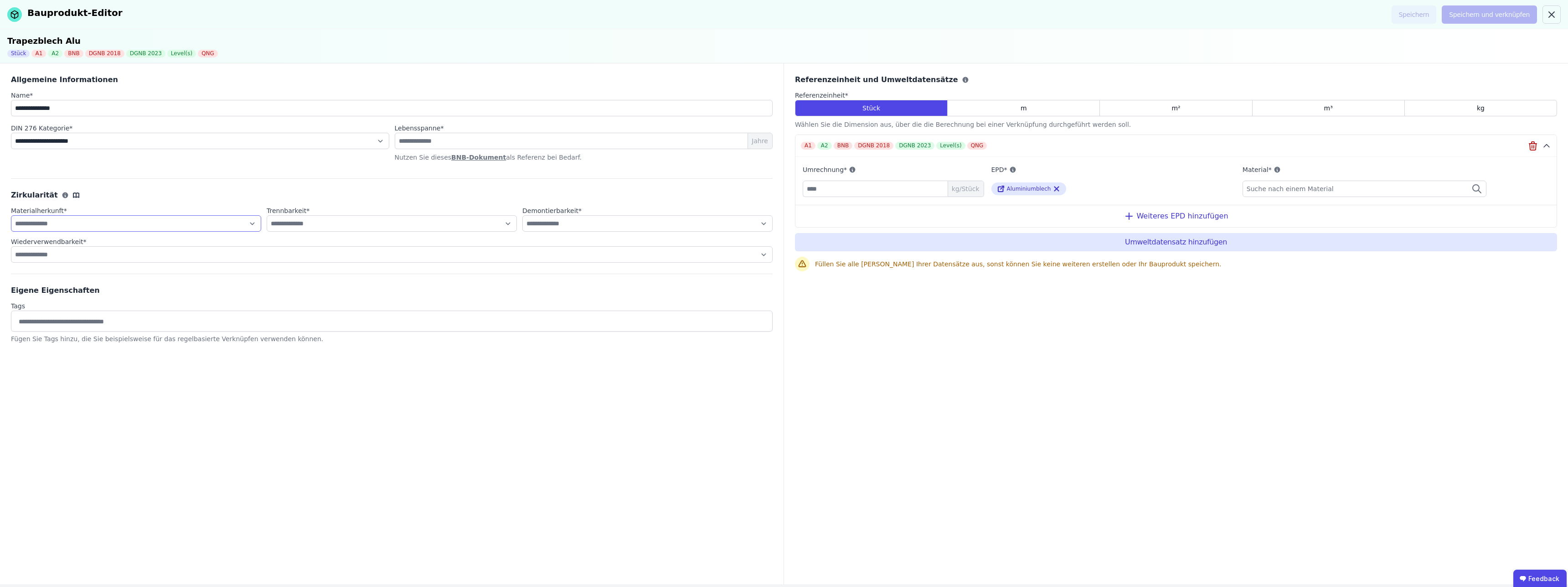
click at [11, 215] on select "**********" at bounding box center [136, 223] width 250 height 16
select select "**********"
click option "**********" at bounding box center [0, 0] width 0 height 0
click at [267, 215] on select "**********" at bounding box center [391, 223] width 250 height 16
select select "**********"
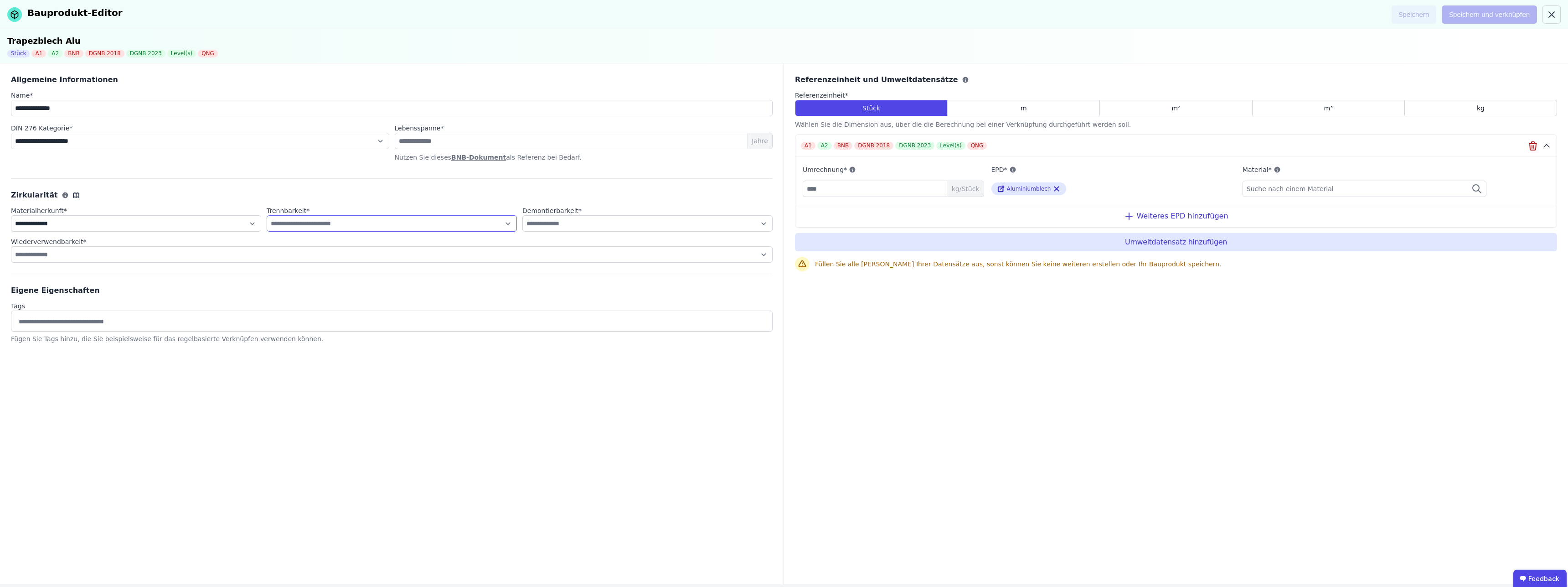
click option "**********" at bounding box center [0, 0] width 0 height 0
click at [522, 215] on select "**********" at bounding box center [647, 223] width 250 height 16
select select "**********"
click option "**********" at bounding box center [0, 0] width 0 height 0
click at [554, 354] on div "**********" at bounding box center [392, 323] width 784 height 521
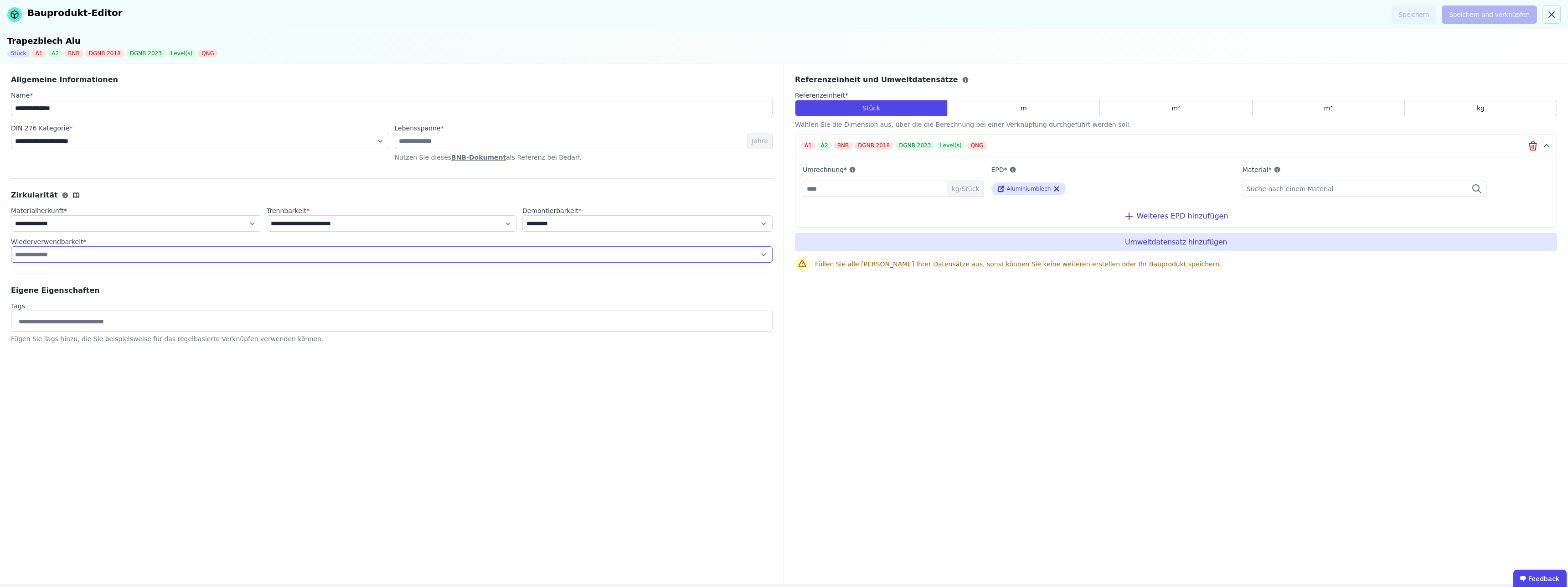
click at [11, 246] on select "**********" at bounding box center [391, 254] width 761 height 16
select select "**********"
click option "**********" at bounding box center [0, 0] width 0 height 0
click at [270, 419] on div "**********" at bounding box center [392, 323] width 784 height 521
click at [228, 410] on div "**********" at bounding box center [392, 323] width 784 height 521
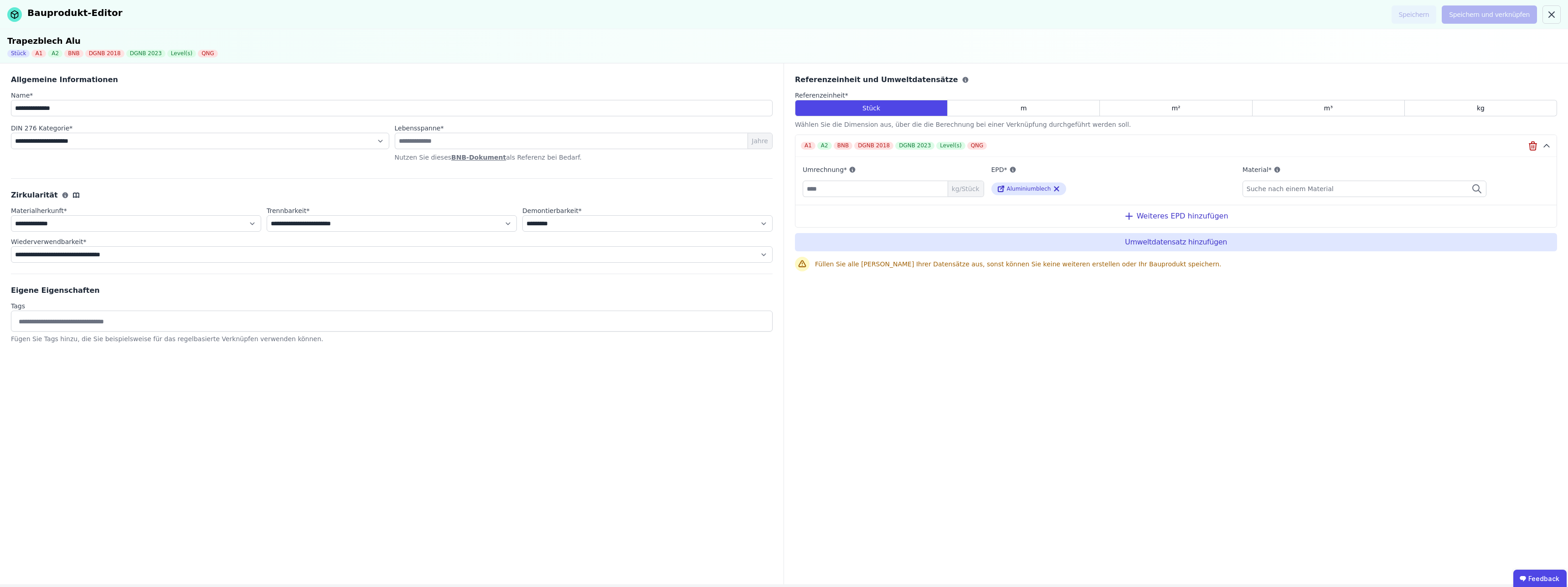
click at [894, 413] on div "Referenzeinheit und Umweltdatensätze Referenzeinheit * Stück m m² m³ kg Wählen …" at bounding box center [1176, 323] width 784 height 521
click at [904, 292] on div "Referenzeinheit und Umweltdatensätze Referenzeinheit * Stück m m² m³ kg Wählen …" at bounding box center [1176, 185] width 762 height 222
click at [1065, 104] on div "m" at bounding box center [1024, 108] width 152 height 16
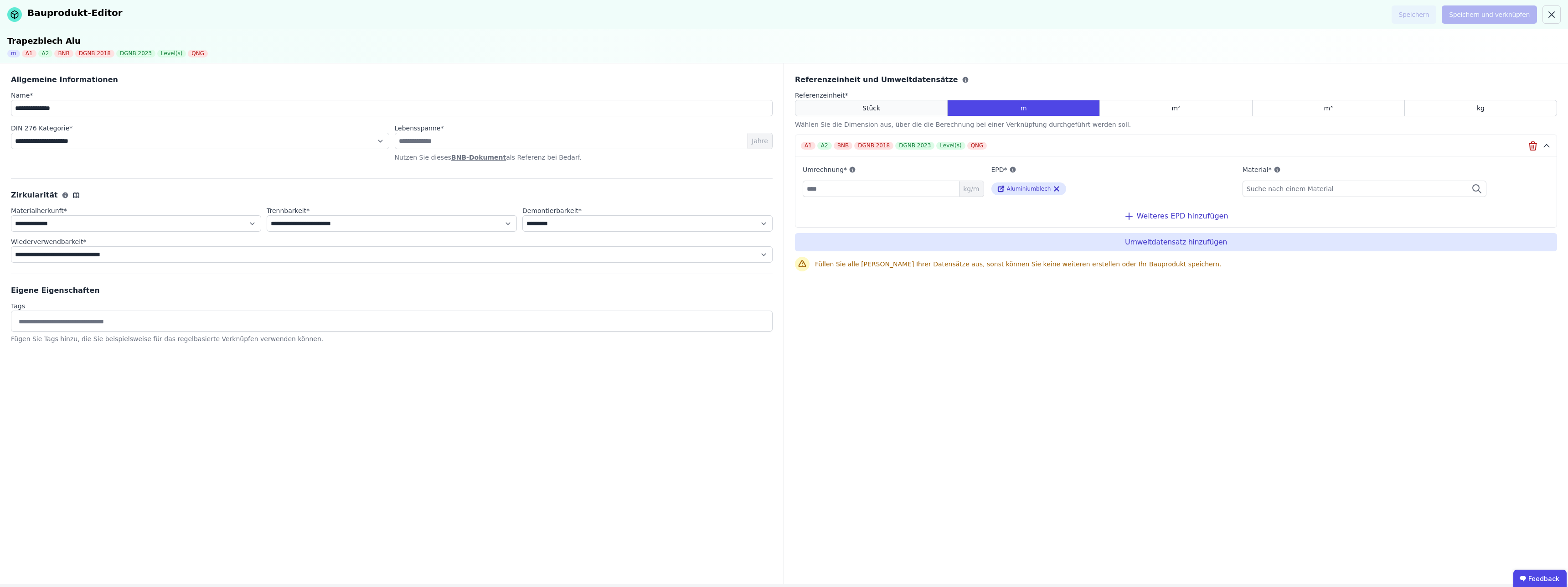
click at [877, 102] on div "Stück" at bounding box center [871, 108] width 153 height 16
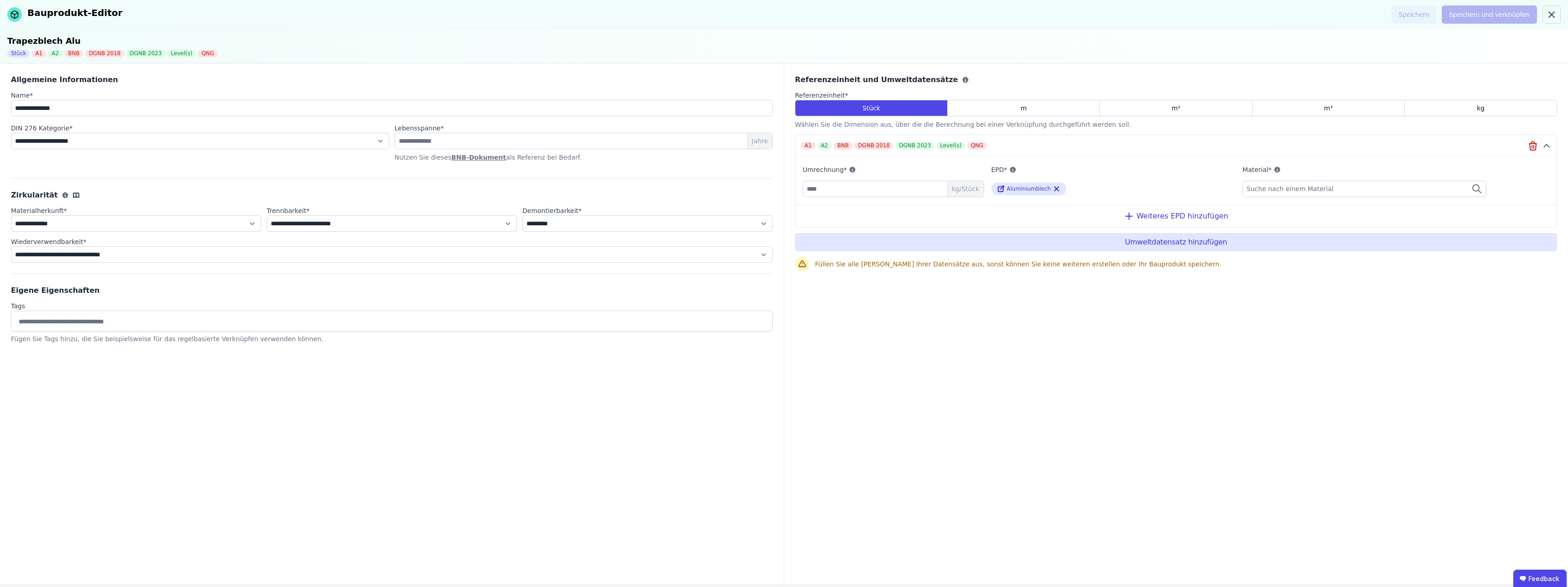
click at [242, 413] on div "**********" at bounding box center [392, 323] width 784 height 521
drag, startPoint x: 575, startPoint y: 478, endPoint x: 687, endPoint y: 368, distance: 157.0
click at [593, 459] on div "**********" at bounding box center [392, 323] width 784 height 521
click at [421, 423] on div "**********" at bounding box center [392, 323] width 784 height 521
click at [1300, 190] on span "Suche nach einem Material" at bounding box center [1291, 189] width 89 height 9
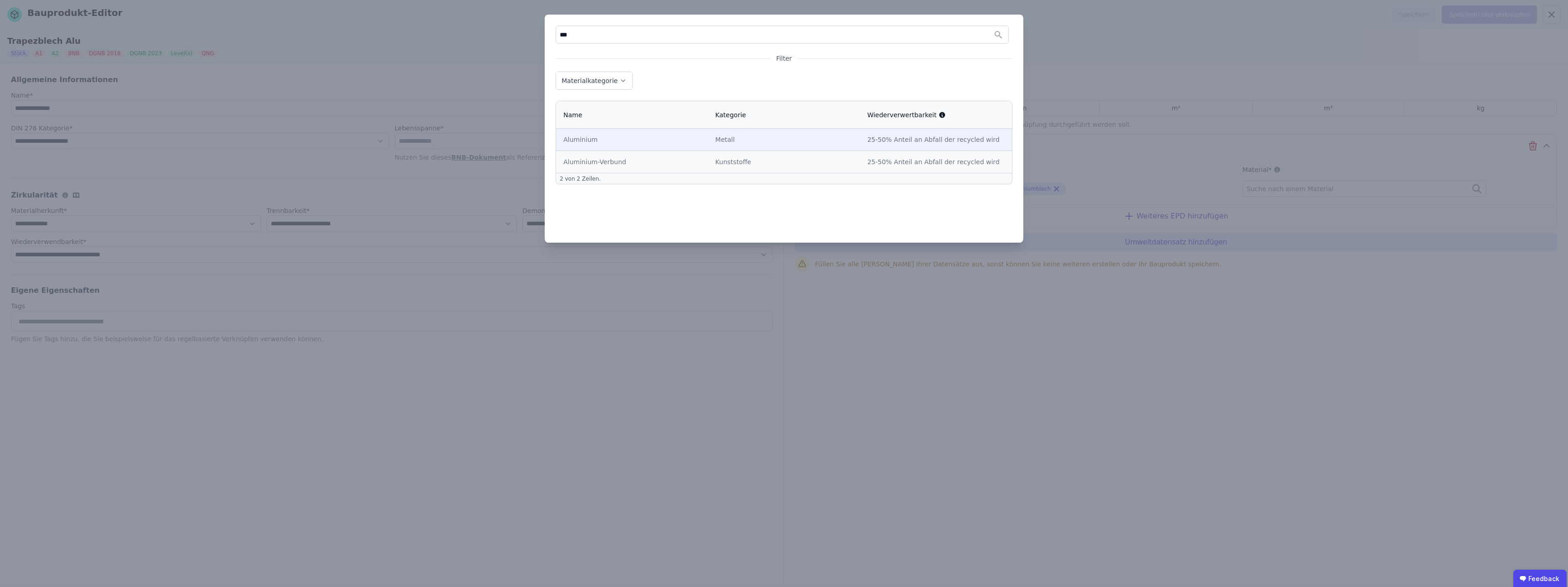
type input "***"
click at [750, 140] on div "Metall" at bounding box center [783, 139] width 137 height 9
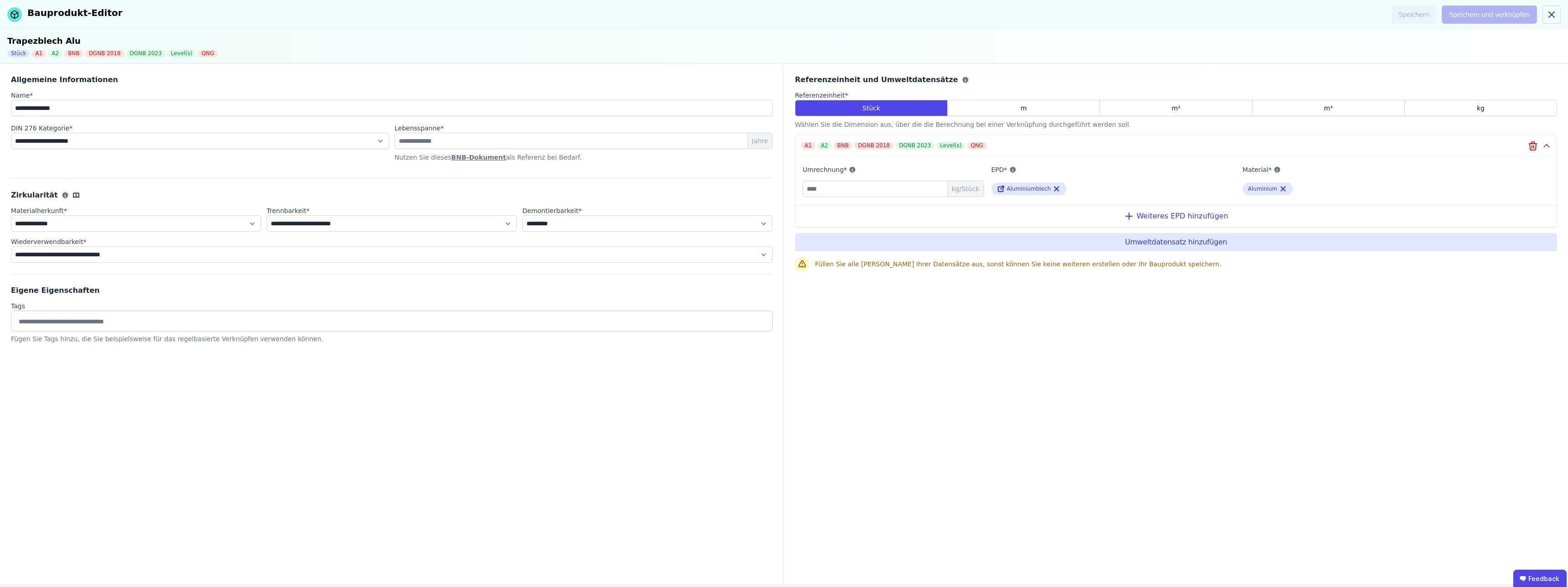
click at [1152, 311] on div "Referenzeinheit und Umweltdatensätze Referenzeinheit * Stück m m² m³ kg Wählen …" at bounding box center [1176, 323] width 784 height 521
click at [11, 246] on select "**********" at bounding box center [391, 254] width 761 height 16
click at [668, 259] on select "**********" at bounding box center [391, 254] width 761 height 16
click at [651, 343] on div "Eigene Eigenschaften Tags Fügen Sie Tags hinzu, die Sie beispielsweise für das …" at bounding box center [391, 314] width 761 height 80
drag, startPoint x: 1029, startPoint y: 107, endPoint x: 1117, endPoint y: 109, distance: 88.0
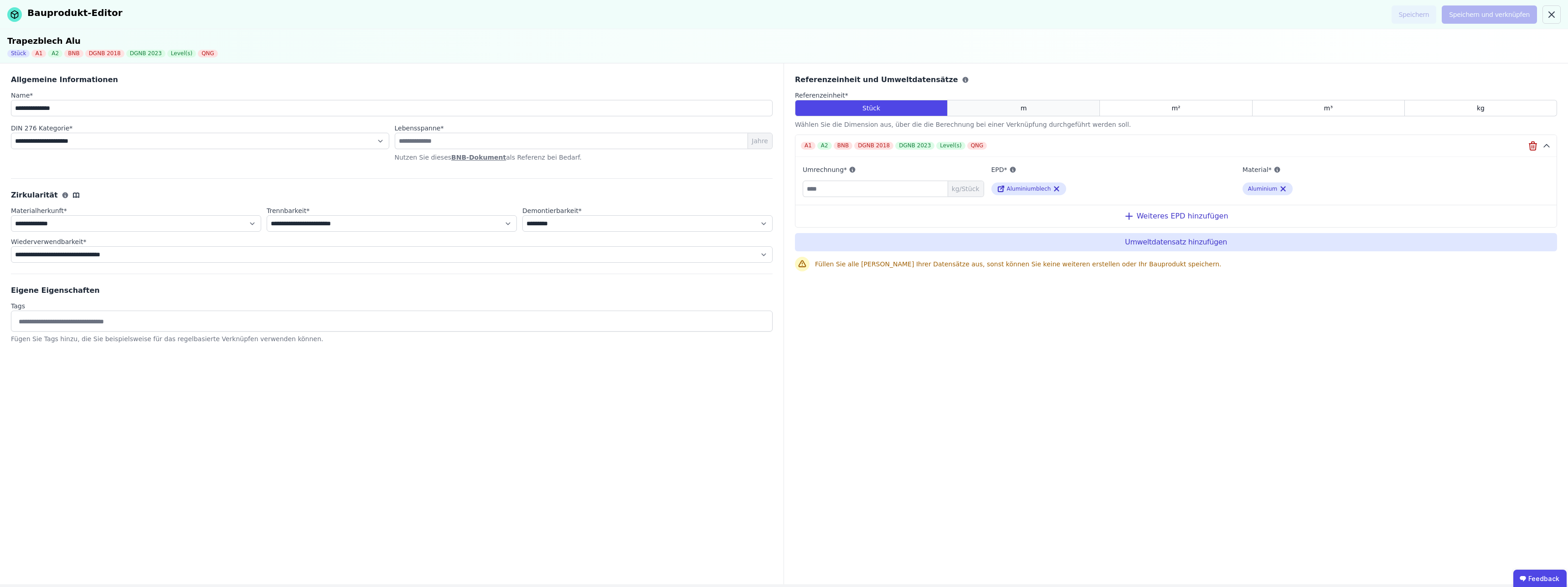
click at [1030, 107] on div "m" at bounding box center [1024, 108] width 152 height 16
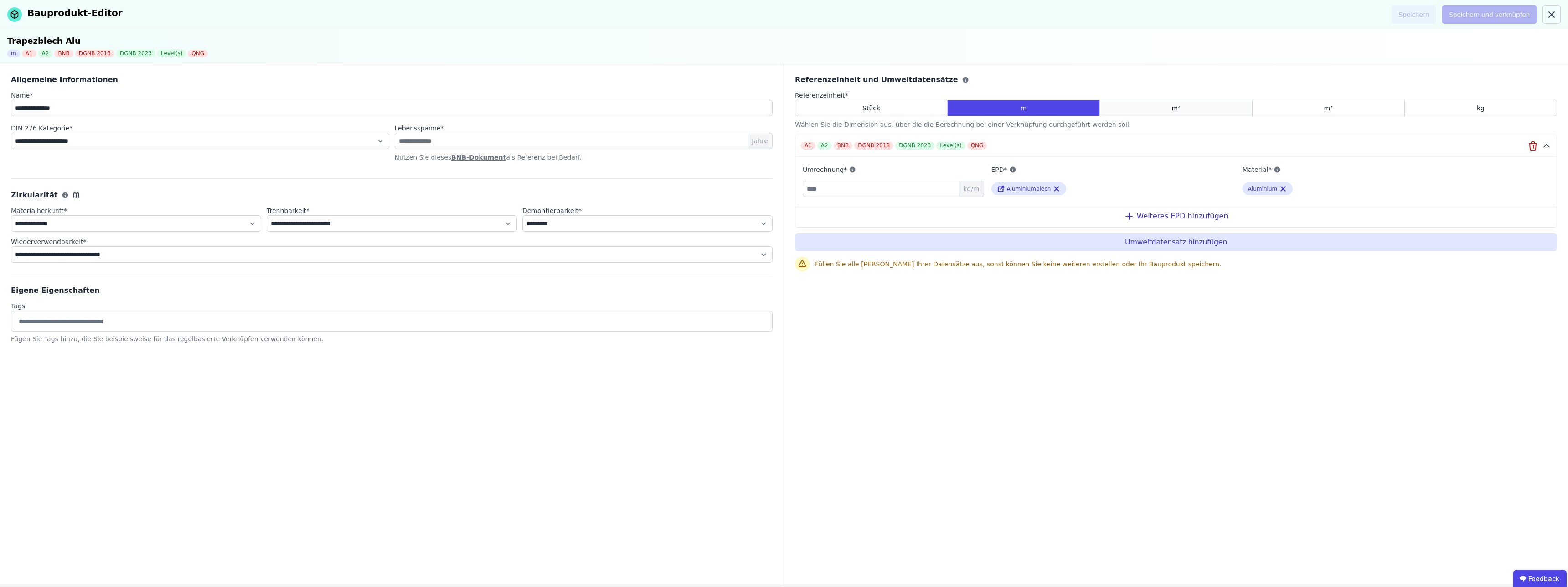
click at [1164, 104] on div "m²" at bounding box center [1176, 108] width 152 height 16
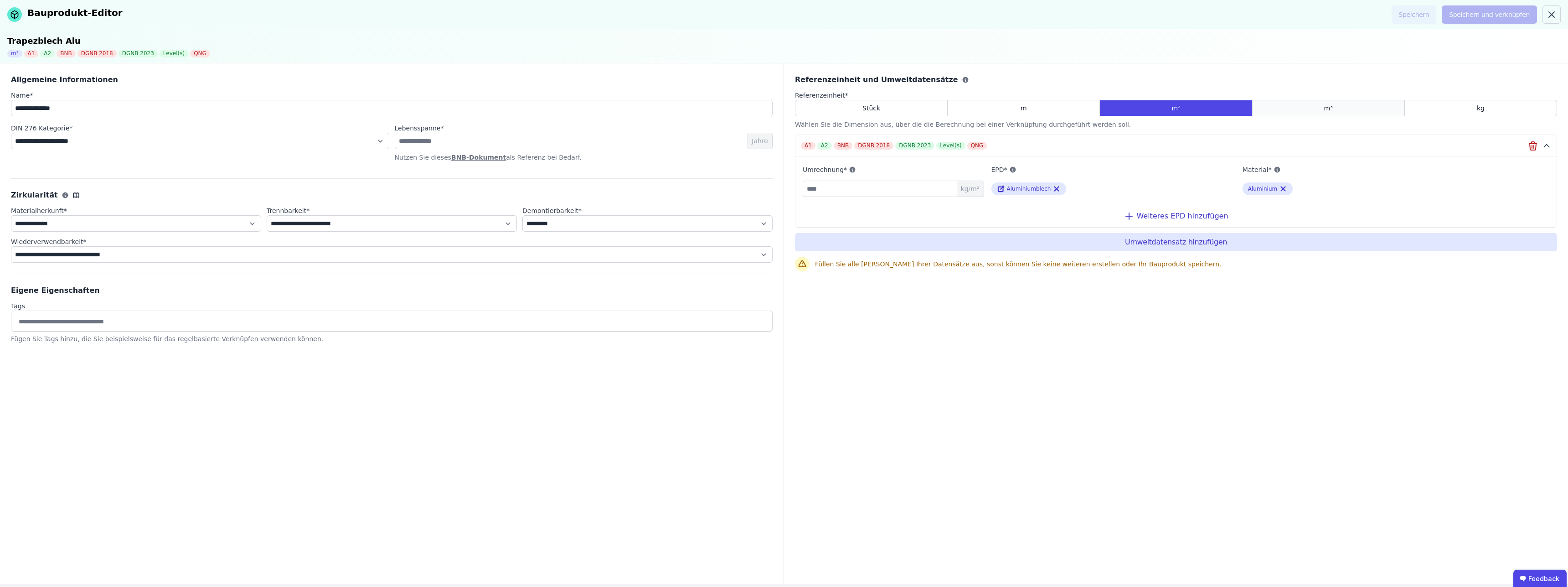
click at [1298, 106] on div "m³" at bounding box center [1329, 108] width 152 height 16
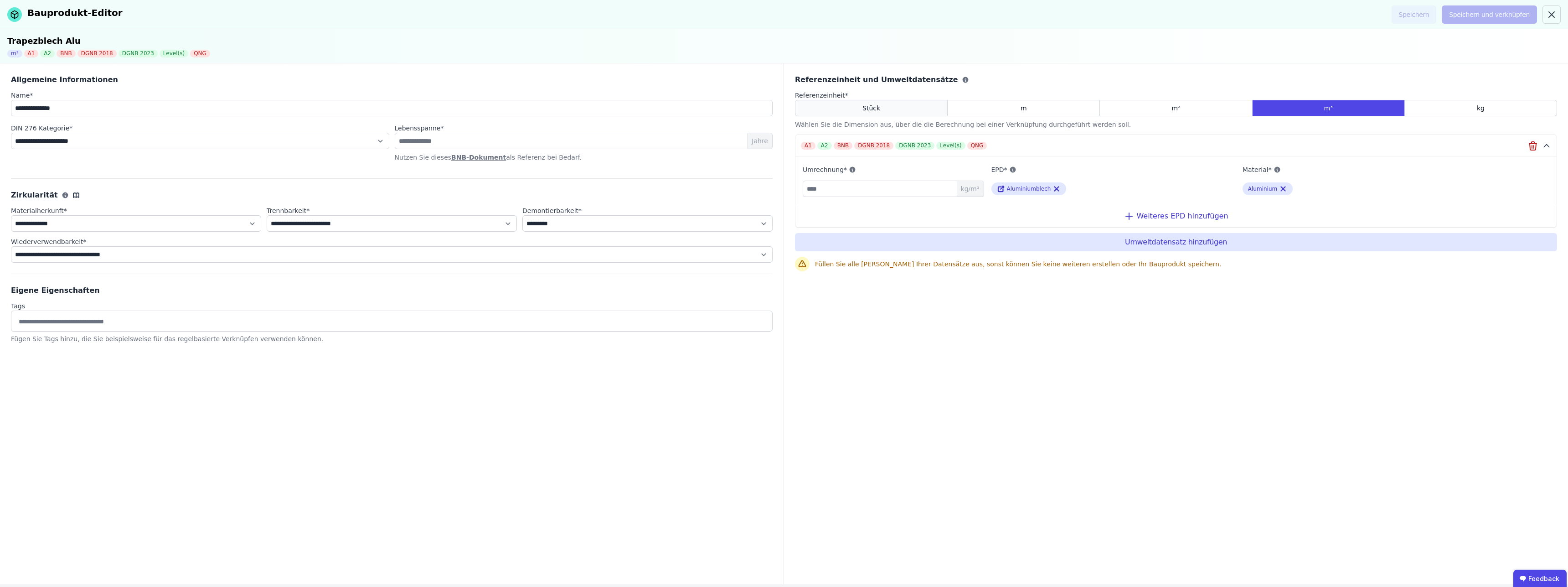
drag, startPoint x: 901, startPoint y: 104, endPoint x: 947, endPoint y: 105, distance: 46.0
click at [901, 104] on div "Stück" at bounding box center [871, 108] width 153 height 16
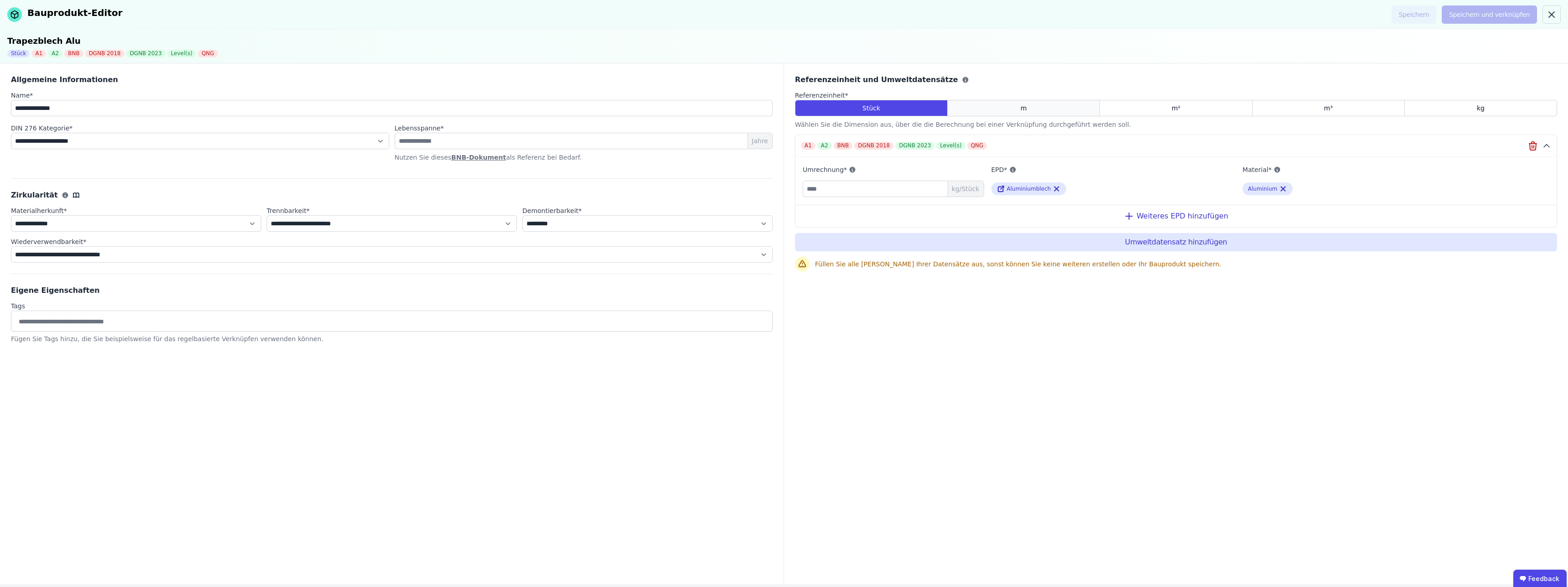
click at [989, 106] on div "m" at bounding box center [1024, 108] width 152 height 16
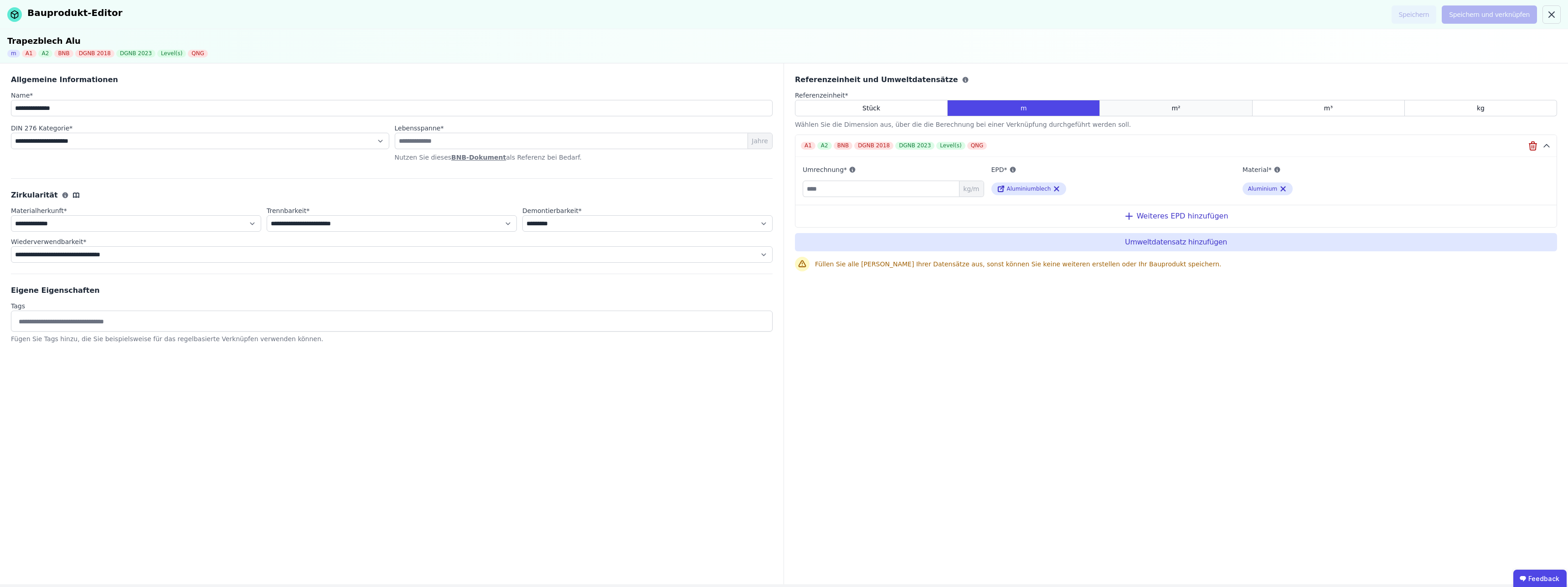
click at [1175, 111] on span "m²" at bounding box center [1176, 108] width 9 height 9
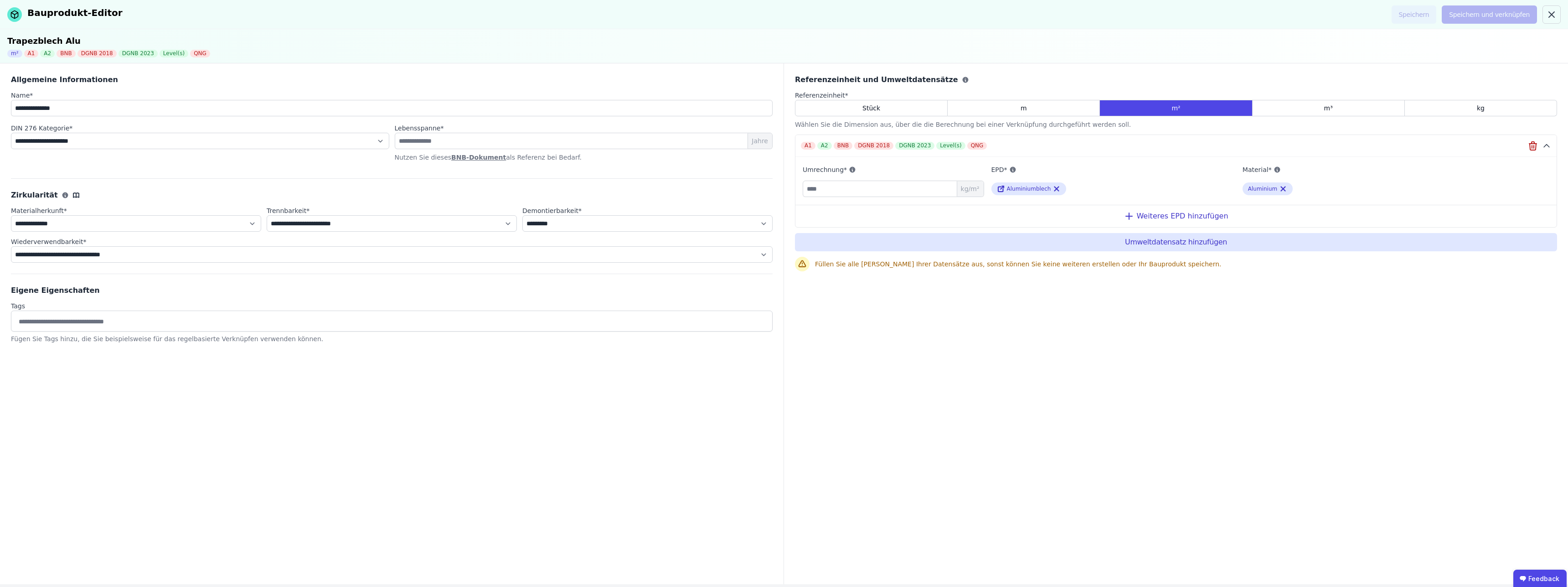
click at [448, 426] on div "**********" at bounding box center [392, 323] width 784 height 521
click at [637, 515] on div "**********" at bounding box center [392, 323] width 784 height 521
click at [1191, 213] on div "Weiteres EPD hinzufügen" at bounding box center [1176, 216] width 761 height 23
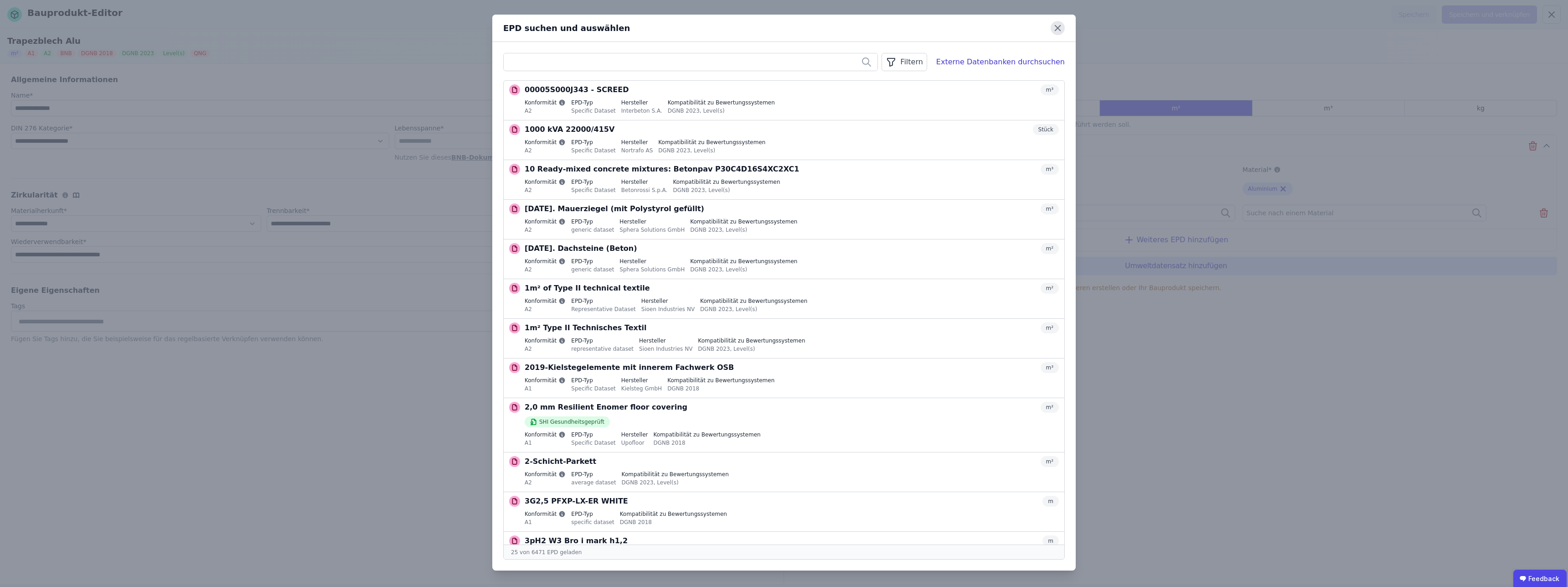
click at [1057, 27] on icon at bounding box center [1057, 28] width 5 height 5
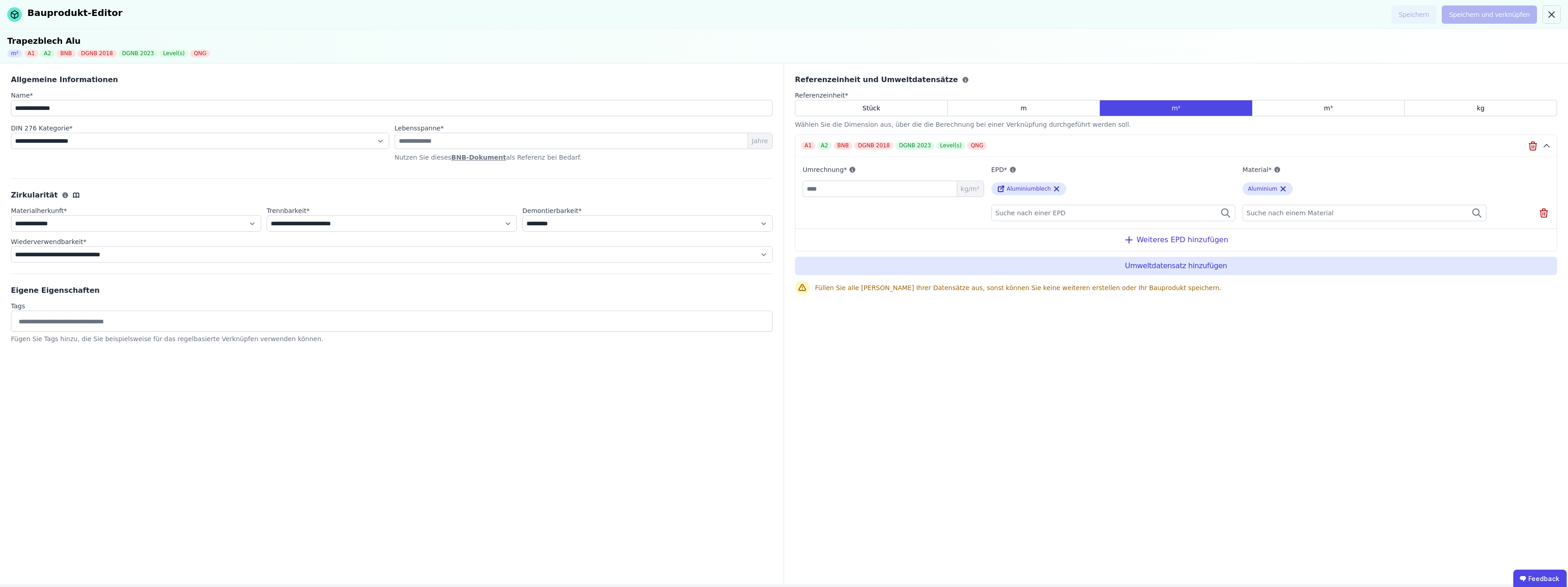
click at [1055, 292] on div "Füllen Sie alle [PERSON_NAME] Ihrer Datensätze aus, sonst können Sie keine weit…" at bounding box center [1186, 287] width 742 height 9
click at [1177, 294] on div "Füllen Sie alle [PERSON_NAME] Ihrer Datensätze aus, sonst können Sie keine weit…" at bounding box center [1186, 288] width 742 height 15
click at [858, 191] on input "number" at bounding box center [894, 189] width 181 height 16
click at [869, 188] on input "number" at bounding box center [894, 189] width 181 height 16
click at [836, 188] on input "number" at bounding box center [894, 189] width 181 height 16
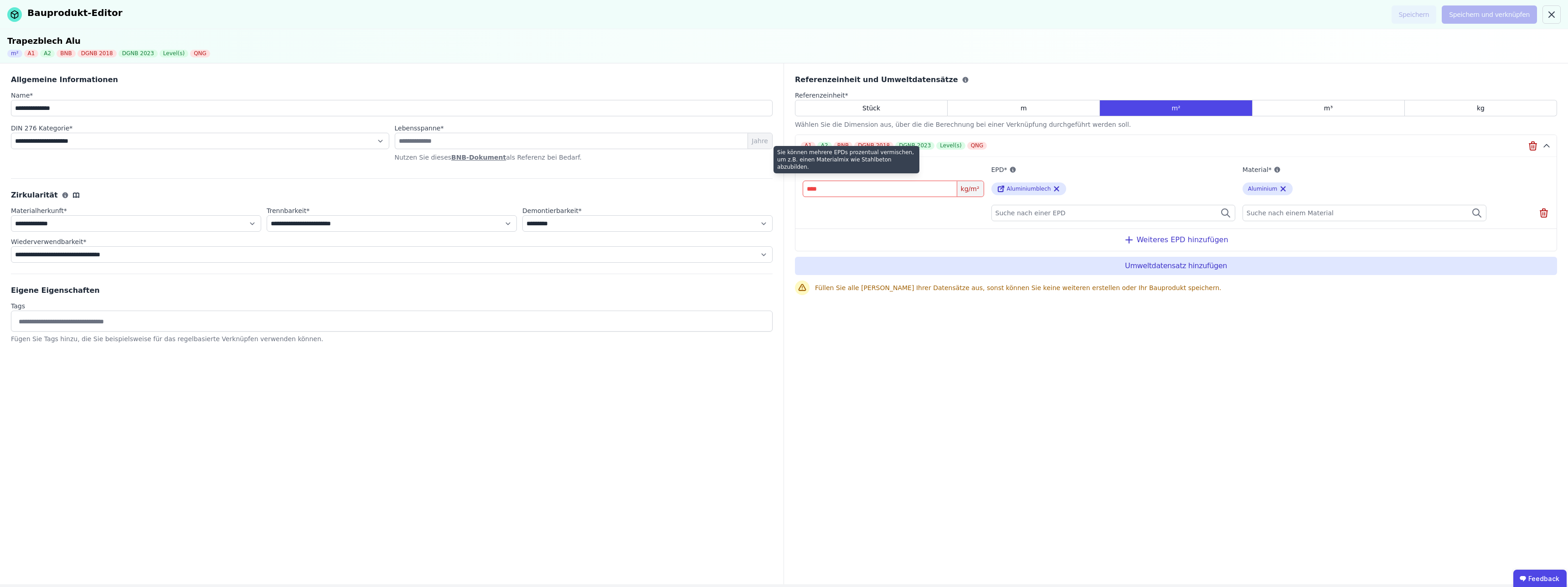
click at [850, 168] on icon at bounding box center [853, 170] width 6 height 6
click at [828, 188] on input "*" at bounding box center [894, 189] width 181 height 16
type input "****"
click at [947, 386] on div "Referenzeinheit und Umweltdatensätze Referenzeinheit * Stück m m² m³ kg Wählen …" at bounding box center [1176, 323] width 784 height 521
click at [1080, 427] on div "Referenzeinheit und Umweltdatensätze Referenzeinheit * Stück m m² m³ kg Wählen …" at bounding box center [1176, 323] width 784 height 521
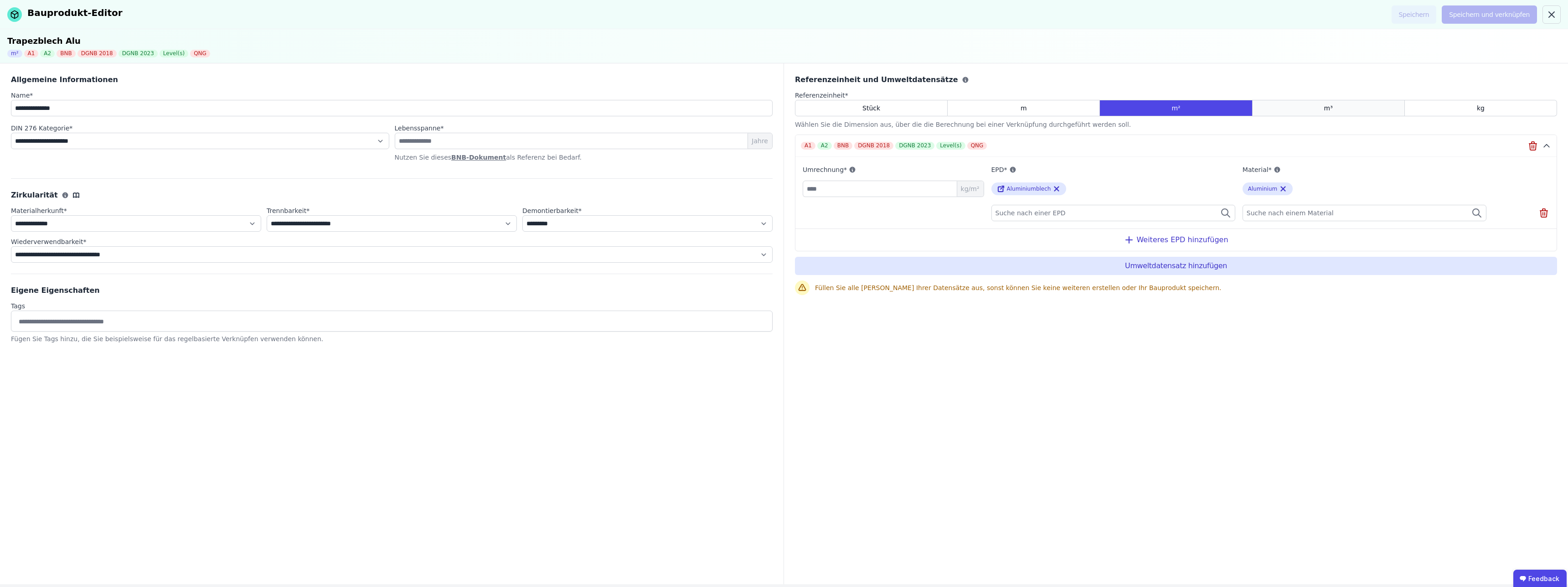
click at [1330, 102] on div "m³" at bounding box center [1329, 108] width 152 height 16
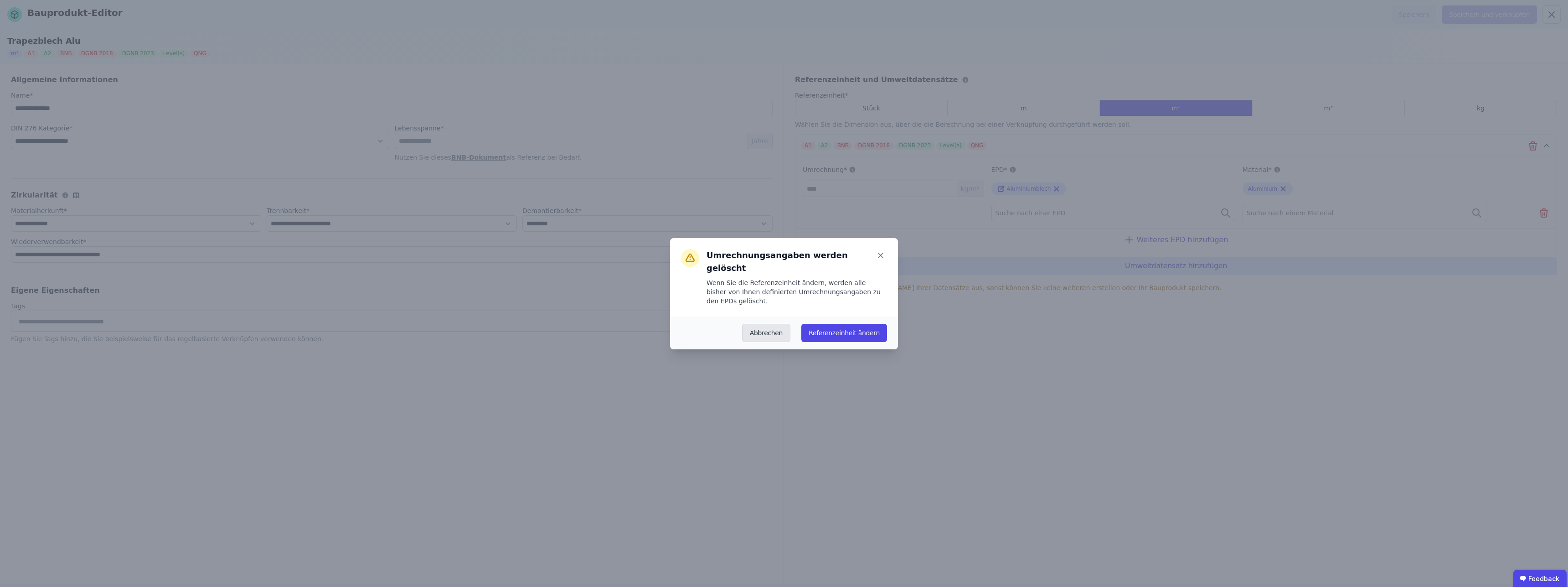
click at [771, 324] on button "Abbrechen" at bounding box center [766, 333] width 48 height 18
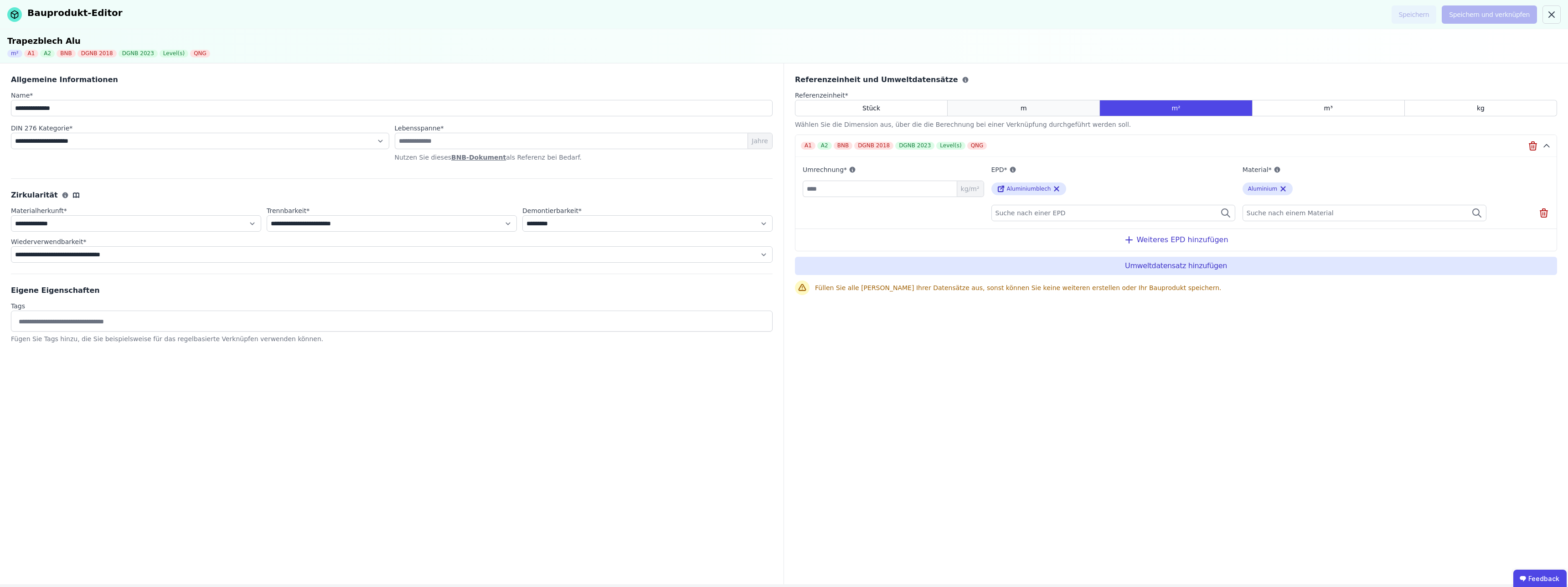
click at [1061, 104] on div "m" at bounding box center [1024, 108] width 152 height 16
click at [1143, 108] on div "m²" at bounding box center [1176, 108] width 152 height 16
click at [978, 388] on div "Referenzeinheit und Umweltdatensätze Referenzeinheit * Stück m m² m³ kg Wählen …" at bounding box center [1176, 323] width 784 height 521
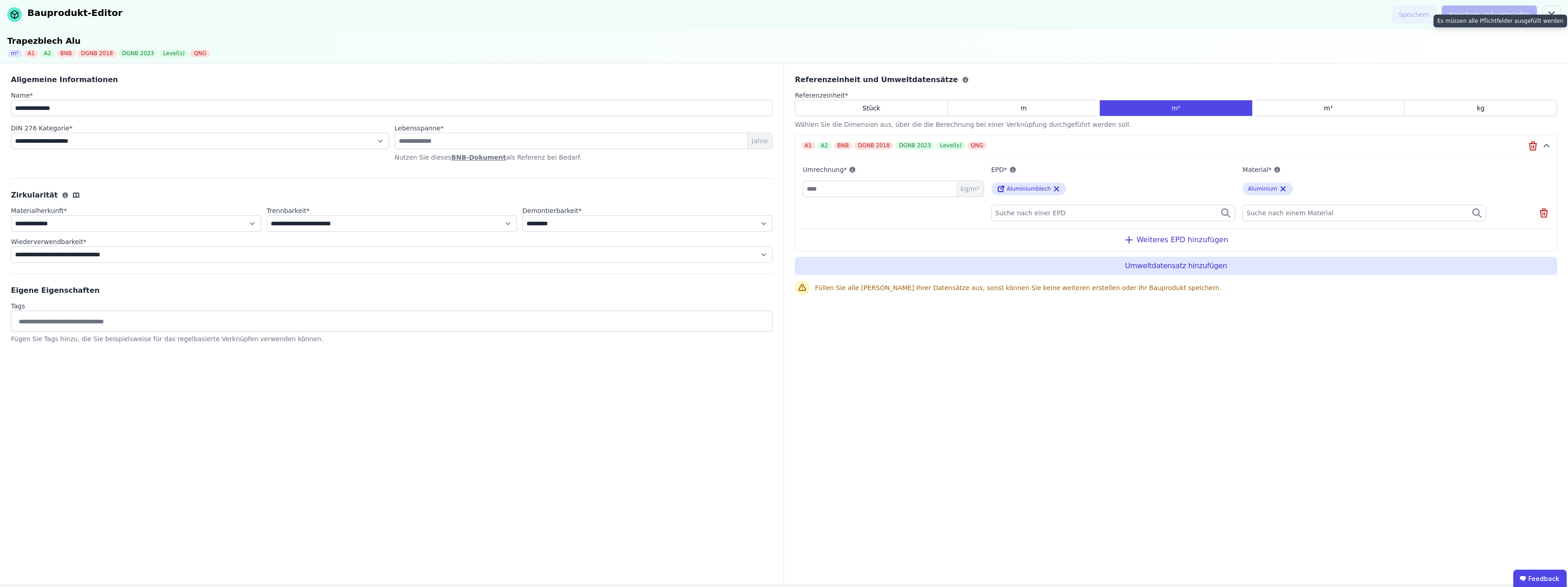
click at [1493, 15] on div "**********" at bounding box center [784, 279] width 1568 height 558
click at [1317, 459] on div "Referenzeinheit und Umweltdatensätze Referenzeinheit * Stück m m² m³ kg Wählen …" at bounding box center [1176, 323] width 784 height 521
click at [1220, 241] on div "Weiteres EPD hinzufügen" at bounding box center [1176, 239] width 761 height 23
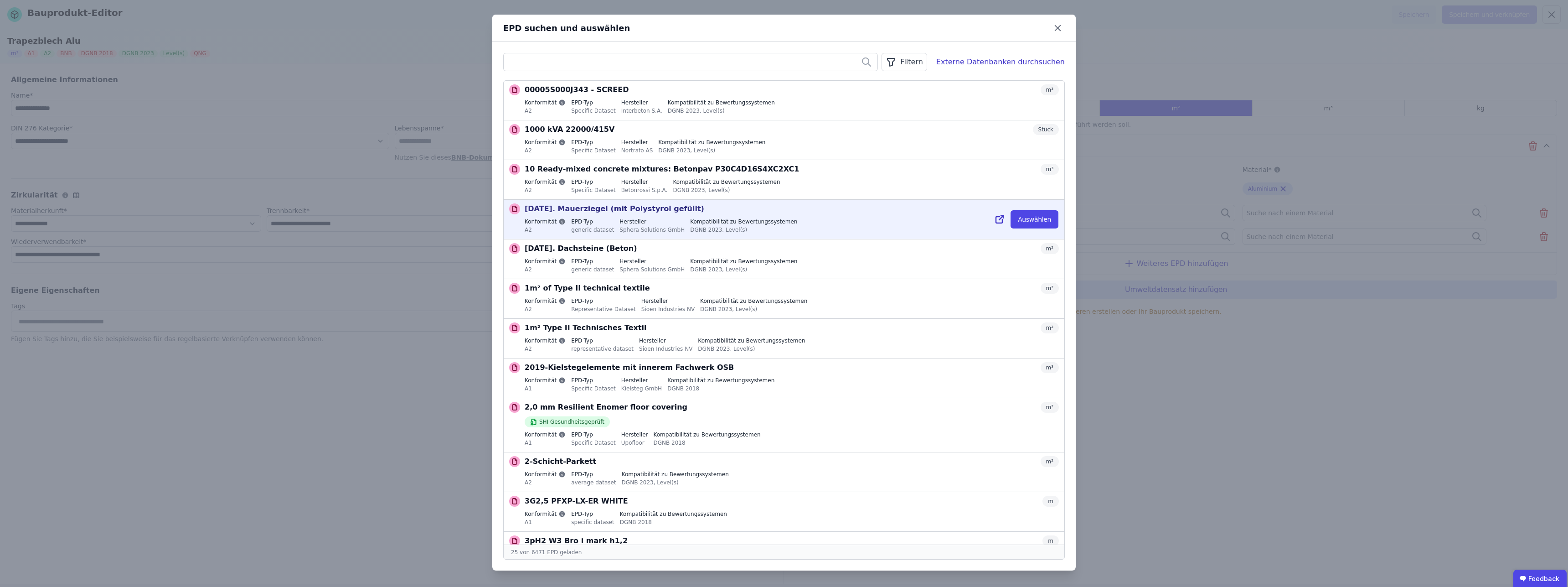
click at [611, 203] on p "[DATE]. Mauerziegel (mit Polystyrol gefüllt)" at bounding box center [614, 209] width 180 height 11
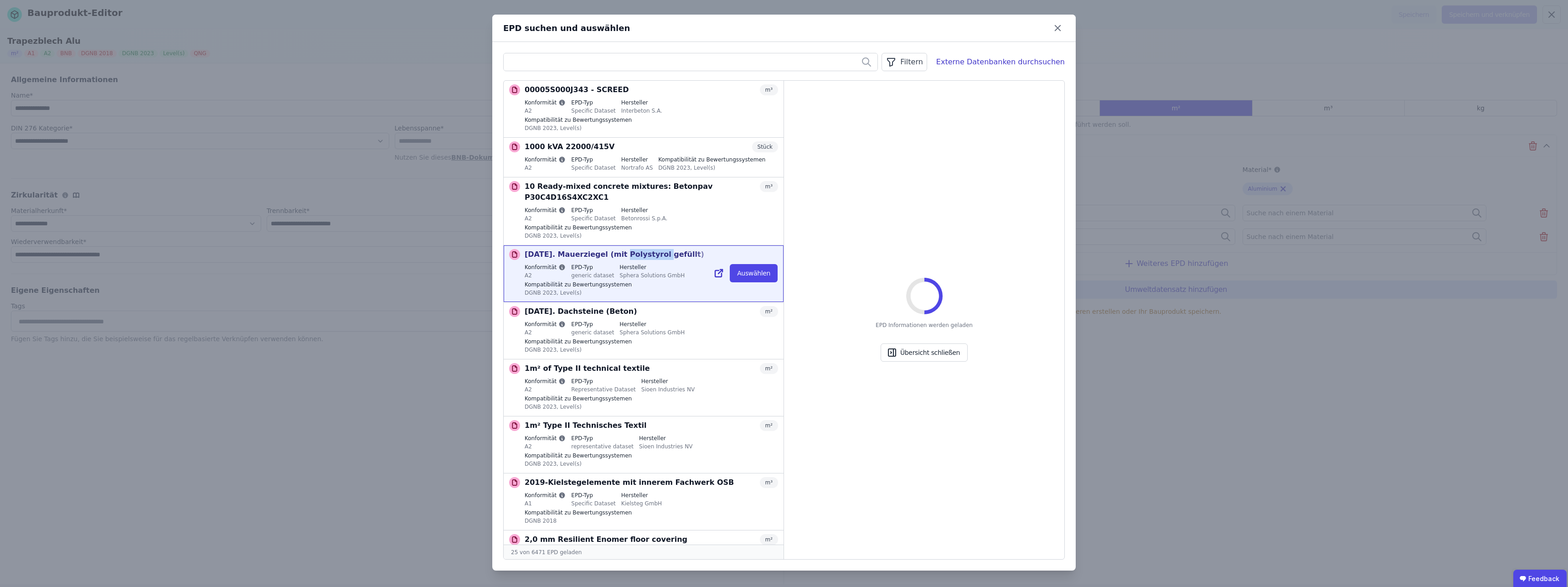
click at [611, 249] on p "[DATE]. Mauerziegel (mit Polystyrol gefüllt)" at bounding box center [614, 255] width 180 height 11
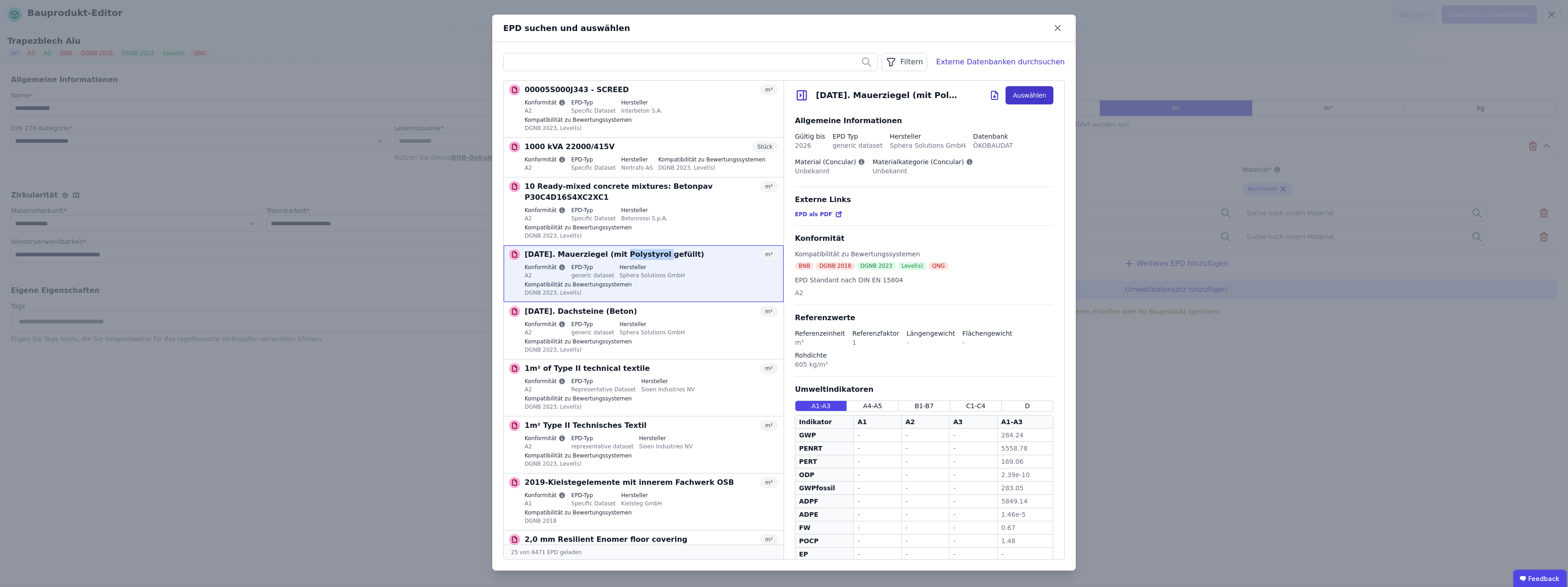
click at [1027, 92] on button "Auswählen" at bounding box center [1029, 96] width 48 height 18
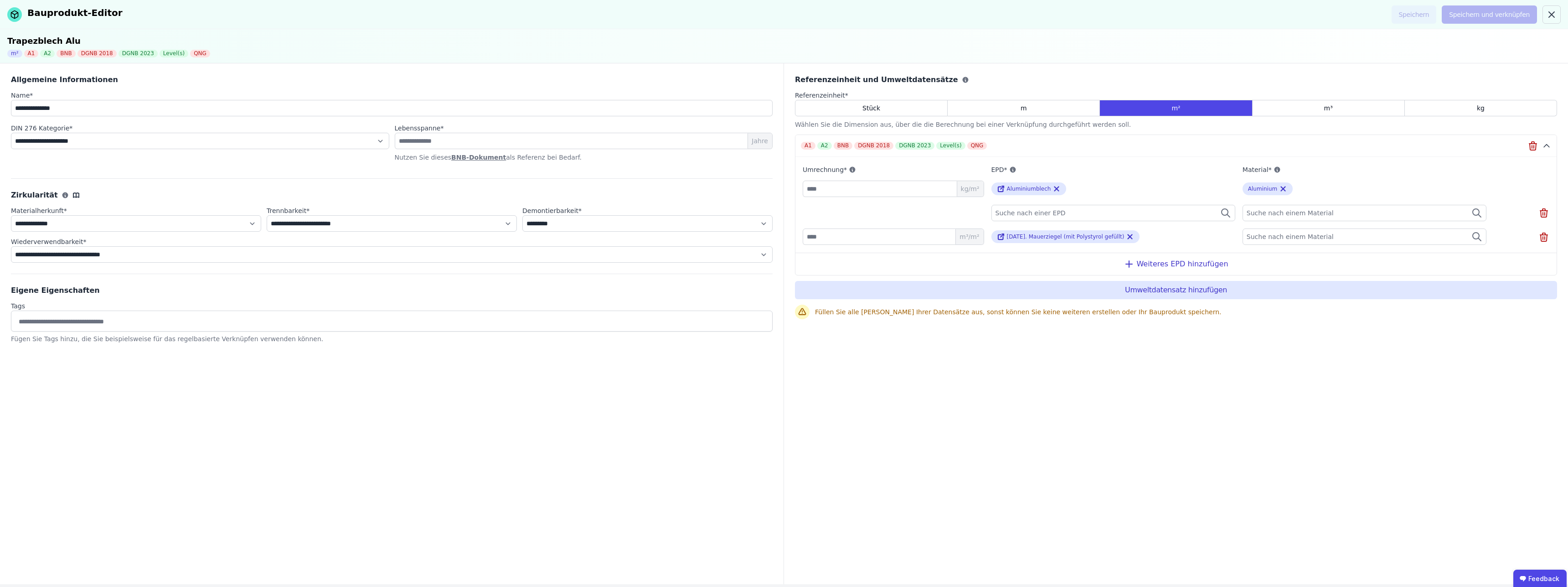
click at [1084, 346] on div "Referenzeinheit und Umweltdatensätze Referenzeinheit * Stück m m² m³ kg Wählen …" at bounding box center [1176, 323] width 784 height 521
click at [1541, 239] on icon at bounding box center [1544, 238] width 6 height 6
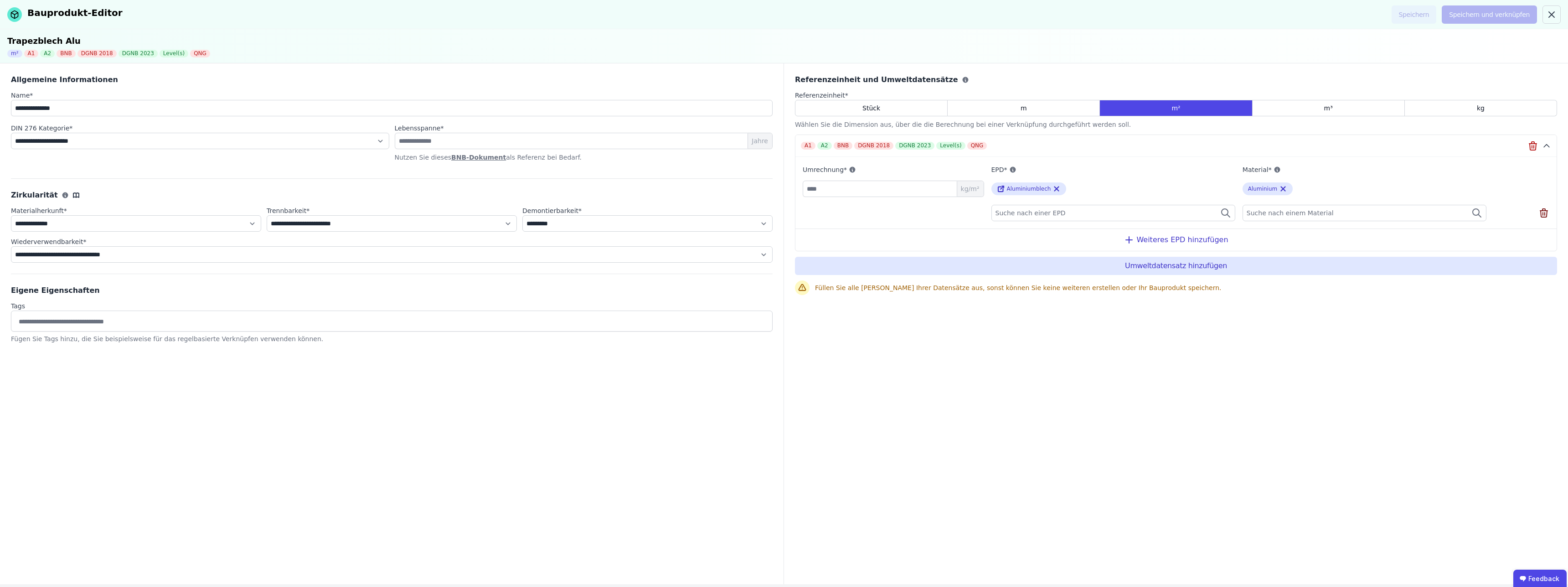
click at [1545, 215] on icon at bounding box center [1545, 214] width 0 height 2
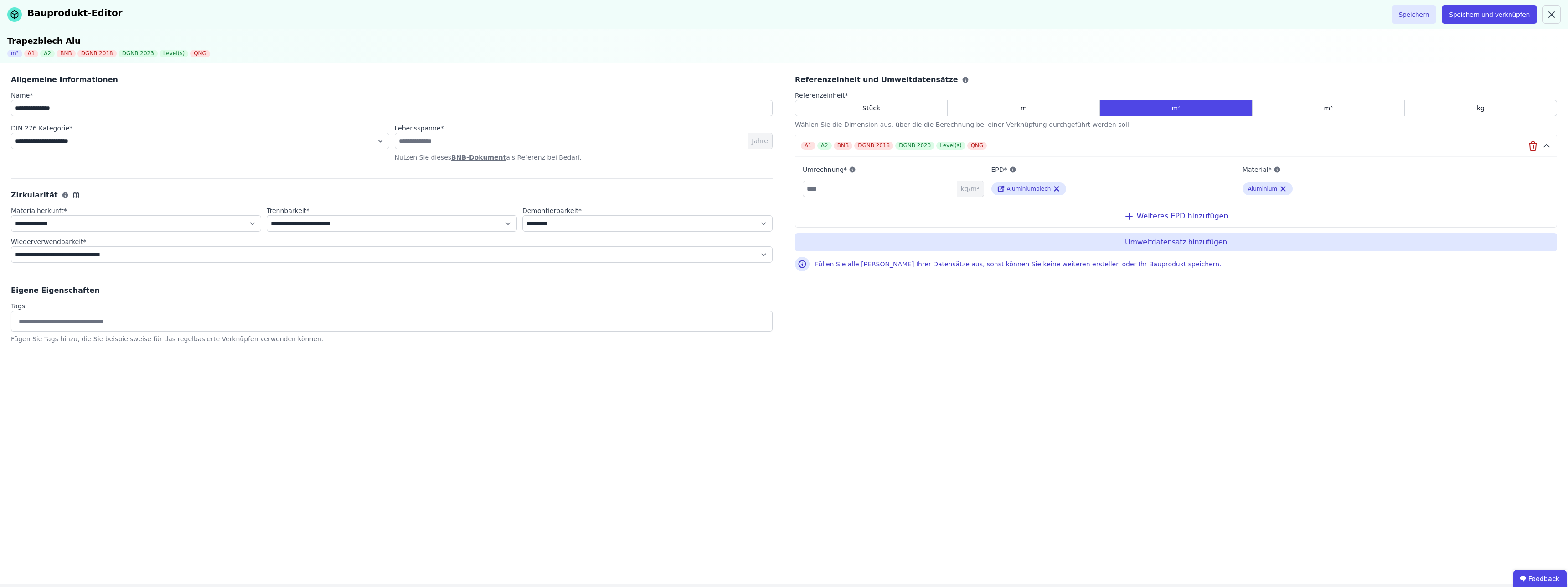
click at [1437, 350] on div "Referenzeinheit und Umweltdatensätze Referenzeinheit * Stück m m² m³ kg Wählen …" at bounding box center [1176, 323] width 784 height 521
click at [1503, 16] on button "Speichern und verknüpfen" at bounding box center [1489, 15] width 96 height 18
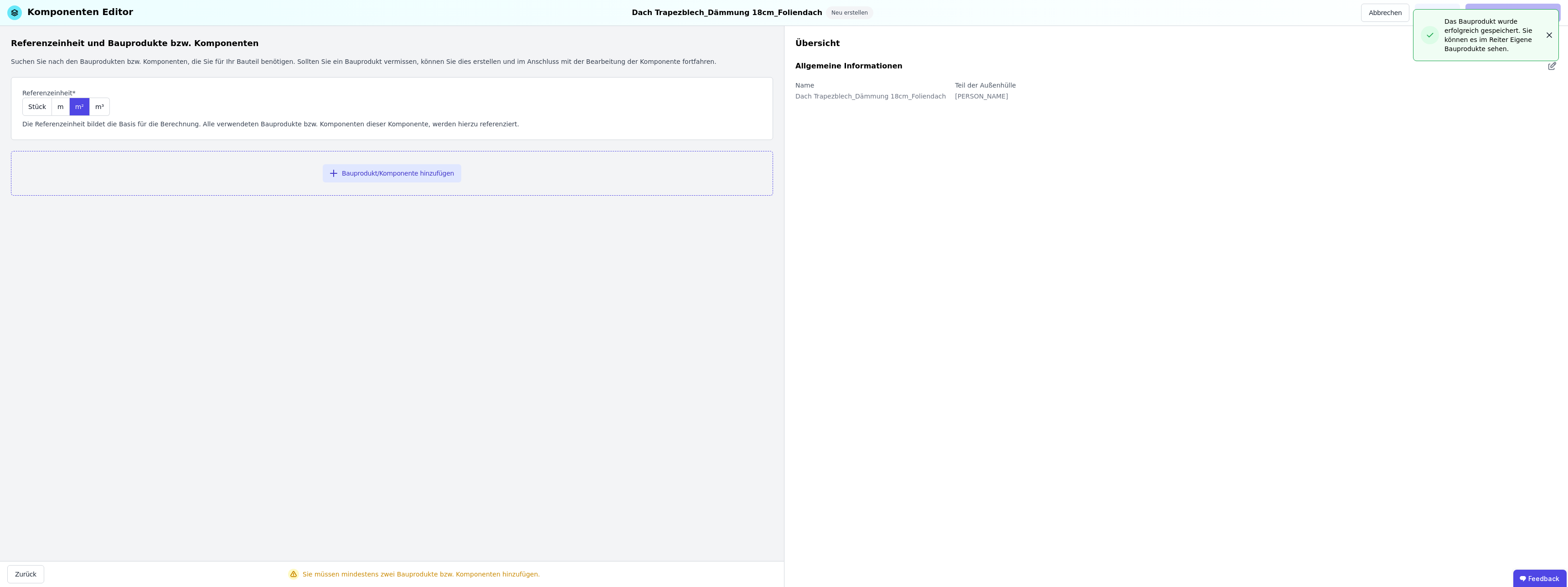
click at [1551, 31] on icon "button" at bounding box center [1549, 35] width 9 height 9
click at [13, 9] on icon at bounding box center [15, 13] width 15 height 15
click at [1396, 14] on button "Abbrechen" at bounding box center [1385, 13] width 48 height 18
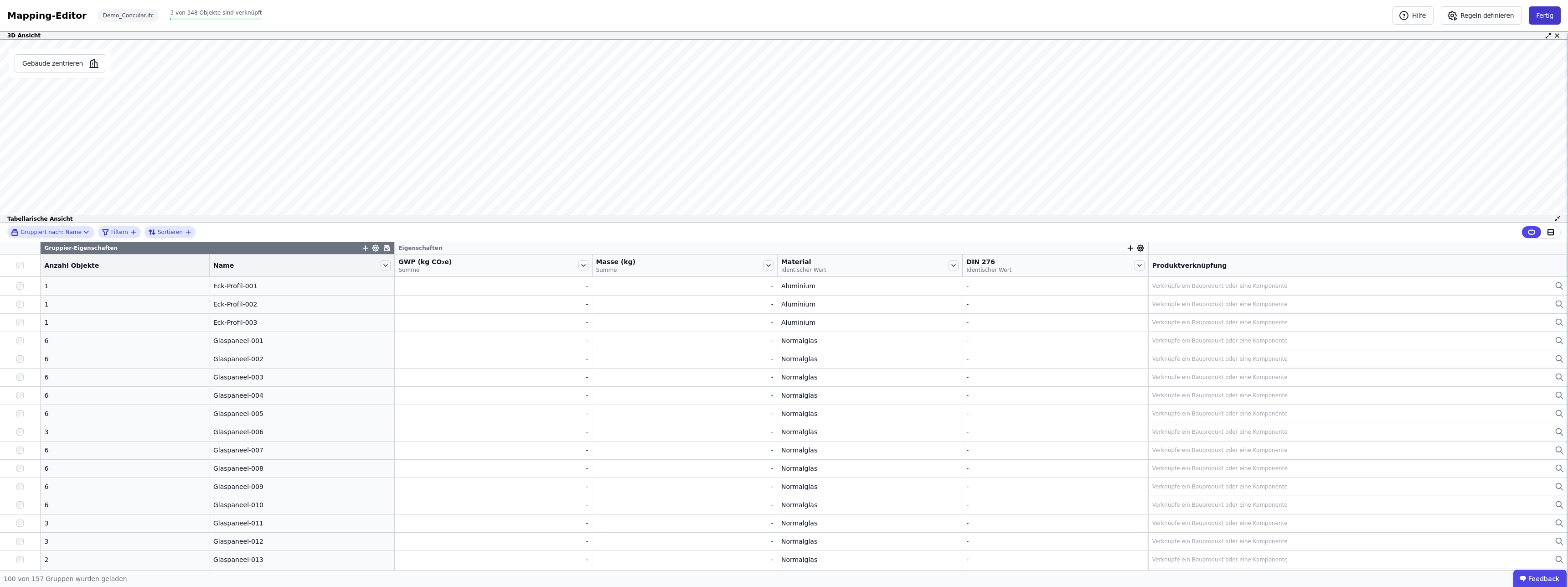
click at [1544, 16] on button "Fertig" at bounding box center [1545, 15] width 32 height 18
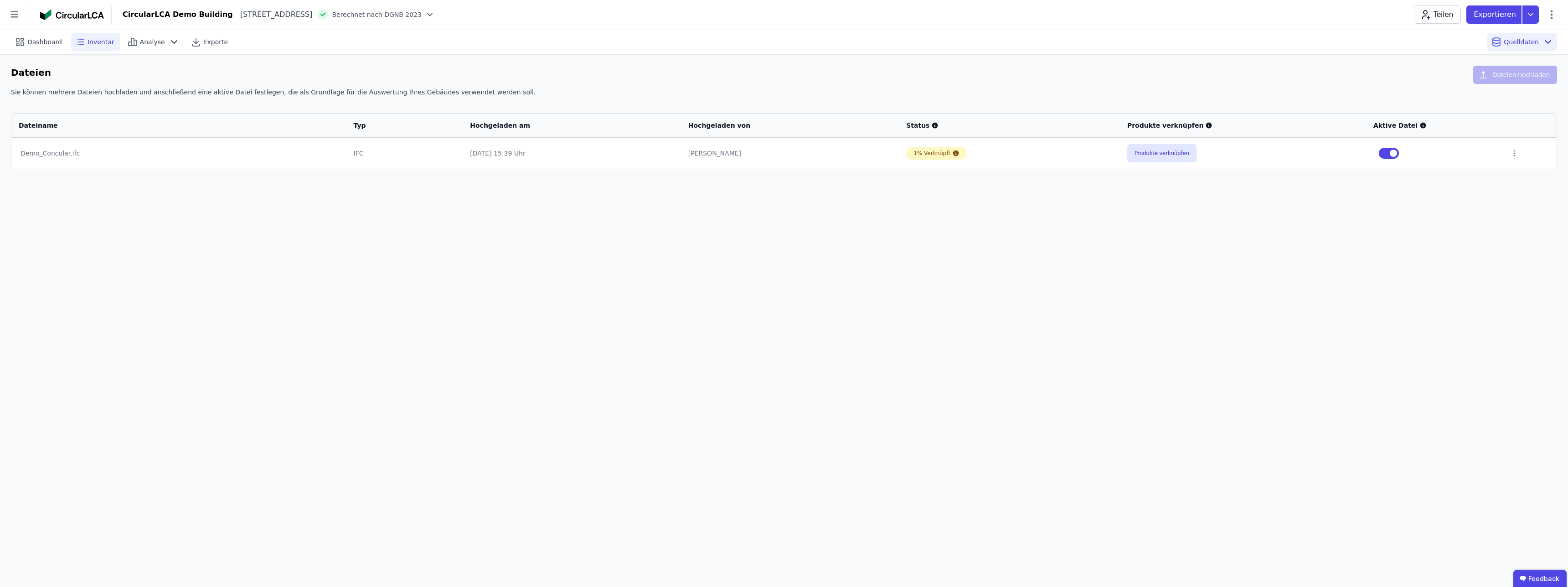
click at [100, 46] on span "Inventar" at bounding box center [101, 41] width 27 height 9
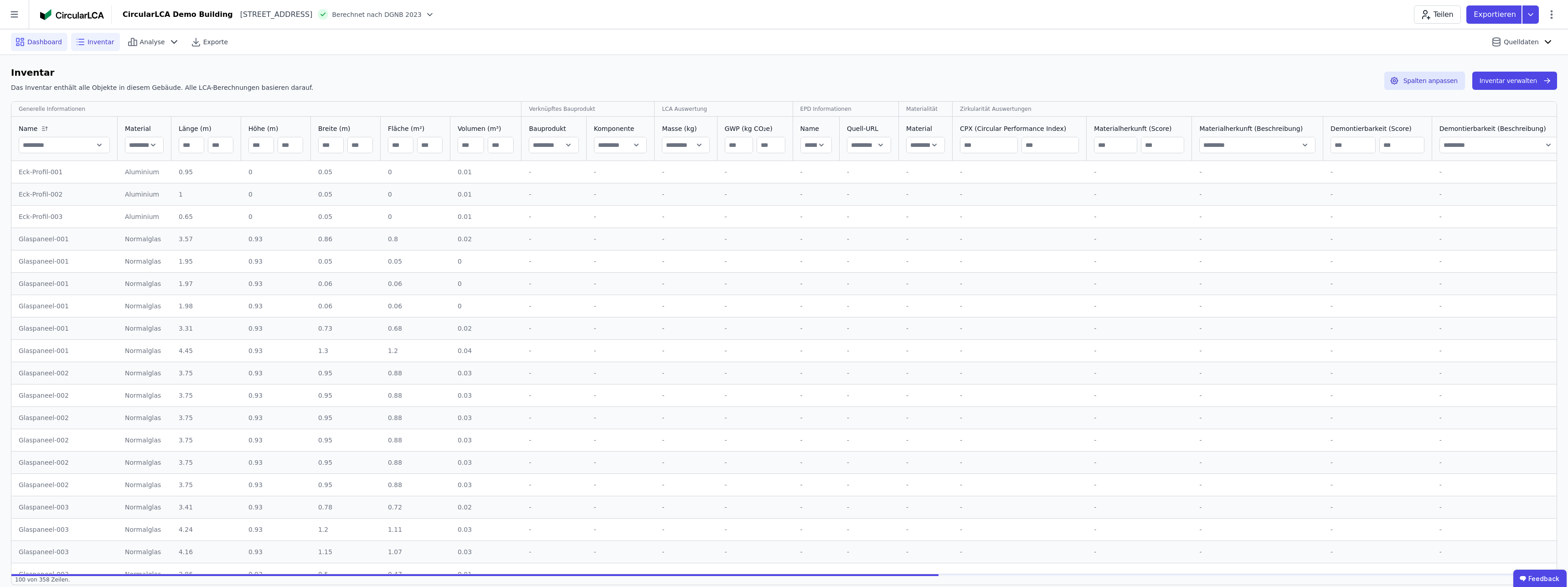
click at [45, 46] on span "Dashboard" at bounding box center [44, 41] width 35 height 9
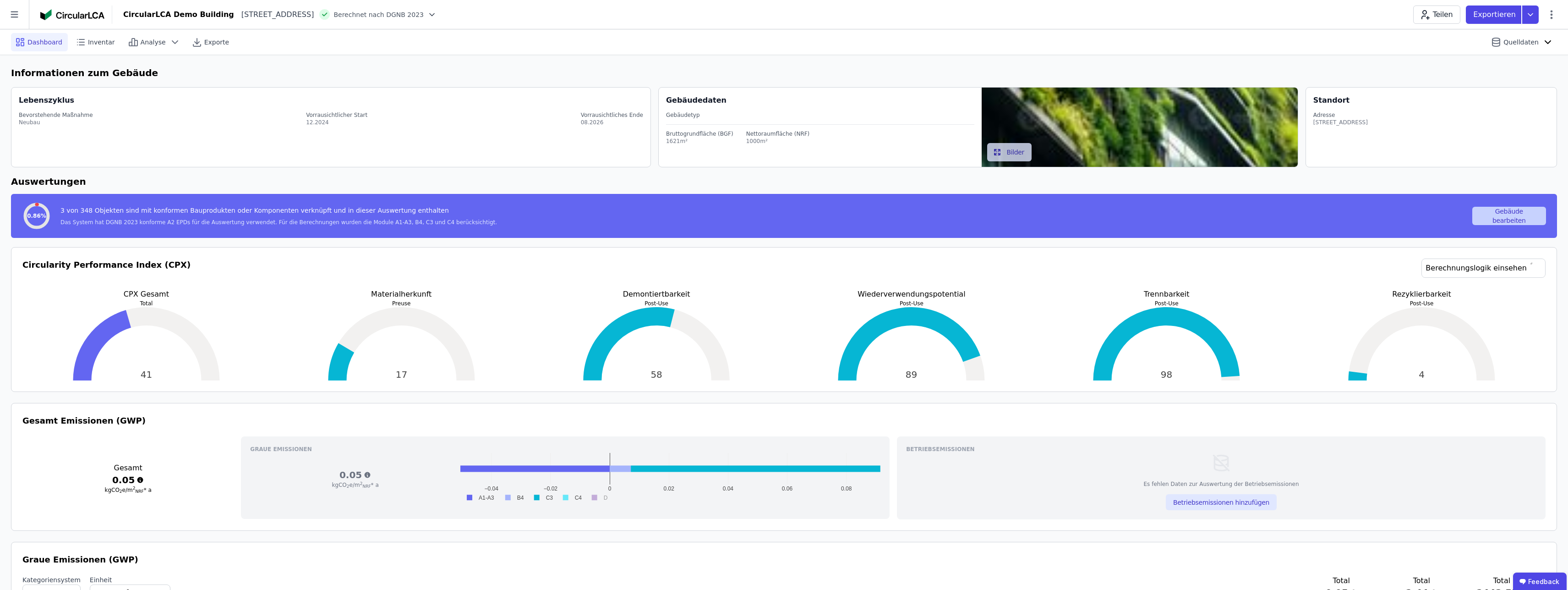
click at [1532, 222] on button "Gebäude bearbeiten" at bounding box center [1509, 216] width 74 height 18
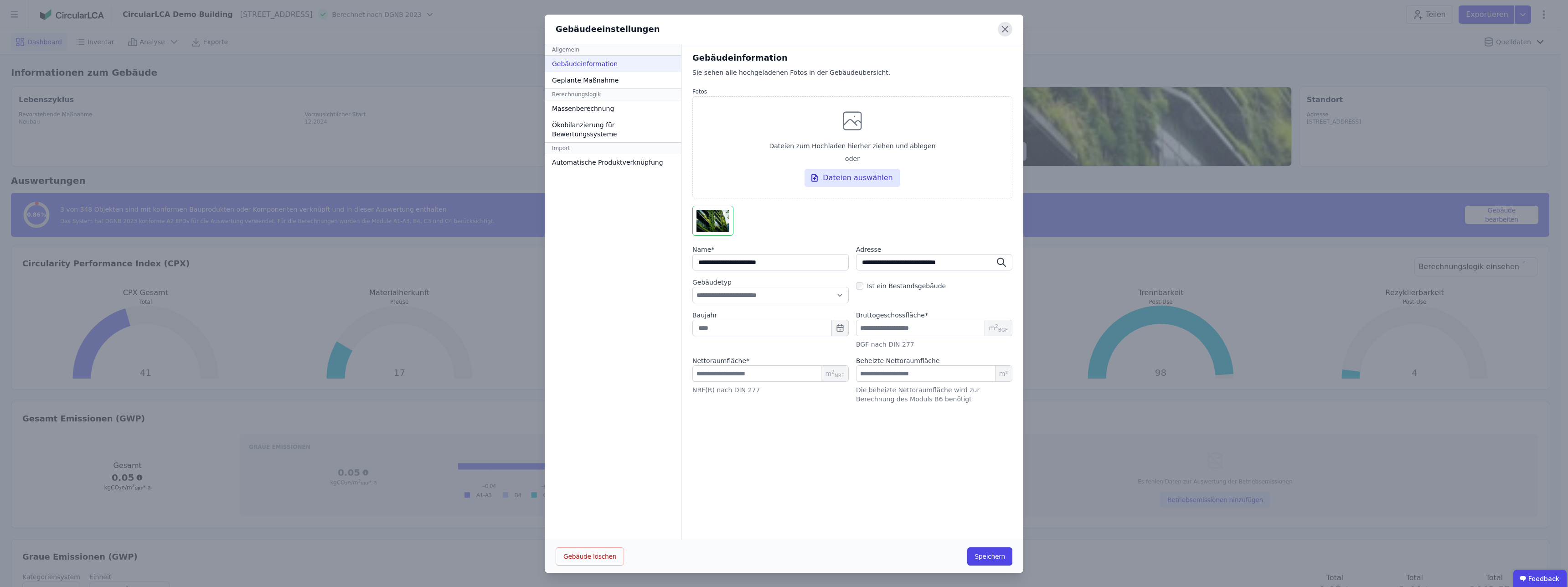
click at [1001, 32] on icon at bounding box center [1005, 29] width 15 height 15
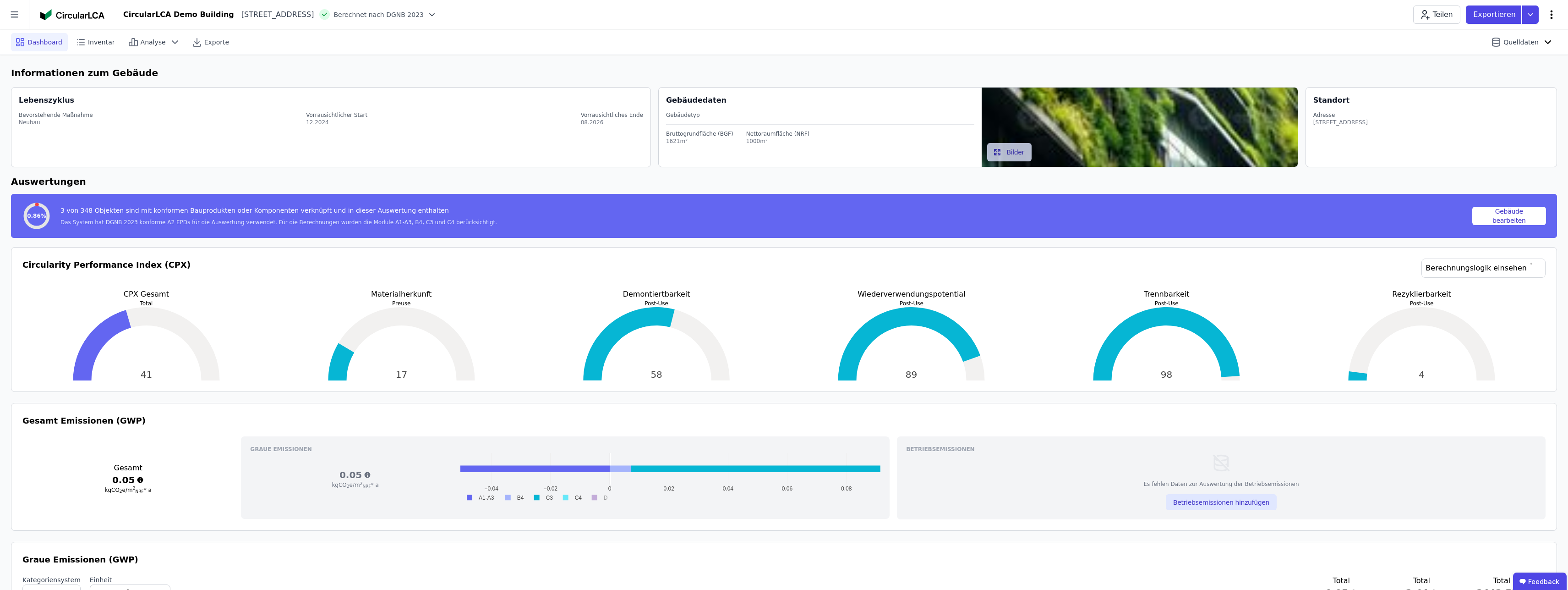
click at [1555, 16] on icon at bounding box center [1551, 15] width 11 height 11
click at [1529, 35] on span "Gebäude bearbeiten" at bounding box center [1509, 36] width 66 height 9
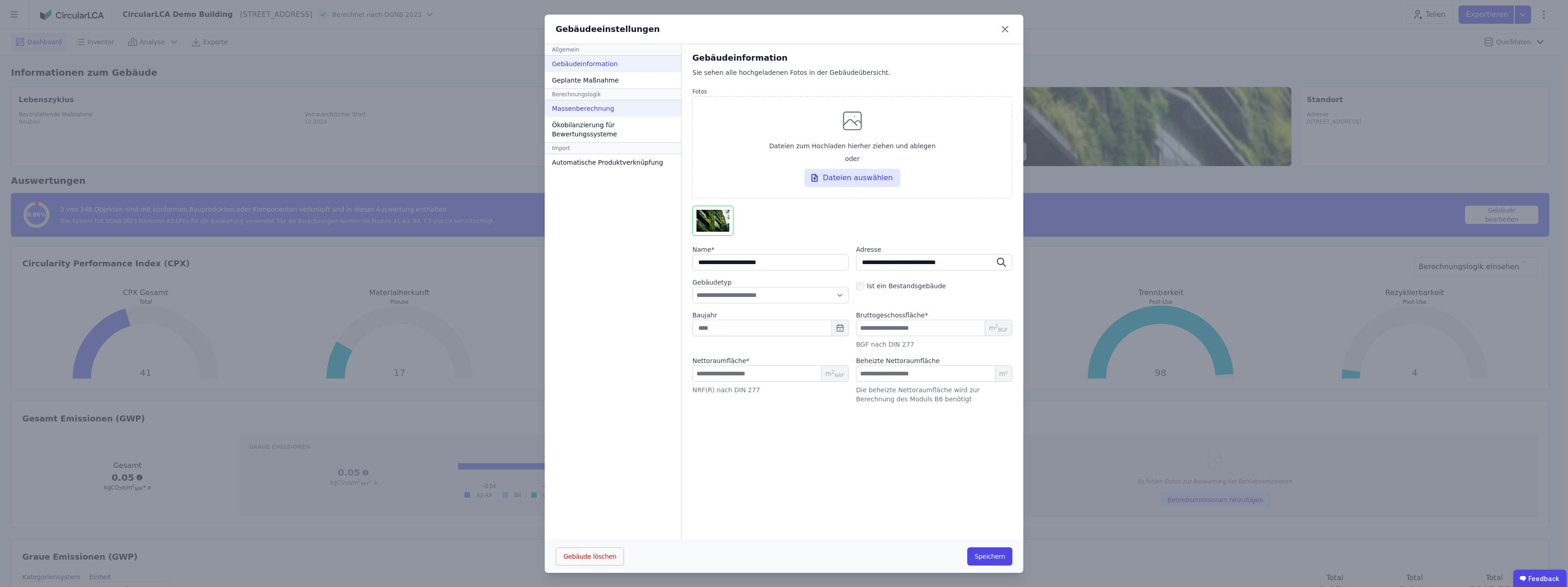
click at [586, 109] on div "Massenberechnung" at bounding box center [613, 108] width 136 height 16
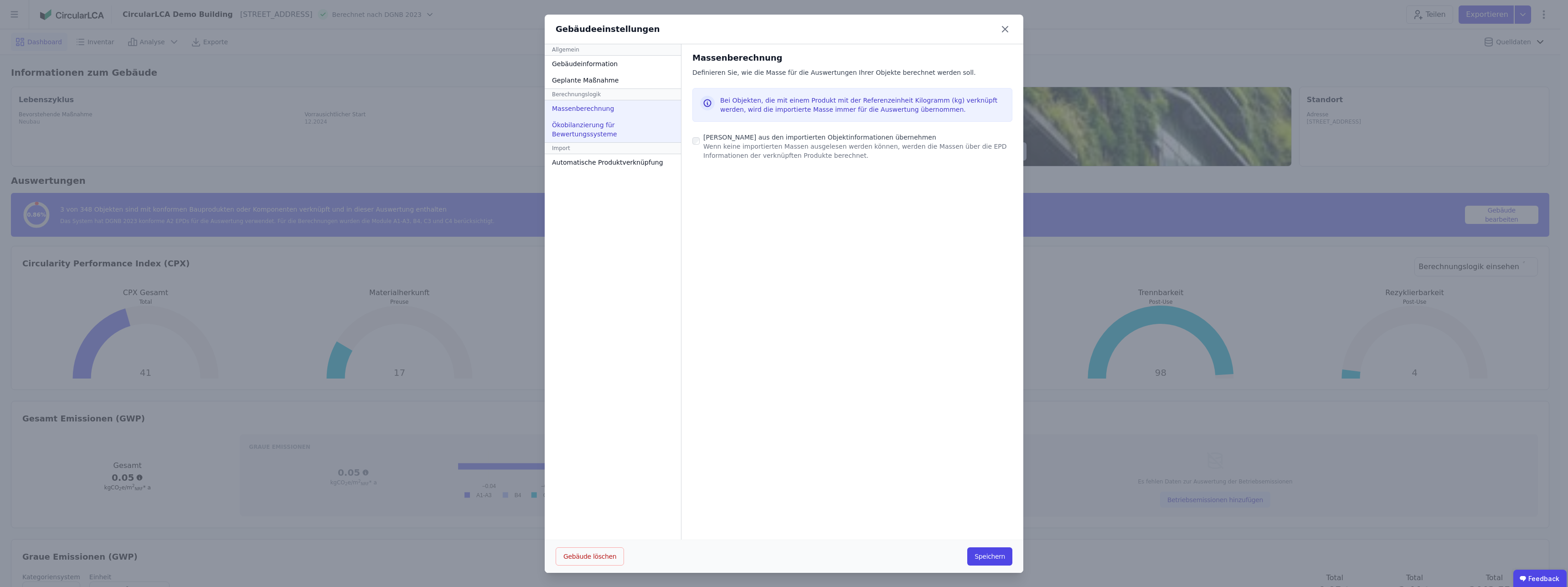
click at [597, 122] on div "Ökobilanzierung für Bewertungssysteme" at bounding box center [613, 130] width 136 height 26
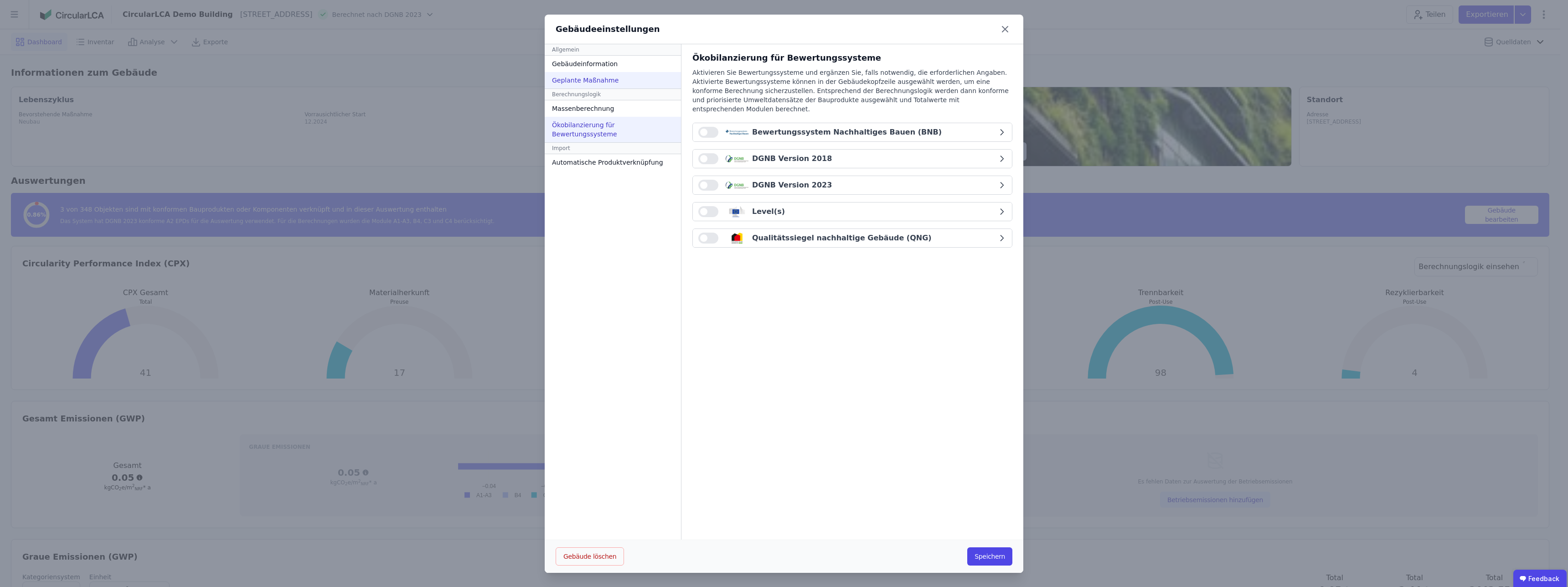
click at [587, 79] on div "Geplante Maßnahme" at bounding box center [613, 80] width 136 height 16
select select "*"
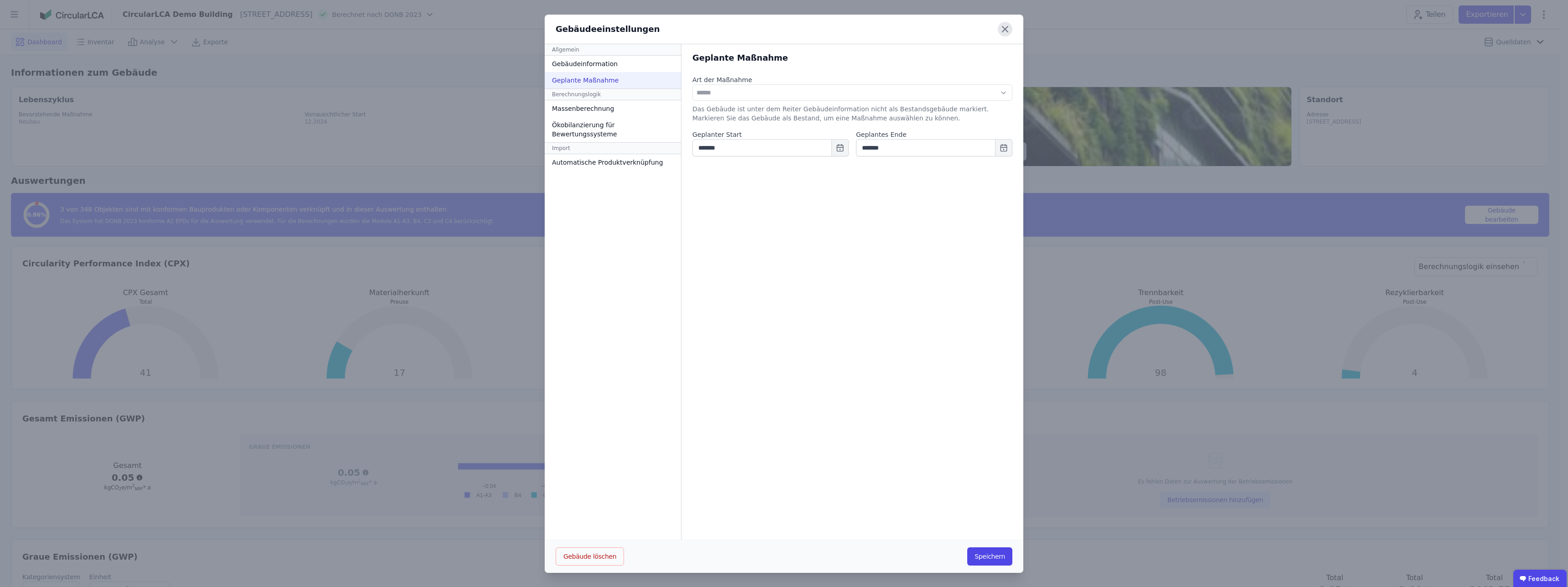
click at [1004, 28] on icon at bounding box center [1005, 29] width 15 height 15
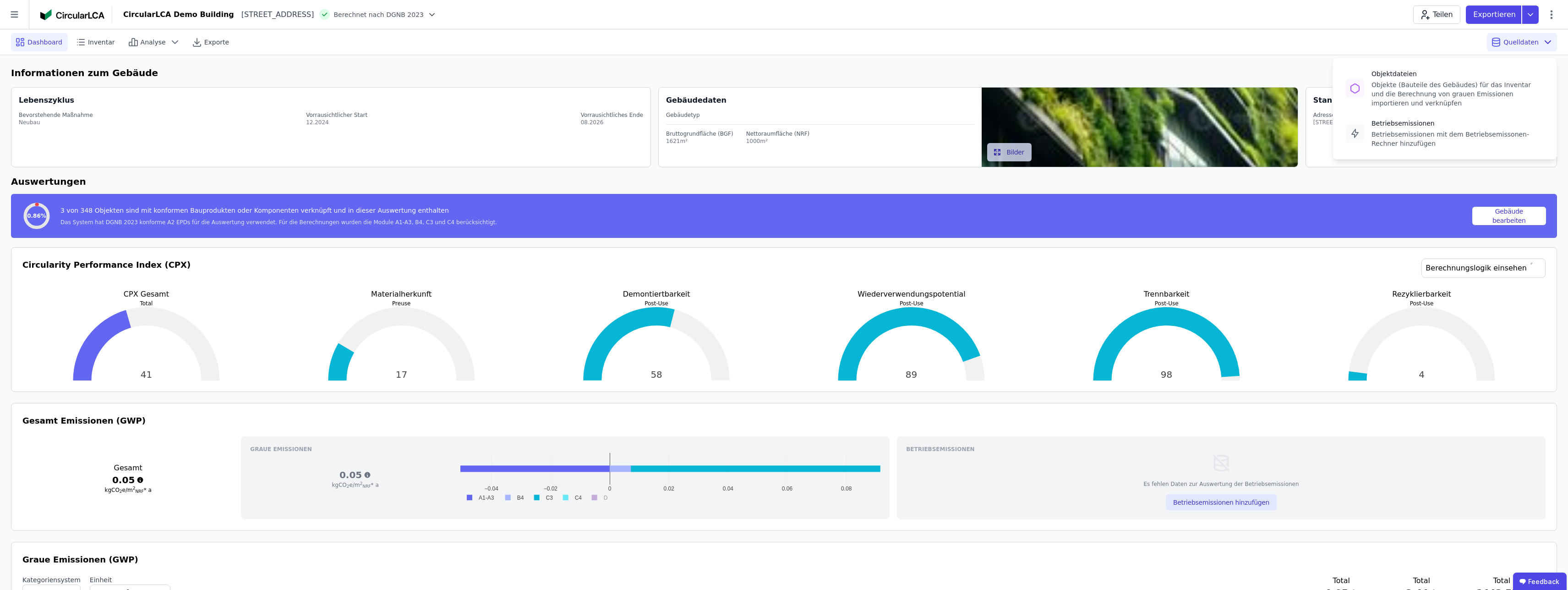
click at [1551, 40] on icon at bounding box center [1548, 42] width 11 height 11
click at [1455, 76] on div "Objektdateien" at bounding box center [1458, 73] width 173 height 9
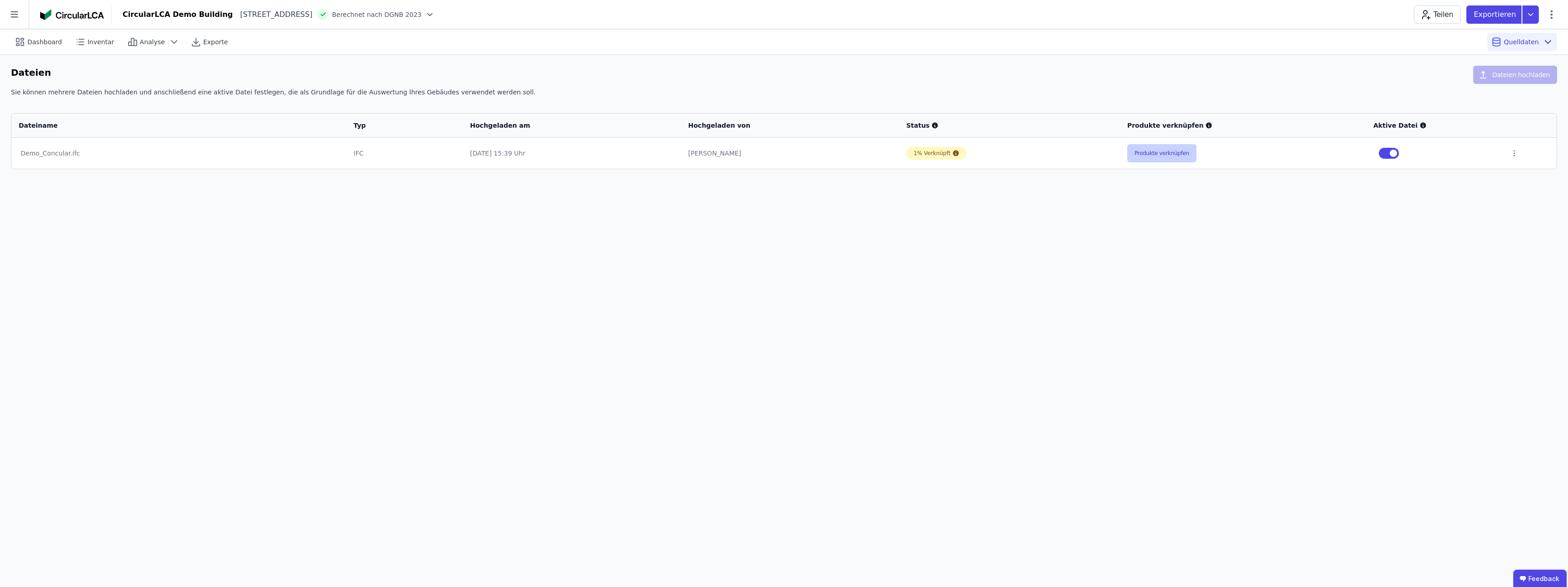
click at [1161, 159] on button "Produkte verknüpfen" at bounding box center [1162, 153] width 69 height 18
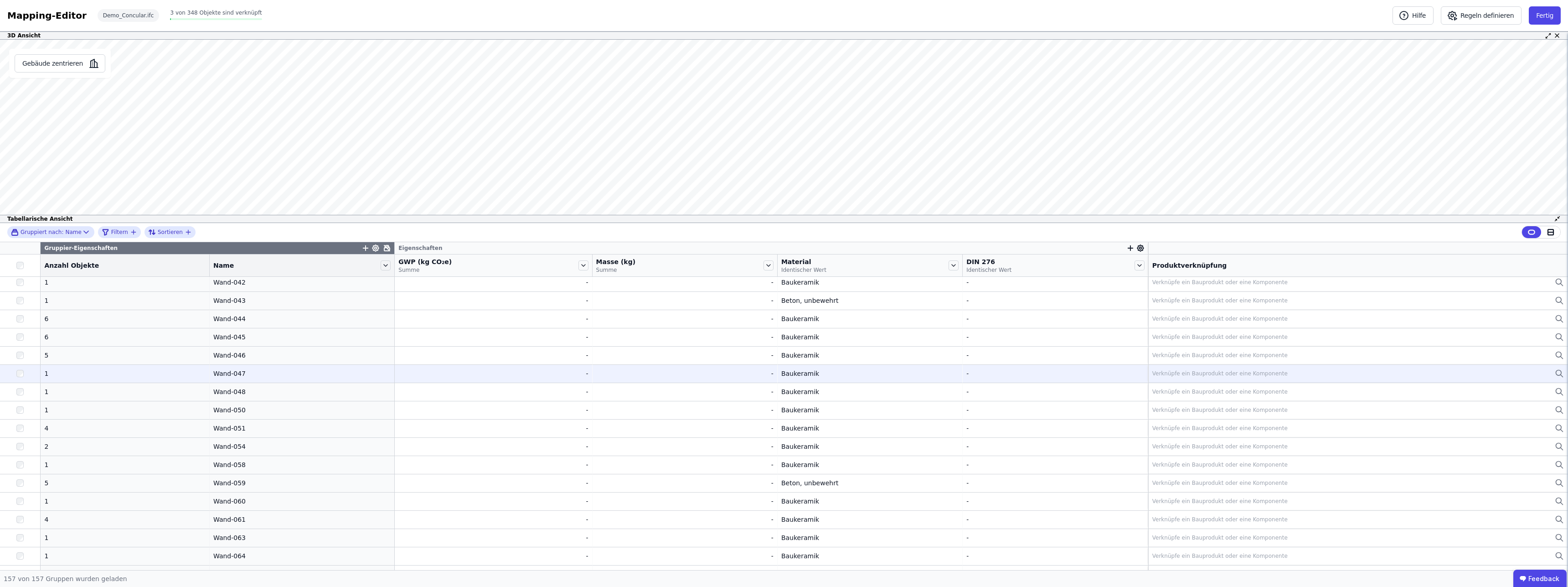
scroll to position [2163, 0]
click at [1382, 365] on div "Trapezblech Alu" at bounding box center [1358, 366] width 411 height 13
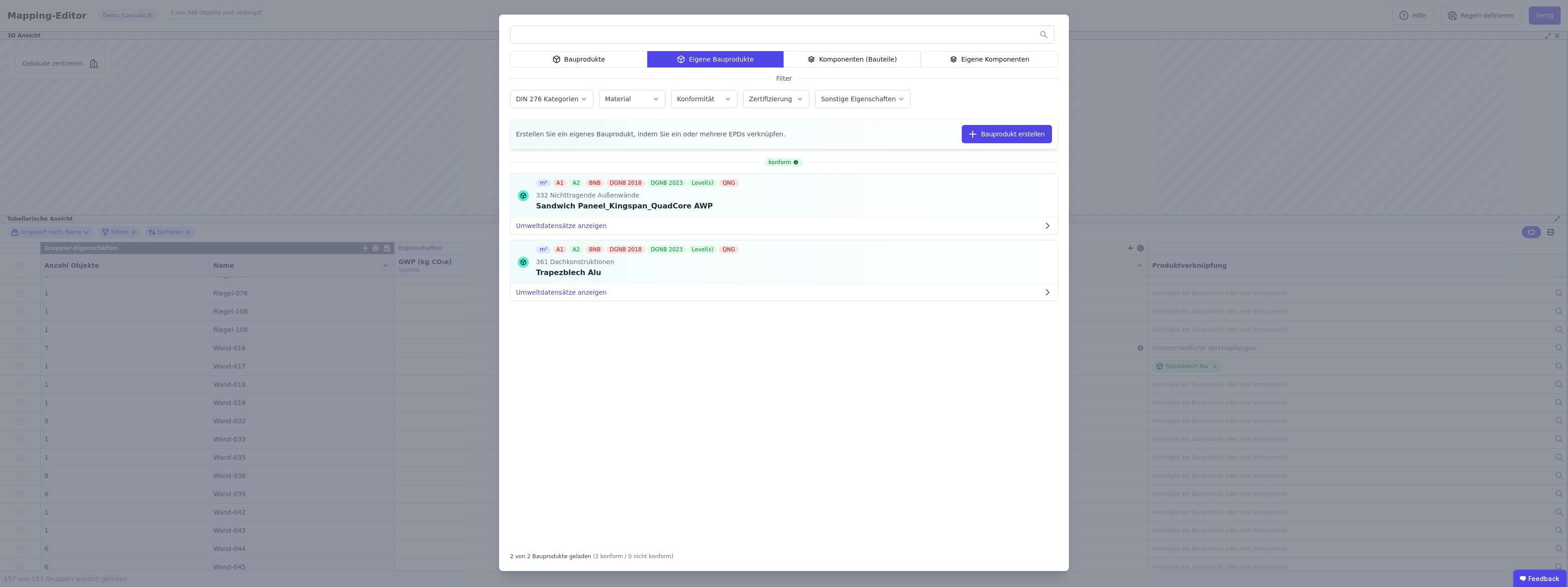
click at [1001, 55] on div "Eigene Komponenten" at bounding box center [989, 59] width 137 height 16
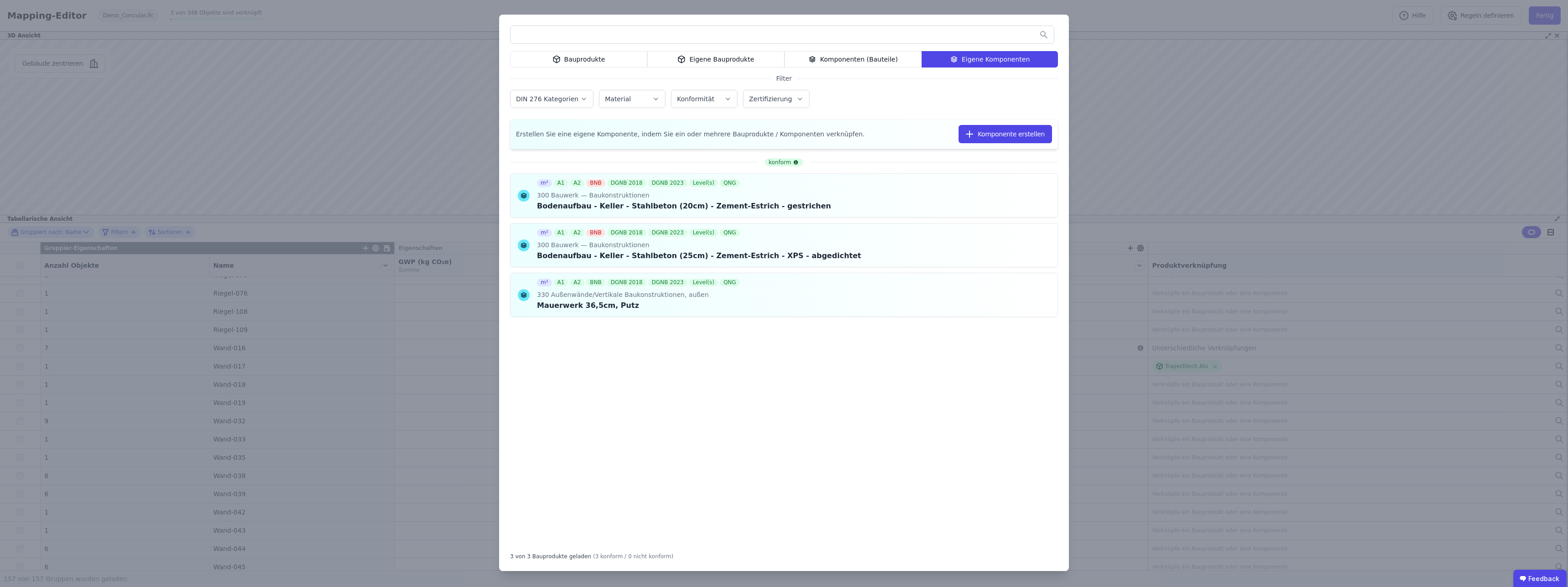
click at [718, 55] on div "Eigene Bauprodukte" at bounding box center [715, 59] width 137 height 16
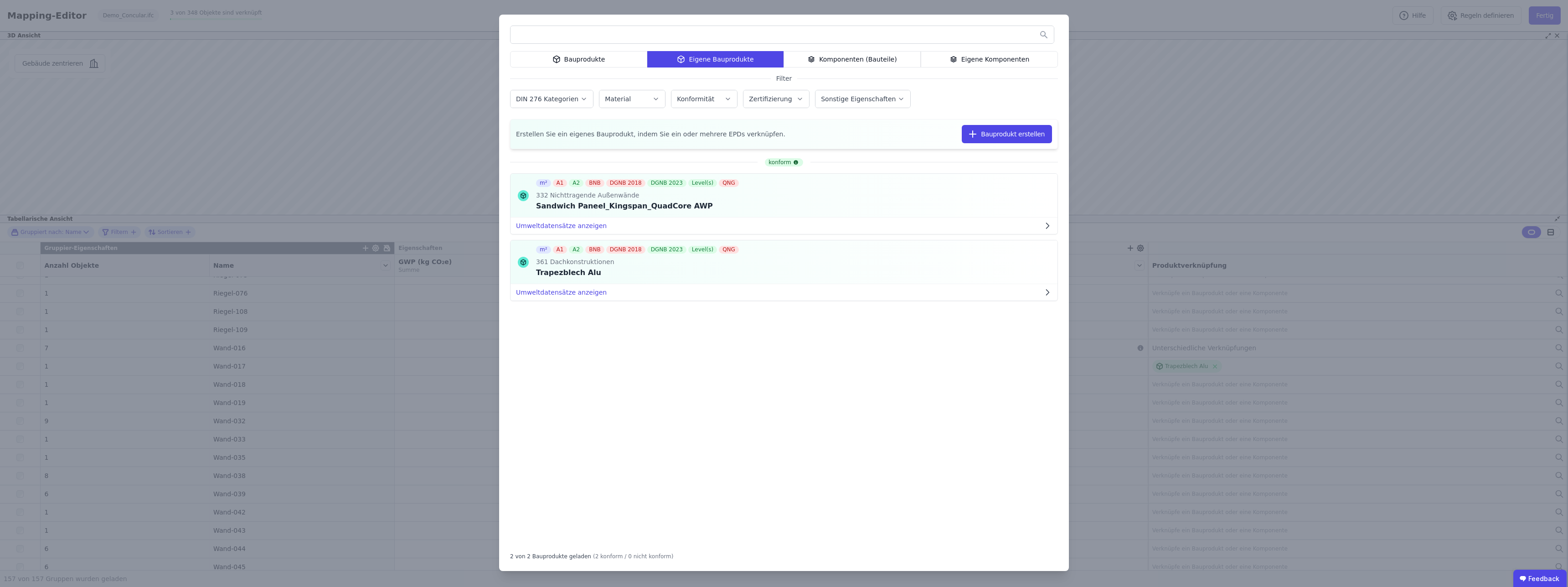
click at [1021, 65] on div "Eigene Komponenten" at bounding box center [989, 59] width 137 height 16
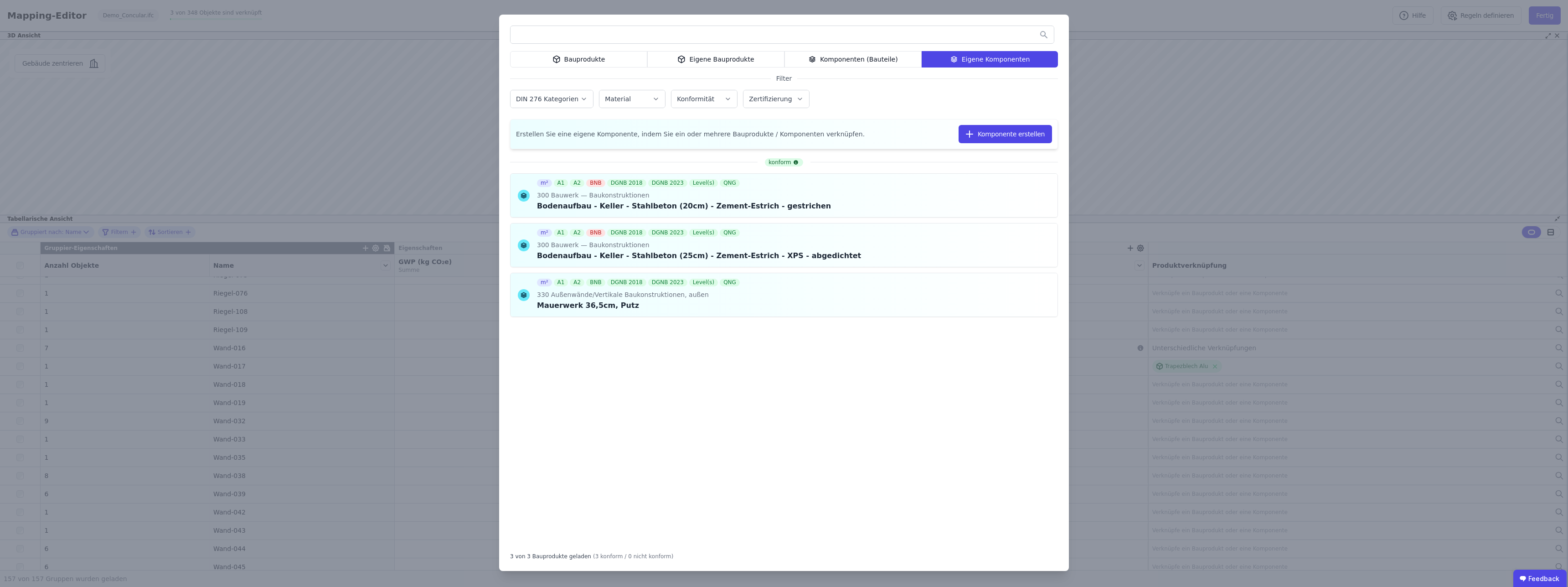
click at [741, 60] on div "Eigene Bauprodukte" at bounding box center [715, 59] width 137 height 16
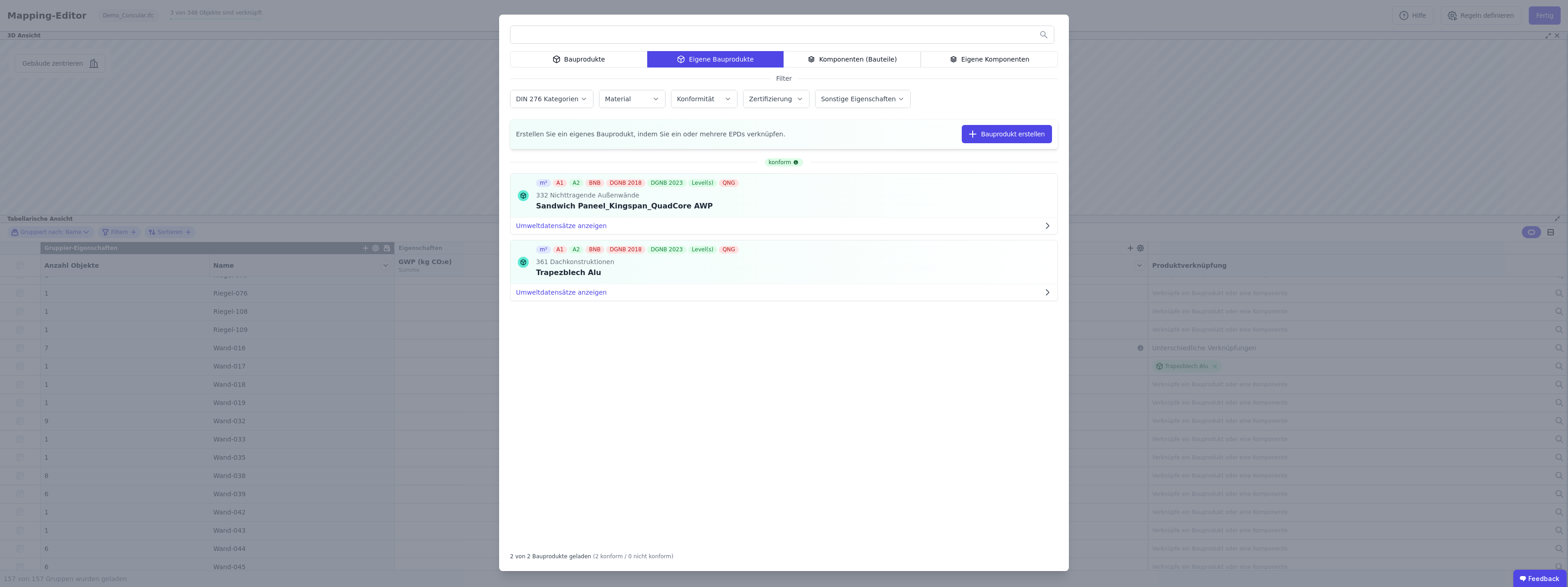
click at [807, 374] on div "konform m² A1 A2 BNB DGNB 2018 DGNB 2023 Level(s) QNG 332 Nichttragende Außenwä…" at bounding box center [784, 348] width 548 height 391
click at [990, 61] on div "Eigene Komponenten" at bounding box center [989, 59] width 137 height 16
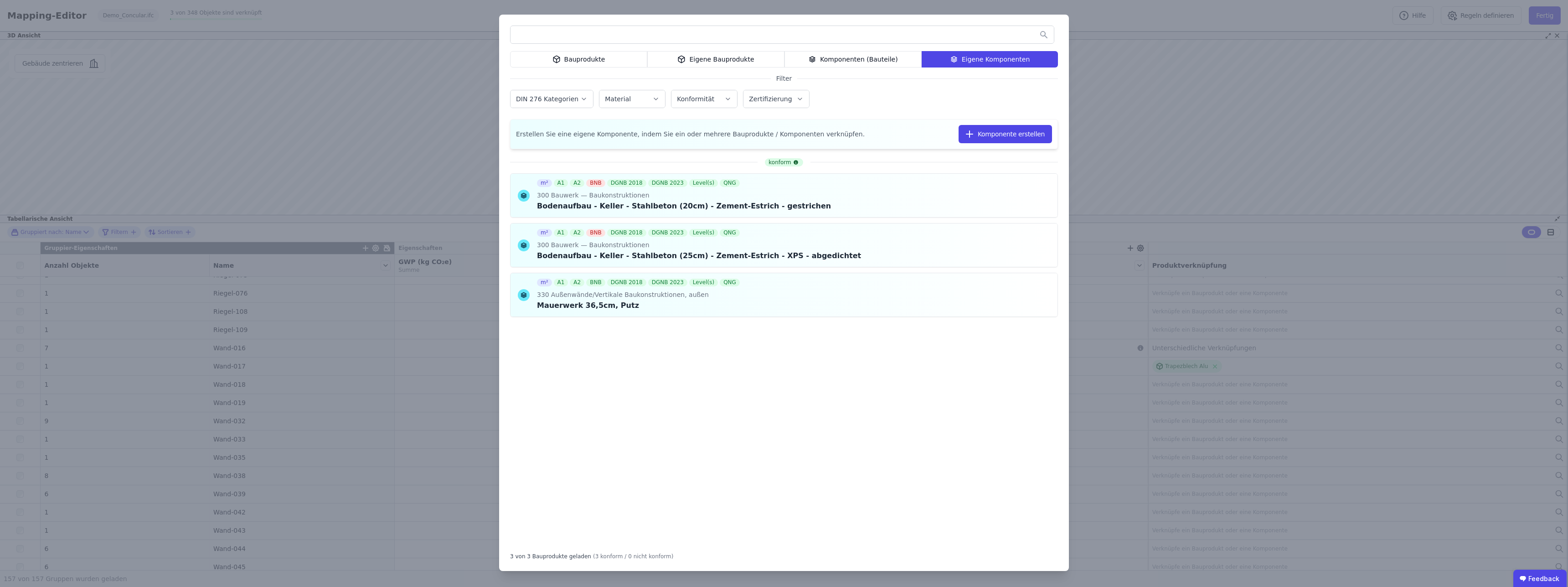
click at [663, 398] on div "konform m² A1 A2 BNB DGNB 2018 DGNB 2023 Level(s) QNG 300 Bauwerk — Baukonstruk…" at bounding box center [784, 348] width 548 height 391
click at [1015, 132] on button "Komponente erstellen" at bounding box center [1006, 134] width 94 height 18
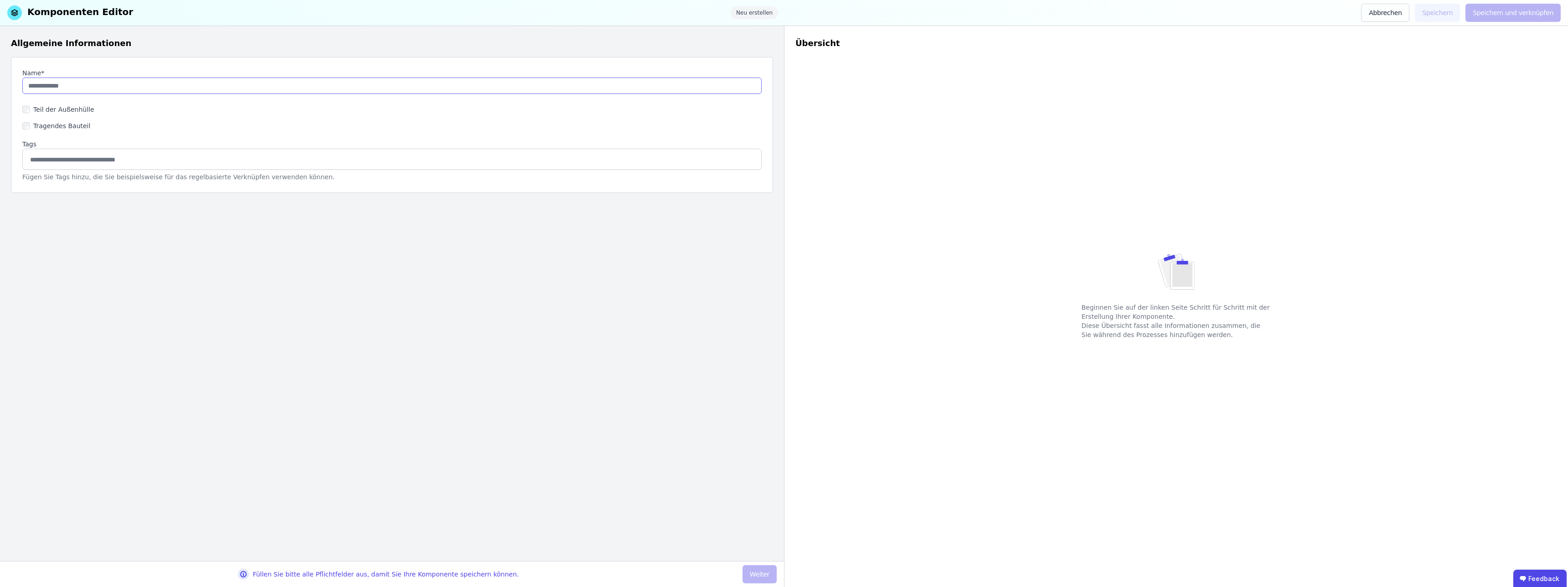
click at [94, 85] on input "string" at bounding box center [392, 85] width 740 height 16
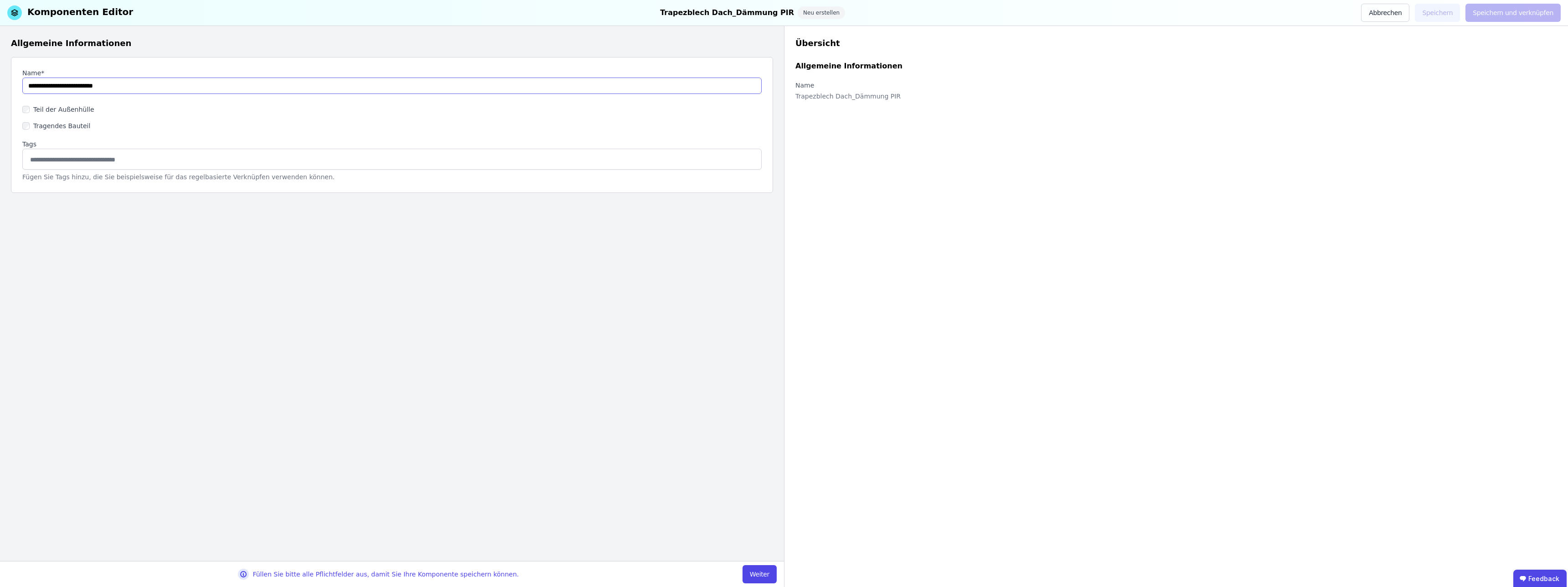
type input "**********"
click at [764, 574] on button "Weiter" at bounding box center [760, 574] width 34 height 18
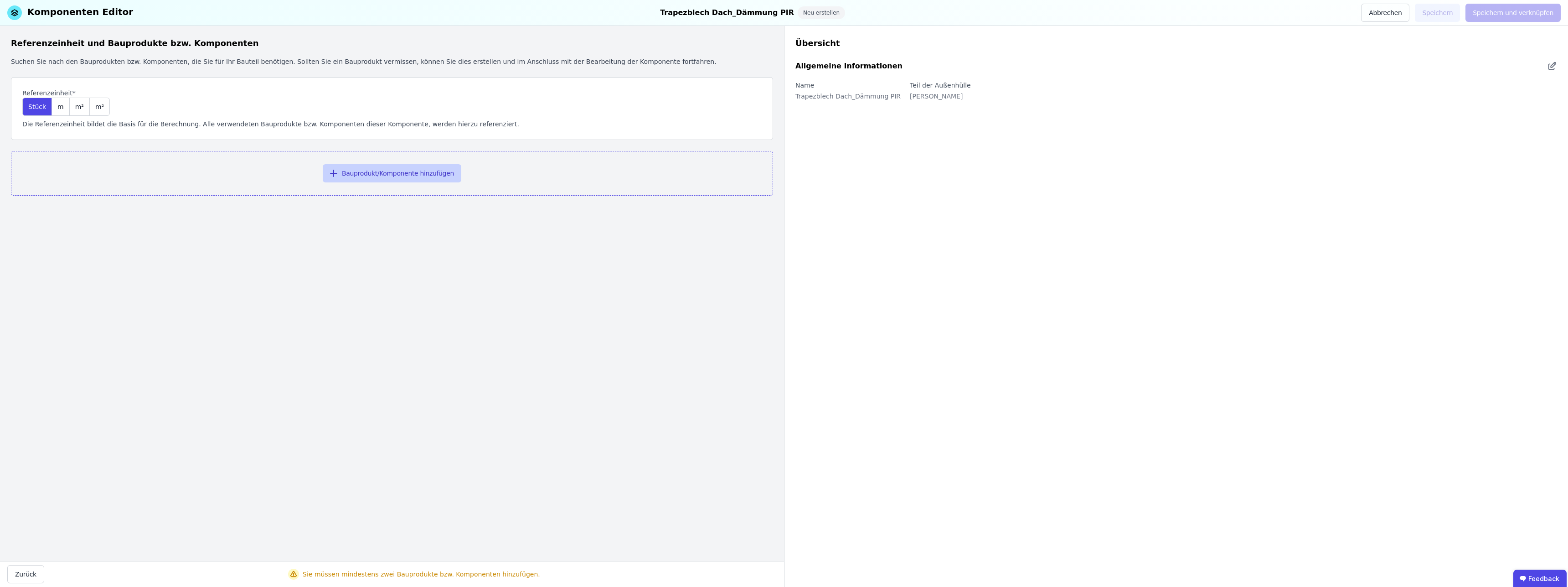
click at [399, 174] on button "Bauprodukt/Komponente hinzufügen" at bounding box center [392, 174] width 139 height 18
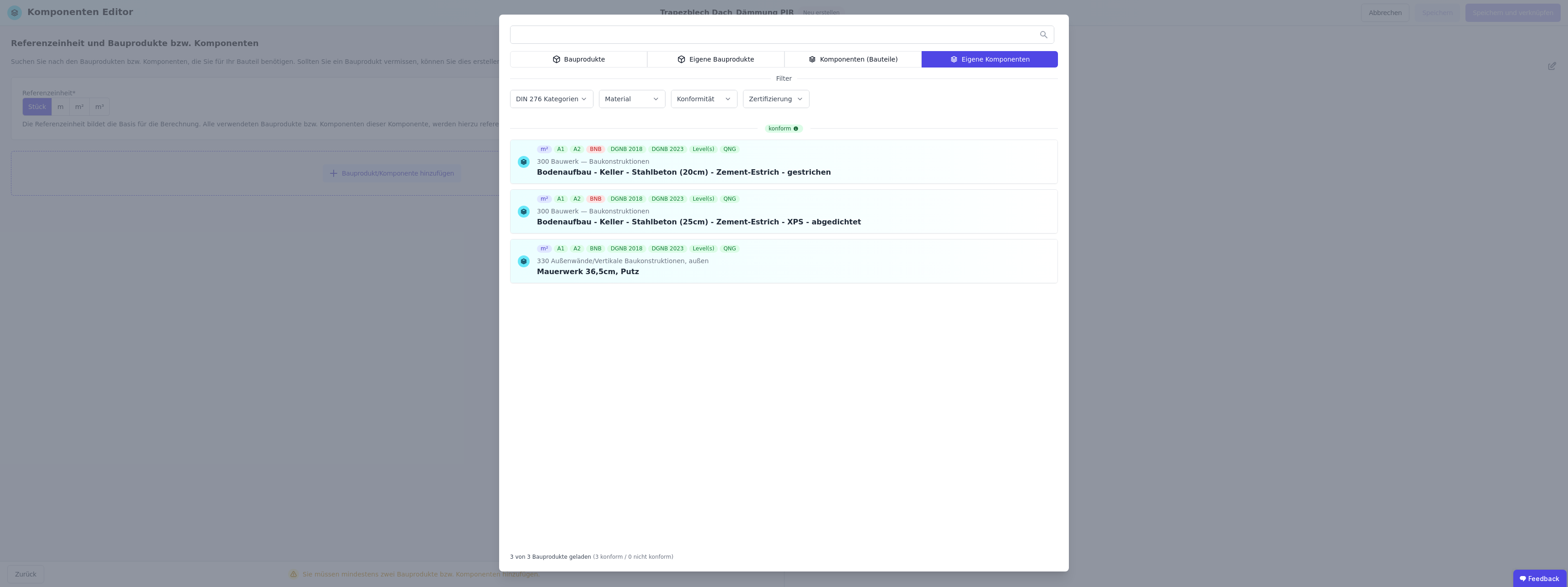
click at [702, 62] on div "Eigene Bauprodukte" at bounding box center [715, 59] width 137 height 16
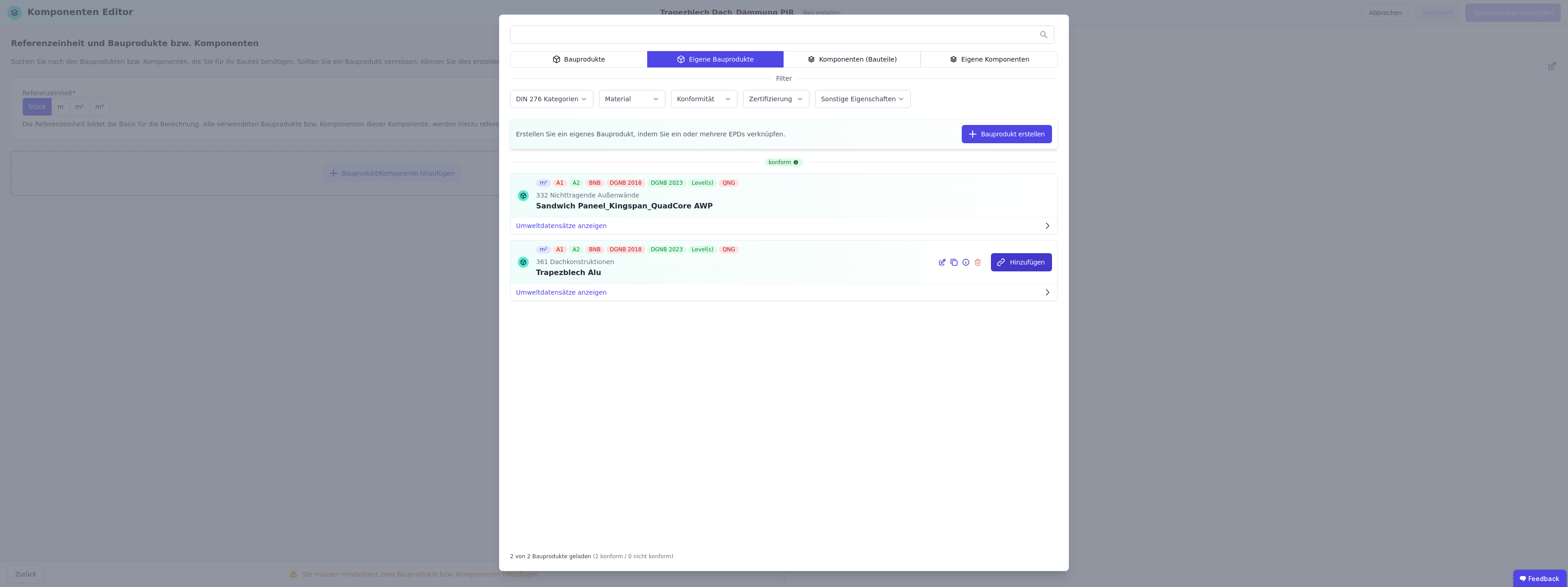
click at [1023, 258] on button "Hinzufügen" at bounding box center [1021, 262] width 61 height 18
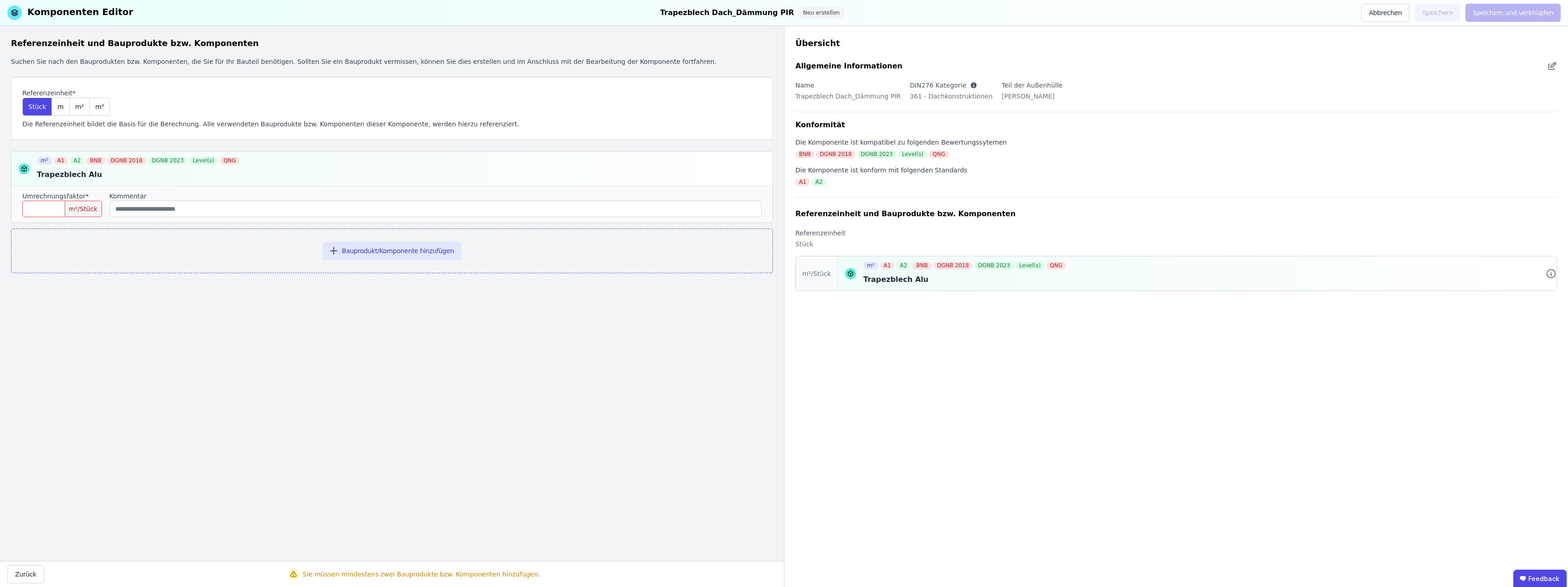
click at [68, 211] on input "number" at bounding box center [62, 208] width 80 height 16
type input "****"
click at [503, 303] on div "Referenzeinheit und Bauprodukte bzw. Komponenten Suchen Sie nach den Bauprodukt…" at bounding box center [392, 294] width 784 height 535
click at [418, 248] on button "Bauprodukt/Komponente hinzufügen" at bounding box center [392, 251] width 139 height 18
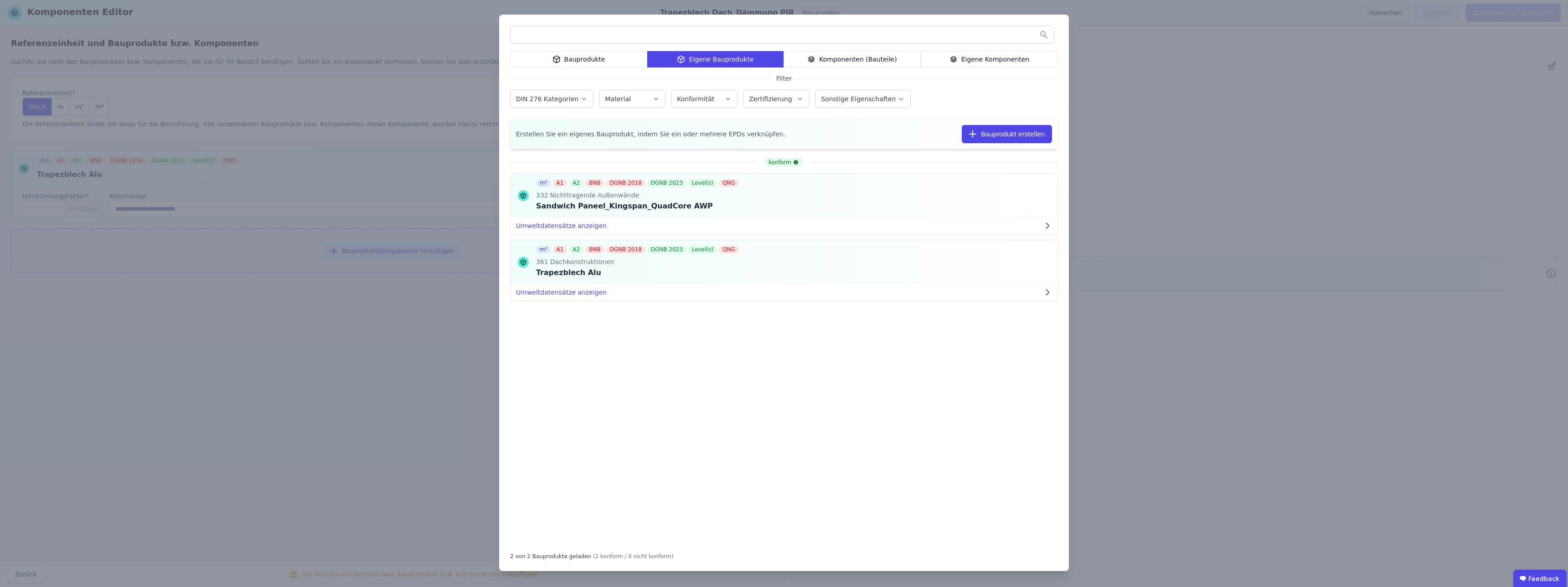
click at [590, 55] on div "Bauprodukte" at bounding box center [578, 59] width 137 height 16
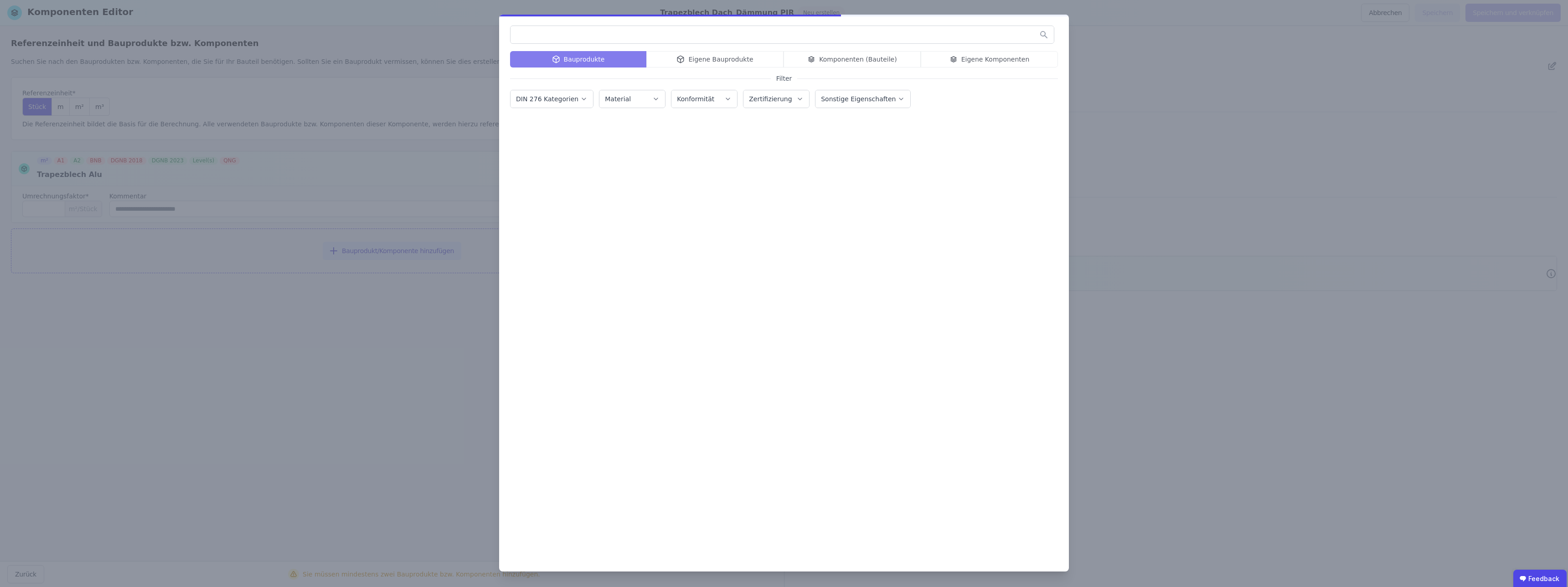
click at [581, 37] on input "text" at bounding box center [782, 34] width 544 height 16
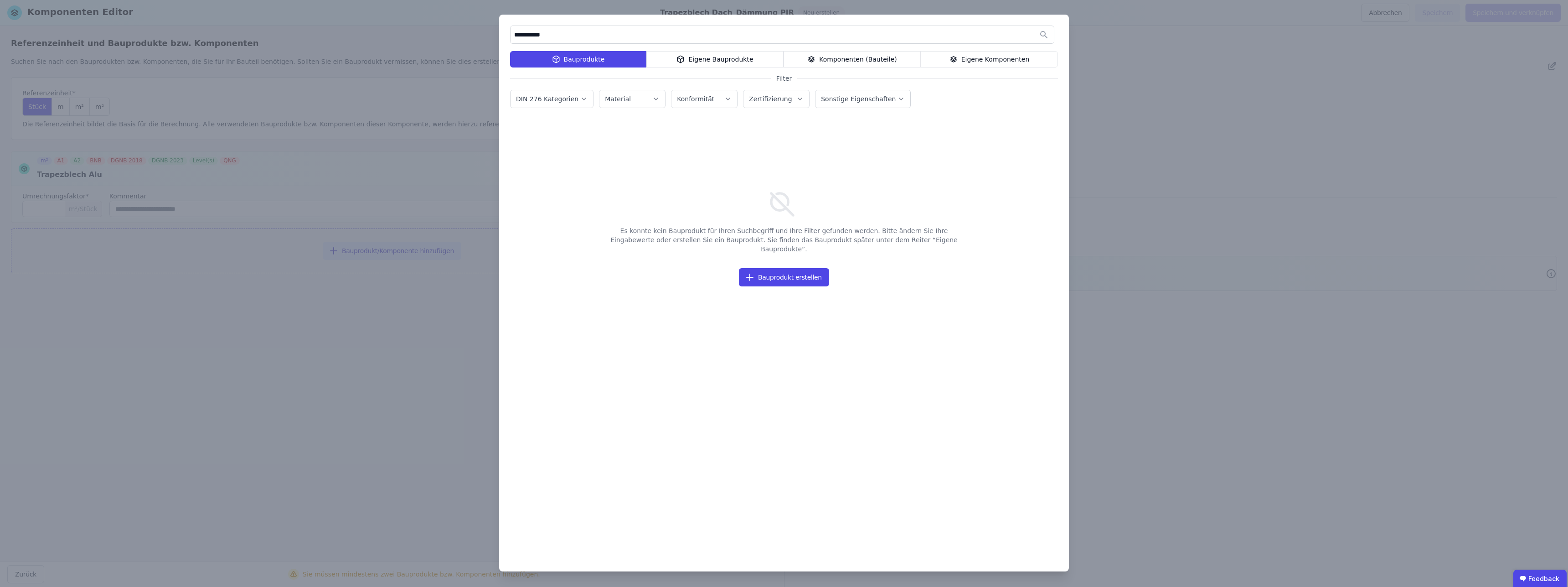
drag, startPoint x: 544, startPoint y: 35, endPoint x: 481, endPoint y: 31, distance: 63.1
click at [511, 31] on input "**********" at bounding box center [782, 34] width 544 height 16
drag, startPoint x: 553, startPoint y: 38, endPoint x: 458, endPoint y: 26, distance: 95.8
click at [511, 26] on input "***" at bounding box center [782, 34] width 544 height 16
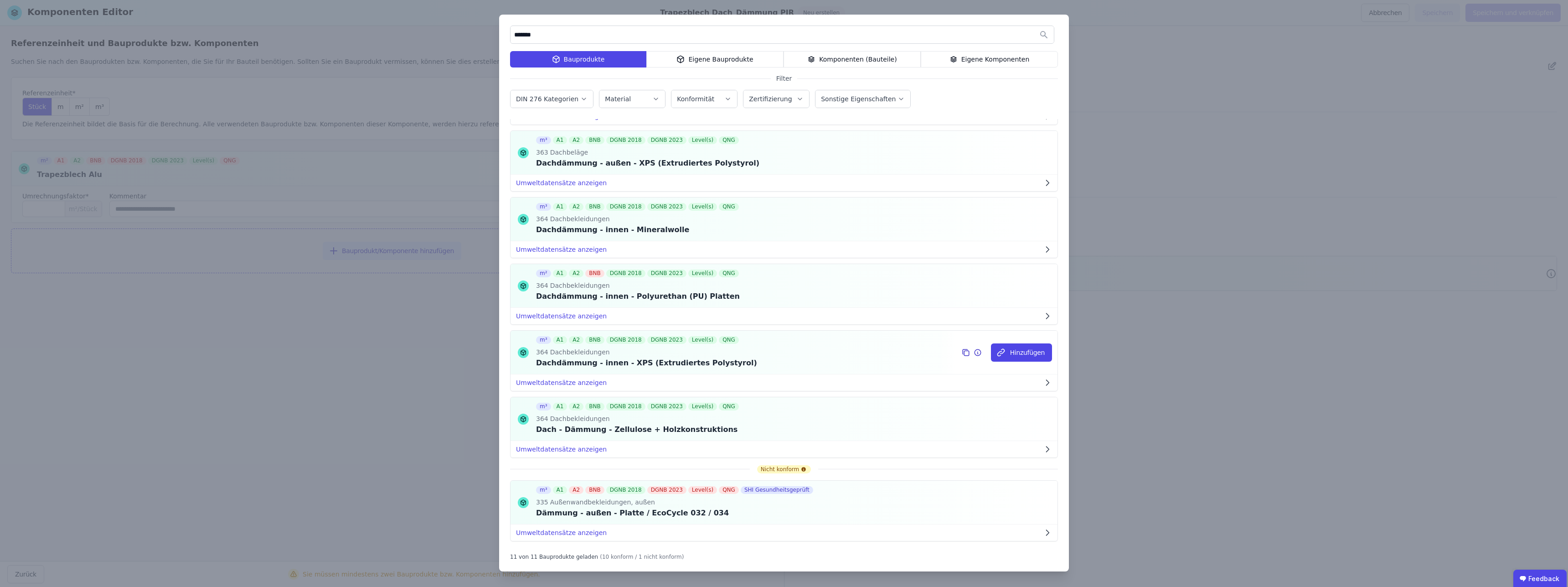
scroll to position [352, 0]
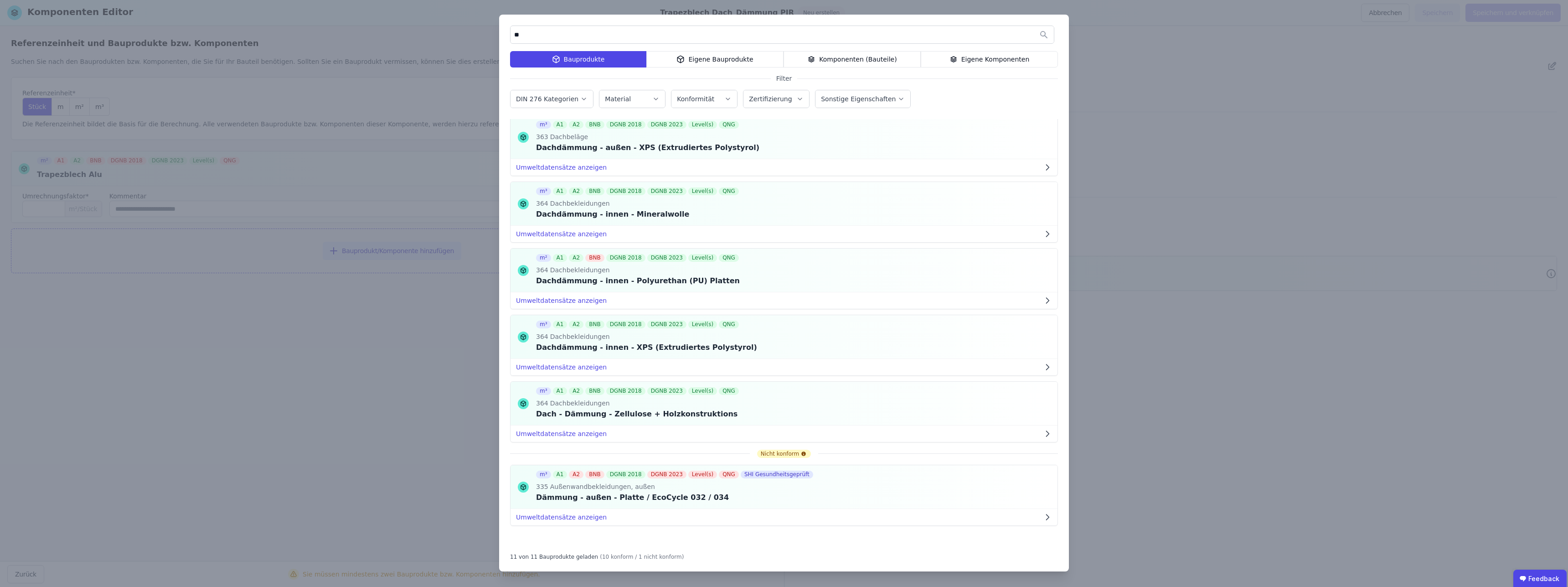
type input "*"
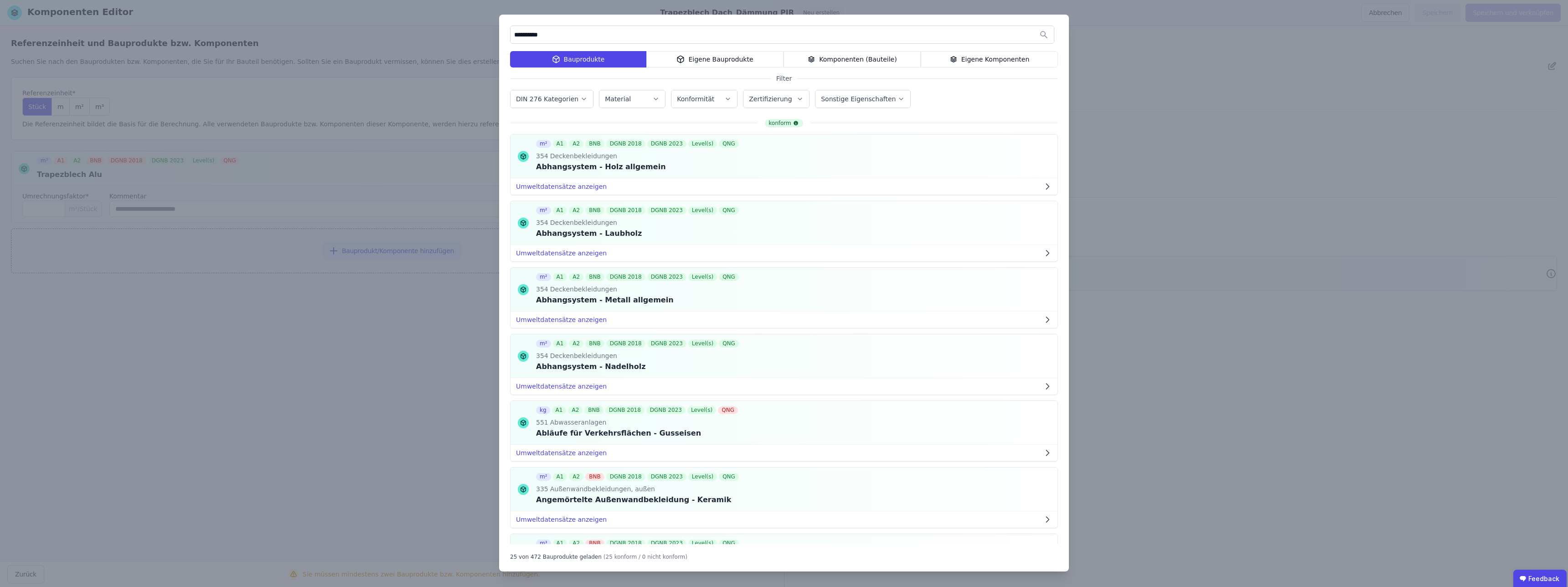
type input "**********"
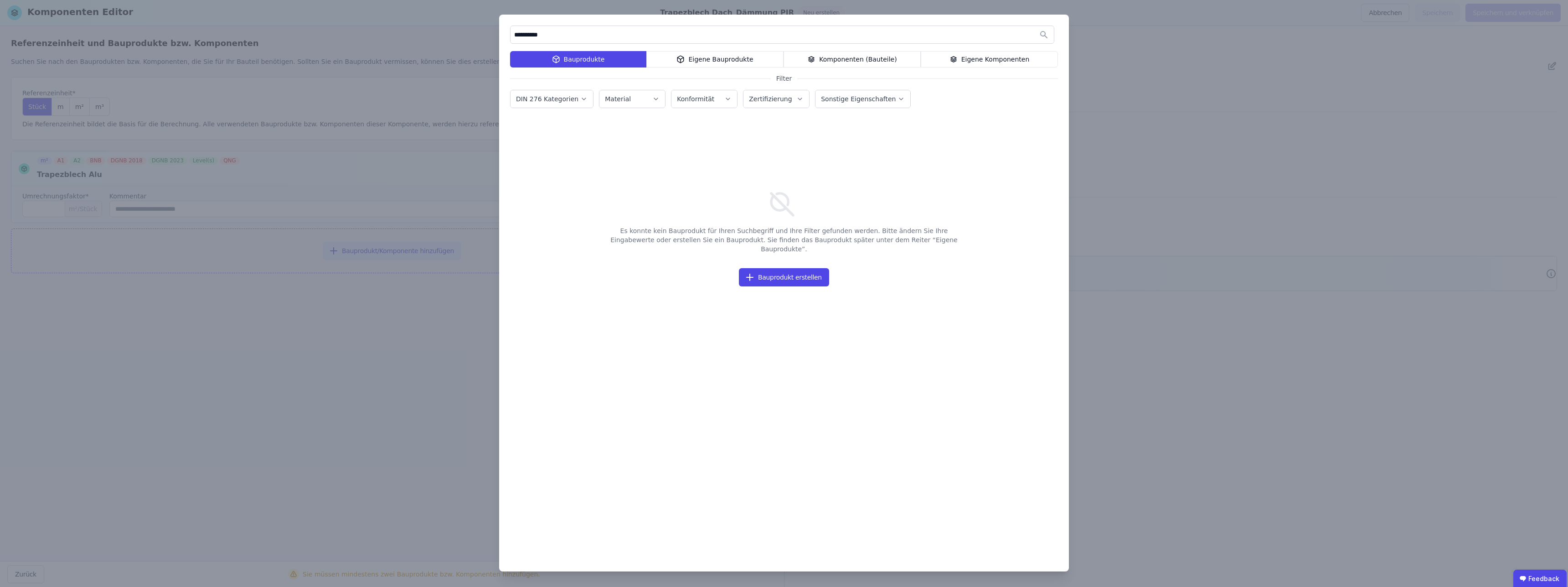
drag, startPoint x: 573, startPoint y: 38, endPoint x: 453, endPoint y: 27, distance: 120.5
click at [511, 27] on input "**********" at bounding box center [782, 34] width 544 height 16
type input "*******"
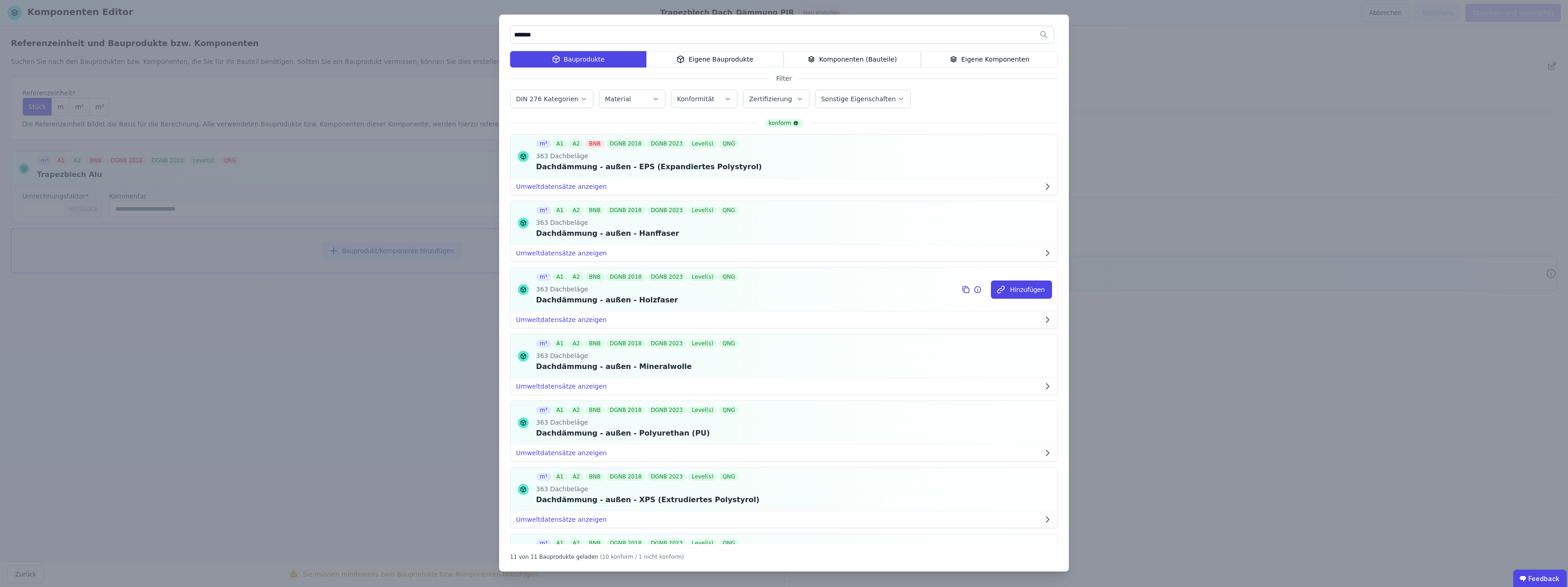
scroll to position [115, 0]
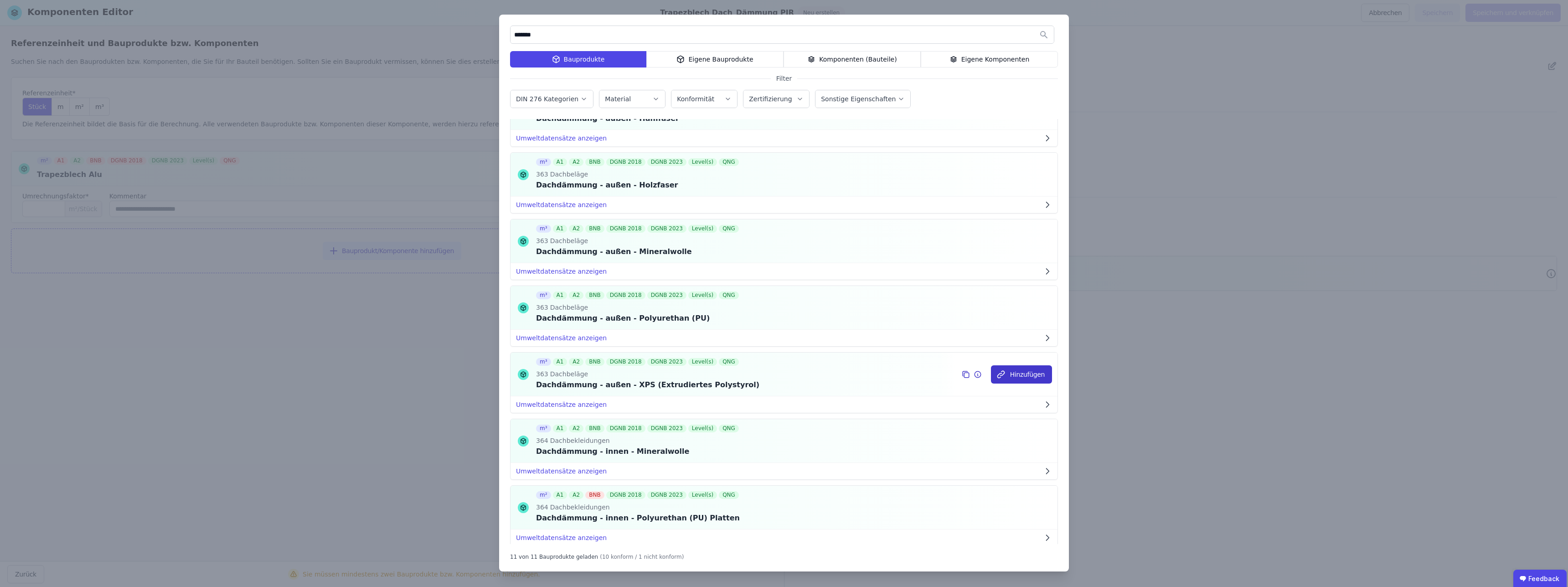
click at [1021, 374] on button "Hinzufügen" at bounding box center [1021, 374] width 61 height 18
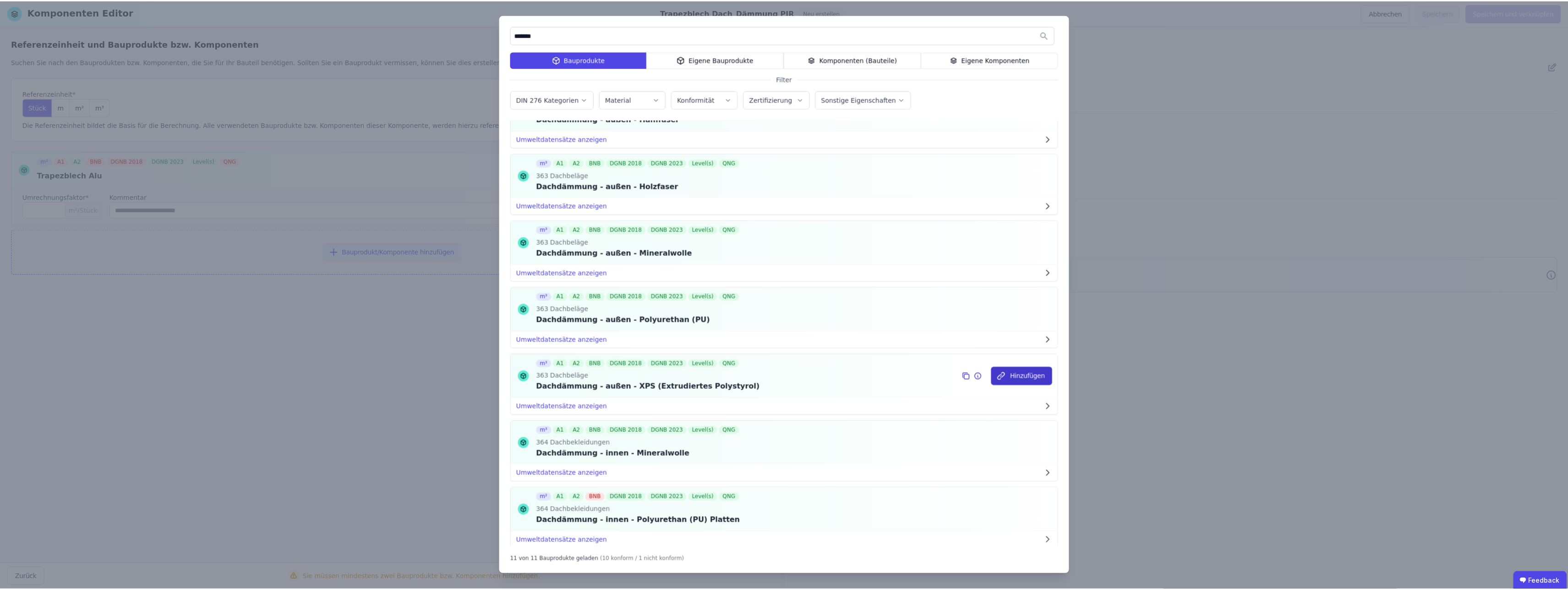
scroll to position [0, 0]
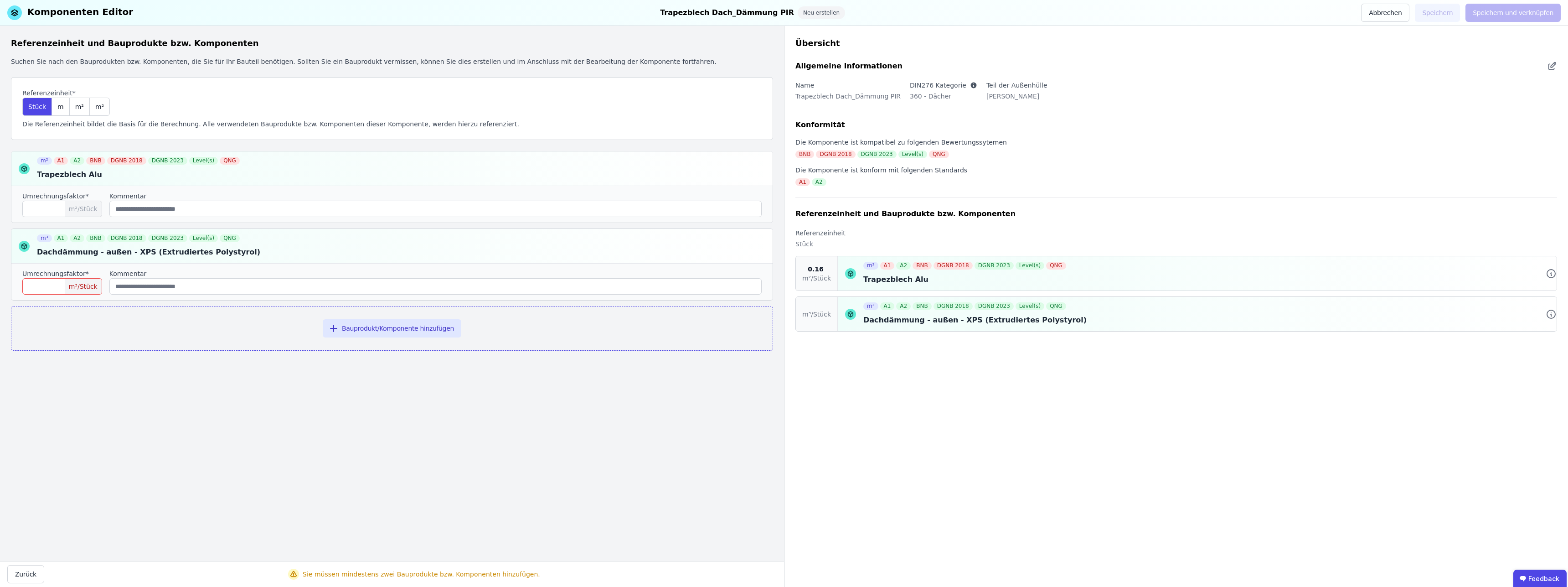
click at [58, 284] on input "number" at bounding box center [62, 286] width 80 height 16
type input "****"
click at [301, 396] on div "Referenzeinheit und Bauprodukte bzw. Komponenten Suchen Sie nach den Bauprodukt…" at bounding box center [392, 294] width 784 height 535
click at [993, 286] on div "m² A1 A2 BNB DGNB 2018 DGNB 2023 Level(s) QNG Trapezblech Alu" at bounding box center [965, 273] width 205 height 34
click at [212, 412] on div "Referenzeinheit und Bauprodukte bzw. Komponenten Suchen Sie nach den Bauprodukt…" at bounding box center [392, 294] width 784 height 535
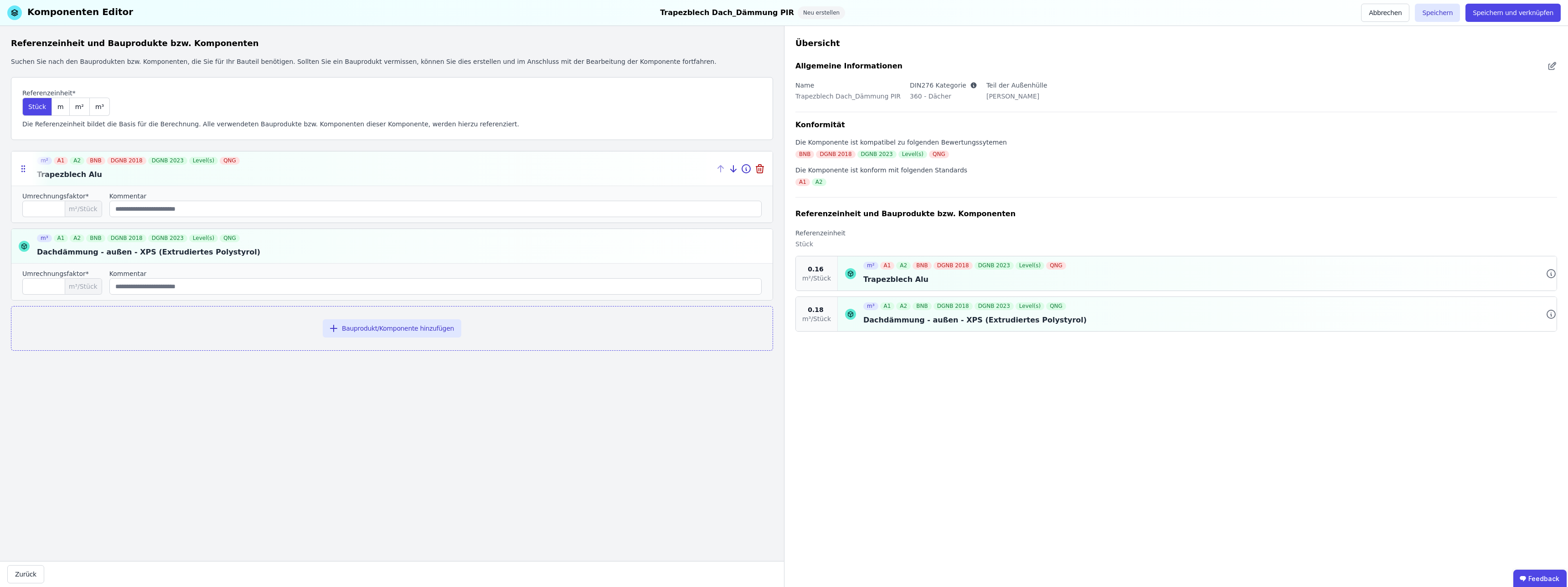
click at [267, 175] on div at bounding box center [392, 169] width 761 height 34
click at [748, 171] on icon at bounding box center [746, 169] width 11 height 11
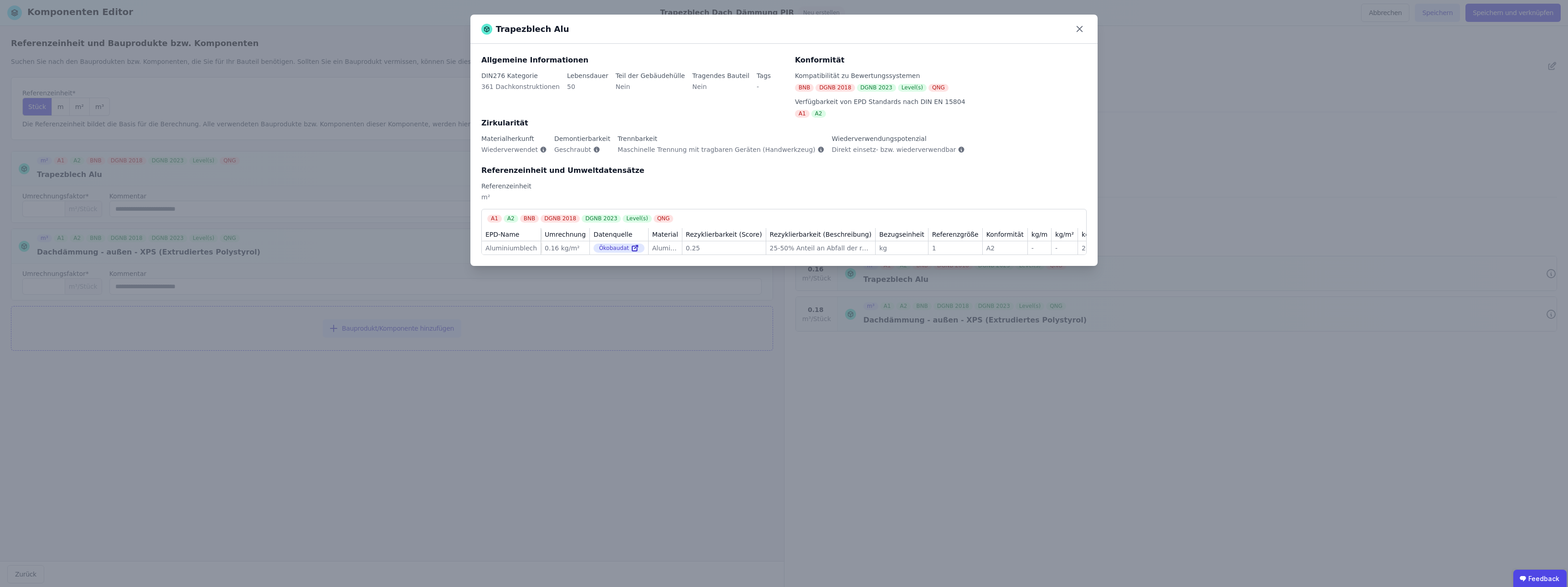
click at [578, 244] on div "0.16 kg/m²" at bounding box center [565, 248] width 41 height 9
click at [579, 247] on div "0.16 kg/m²" at bounding box center [565, 248] width 41 height 9
click at [1083, 24] on icon at bounding box center [1079, 29] width 14 height 14
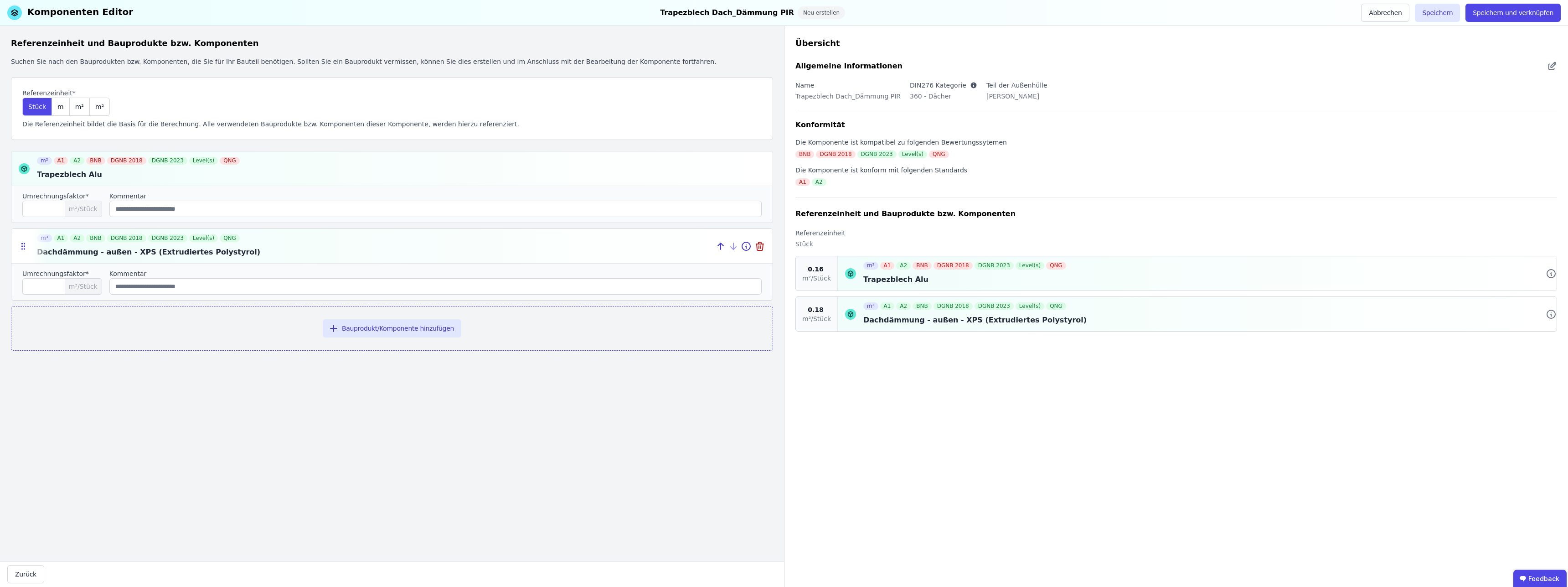
click at [209, 253] on div at bounding box center [392, 246] width 761 height 34
click at [1550, 309] on icon at bounding box center [1551, 314] width 11 height 11
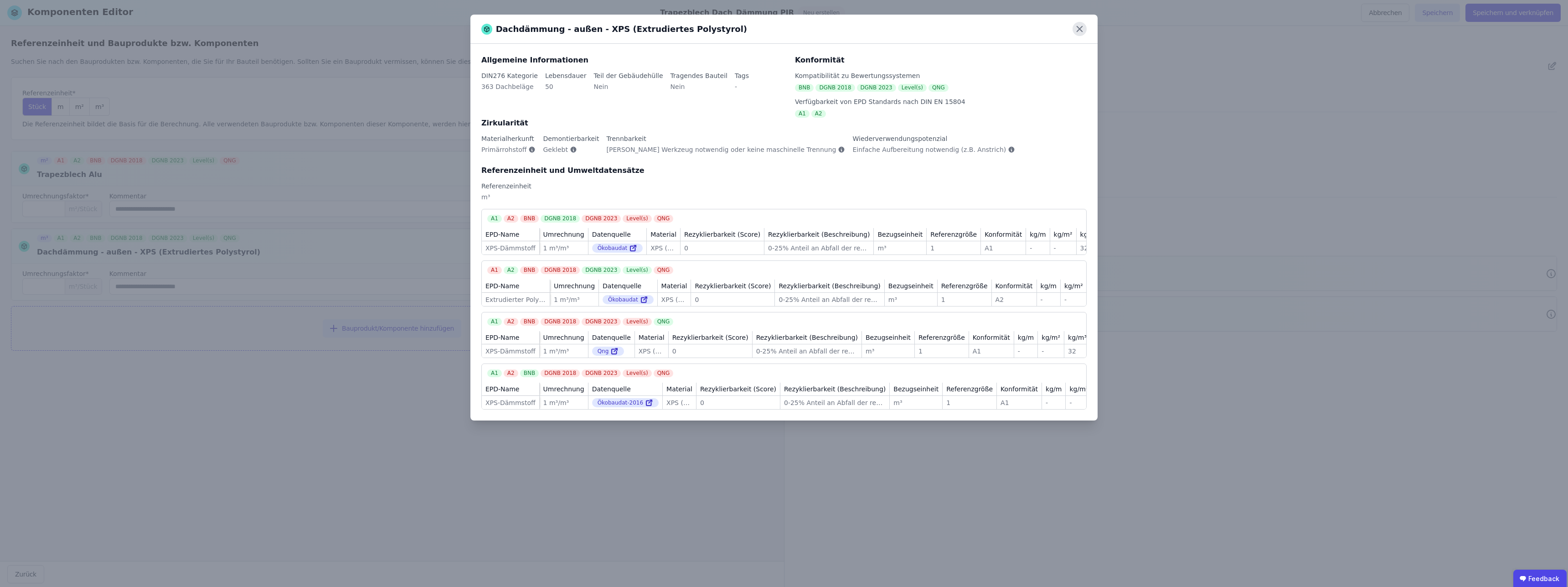
click at [1080, 31] on icon at bounding box center [1079, 29] width 14 height 14
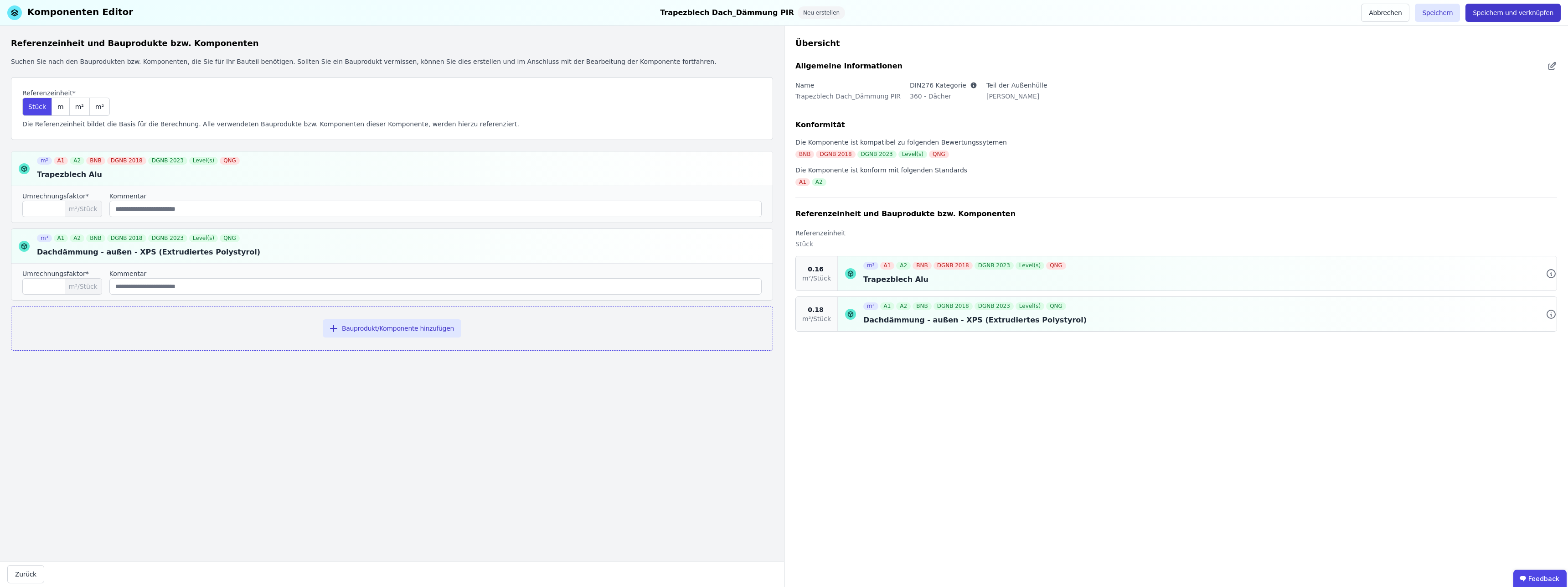
click at [1517, 16] on button "Speichern und verknüpfen" at bounding box center [1513, 13] width 96 height 18
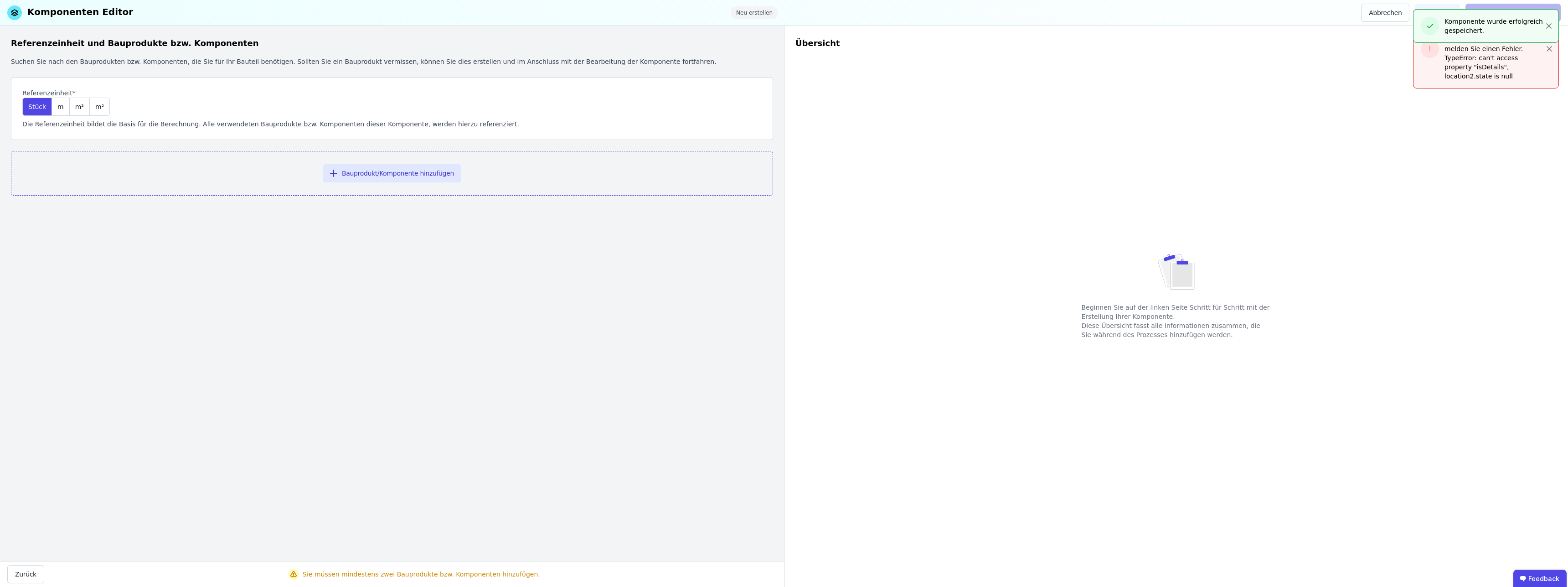
click at [195, 268] on div "Referenzeinheit und Bauprodukte bzw. Komponenten Suchen Sie nach den Bauprodukt…" at bounding box center [392, 294] width 784 height 535
click at [1550, 27] on icon "button" at bounding box center [1549, 26] width 9 height 9
click at [1551, 44] on icon "button" at bounding box center [1549, 49] width 9 height 9
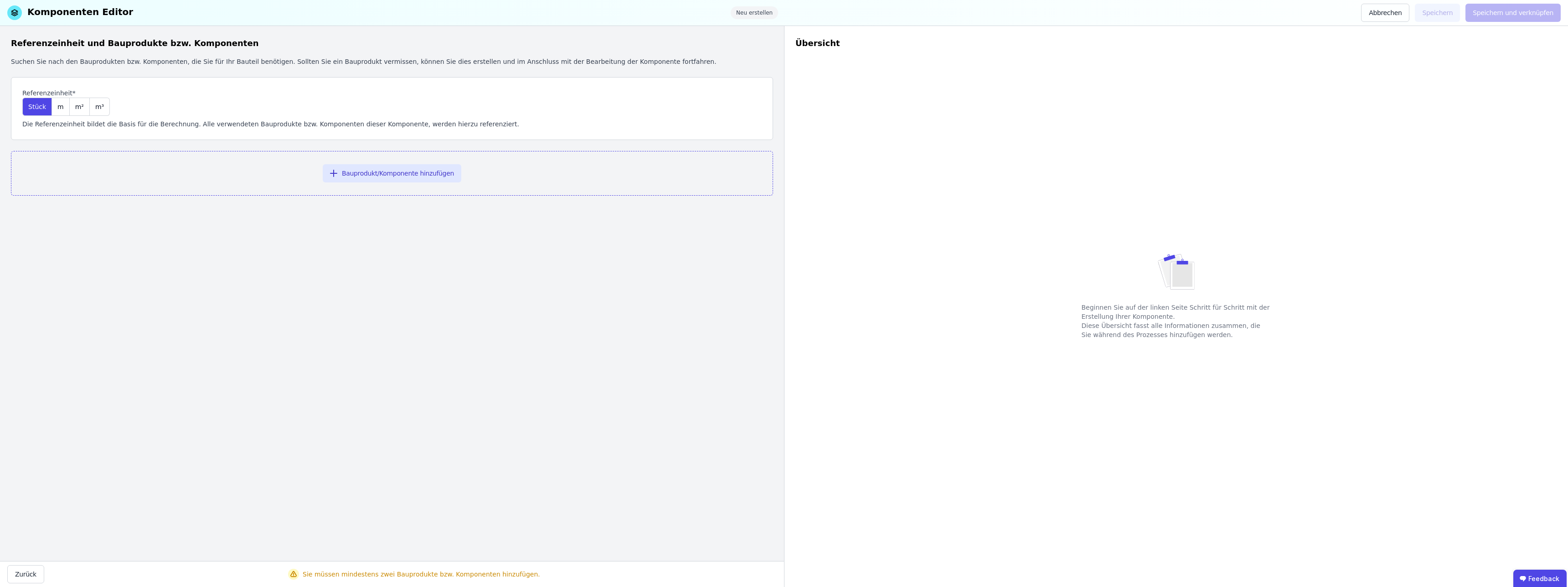
click at [1345, 118] on div "Beginnen Sie auf der linken Seite Schritt für Schritt mit der Erstellung Ihrer …" at bounding box center [1176, 283] width 761 height 539
click at [1405, 14] on button "Abbrechen" at bounding box center [1385, 13] width 48 height 18
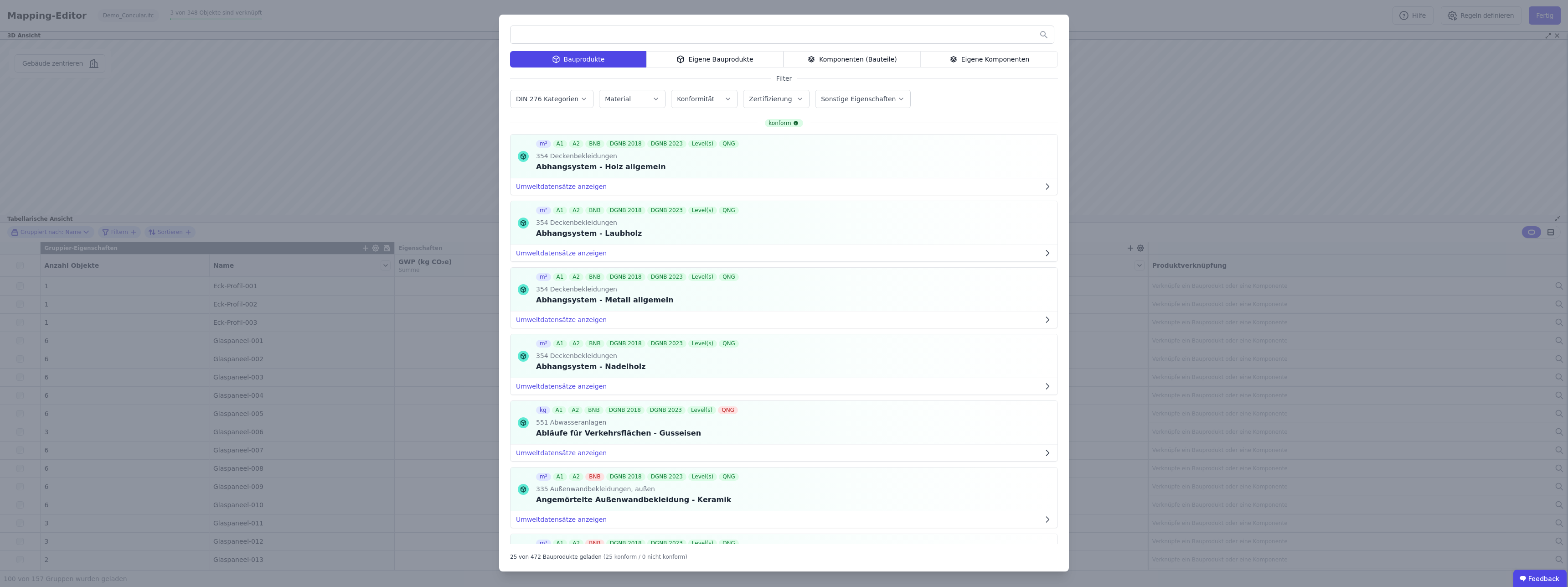
click at [1007, 62] on div "Eigene Komponenten" at bounding box center [989, 59] width 137 height 16
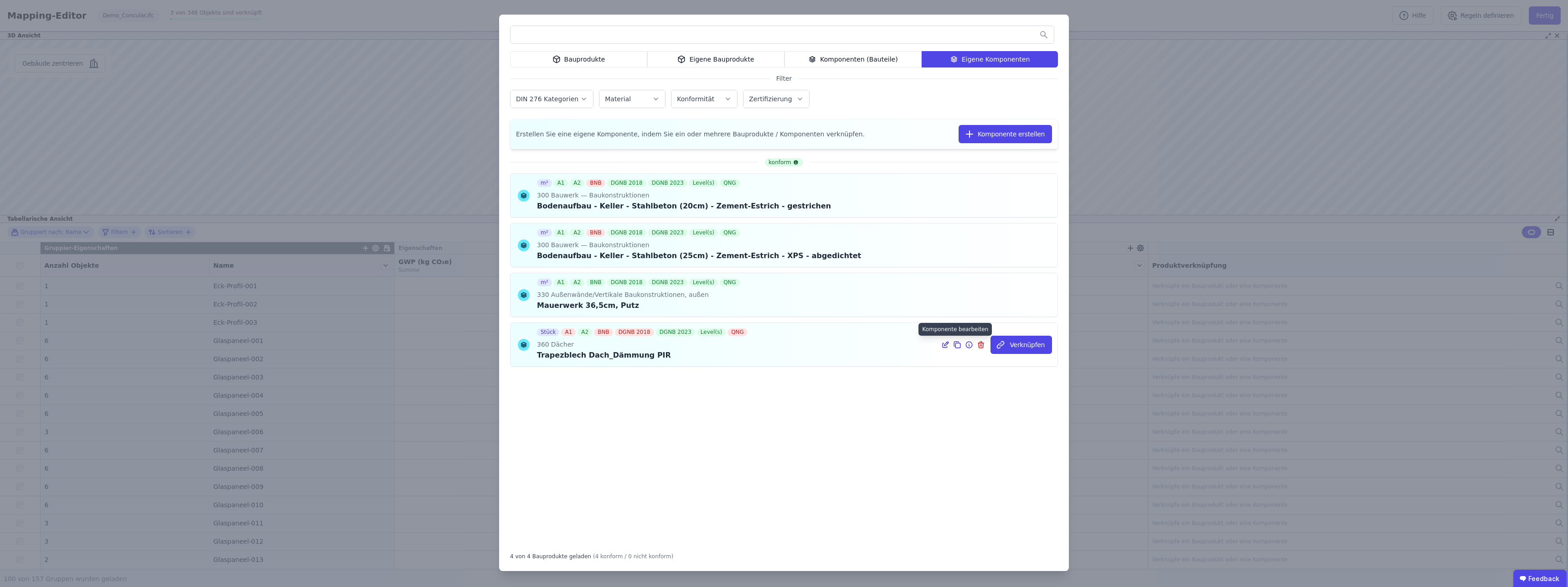
click at [950, 344] on icon at bounding box center [945, 345] width 8 height 11
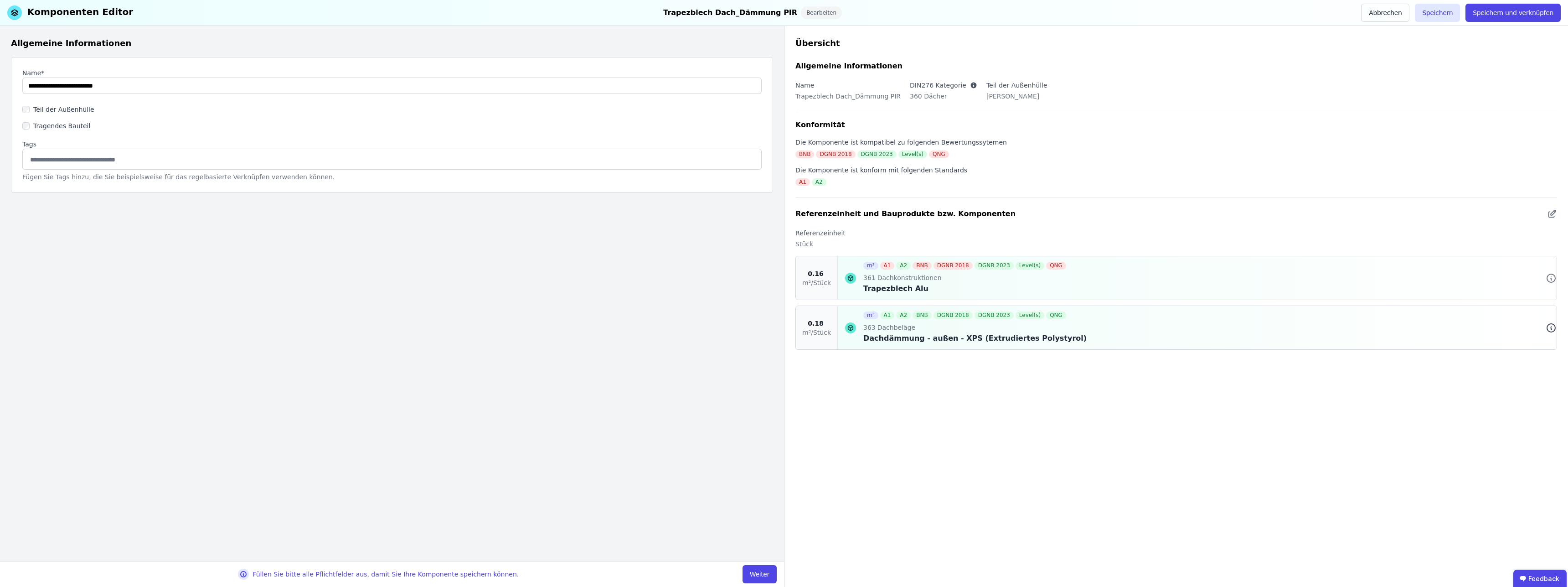
click at [1553, 329] on icon at bounding box center [1551, 328] width 11 height 11
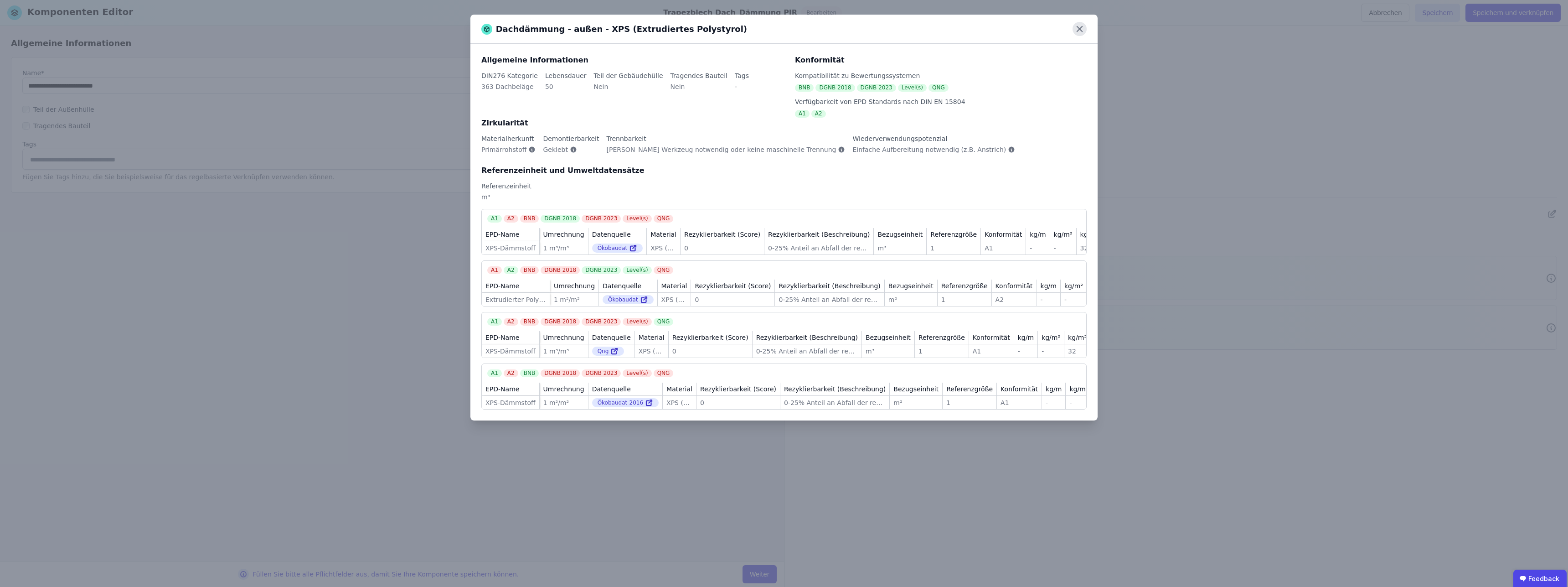
drag, startPoint x: 1081, startPoint y: 32, endPoint x: 1239, endPoint y: 23, distance: 158.3
click at [1082, 32] on icon at bounding box center [1079, 29] width 14 height 14
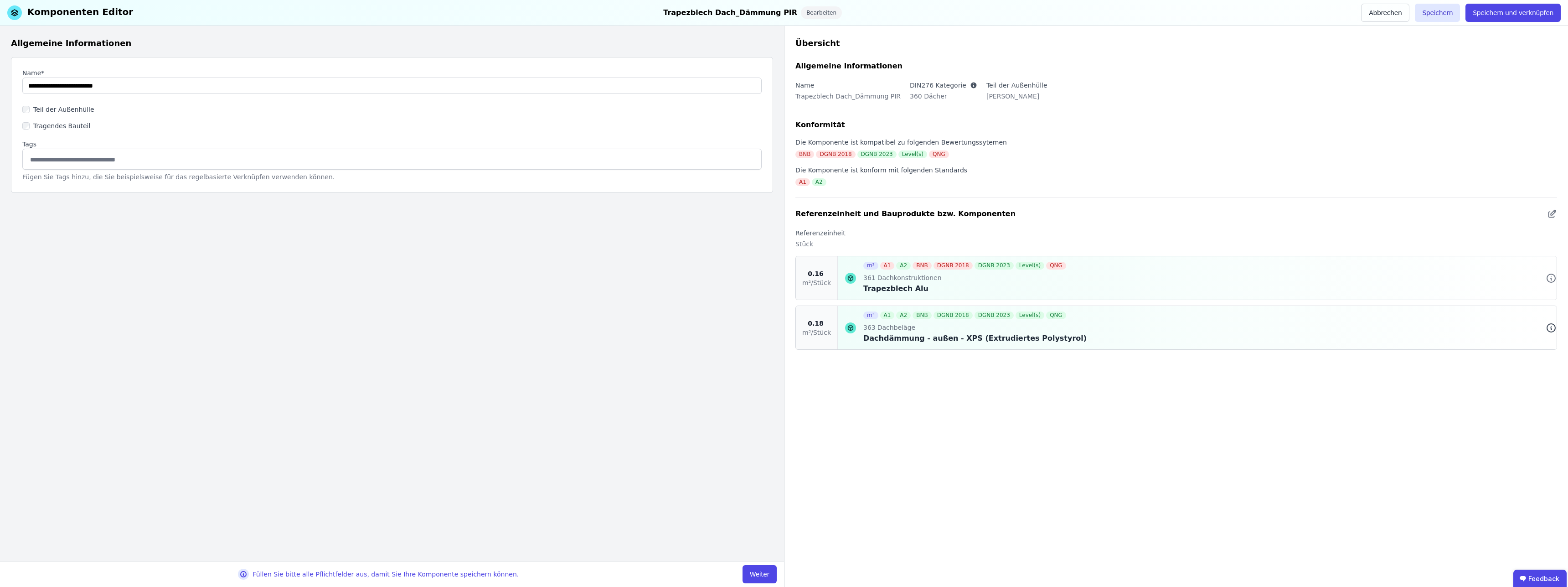
click at [1551, 329] on icon at bounding box center [1551, 328] width 1 height 2
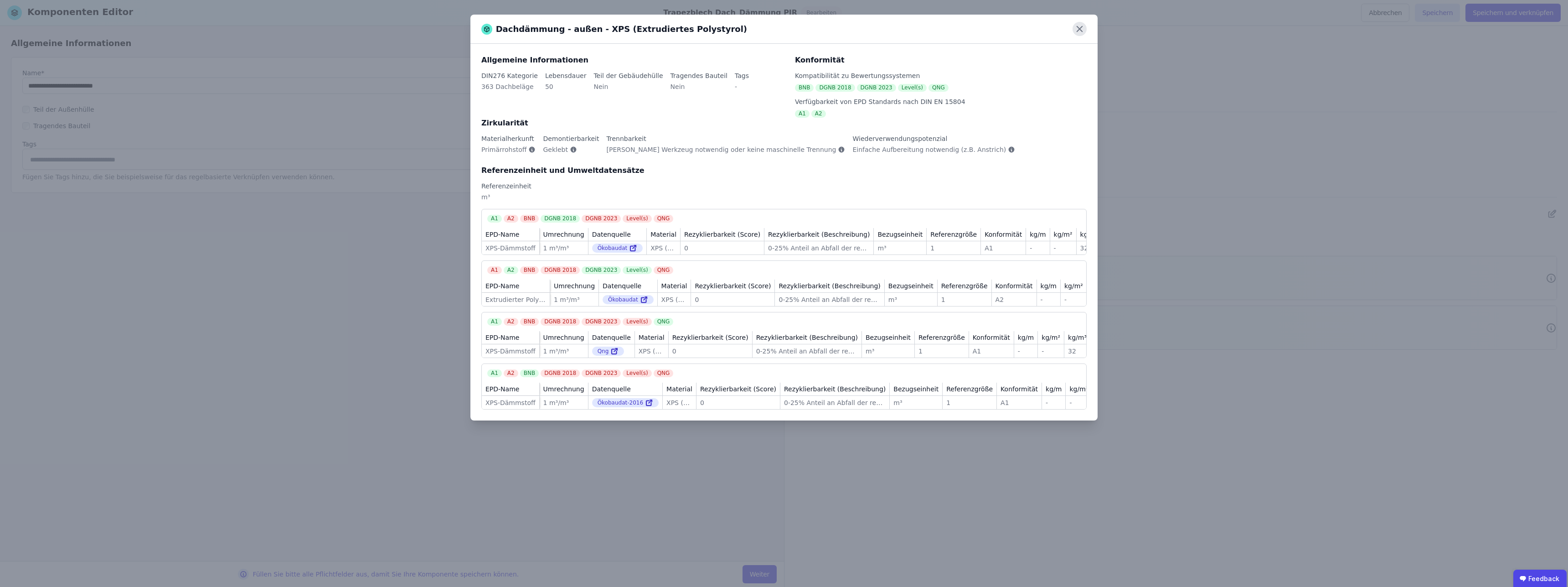
click at [1076, 30] on icon at bounding box center [1079, 29] width 14 height 14
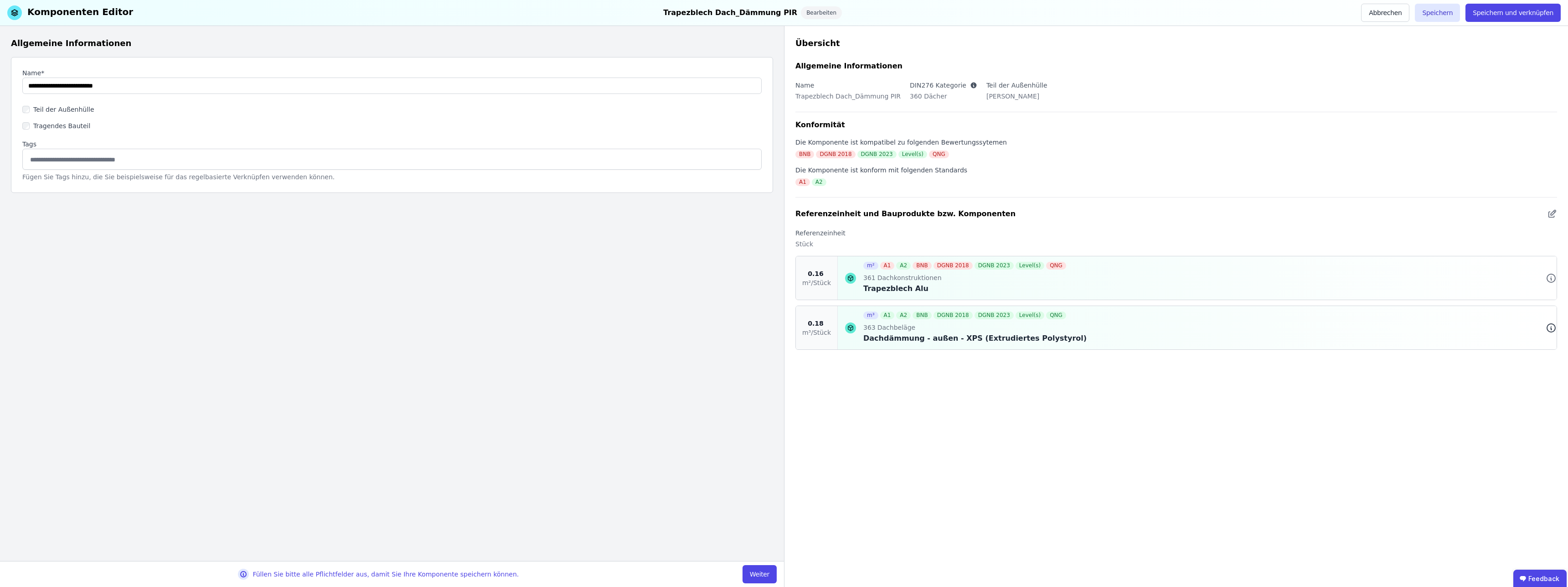
click at [1551, 327] on icon at bounding box center [1551, 328] width 11 height 11
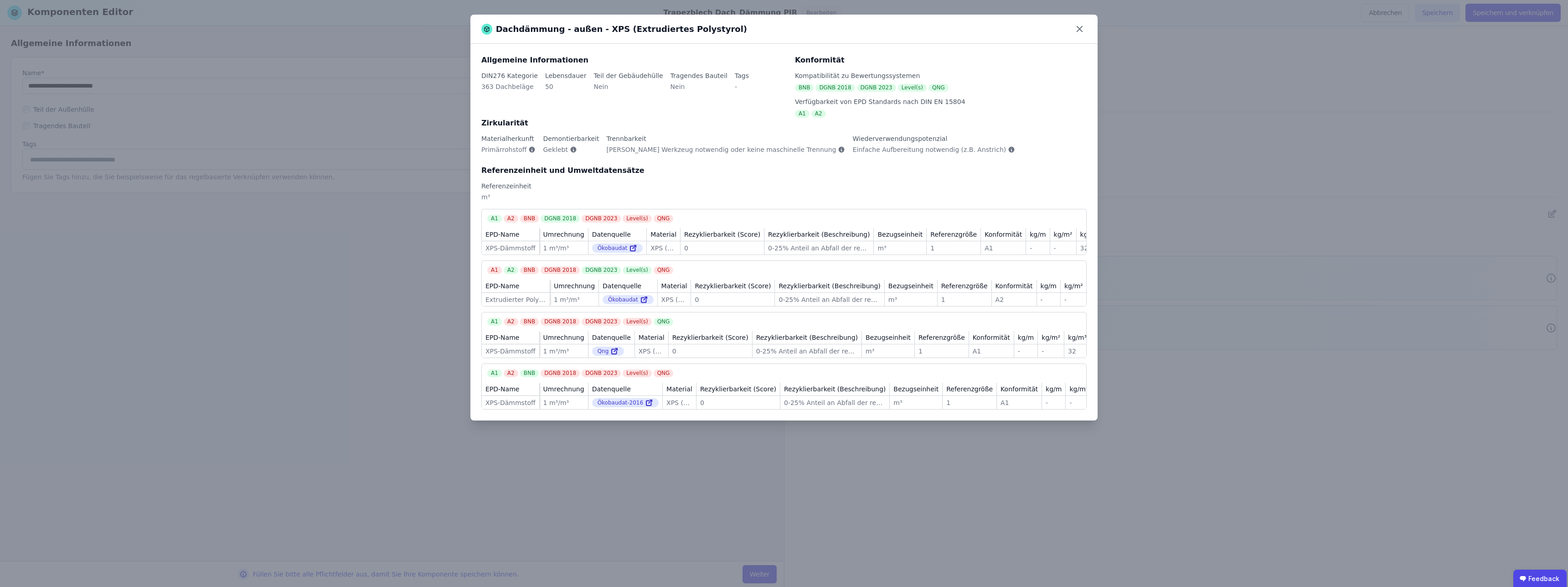
click at [1269, 158] on div "Dachdämmung - außen - XPS (Extrudiertes Polystyrol) Allgemeine Informationen DI…" at bounding box center [784, 294] width 1568 height 587
click at [617, 356] on div "Qng" at bounding box center [608, 351] width 32 height 9
click at [618, 351] on icon at bounding box center [615, 350] width 3 height 3
click at [1080, 30] on icon at bounding box center [1079, 29] width 5 height 5
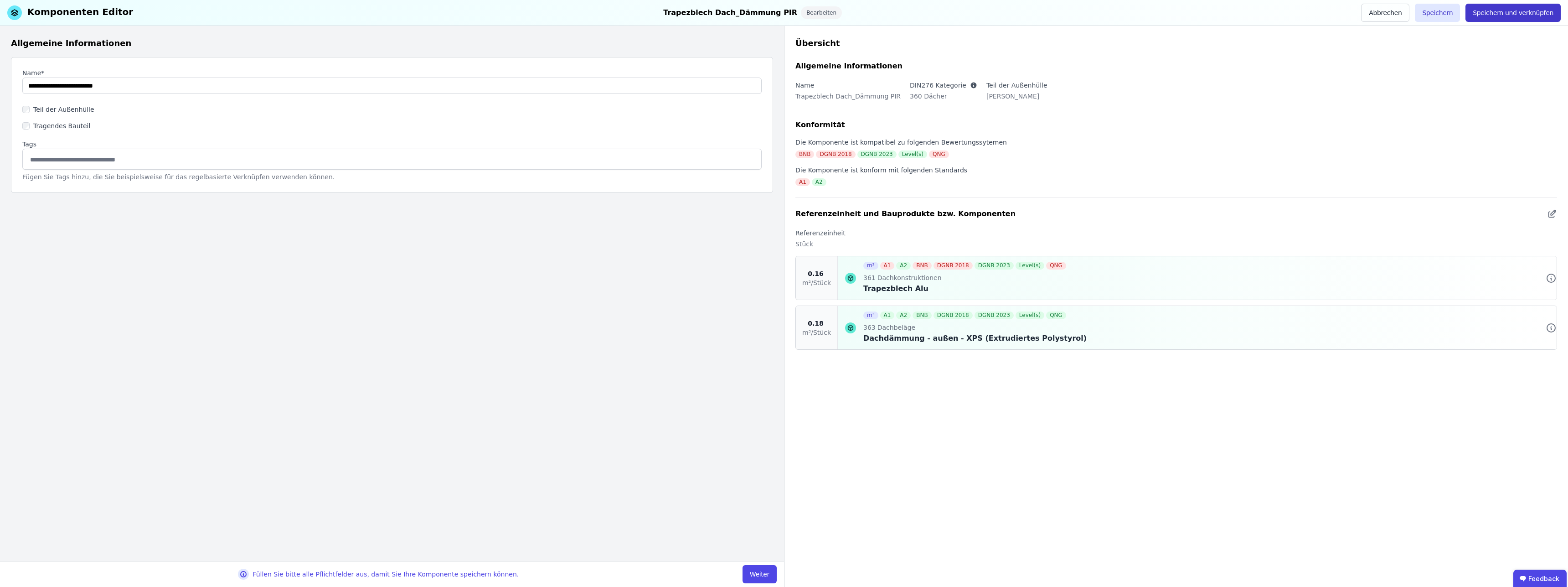
click at [1525, 13] on button "Speichern und verknüpfen" at bounding box center [1513, 13] width 96 height 18
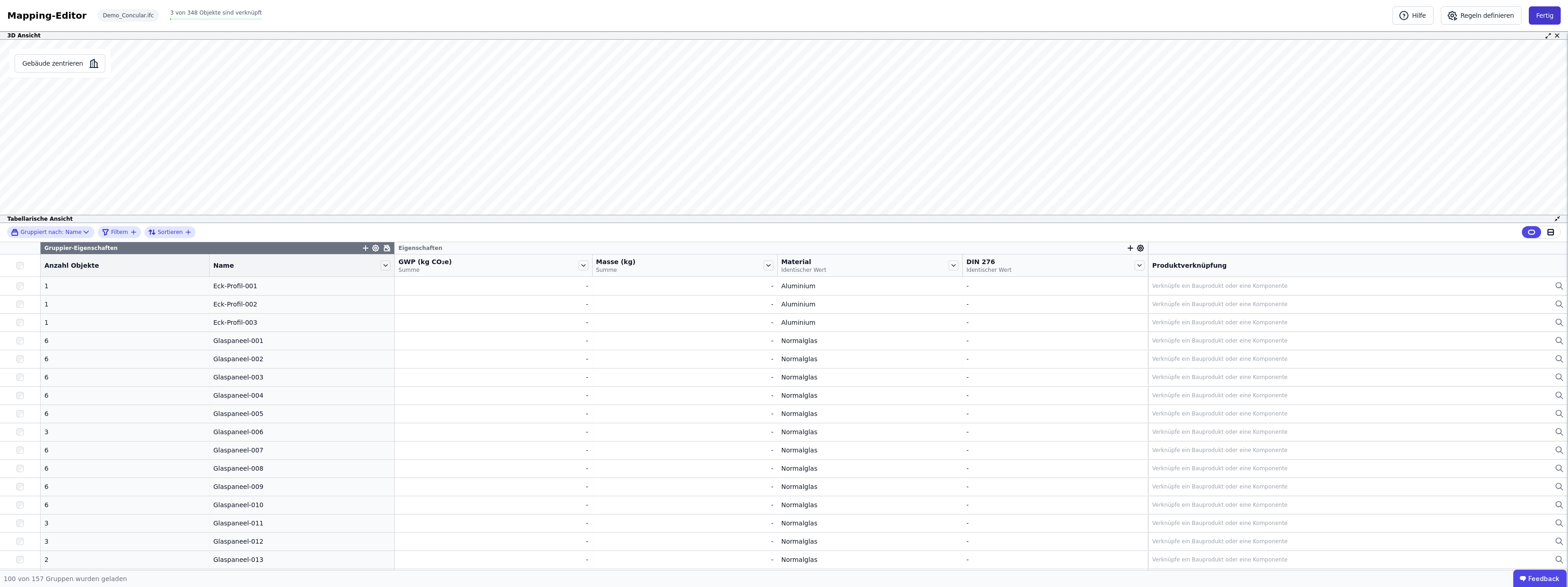
click at [1552, 16] on button "Fertig" at bounding box center [1545, 15] width 32 height 18
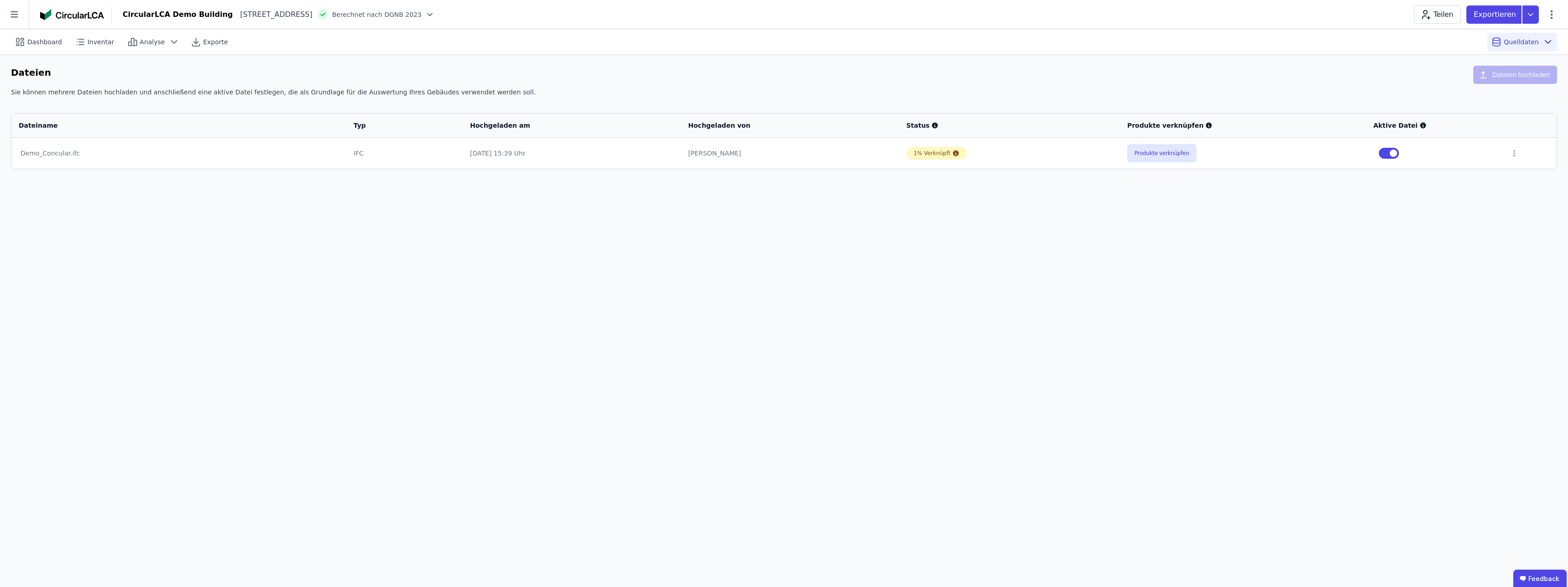
drag, startPoint x: 867, startPoint y: 317, endPoint x: 296, endPoint y: 265, distance: 573.4
click at [855, 314] on div "Dashboard Inventar Analyse Exporte Quelldaten Dateien Dateien hochladen Sie kön…" at bounding box center [784, 308] width 1568 height 558
click at [993, 290] on div "Dashboard Inventar Analyse Exporte Quelldaten Dateien Dateien hochladen Sie kön…" at bounding box center [784, 308] width 1568 height 558
click at [1511, 157] on td at bounding box center [1530, 153] width 54 height 31
click at [1514, 153] on icon at bounding box center [1514, 153] width 1 height 5
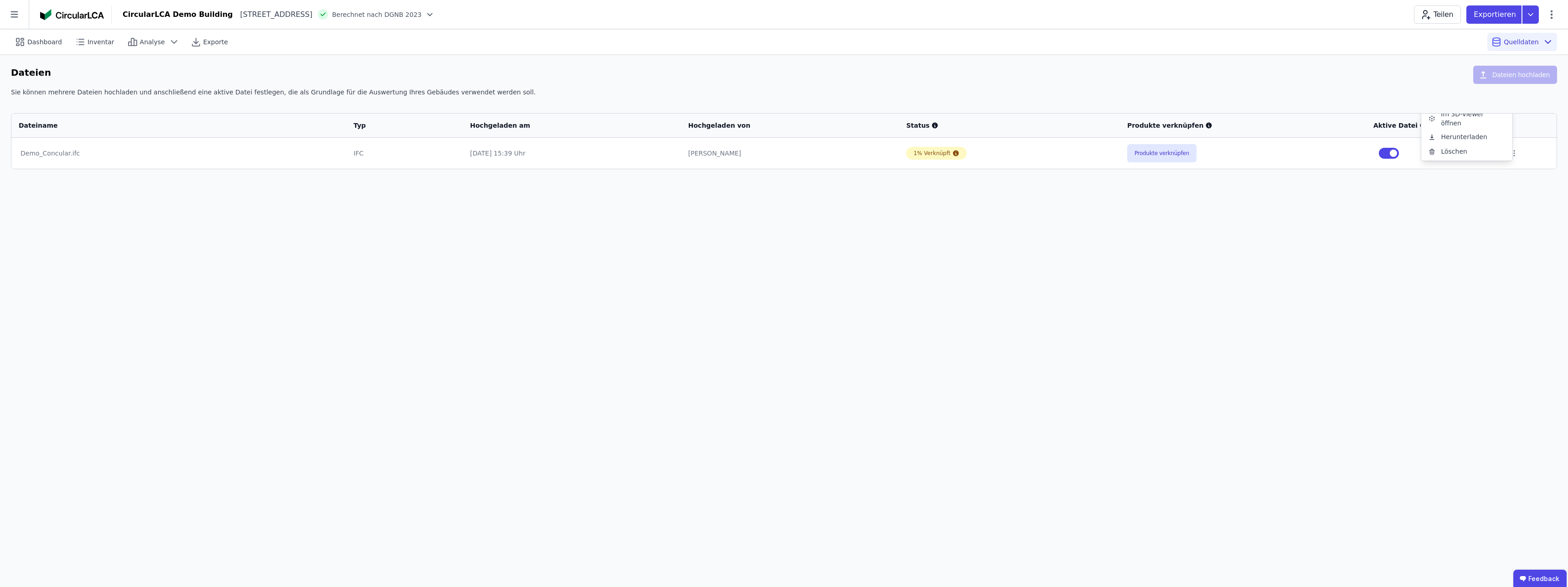
click at [1459, 213] on div "Dashboard Inventar Analyse Exporte Quelldaten Dateien Dateien hochladen Sie kön…" at bounding box center [784, 308] width 1568 height 558
click at [41, 41] on span "Dashboard" at bounding box center [44, 41] width 35 height 9
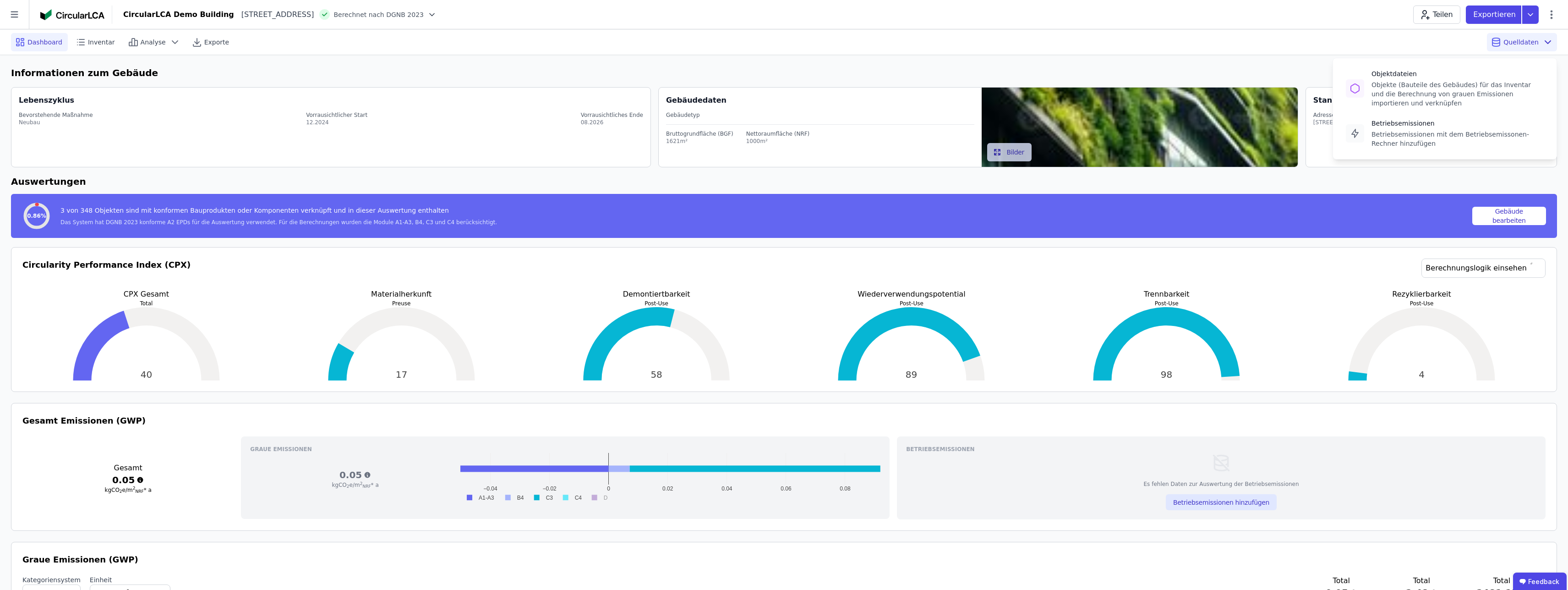
click at [1534, 37] on span "Quelldaten" at bounding box center [1522, 42] width 35 height 9
click at [1399, 98] on div "Objekte (Bauteile des Gebäudes) für das Inventar und die Berechnung von grauen …" at bounding box center [1458, 94] width 173 height 28
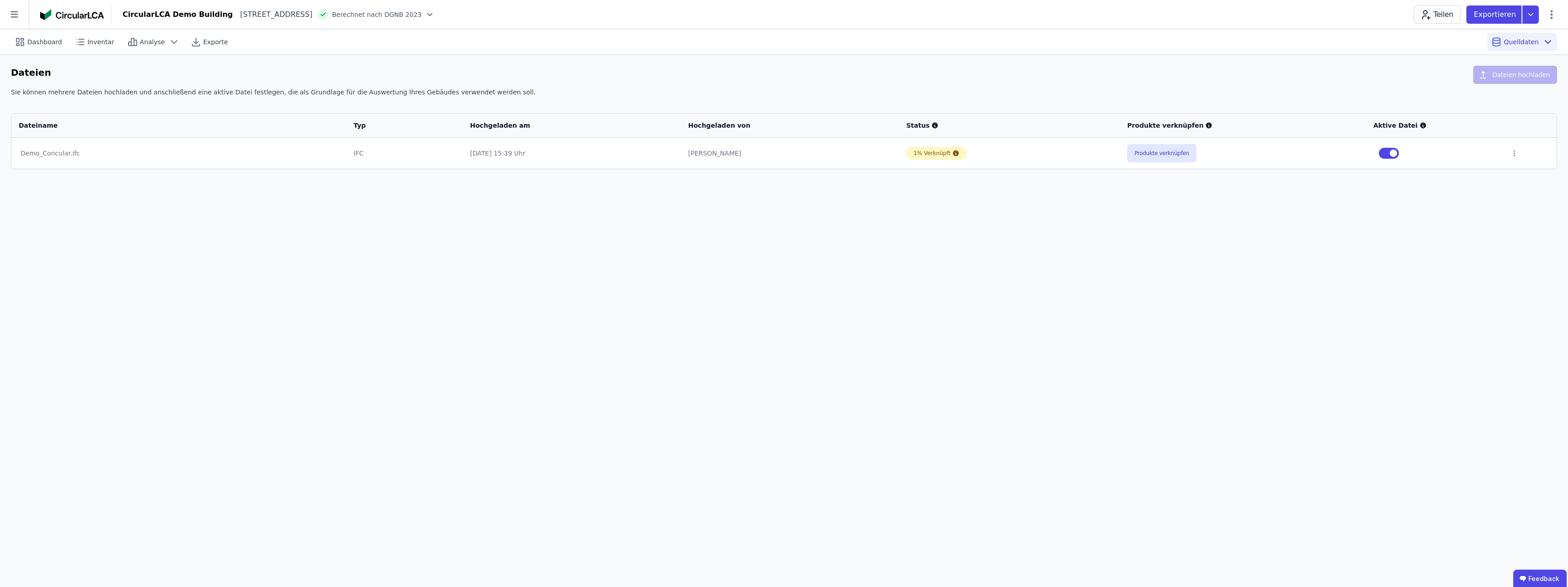
click at [718, 320] on div "Dashboard Inventar Analyse Exporte Quelldaten Dateien Dateien hochladen Sie kön…" at bounding box center [784, 308] width 1568 height 558
click at [1499, 237] on div "Dashboard Inventar Analyse Exporte Quelldaten Dateien Dateien hochladen Sie kön…" at bounding box center [784, 308] width 1568 height 558
click at [1483, 217] on div "Dashboard Inventar Analyse Exporte Quelldaten Dateien Dateien hochladen Sie kön…" at bounding box center [784, 308] width 1568 height 558
click at [1527, 39] on span "Quelldaten" at bounding box center [1521, 41] width 35 height 9
click at [1322, 322] on div "Dashboard Inventar Analyse Exporte Quelldaten Dateien Dateien hochladen Sie kön…" at bounding box center [784, 308] width 1568 height 558
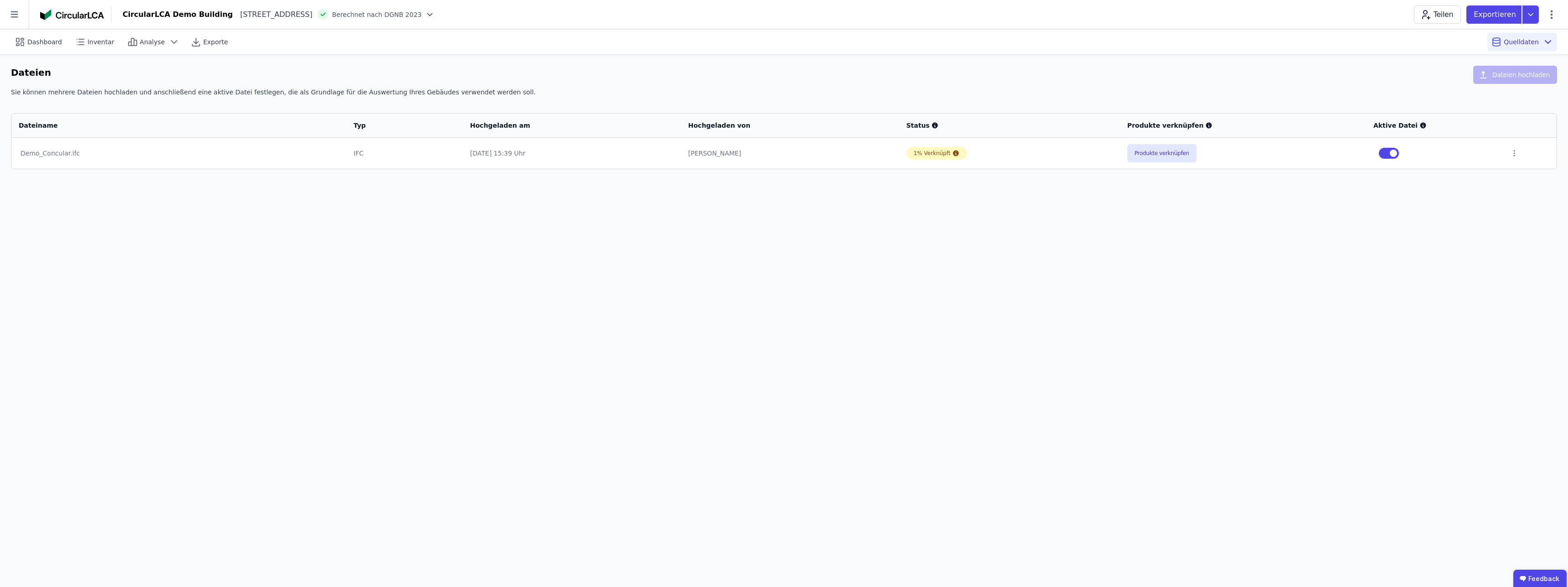
click at [1386, 155] on button "button" at bounding box center [1388, 153] width 20 height 11
click at [1399, 155] on button "button" at bounding box center [1388, 153] width 20 height 11
click at [1543, 43] on icon at bounding box center [1548, 42] width 11 height 11
click at [1432, 83] on div "Objekte (Bauteile des Gebäudes) für das Inventar und die Berechnung von grauen …" at bounding box center [1458, 93] width 172 height 27
click at [1446, 284] on div "Dashboard Inventar Analyse Exporte Quelldaten Dateien Dateien hochladen Sie kön…" at bounding box center [784, 308] width 1568 height 558
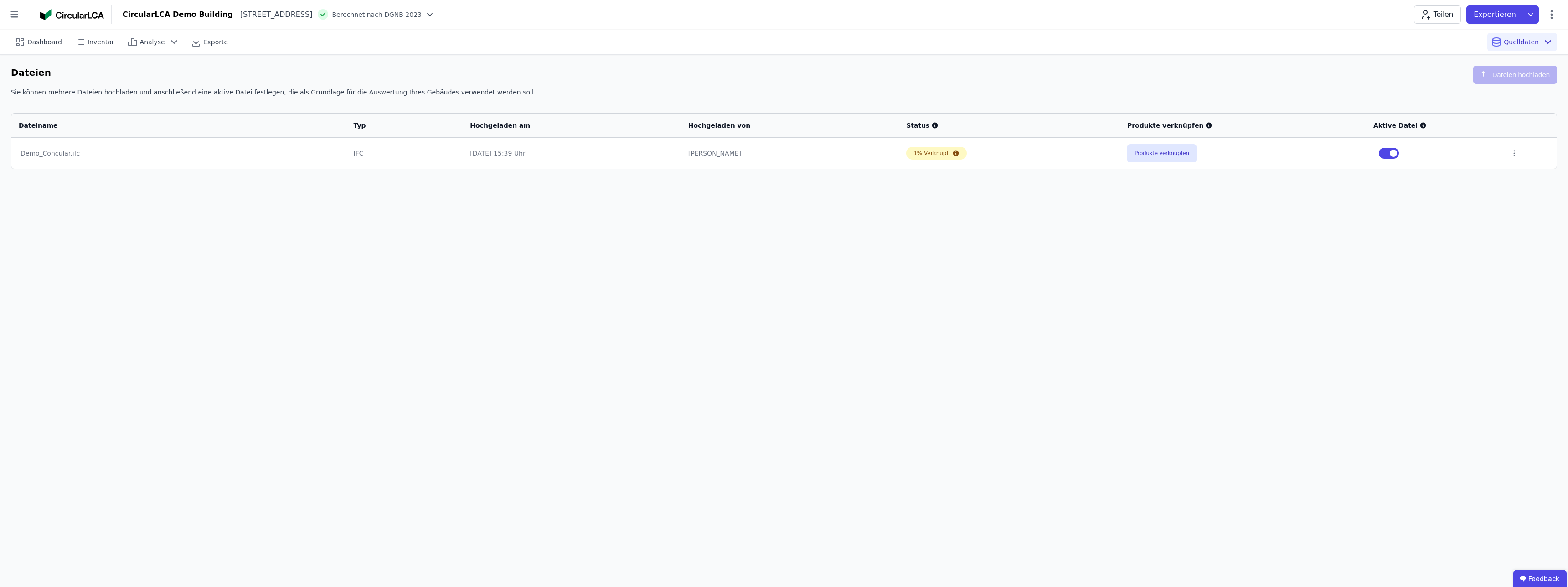
click at [54, 153] on div "Demo_Concular.ifc" at bounding box center [179, 153] width 317 height 9
click at [1161, 239] on div "Dashboard Inventar Analyse Exporte Quelldaten Dateien Dateien hochladen Sie kön…" at bounding box center [784, 308] width 1568 height 558
click at [24, 37] on icon at bounding box center [20, 42] width 11 height 11
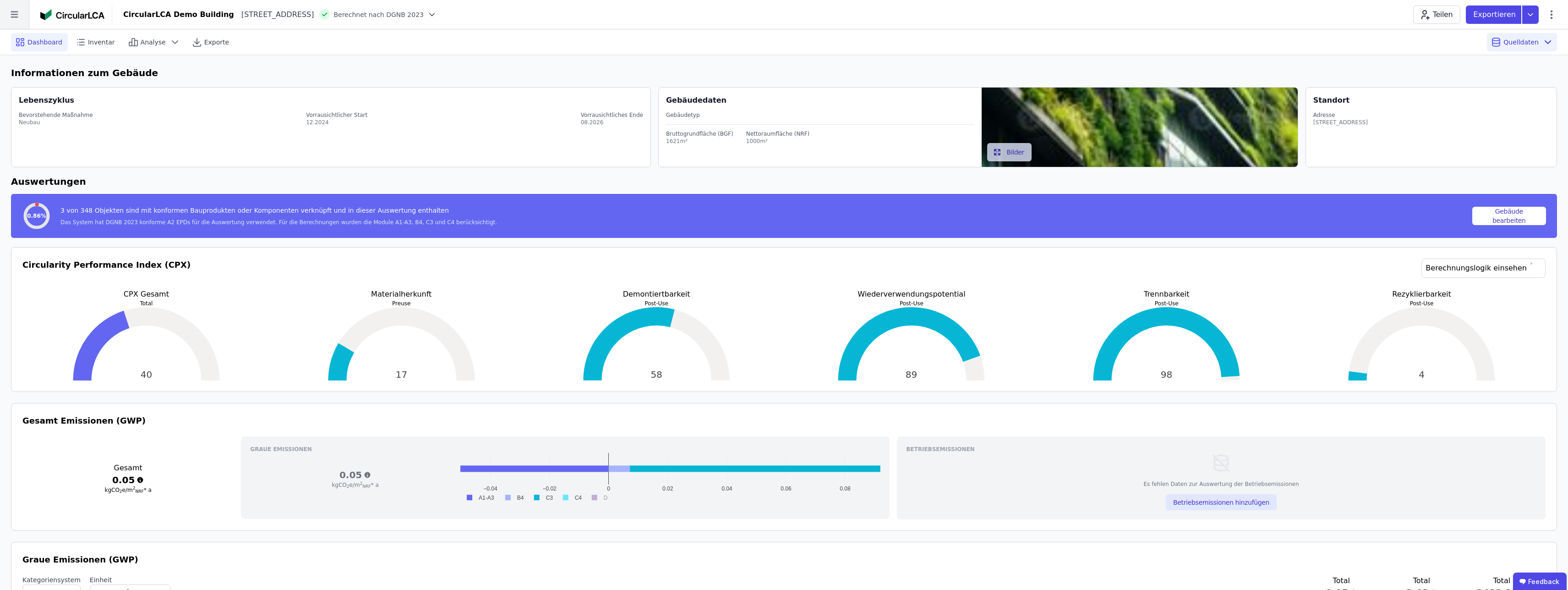
click at [15, 18] on icon at bounding box center [14, 14] width 29 height 29
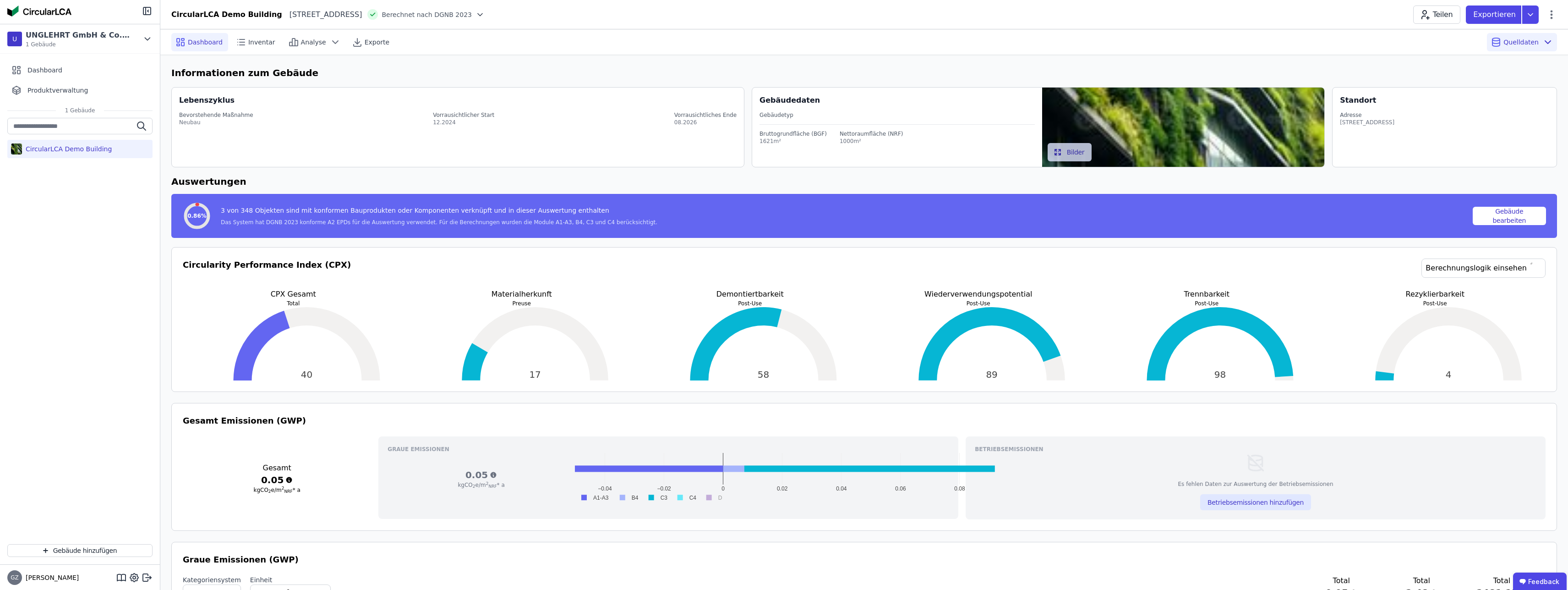
click at [61, 150] on div "CircularLCA Demo Building" at bounding box center [67, 149] width 90 height 9
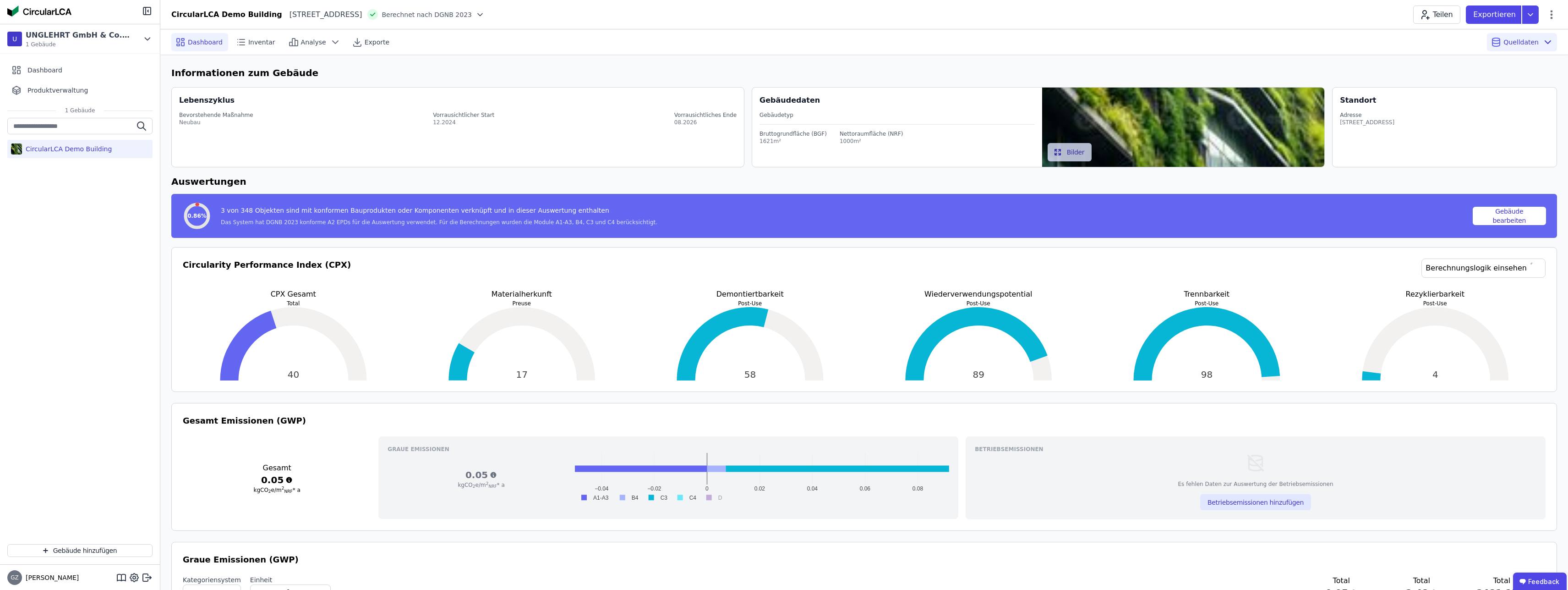
click at [21, 177] on div "CircularLCA Demo Building" at bounding box center [80, 327] width 160 height 419
click at [53, 92] on span "Produktverwaltung" at bounding box center [58, 90] width 61 height 9
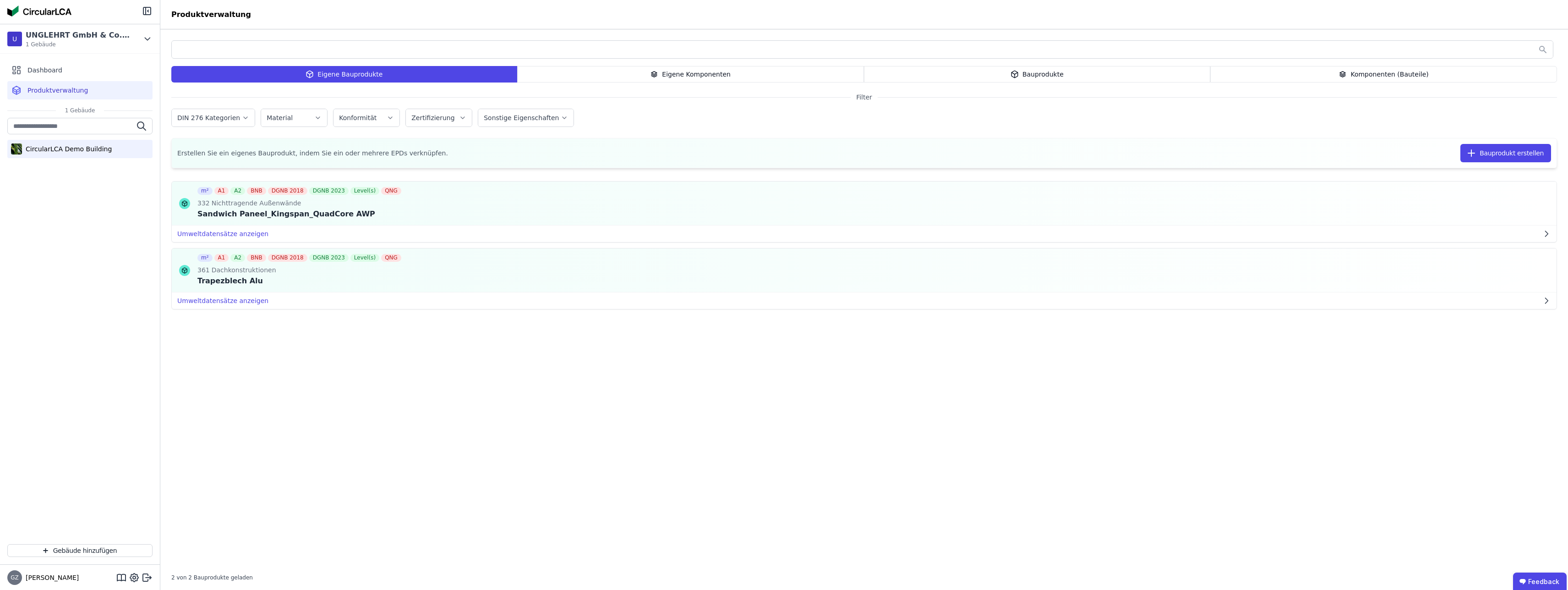
click at [65, 152] on div "CircularLCA Demo Building" at bounding box center [67, 149] width 90 height 9
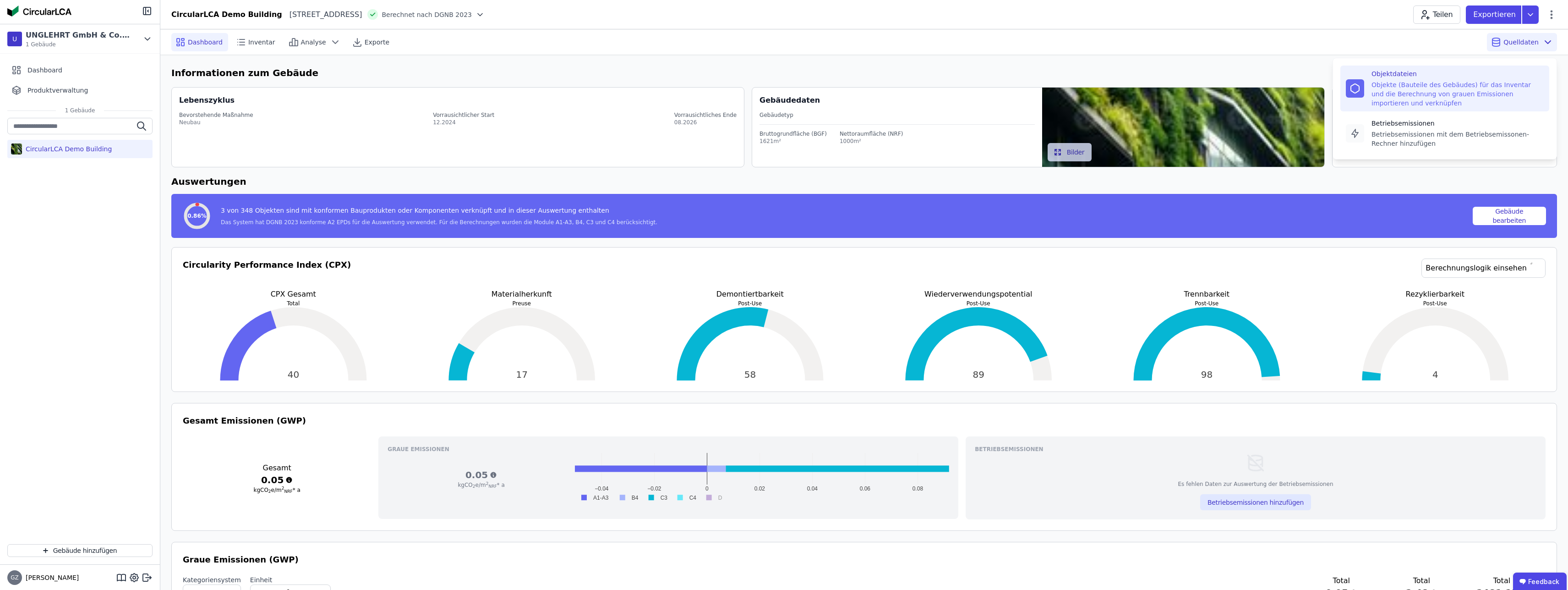
click at [1482, 87] on div "Objekte (Bauteile des Gebäudes) für das Inventar und die Berechnung von grauen …" at bounding box center [1458, 94] width 173 height 28
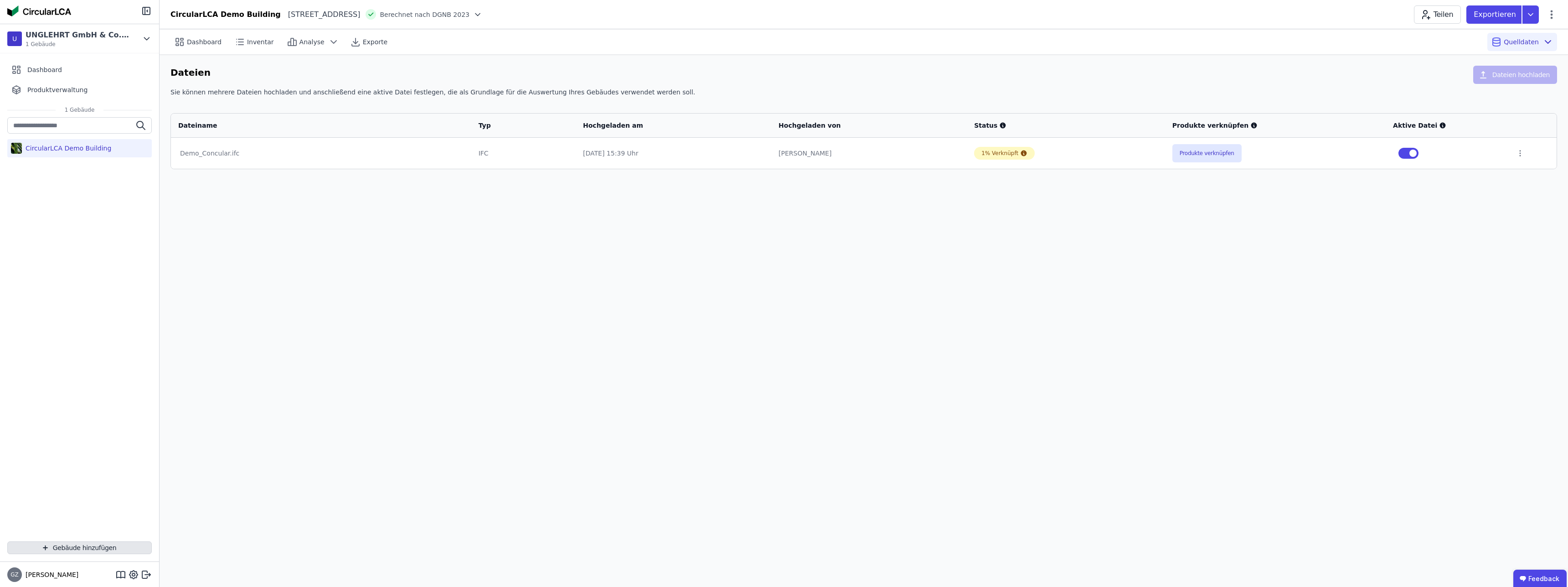
click at [75, 550] on button "Gebäude hinzufügen" at bounding box center [79, 547] width 144 height 13
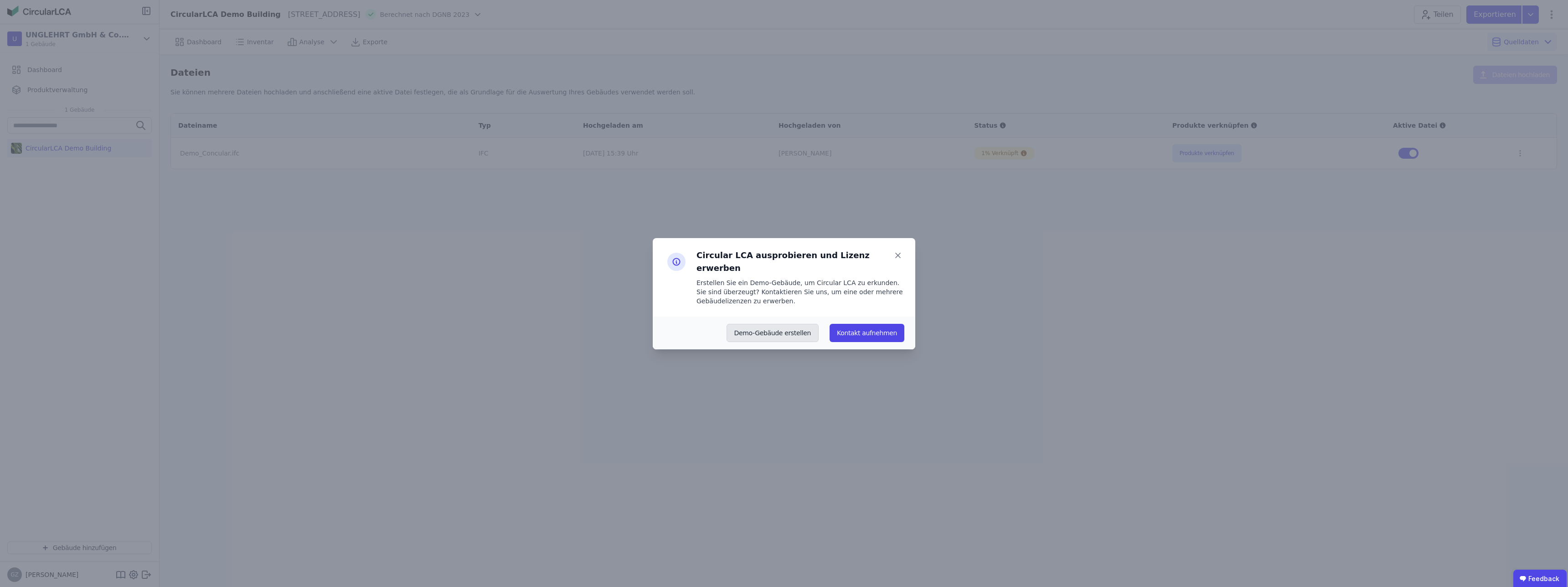
click at [773, 325] on button "Demo-Gebäude erstellen" at bounding box center [773, 333] width 93 height 18
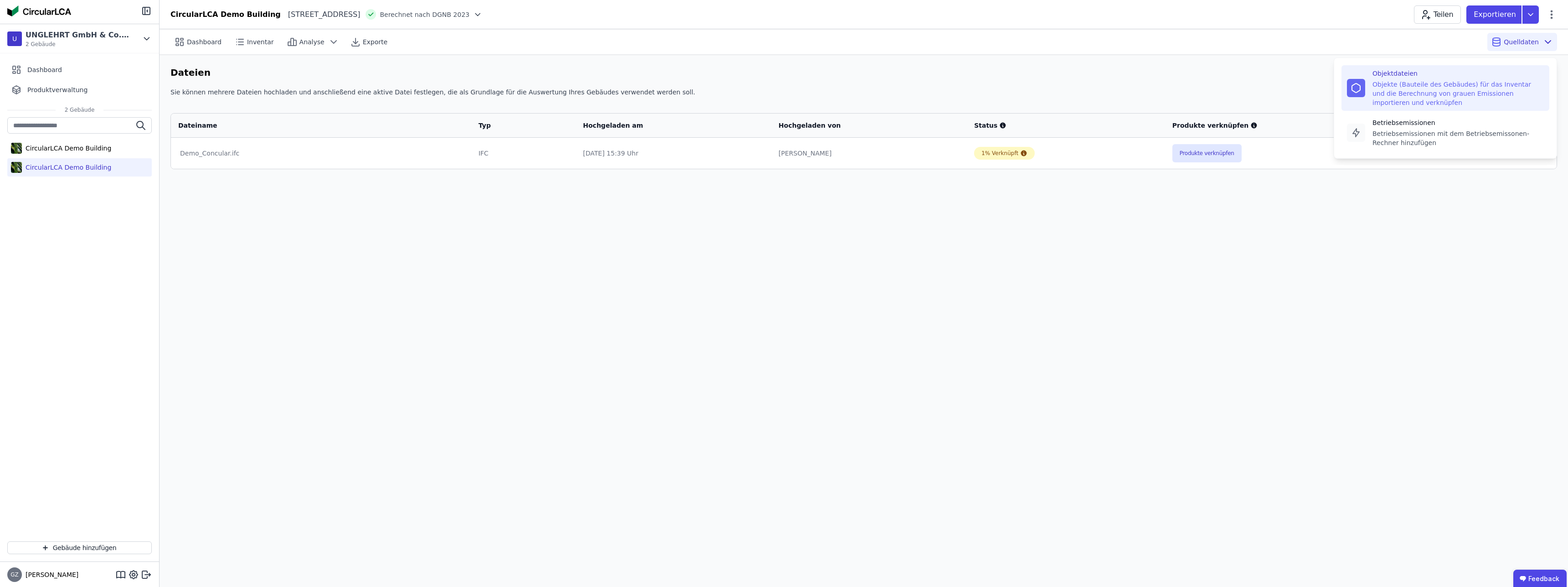
click at [1544, 46] on icon at bounding box center [1548, 42] width 11 height 11
click at [1454, 141] on div "Betriebsemissionen mit dem Betriebsemissonen-Rechner hinzufügen" at bounding box center [1458, 138] width 172 height 18
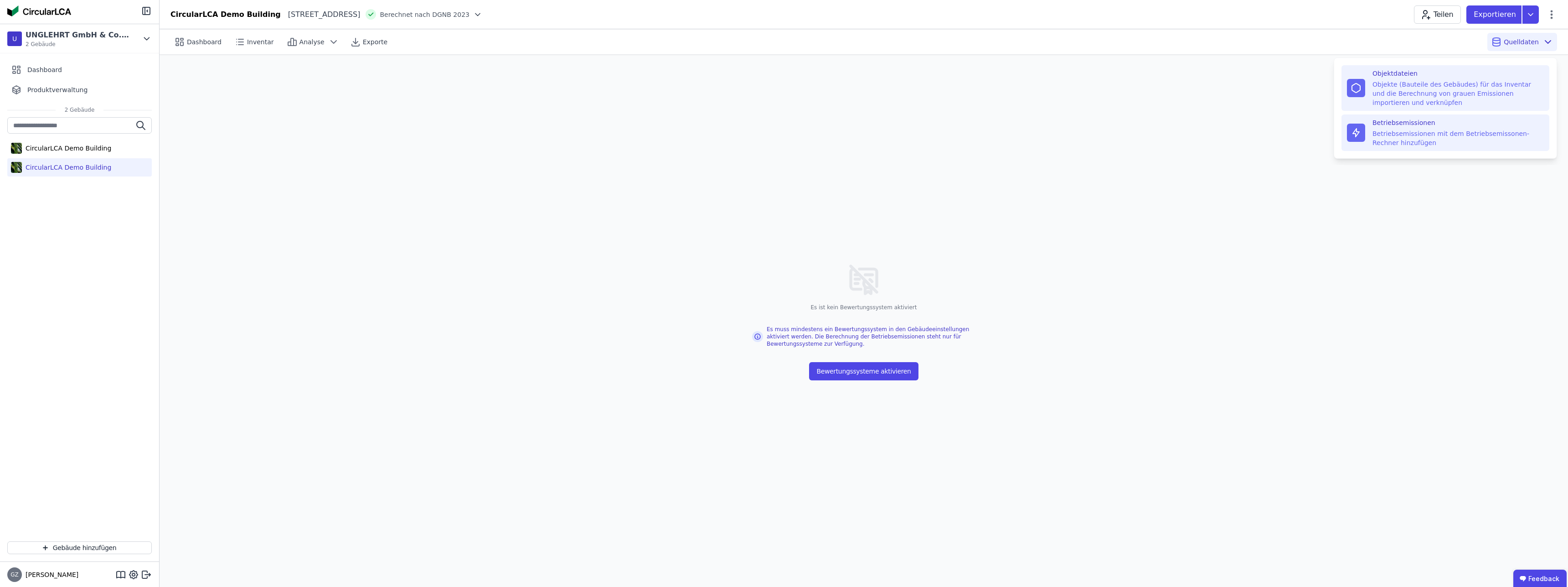
click at [1465, 91] on div "Objekte (Bauteile des Gebäudes) für das Inventar und die Berechnung von grauen …" at bounding box center [1458, 93] width 172 height 27
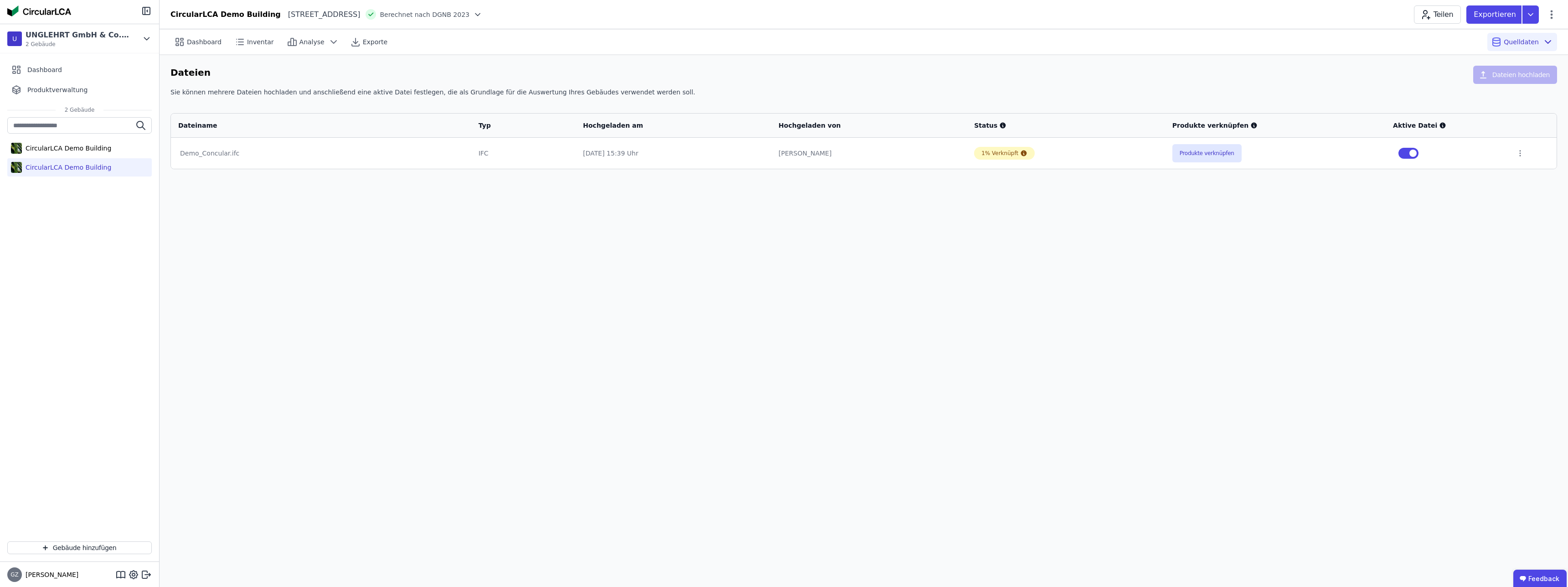
click at [1421, 270] on div "Dashboard Inventar Analyse Exporte Quelldaten Dateien Dateien hochladen Sie kön…" at bounding box center [864, 308] width 1409 height 558
click at [1552, 15] on icon at bounding box center [1552, 14] width 2 height 9
click at [564, 324] on div "Dashboard Inventar Analyse Exporte Quelldaten Dateien Dateien hochladen Sie kön…" at bounding box center [864, 308] width 1409 height 558
click at [78, 166] on div "CircularLCA Demo Building" at bounding box center [66, 167] width 89 height 9
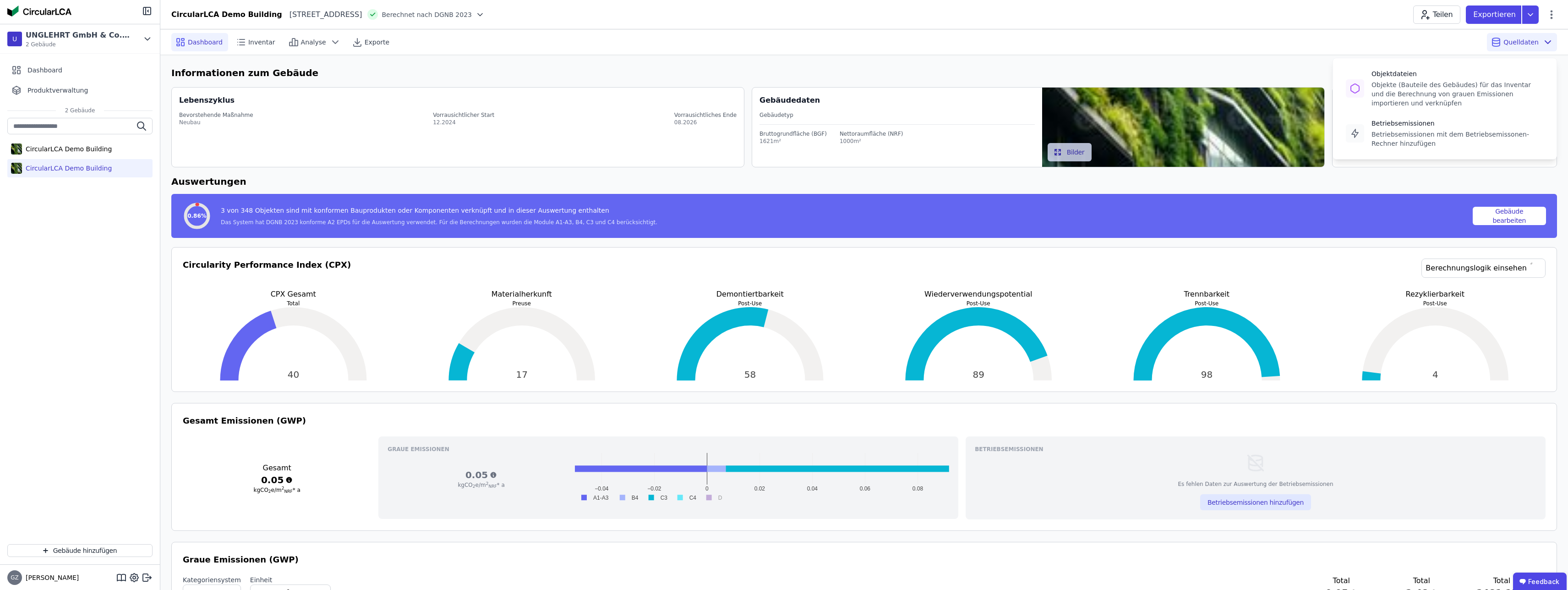
click at [1516, 45] on span "Quelldaten" at bounding box center [1522, 42] width 35 height 9
click at [1551, 42] on icon at bounding box center [1548, 42] width 11 height 11
click at [1491, 81] on div "Objekte (Bauteile des Gebäudes) für das Inventar und die Berechnung von grauen …" at bounding box center [1458, 94] width 173 height 28
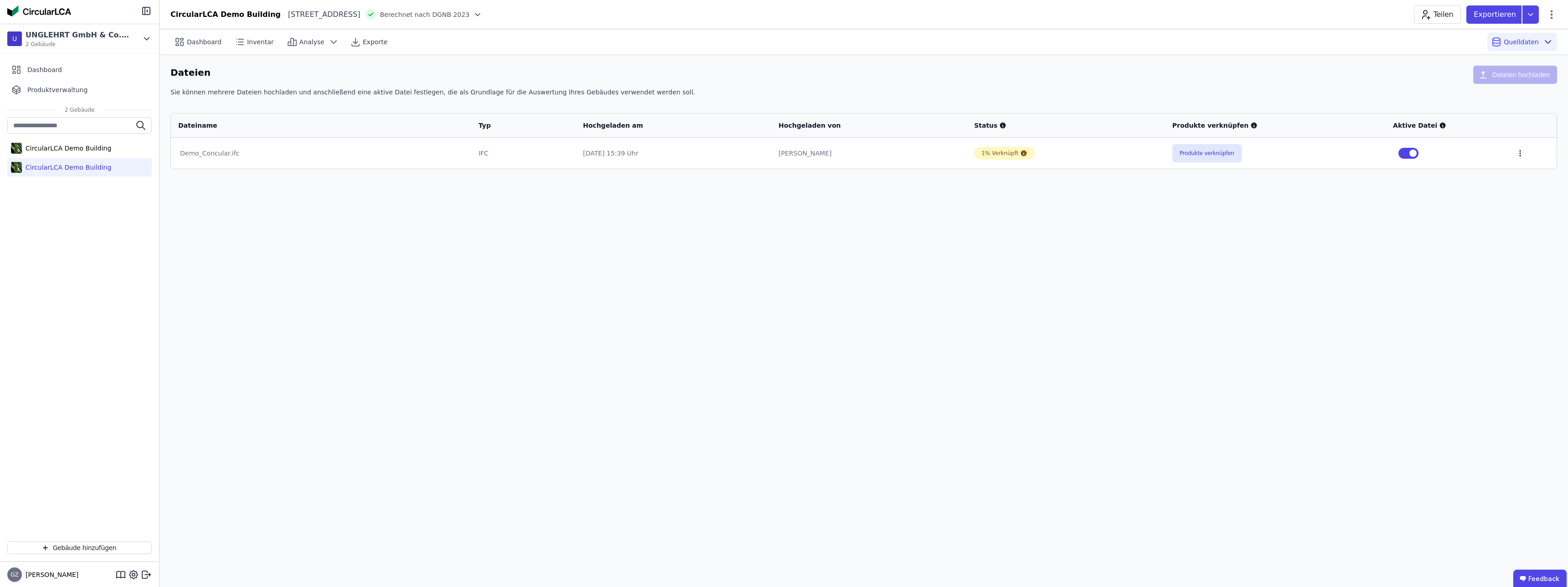
click at [1519, 154] on icon at bounding box center [1520, 153] width 8 height 8
click at [1119, 312] on div "Dashboard Inventar Analyse Exporte Quelldaten Dateien Dateien hochladen Sie kön…" at bounding box center [864, 308] width 1409 height 558
click at [85, 153] on div "CircularLCA Demo Building" at bounding box center [79, 148] width 144 height 18
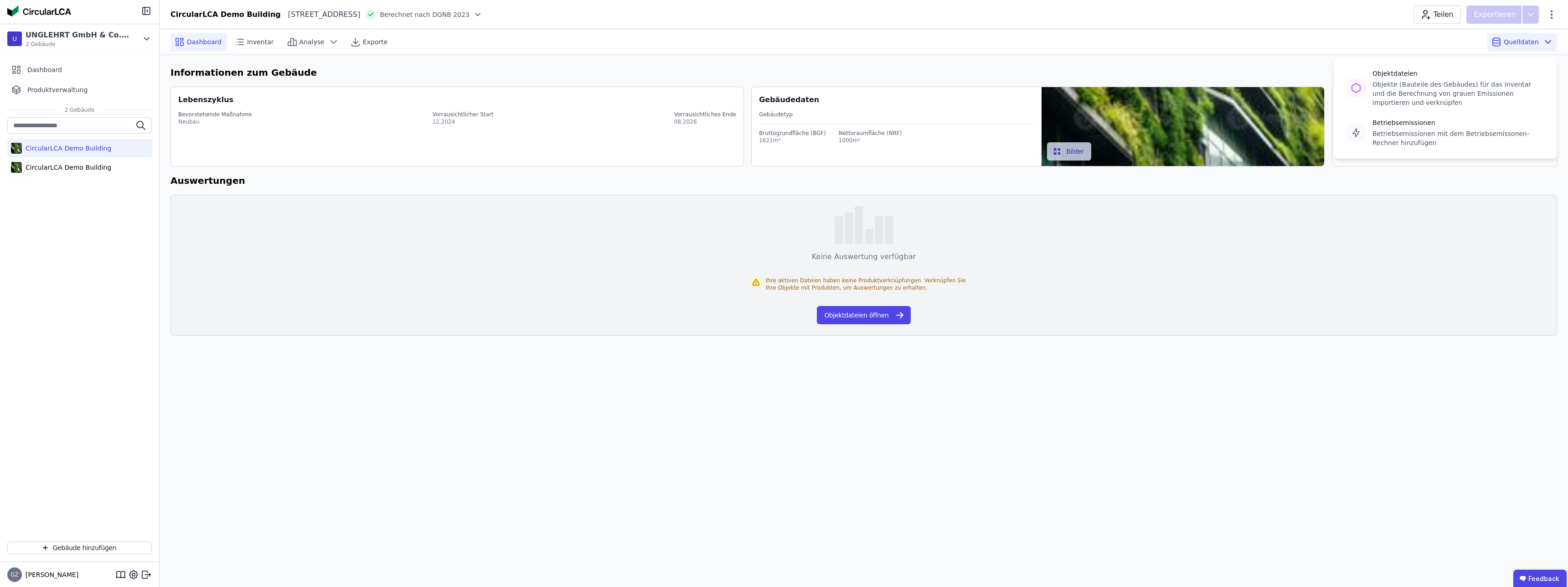
click at [1527, 45] on span "Quelldaten" at bounding box center [1521, 41] width 35 height 9
click at [1446, 76] on div "Objektdateien" at bounding box center [1458, 73] width 172 height 9
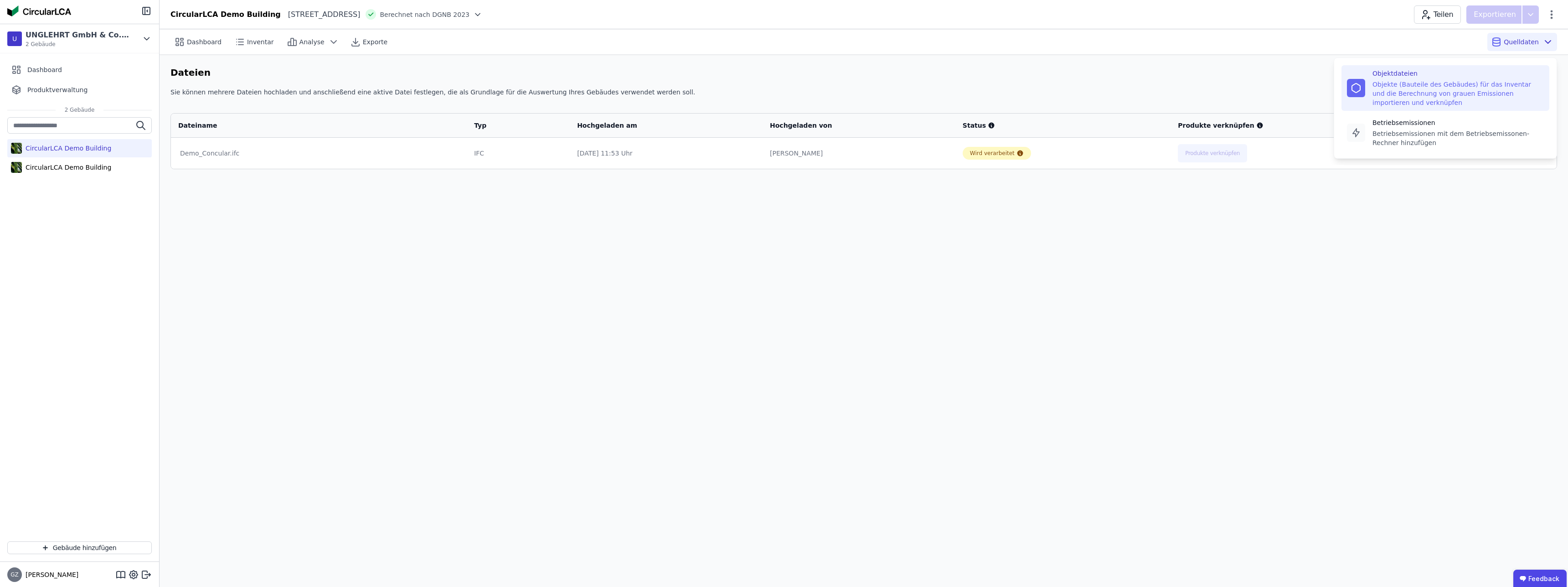
click at [1502, 86] on div "Objekte (Bauteile des Gebäudes) für das Inventar und die Berechnung von grauen …" at bounding box center [1458, 93] width 172 height 27
click at [371, 46] on div "Exporte" at bounding box center [369, 42] width 46 height 18
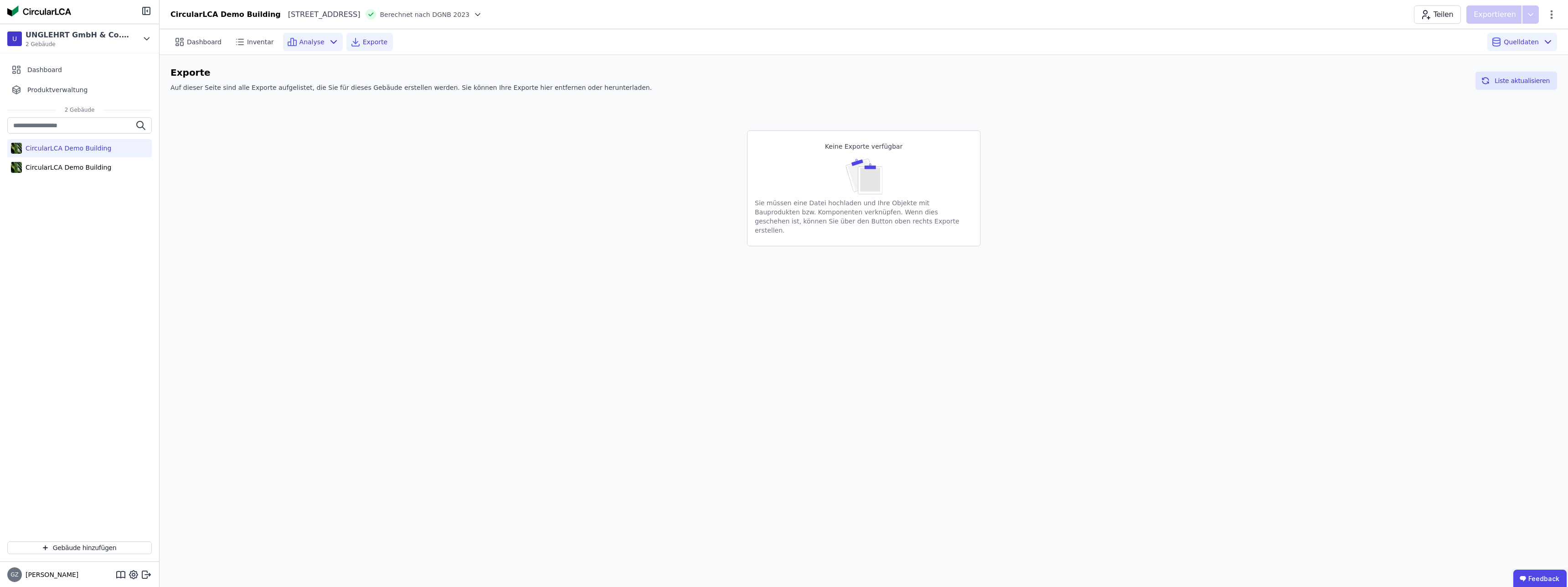
click at [304, 48] on div "Analyse" at bounding box center [313, 42] width 60 height 18
click at [253, 47] on div "Inventar" at bounding box center [255, 42] width 49 height 18
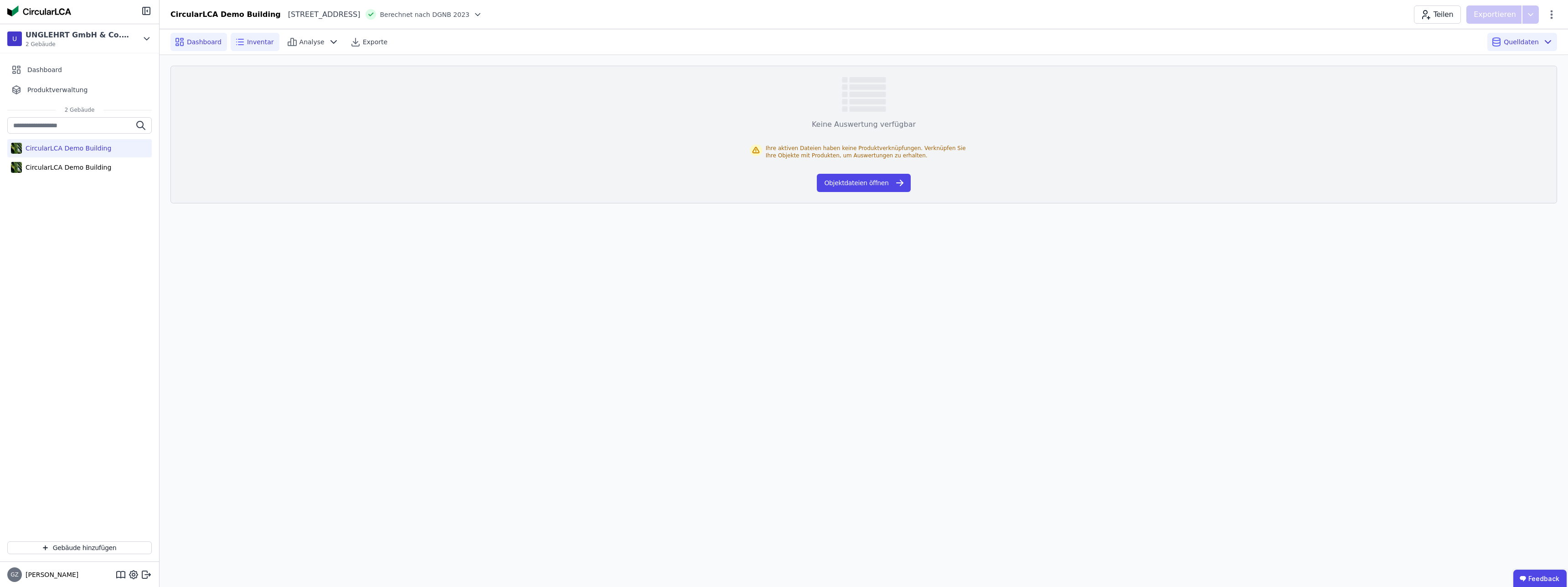
click at [187, 40] on span "Dashboard" at bounding box center [204, 41] width 35 height 9
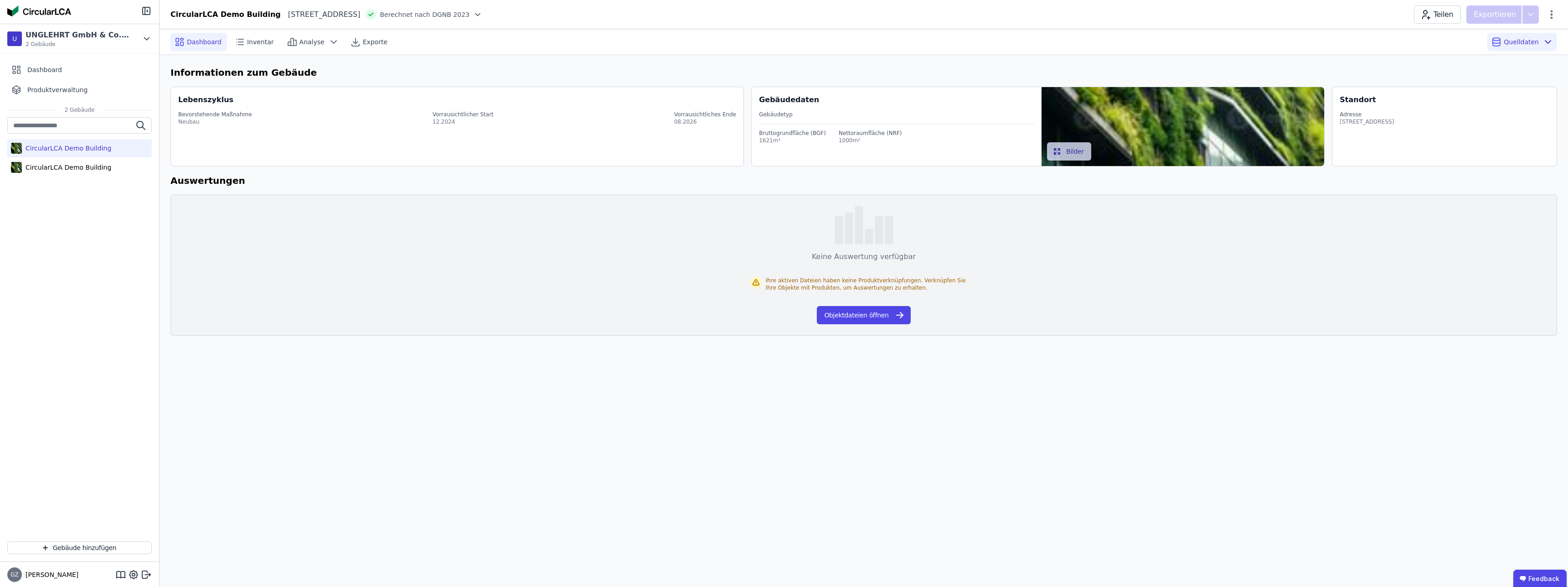
click at [72, 149] on div "CircularLCA Demo Building" at bounding box center [66, 148] width 89 height 9
click at [1558, 14] on div "CircularLCA Demo Building Heimeranplatz 2 80339 München DE Berechnet nach DGNB …" at bounding box center [864, 15] width 1409 height 18
click at [1553, 16] on icon at bounding box center [1552, 15] width 11 height 11
click at [1511, 54] on span "Gebäude löschen" at bounding box center [1503, 52] width 55 height 9
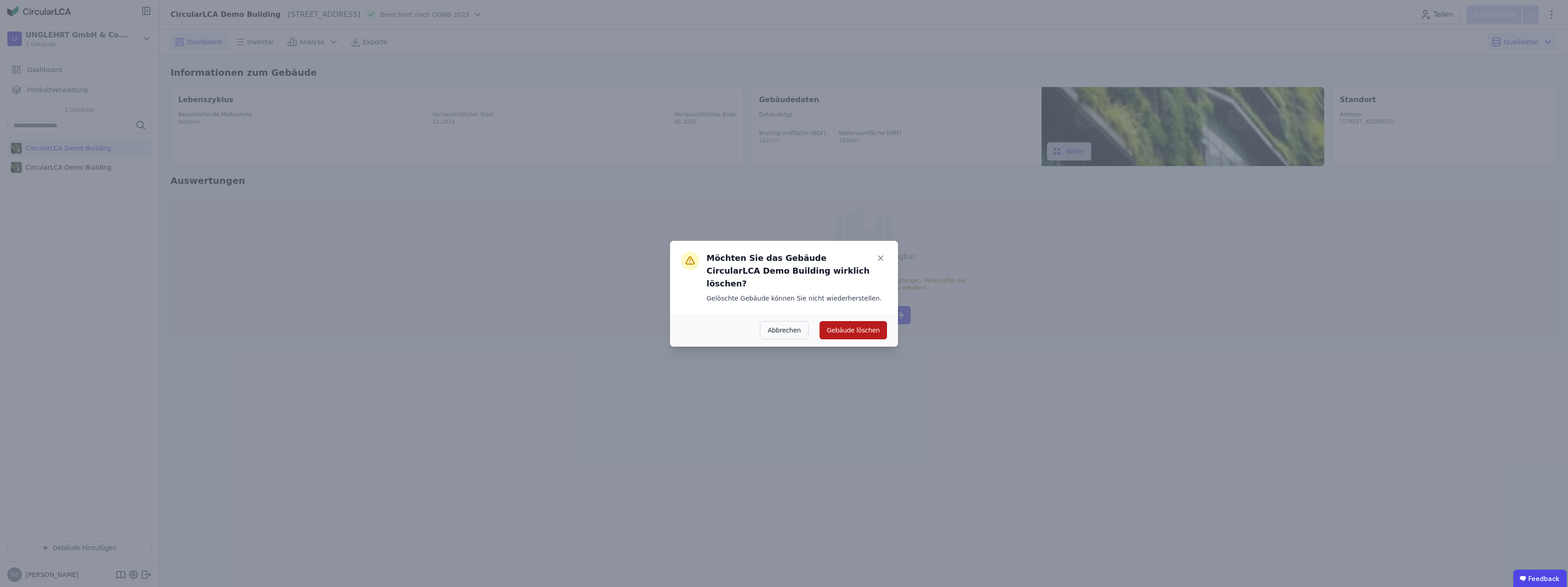
click at [852, 321] on button "Gebäude löschen" at bounding box center [853, 330] width 68 height 18
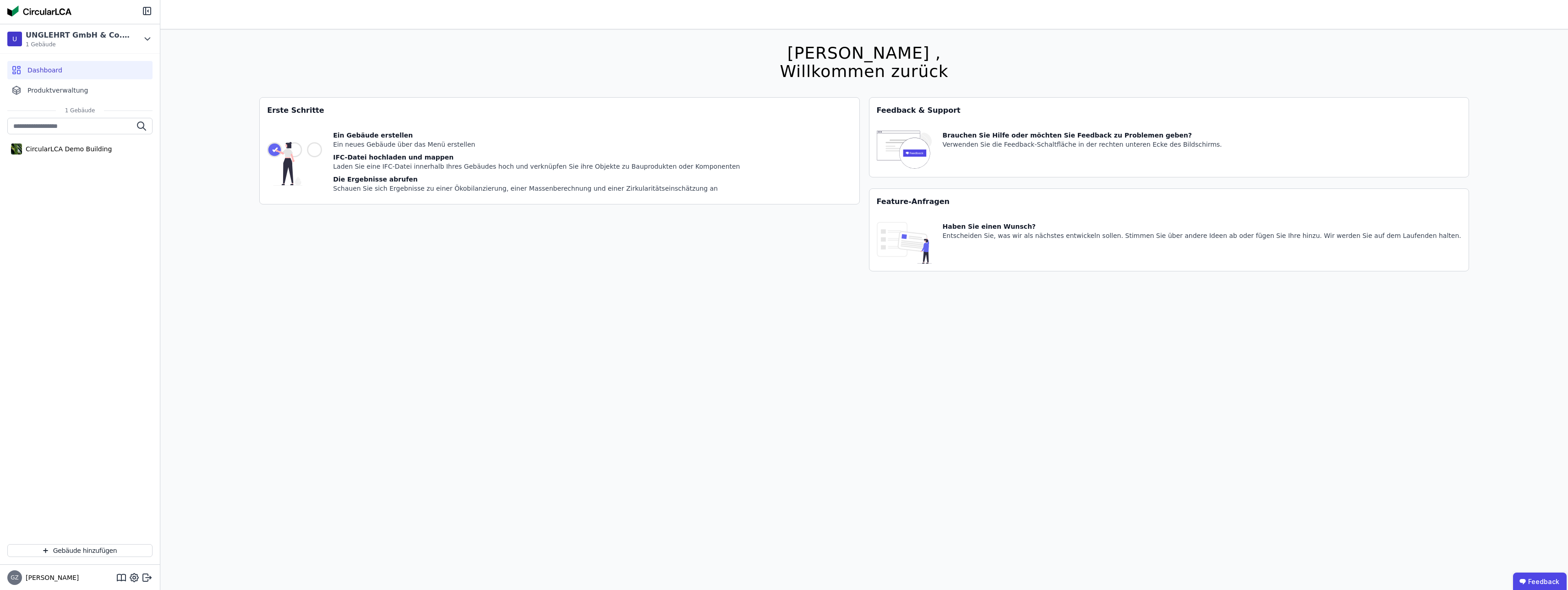
click at [749, 418] on div "Hallo Gregor , Willkommen zurück Sie verwenden derzeit eine Beta-Version. Es kö…" at bounding box center [864, 324] width 1210 height 590
click at [146, 41] on icon at bounding box center [147, 39] width 10 height 11
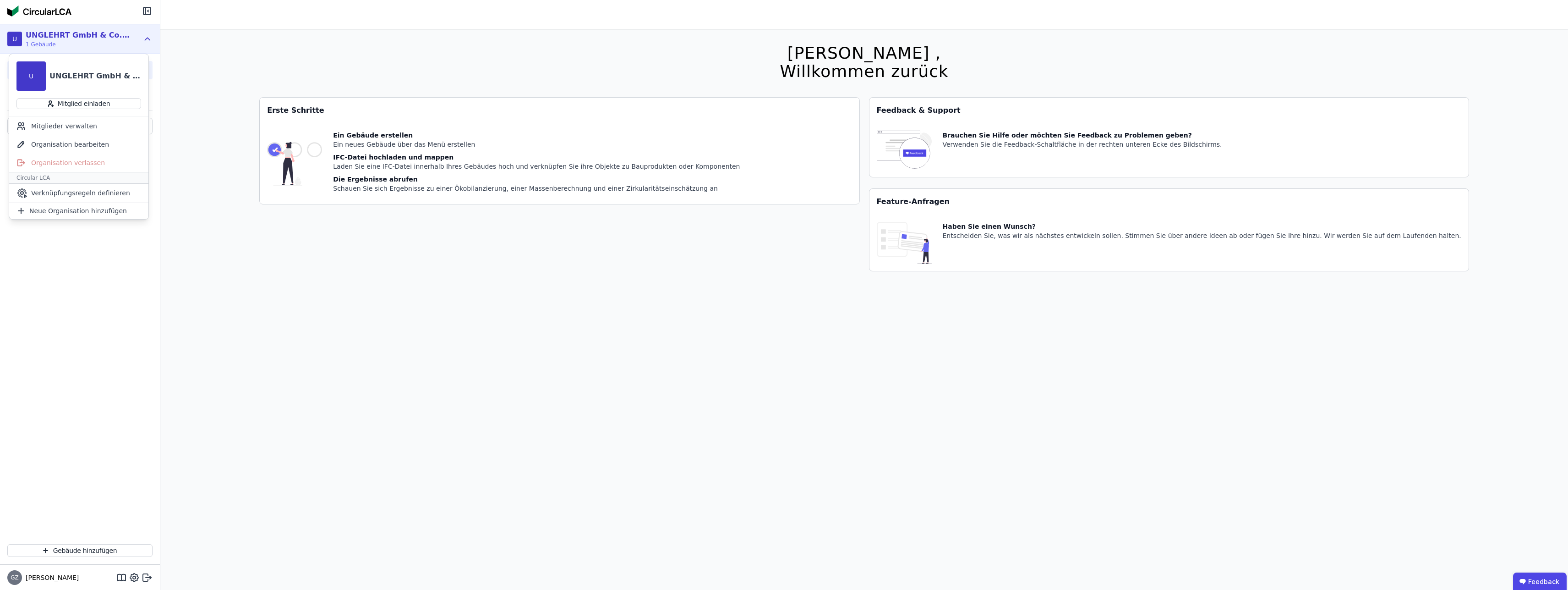
click at [146, 41] on icon at bounding box center [147, 39] width 10 height 11
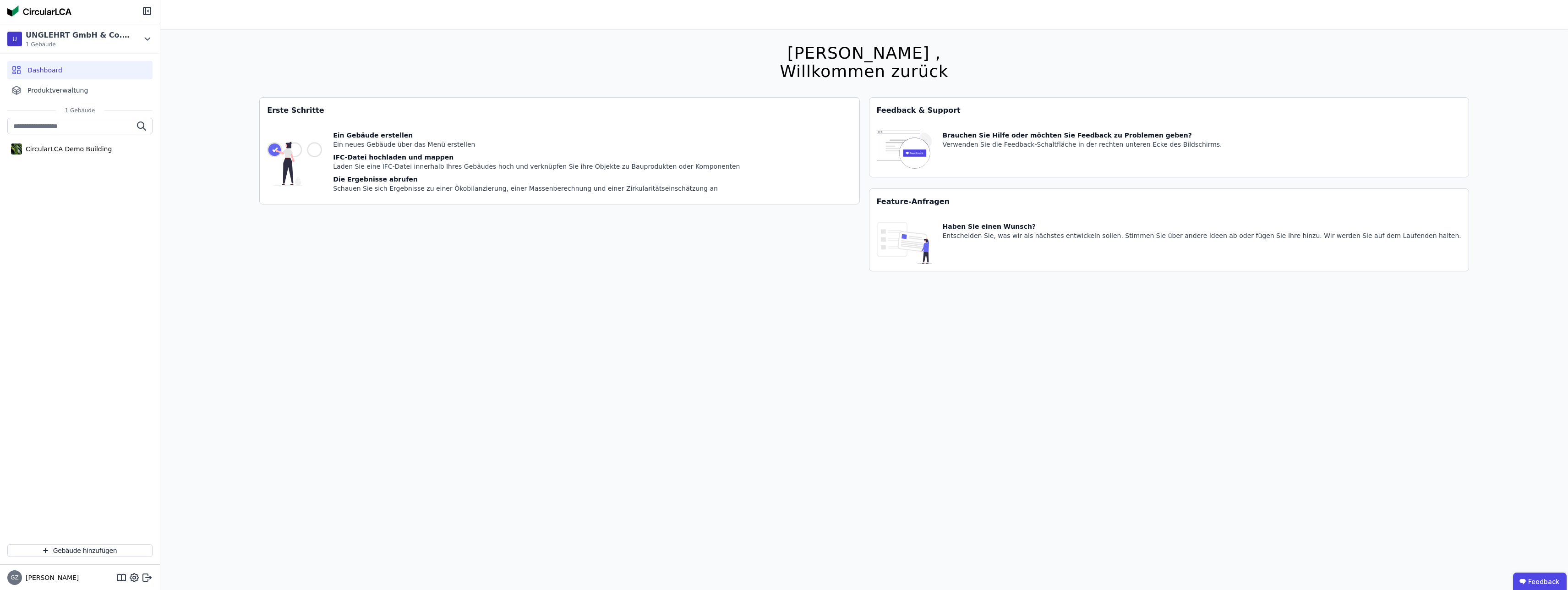
click at [76, 204] on div "CircularLCA Demo Building" at bounding box center [80, 327] width 160 height 419
click at [123, 580] on icon at bounding box center [121, 578] width 11 height 11
click at [132, 577] on icon at bounding box center [134, 578] width 11 height 11
select select "*"
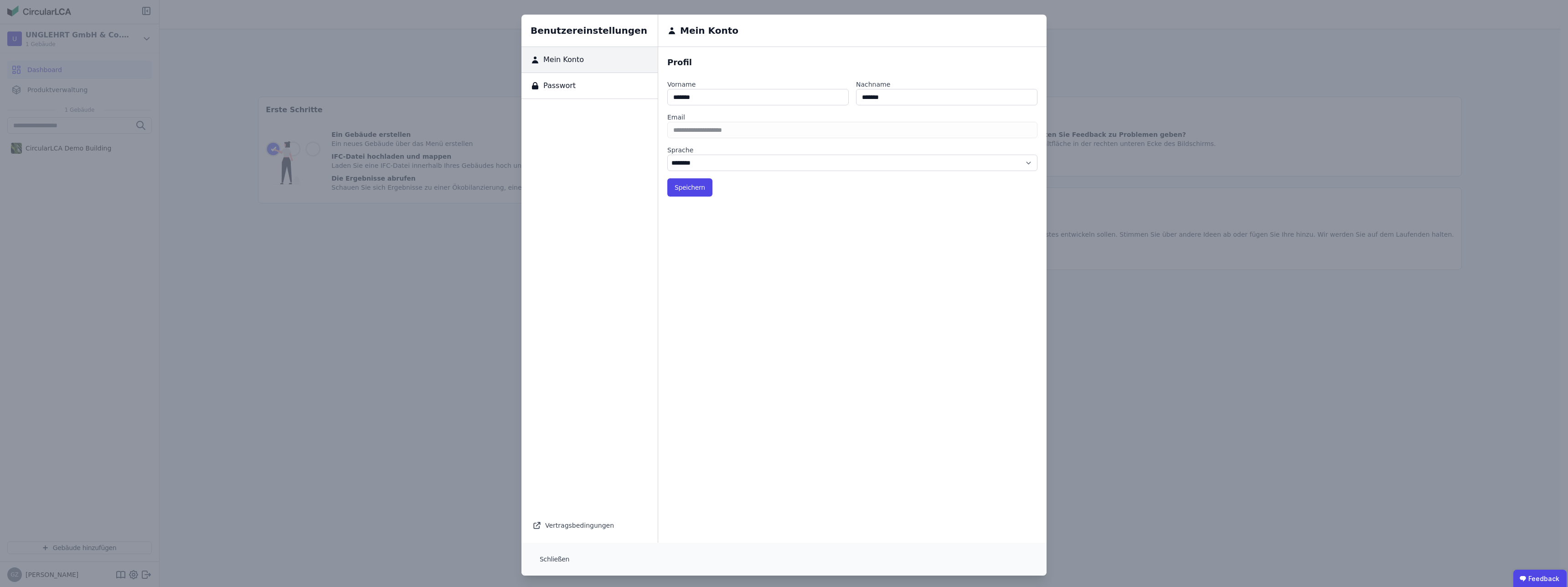
click at [583, 83] on div "Passwort" at bounding box center [590, 86] width 136 height 26
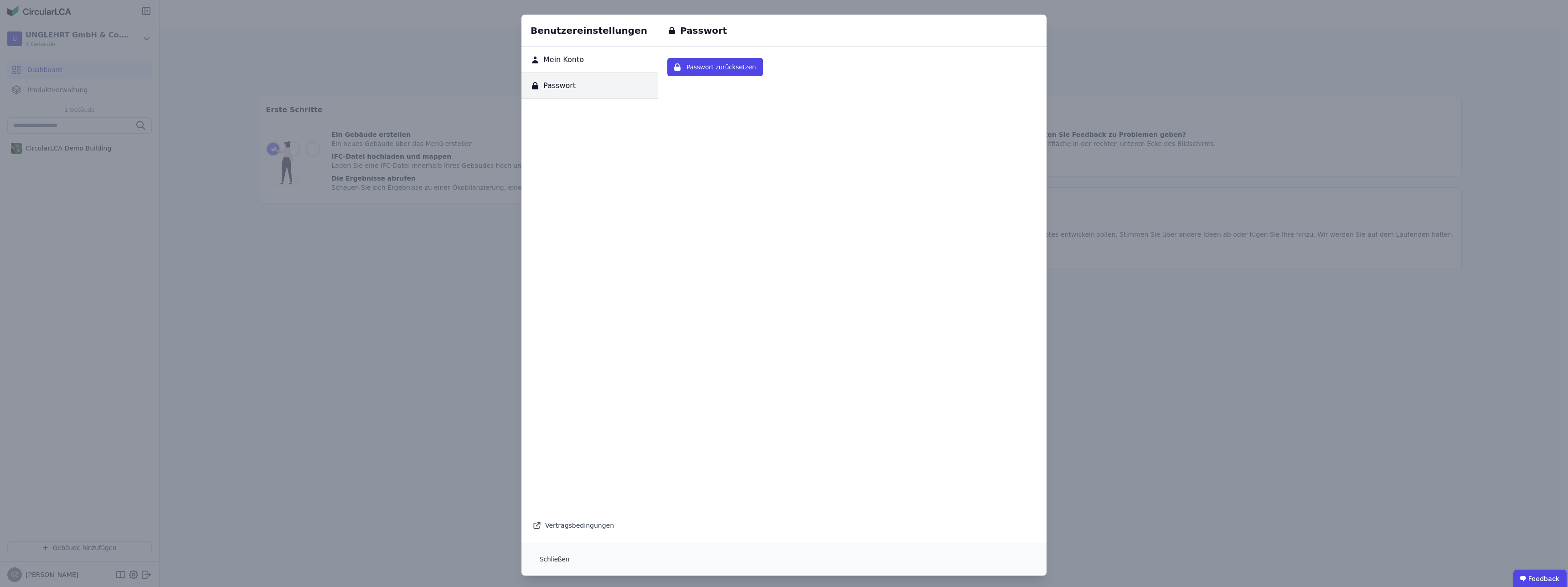
click at [573, 66] on div "Mein Konto" at bounding box center [590, 60] width 136 height 26
select select "*"
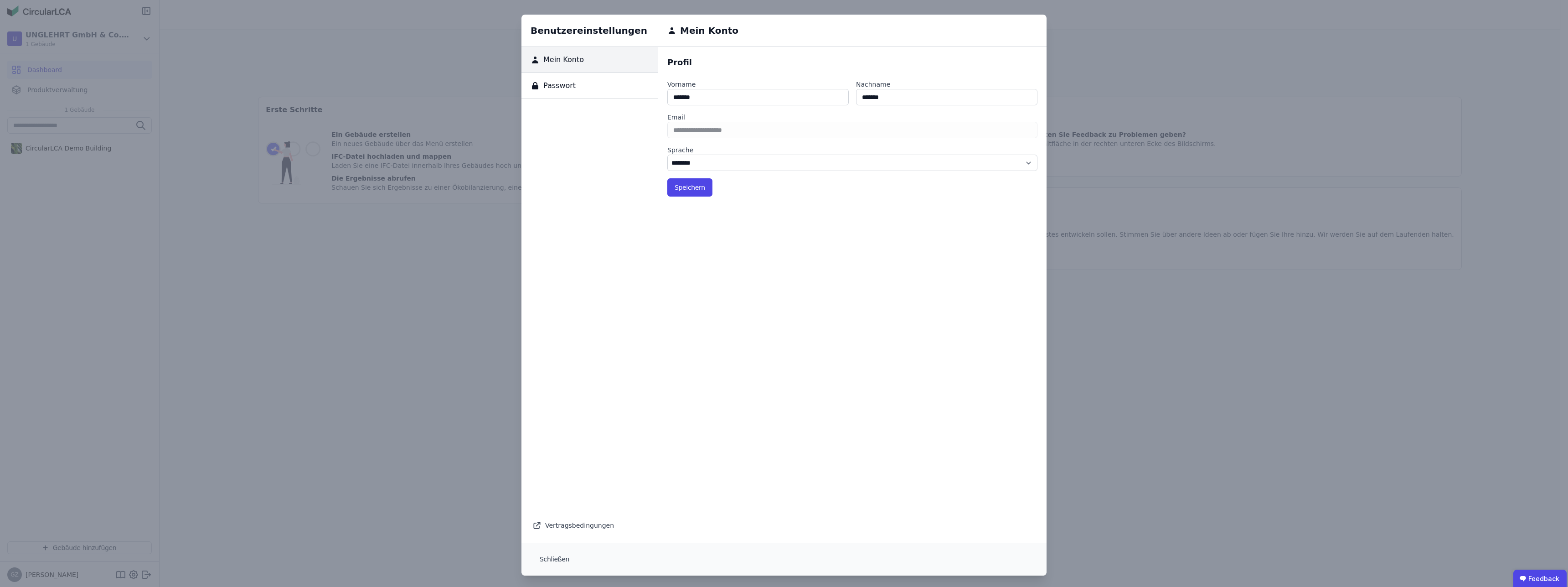
click at [600, 525] on div "Vertragsbedingungen" at bounding box center [590, 525] width 114 height 13
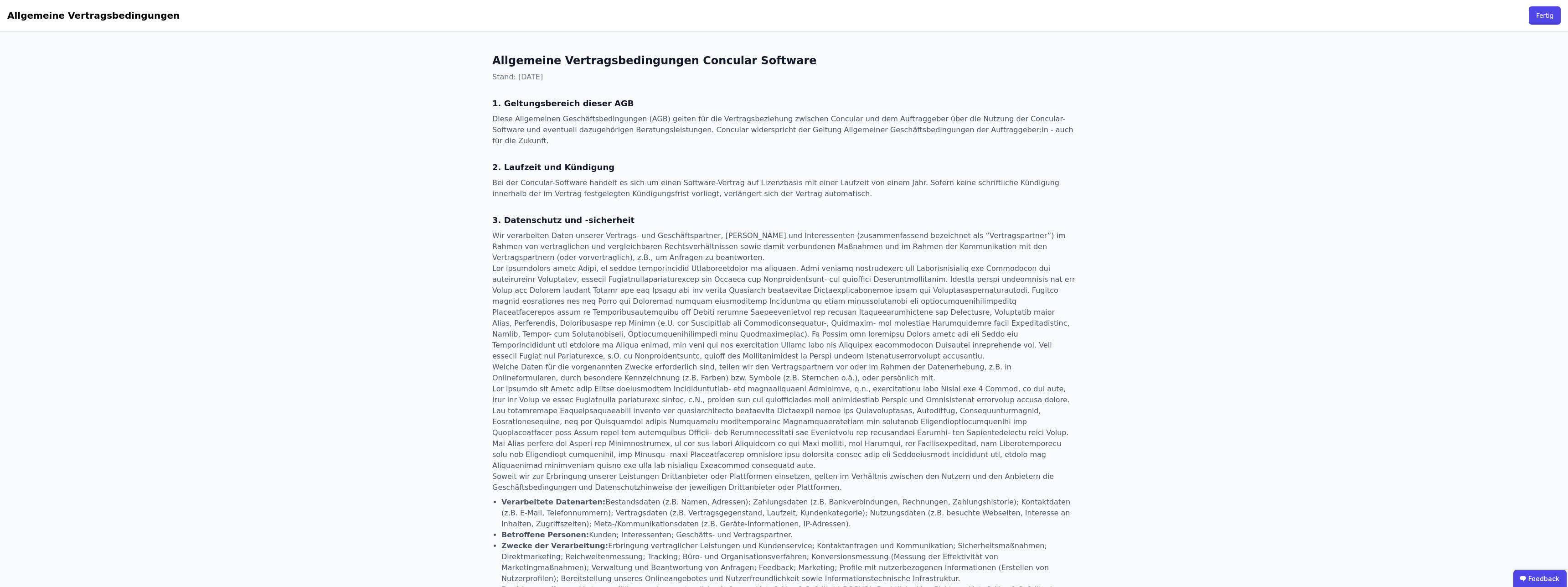
select select "*"
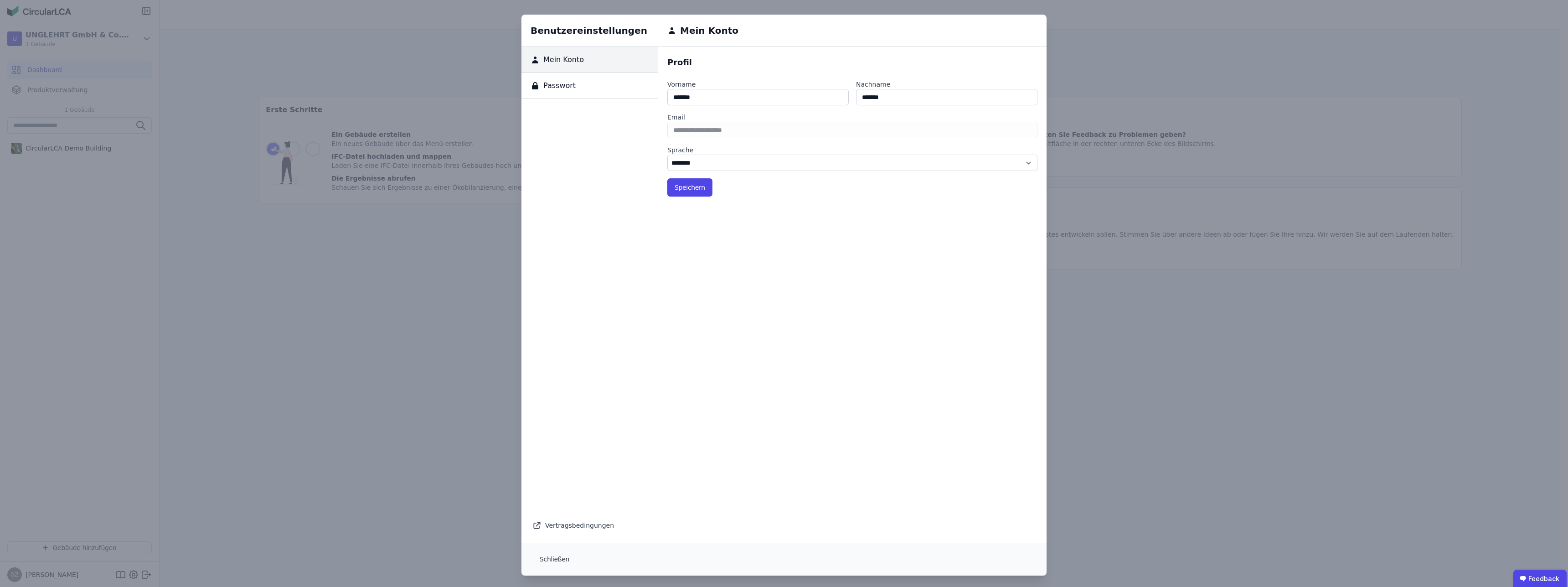
select select "*"
click at [349, 342] on div "Benutzereinstellungen Mein Konto Passwort Vertragsbedingungen Mein Konto Profil…" at bounding box center [784, 295] width 1568 height 590
click at [547, 560] on button "Schließen" at bounding box center [555, 559] width 44 height 18
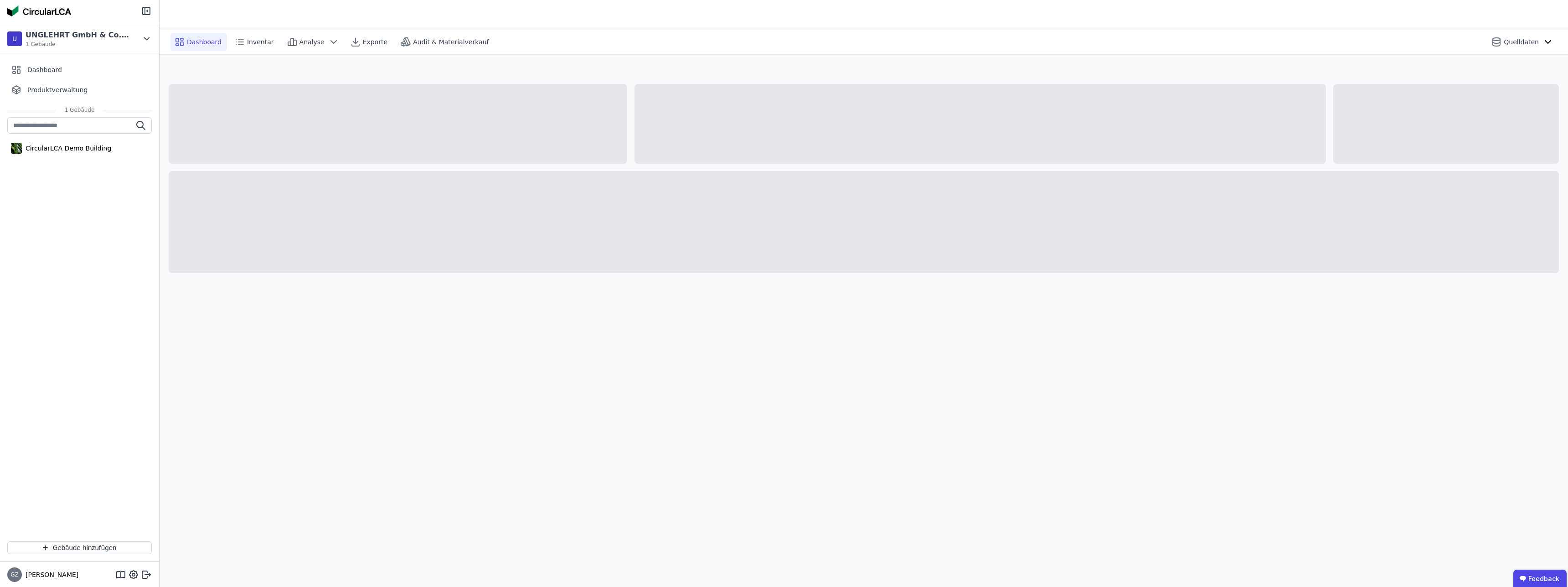
click at [398, 418] on div "Dashboard Inventar Analyse Exporte Audit & Materialverkauf Quelldaten" at bounding box center [864, 308] width 1409 height 558
click at [436, 43] on span "Audit & Materialverkauf" at bounding box center [450, 41] width 75 height 9
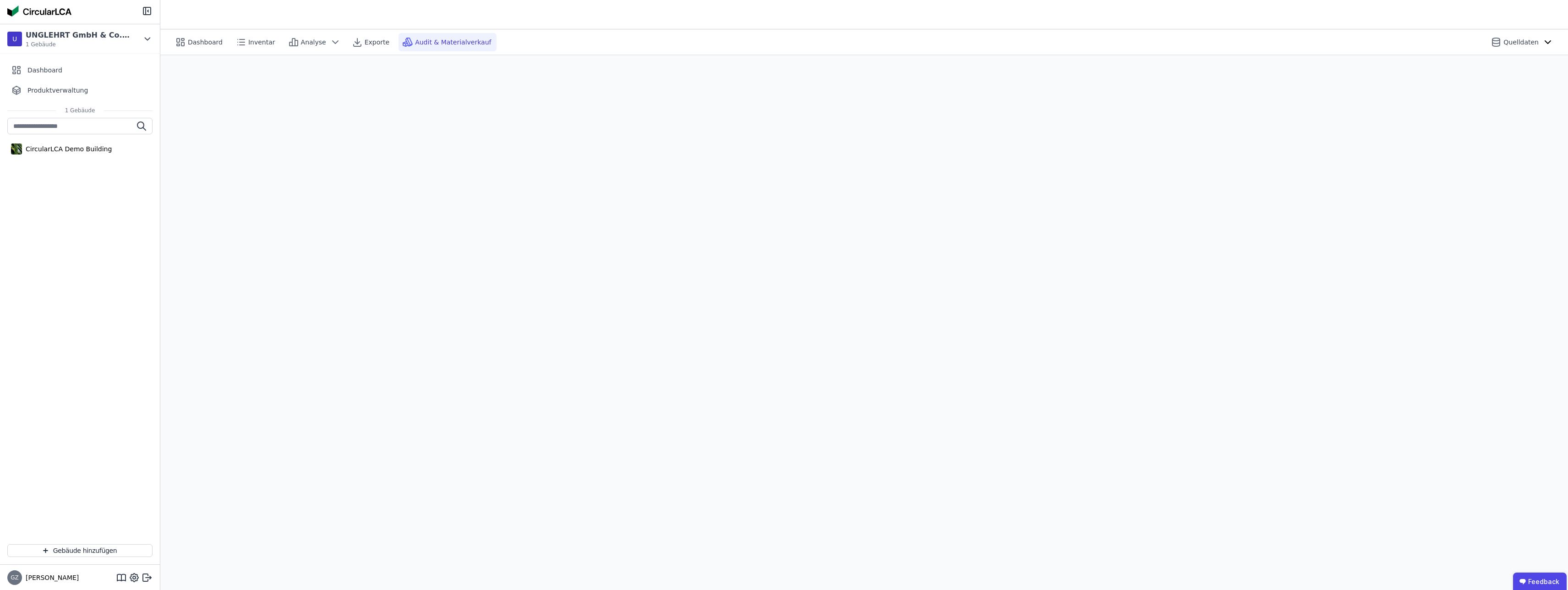
click at [46, 296] on div "CircularLCA Demo Building" at bounding box center [80, 327] width 160 height 419
click at [87, 149] on div "CircularLCA Demo Building" at bounding box center [67, 149] width 90 height 9
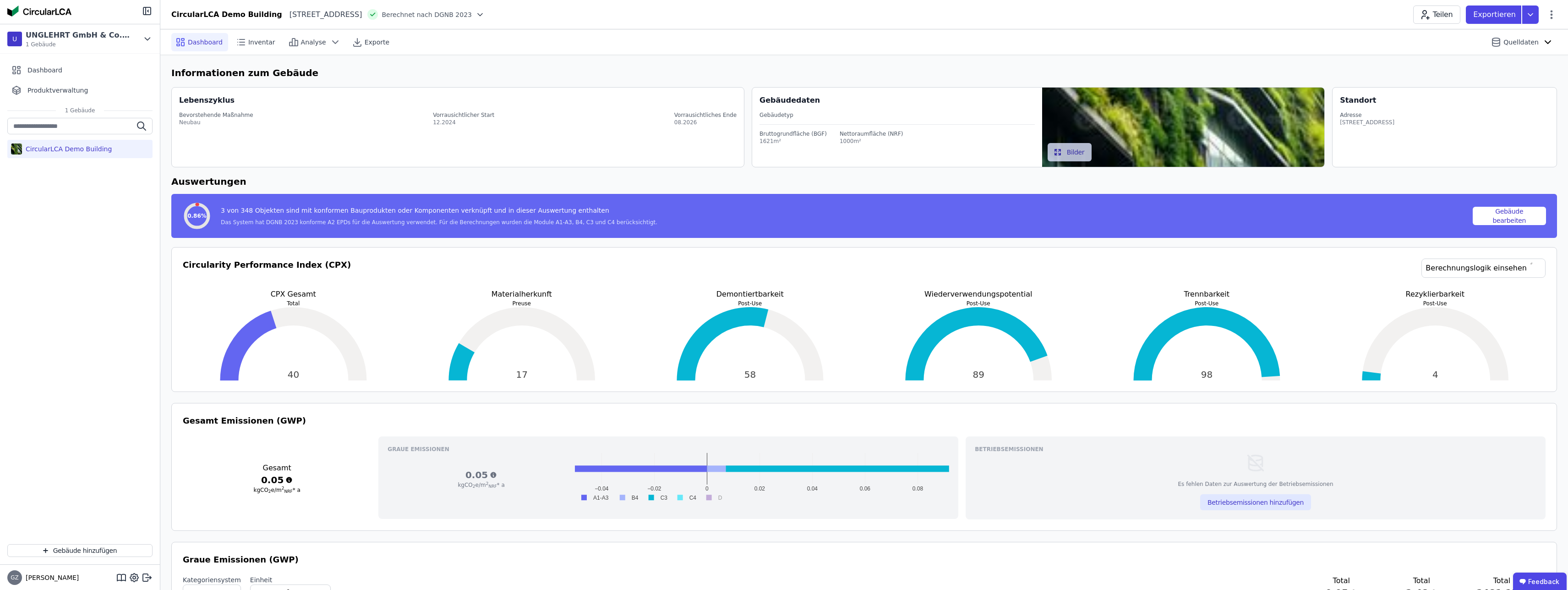
scroll to position [47, 0]
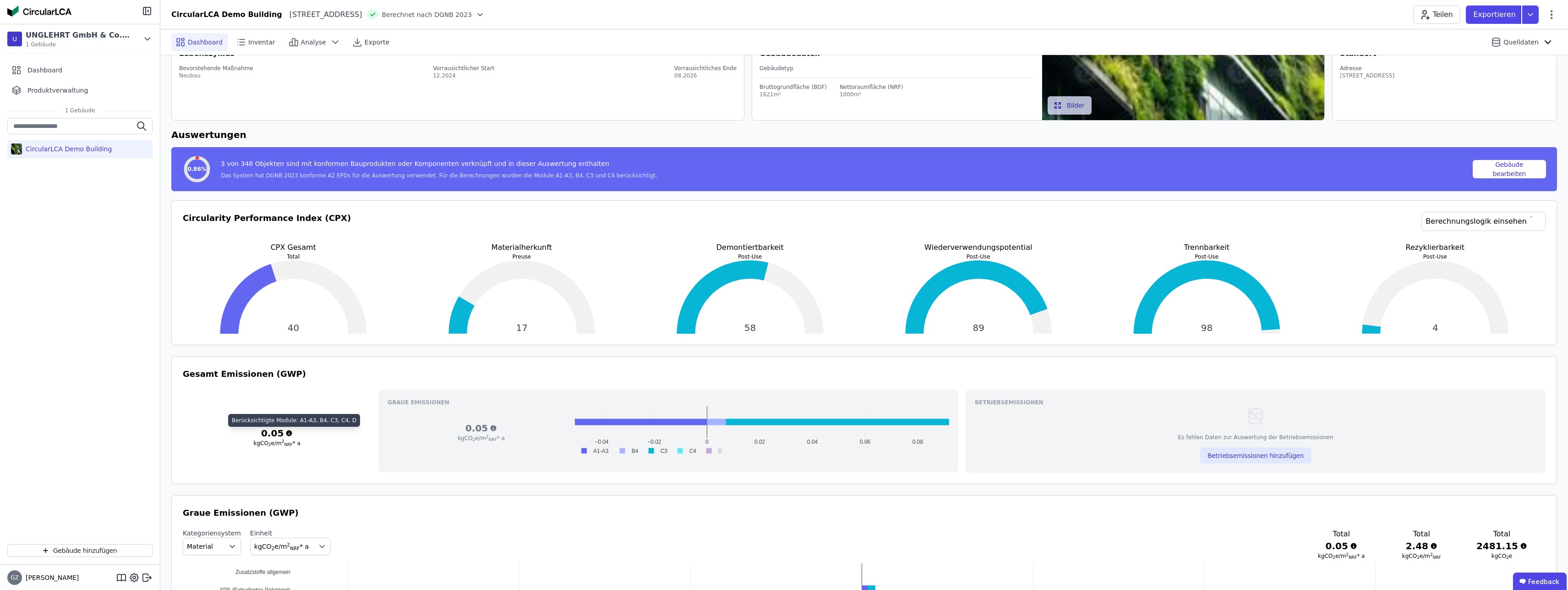
click at [288, 433] on icon at bounding box center [289, 433] width 6 height 6
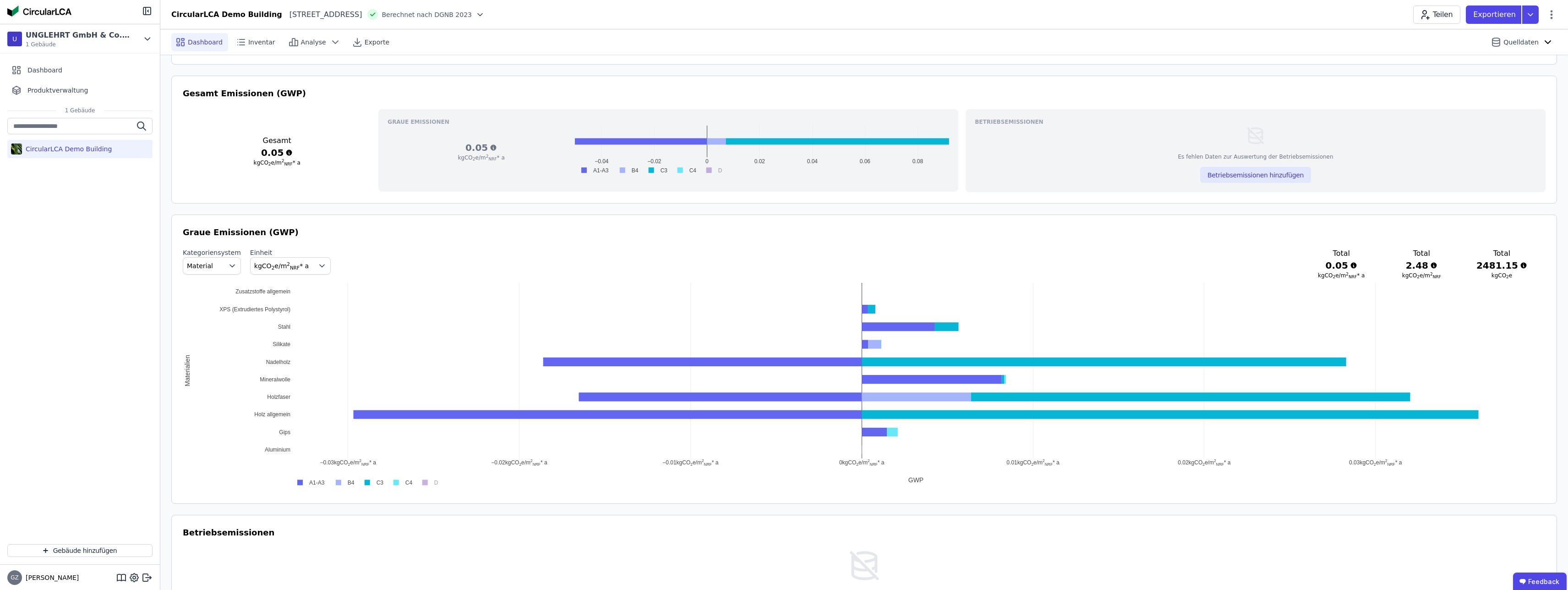
scroll to position [140, 0]
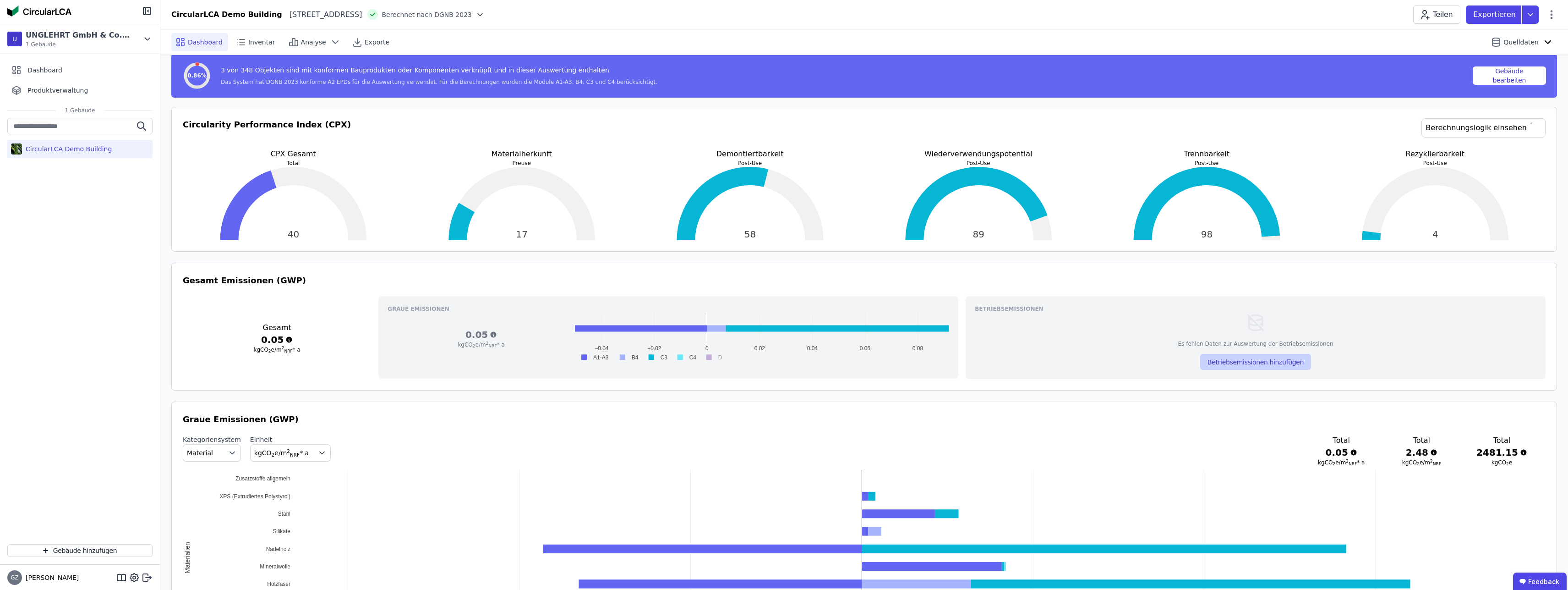
click at [1290, 363] on button "Betriebsemissionen hinzufügen" at bounding box center [1255, 362] width 111 height 16
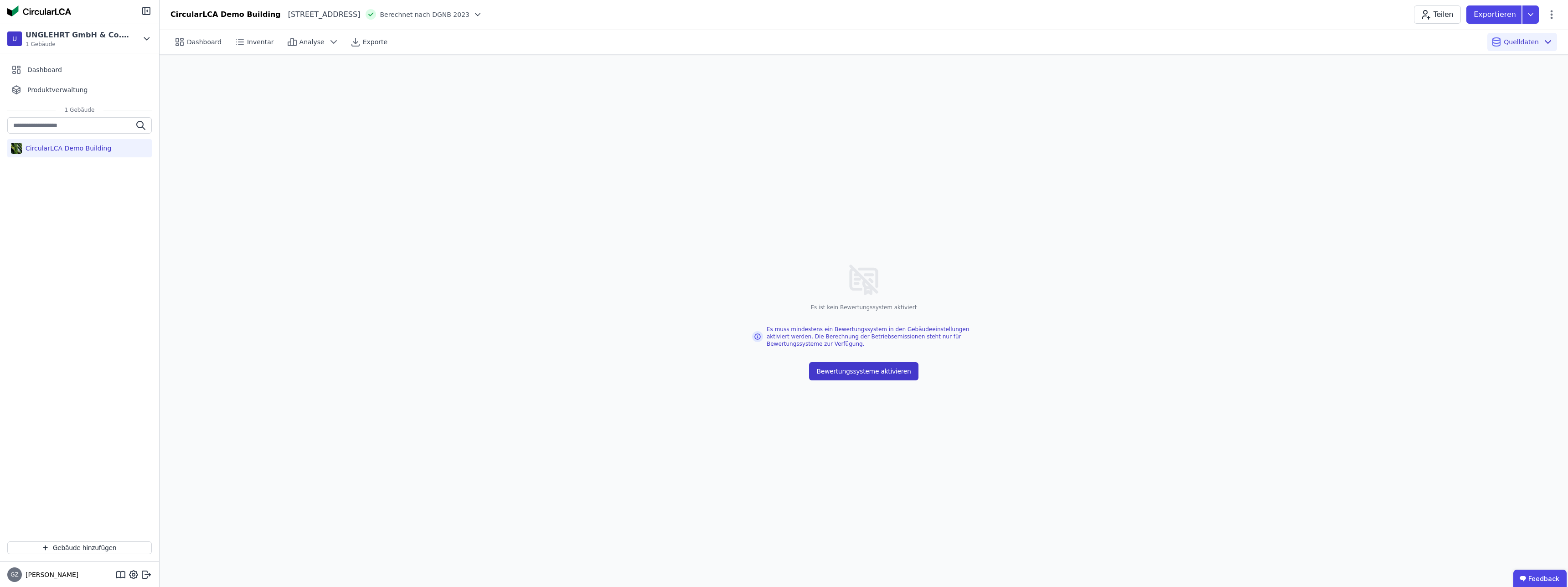
click at [849, 368] on button "Bewertungssysteme aktivieren" at bounding box center [863, 371] width 109 height 18
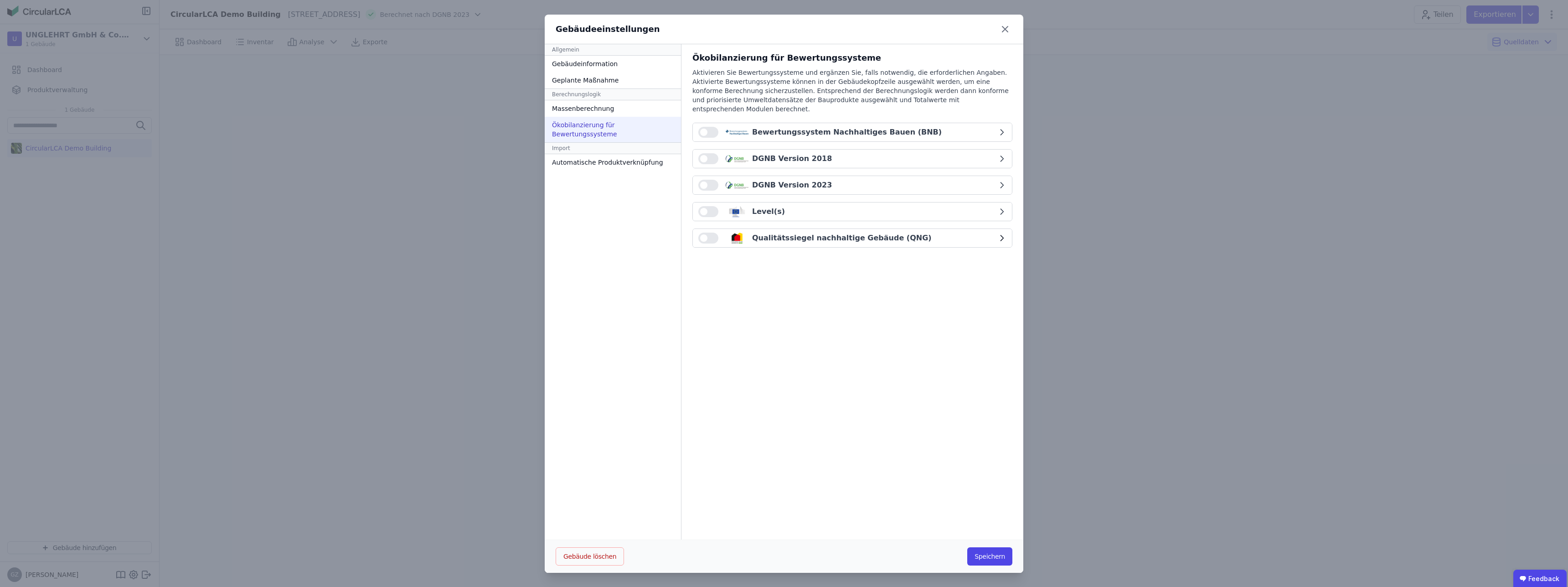
click at [701, 234] on span "button" at bounding box center [704, 238] width 7 height 7
click at [997, 233] on div "button" at bounding box center [1001, 237] width 9 height 9
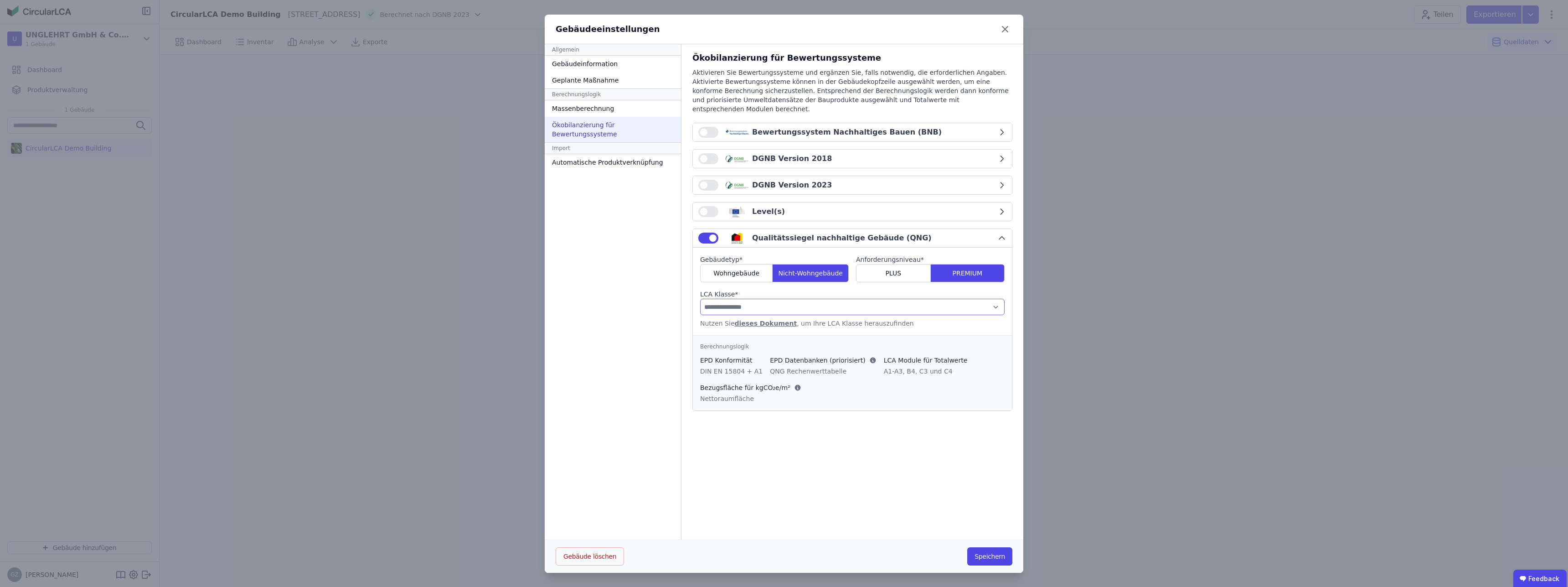
click at [700, 298] on select "**********" at bounding box center [852, 306] width 304 height 16
click at [749, 298] on select "**********" at bounding box center [852, 306] width 304 height 16
click at [700, 298] on select "**********" at bounding box center [852, 306] width 304 height 16
select select "*"
click option "**" at bounding box center [0, 0] width 0 height 0
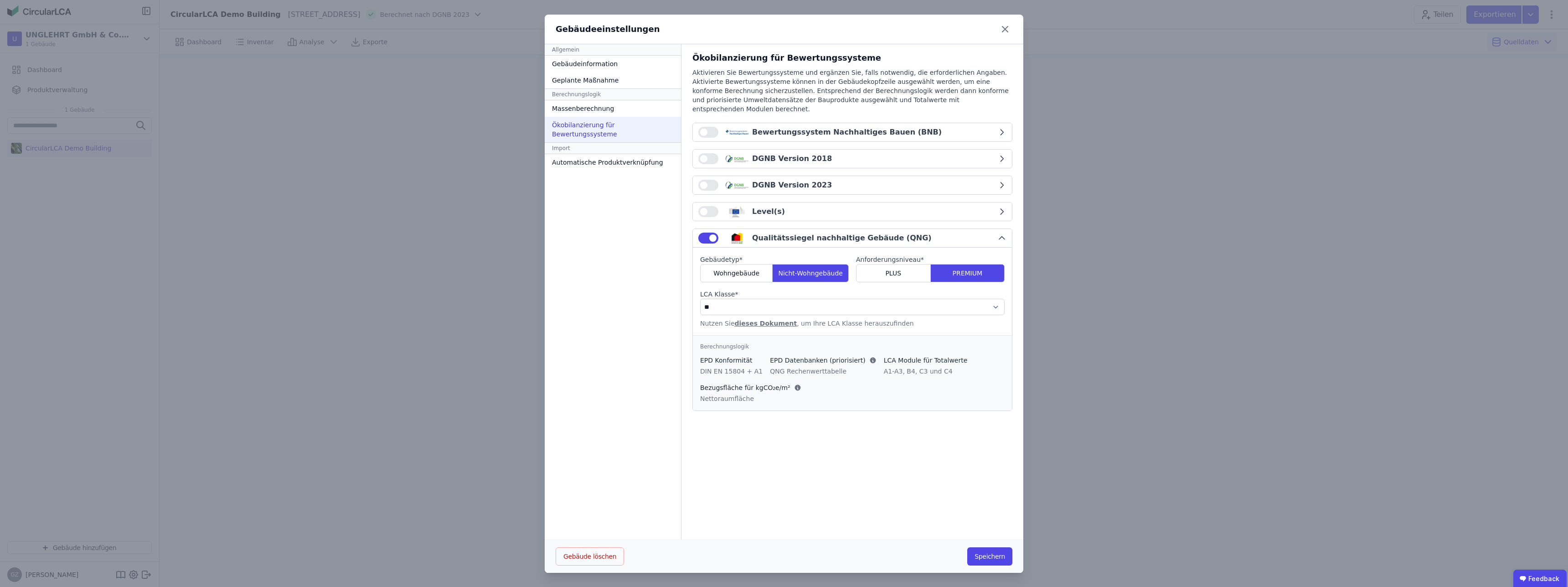
click at [824, 478] on div "**********" at bounding box center [853, 292] width 342 height 496
click at [999, 207] on icon "button" at bounding box center [1001, 211] width 9 height 9
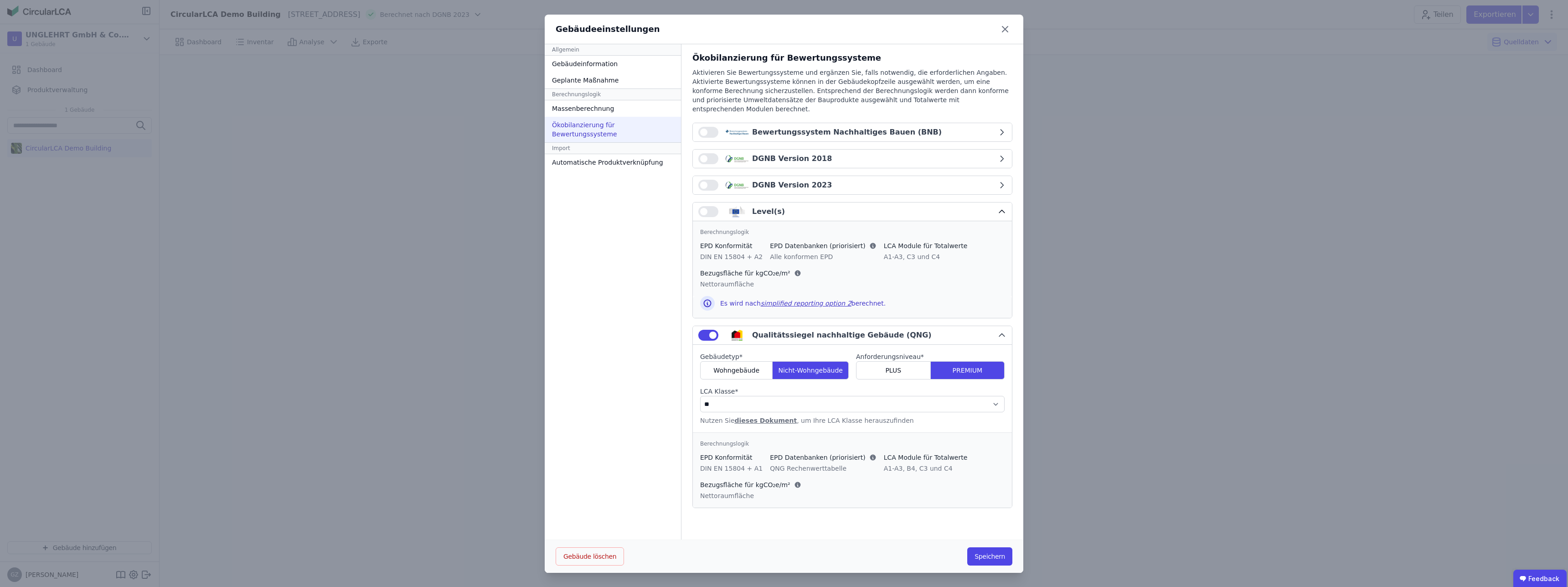
click at [999, 207] on icon "button" at bounding box center [1001, 211] width 9 height 9
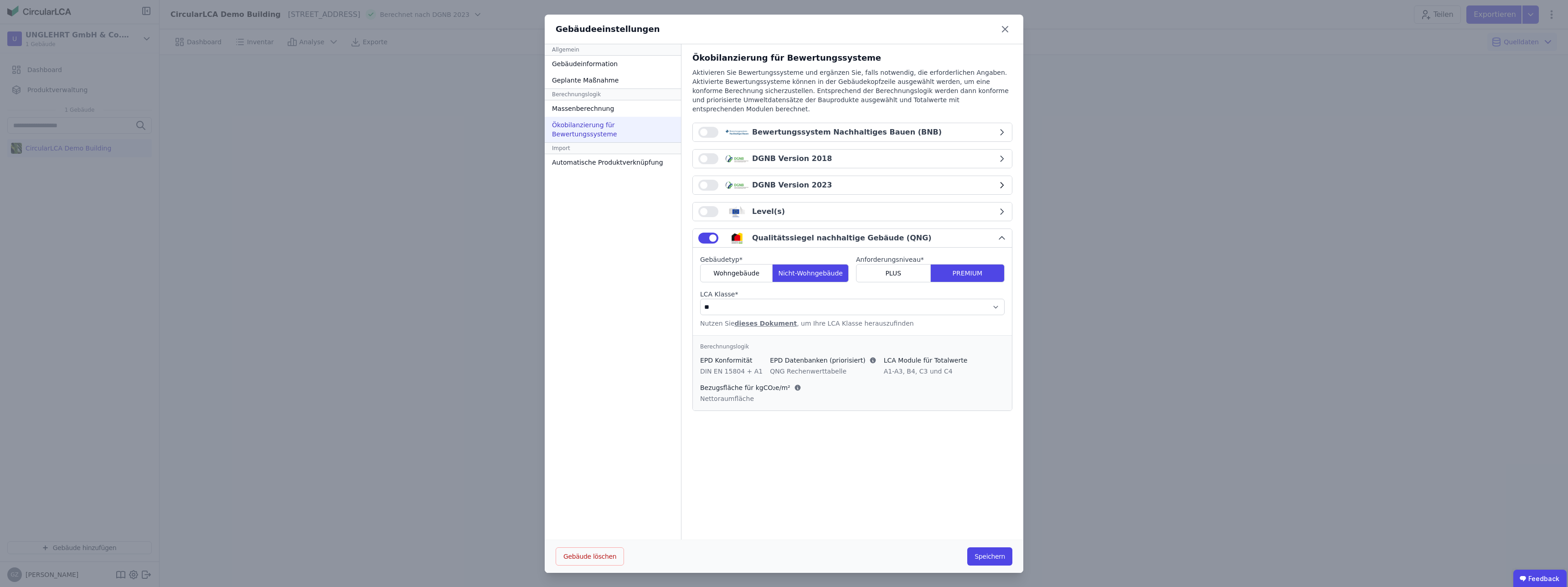
click at [1000, 181] on icon "button" at bounding box center [1001, 185] width 9 height 9
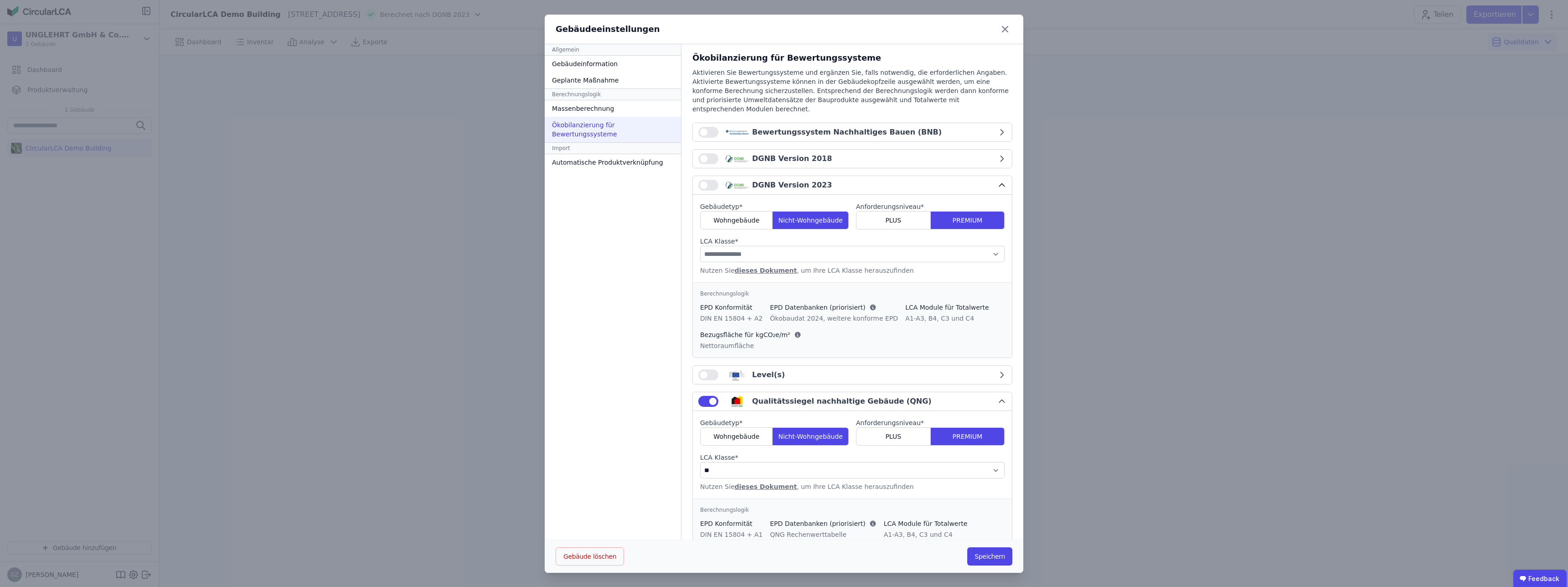
click at [1000, 177] on button "DGNB Version 2023" at bounding box center [852, 185] width 319 height 19
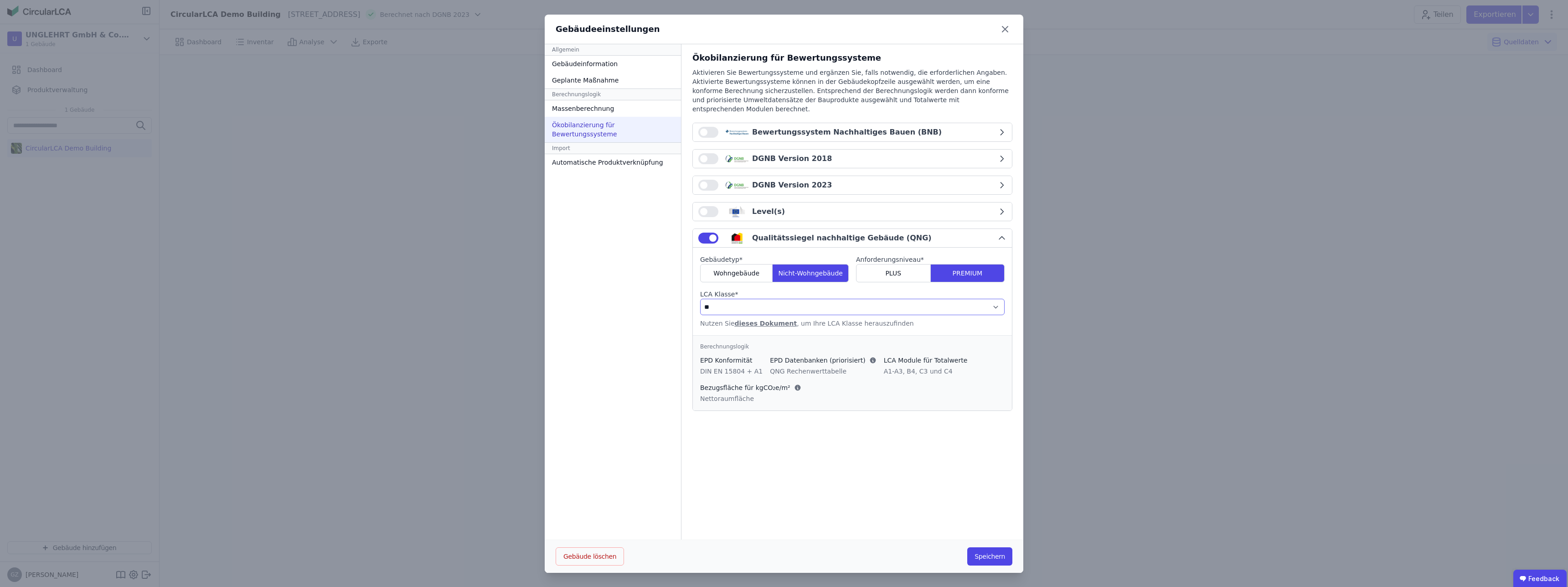
click at [700, 298] on select "**********" at bounding box center [852, 306] width 304 height 16
click at [749, 298] on select "**********" at bounding box center [852, 306] width 304 height 16
